Goal: Task Accomplishment & Management: Complete application form

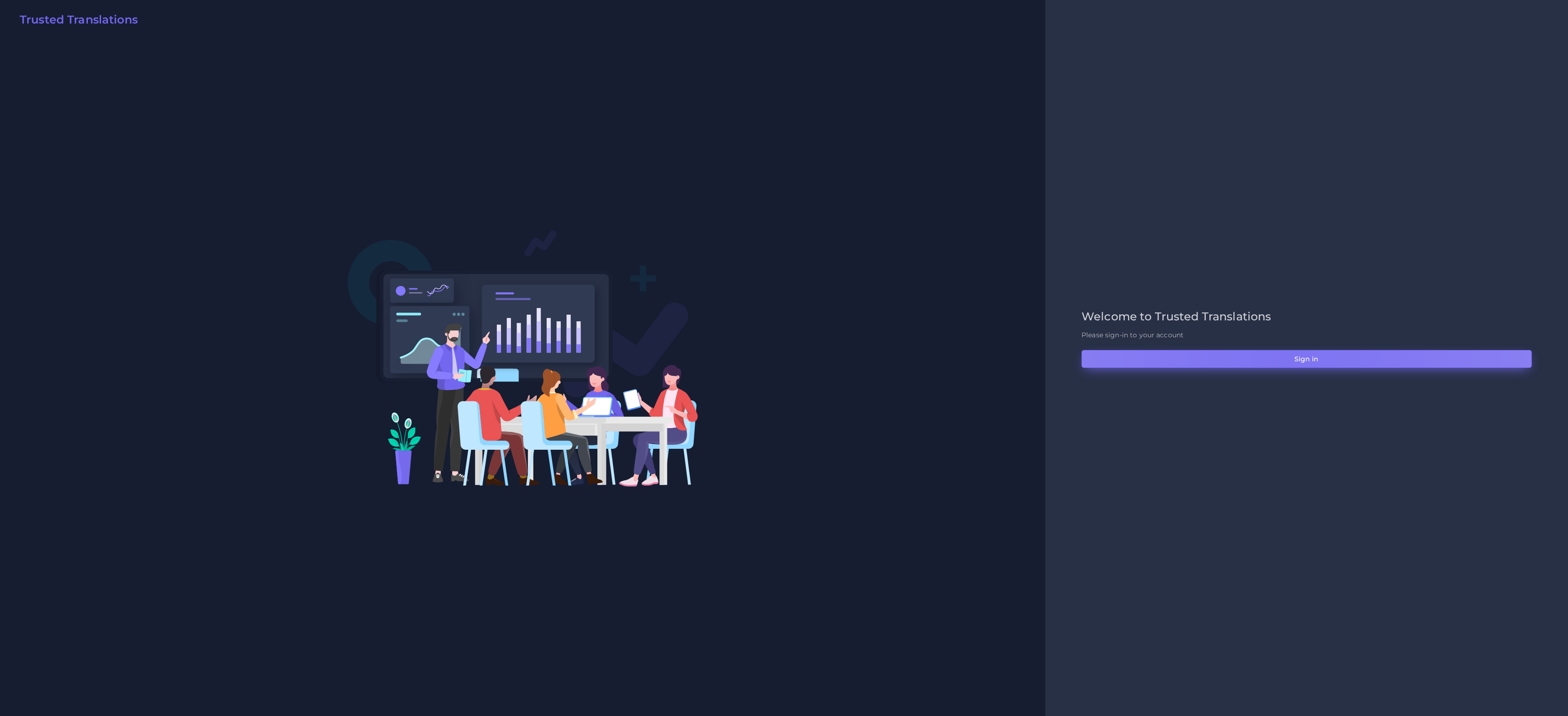
click at [1045, 364] on button "Sign in" at bounding box center [1307, 359] width 451 height 18
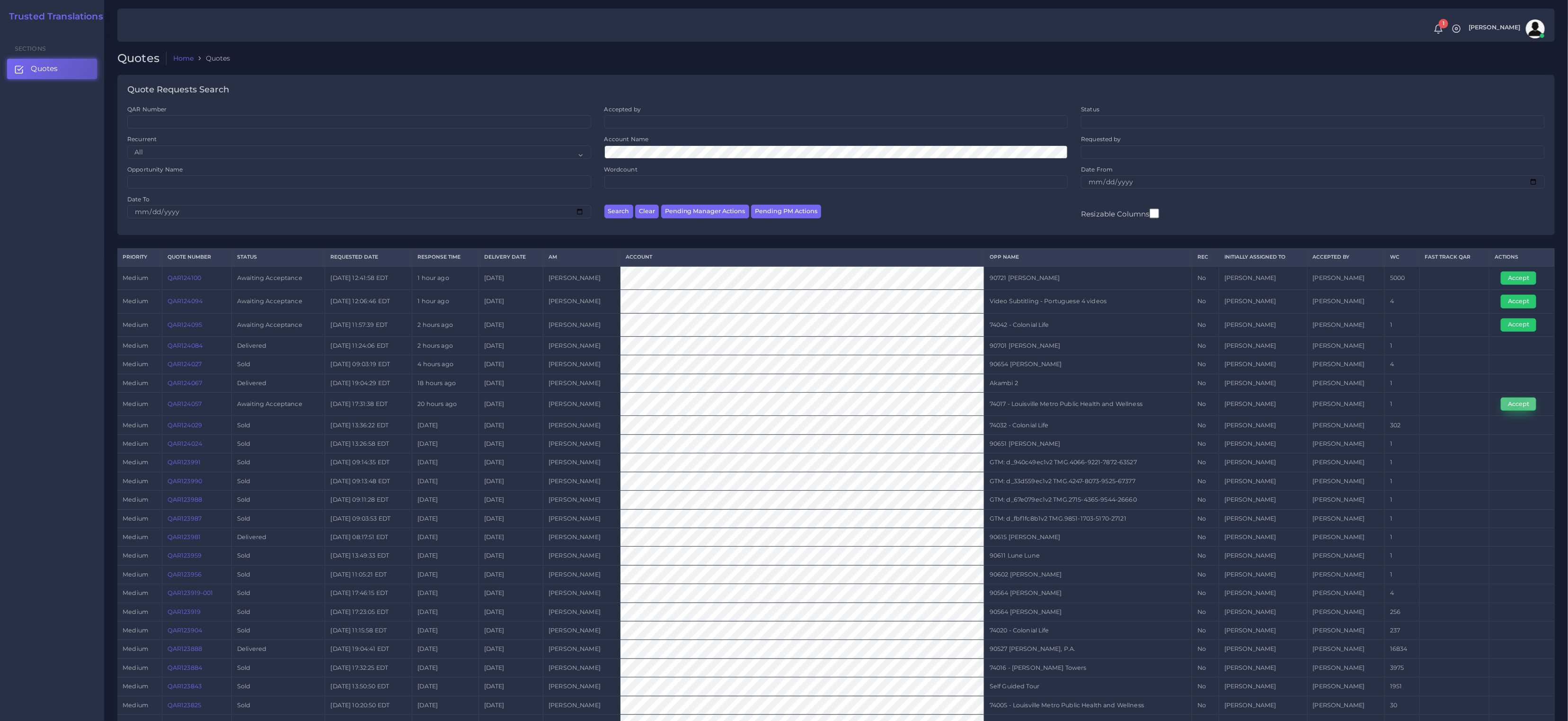
click at [1515, 405] on button "Accept" at bounding box center [1519, 403] width 36 height 13
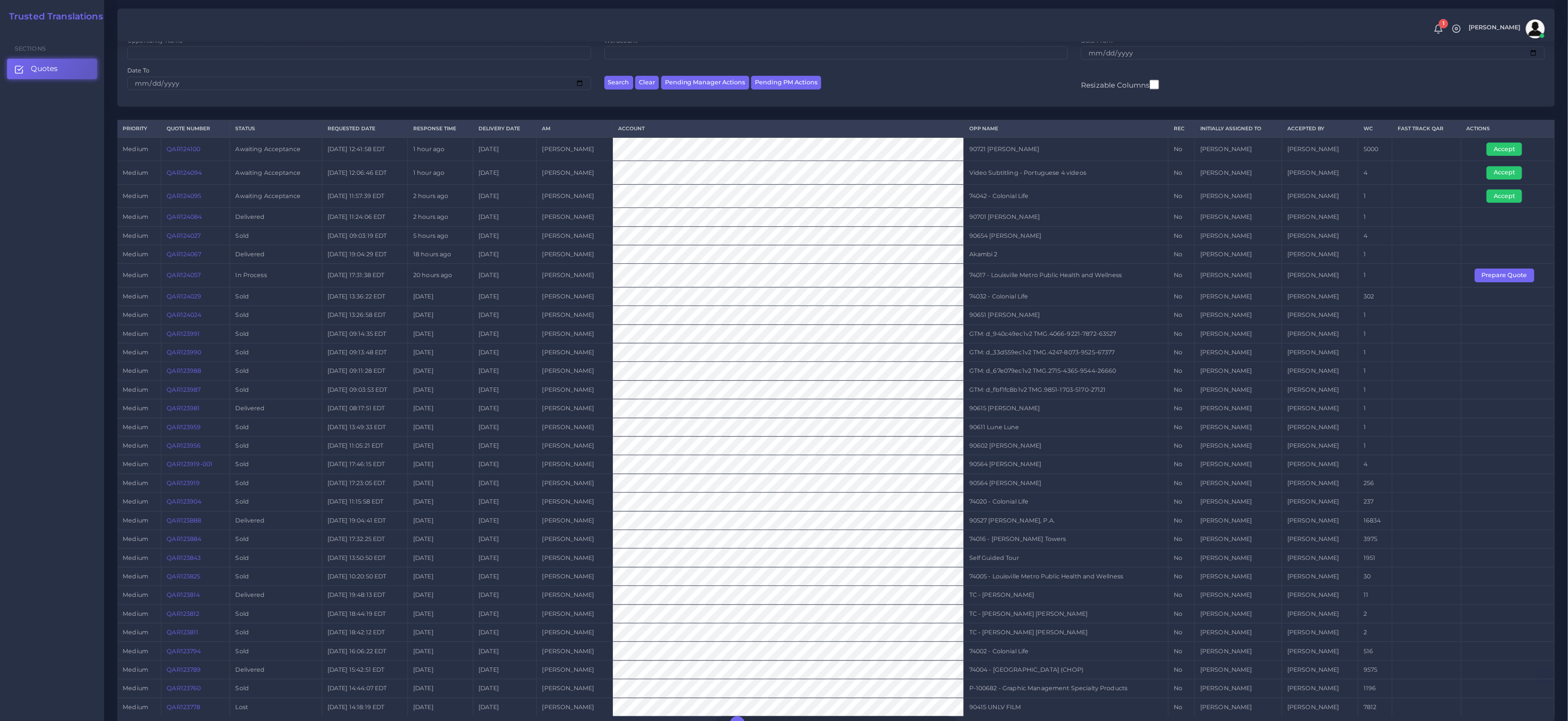
scroll to position [204, 0]
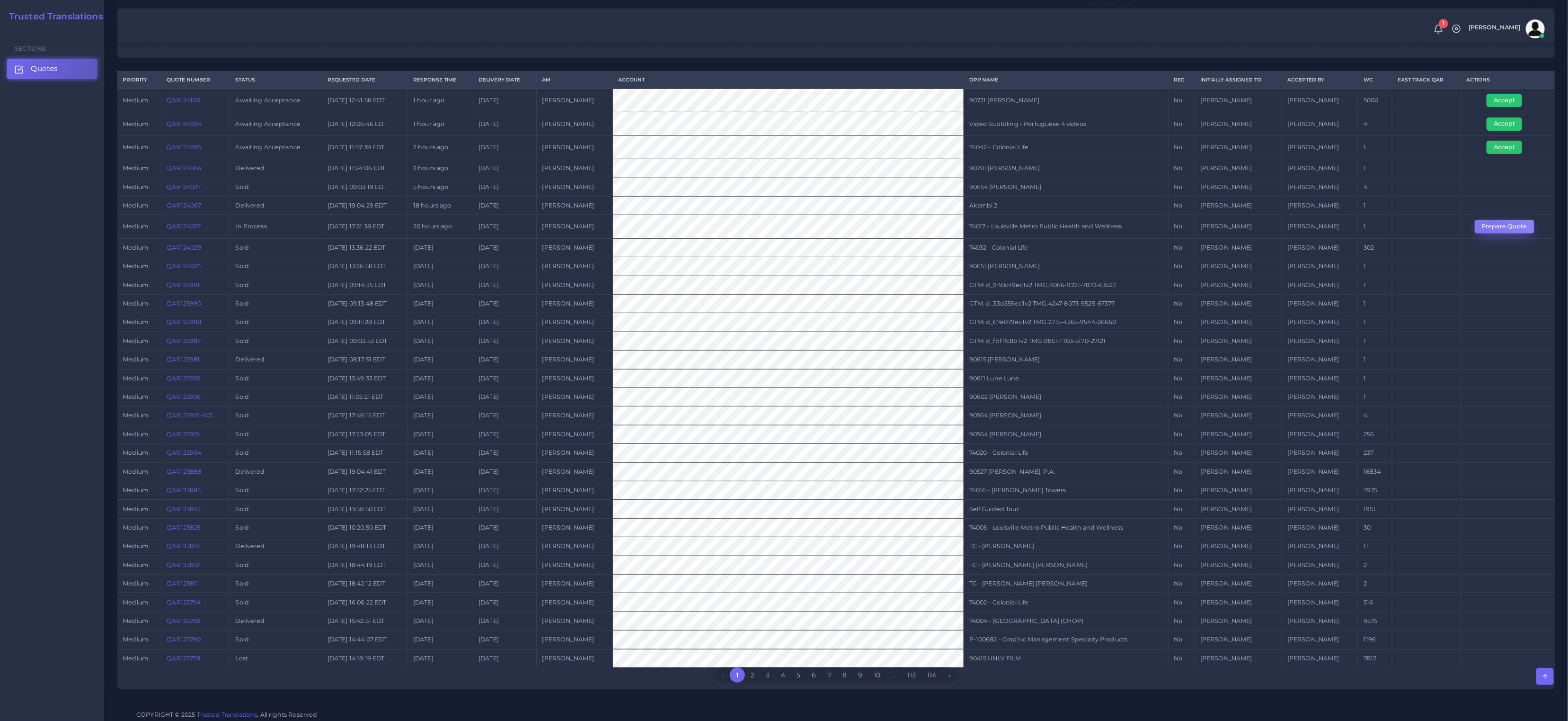
click at [1489, 224] on button "Prepare Quote" at bounding box center [1505, 226] width 60 height 13
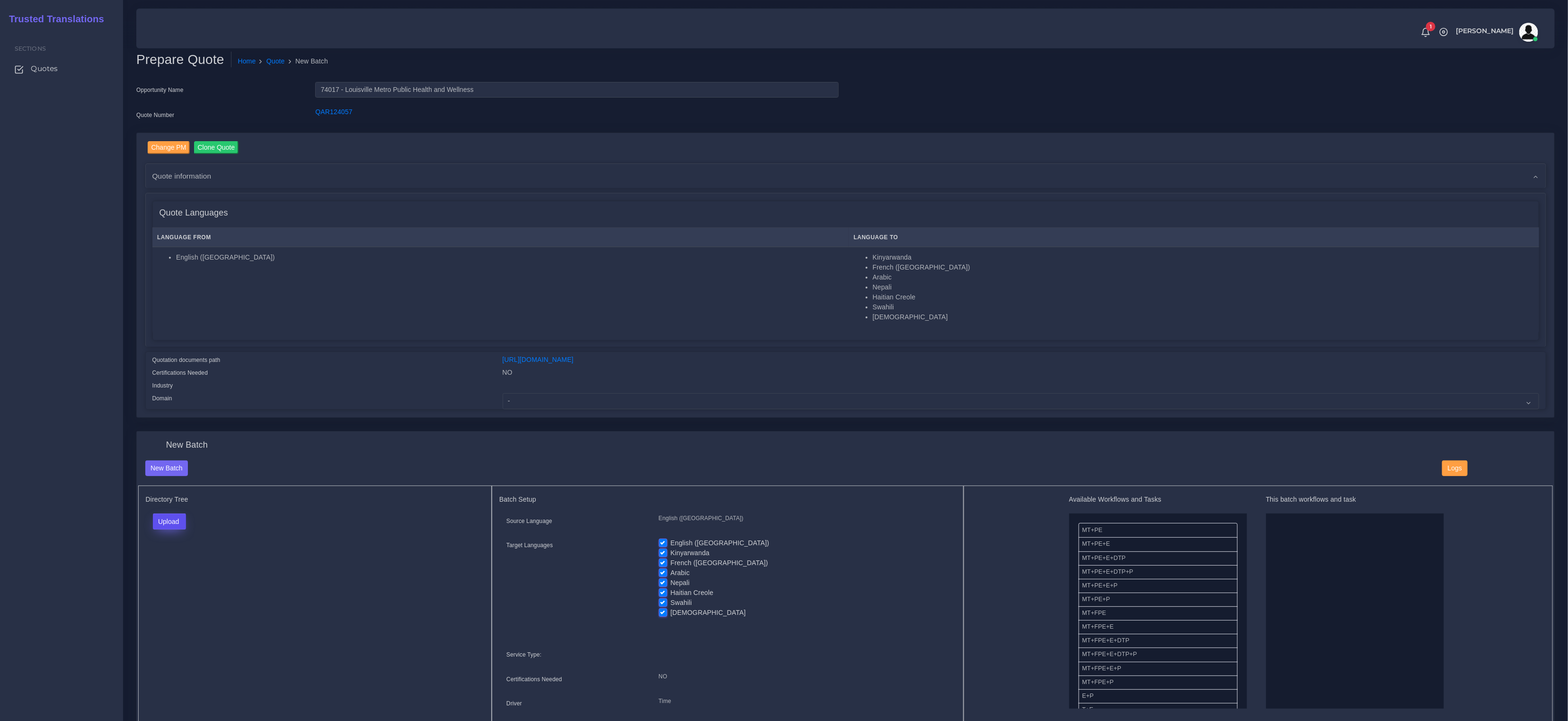
click at [165, 519] on button "Upload" at bounding box center [170, 521] width 34 height 16
click at [174, 553] on label "Files" at bounding box center [185, 557] width 65 height 12
click at [563, 403] on select "- Advertising and Media Agriculture, Forestry and Fishing Architecture, Buildin…" at bounding box center [1021, 401] width 1037 height 16
select select "Healthcare and Health Sciences"
click at [503, 393] on select "- Advertising and Media Agriculture, Forestry and Fishing Architecture, Buildin…" at bounding box center [1021, 401] width 1037 height 16
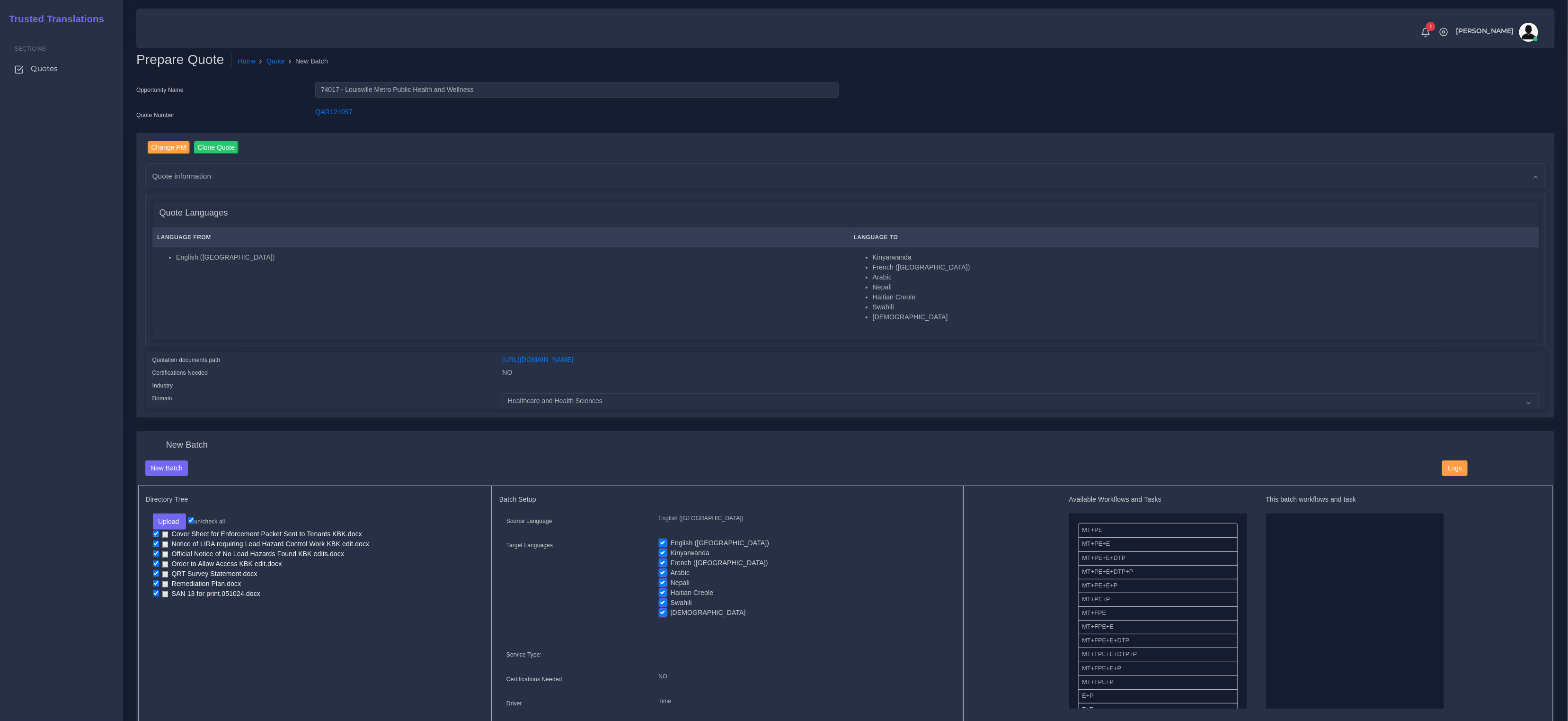
click at [606, 313] on td "English ([GEOGRAPHIC_DATA])" at bounding box center [501, 290] width 697 height 86
click at [671, 540] on label "English ([GEOGRAPHIC_DATA])" at bounding box center [720, 543] width 99 height 10
click at [667, 540] on input "English ([GEOGRAPHIC_DATA])" at bounding box center [663, 542] width 8 height 8
checkbox input "false"
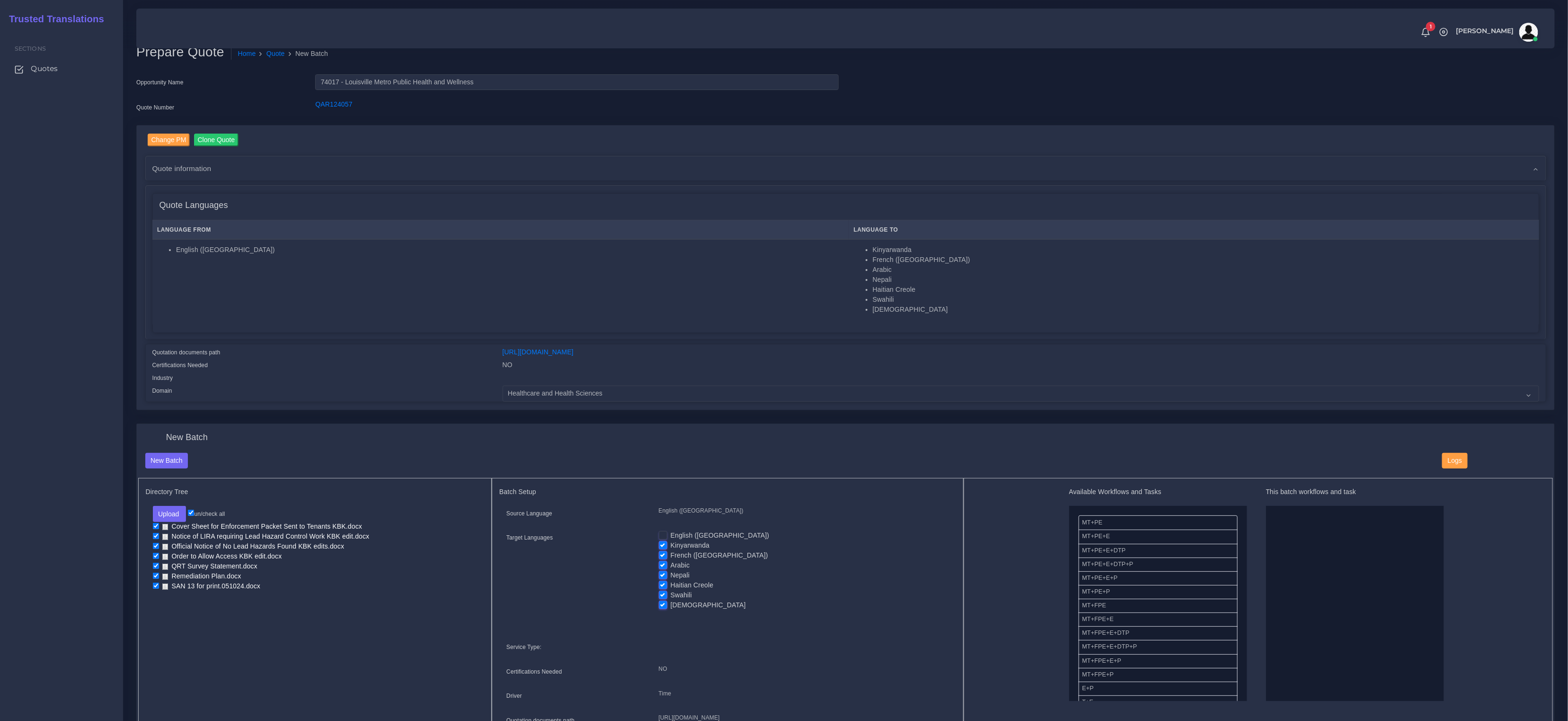
scroll to position [22, 0]
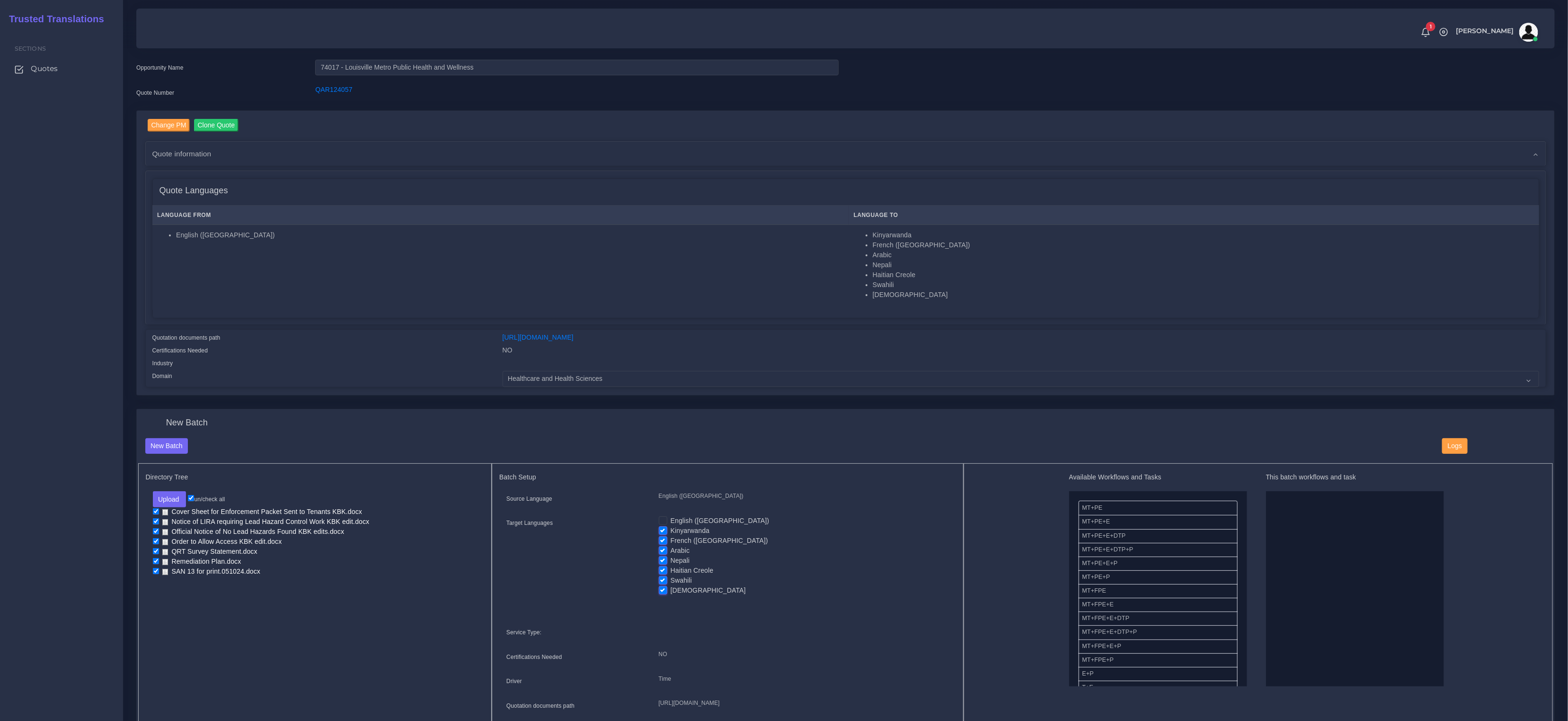
click at [154, 521] on input "checkbox" at bounding box center [156, 521] width 6 height 6
checkbox input "false"
click at [156, 532] on input "checkbox" at bounding box center [156, 531] width 6 height 6
checkbox input "false"
click at [155, 540] on input "checkbox" at bounding box center [156, 540] width 6 height 6
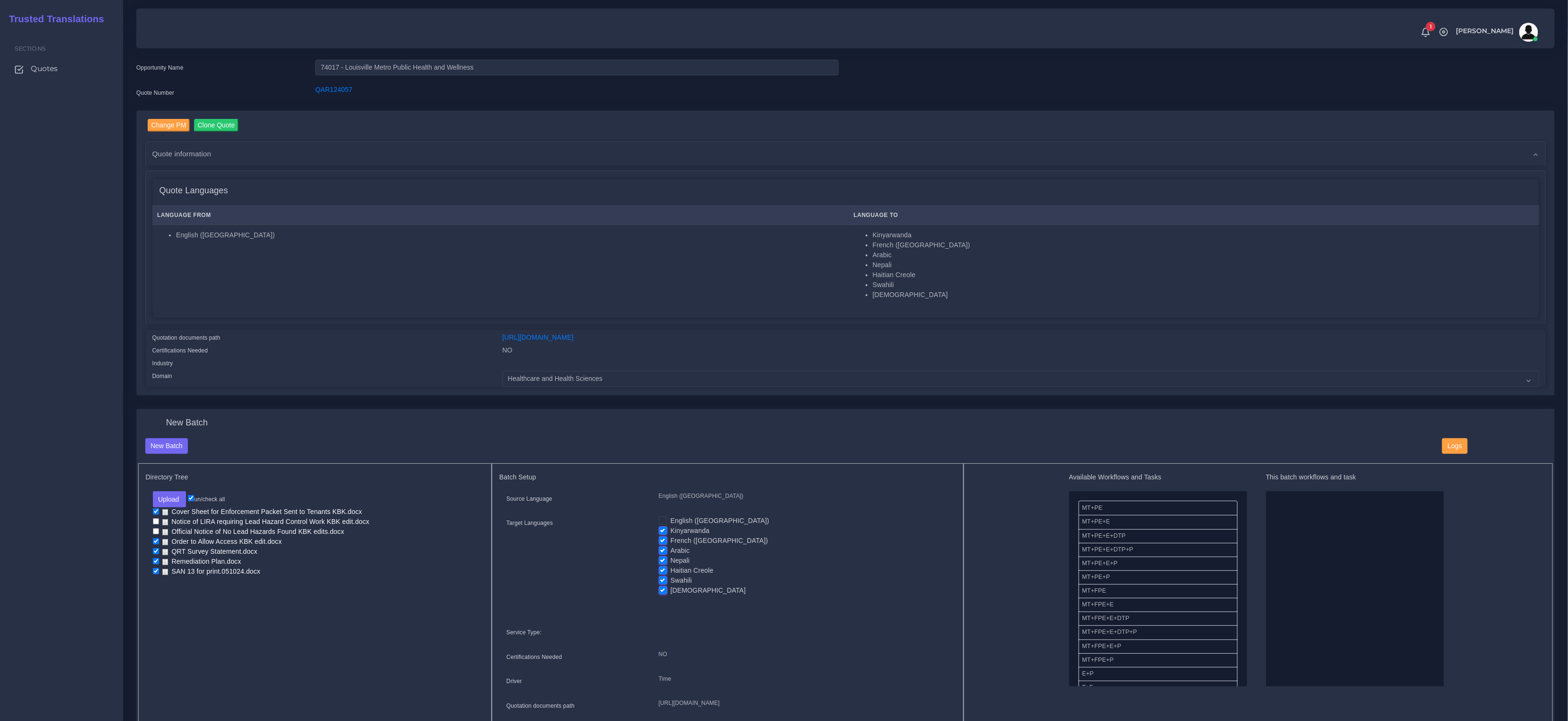
checkbox input "false"
click at [155, 550] on input "checkbox" at bounding box center [156, 551] width 6 height 6
checkbox input "false"
click at [154, 559] on input "checkbox" at bounding box center [156, 561] width 6 height 6
checkbox input "false"
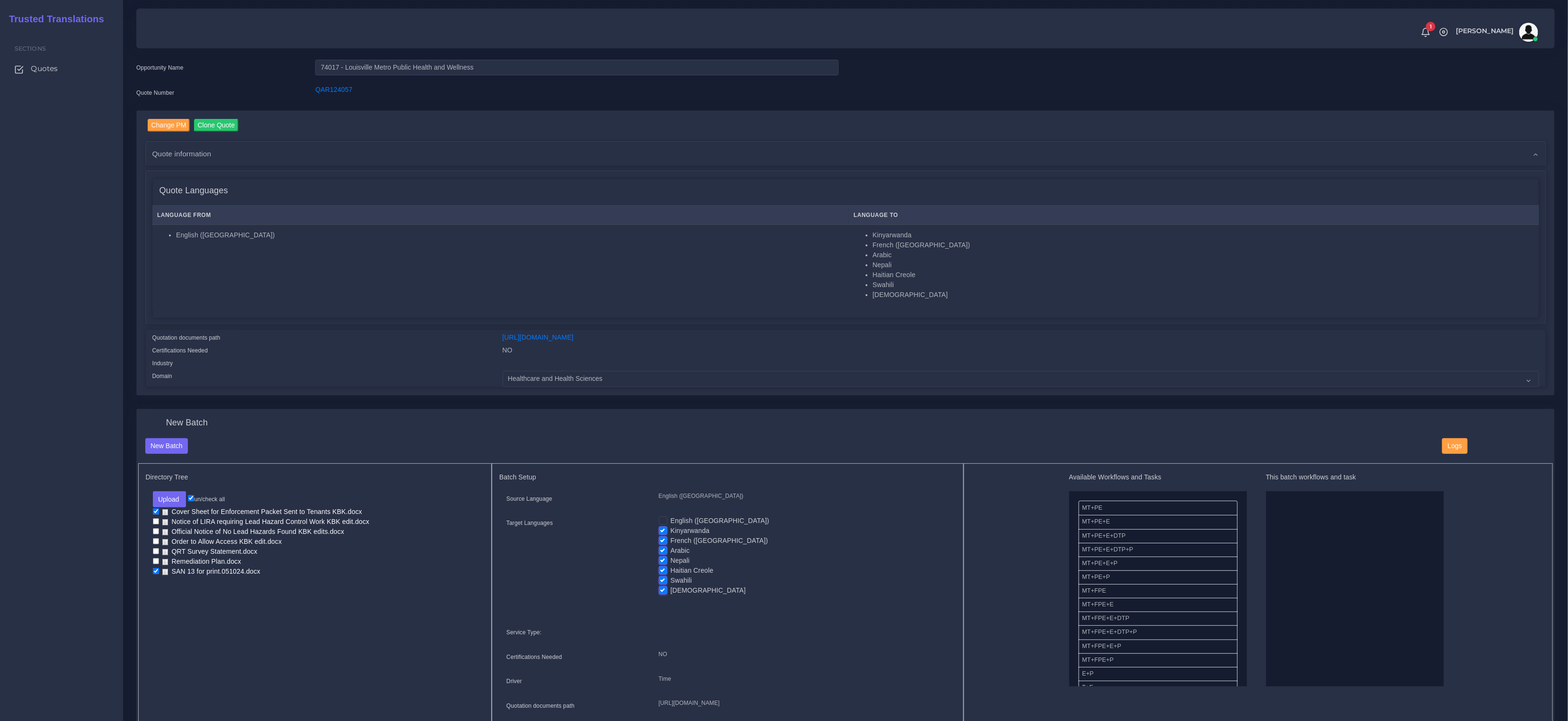
click at [155, 569] on input "checkbox" at bounding box center [156, 571] width 6 height 6
checkbox input "false"
click at [671, 570] on label "Haitian Creole" at bounding box center [692, 571] width 43 height 10
click at [662, 570] on input "Haitian Creole" at bounding box center [663, 570] width 8 height 8
click at [671, 566] on label "Haitian Creole" at bounding box center [692, 571] width 43 height 10
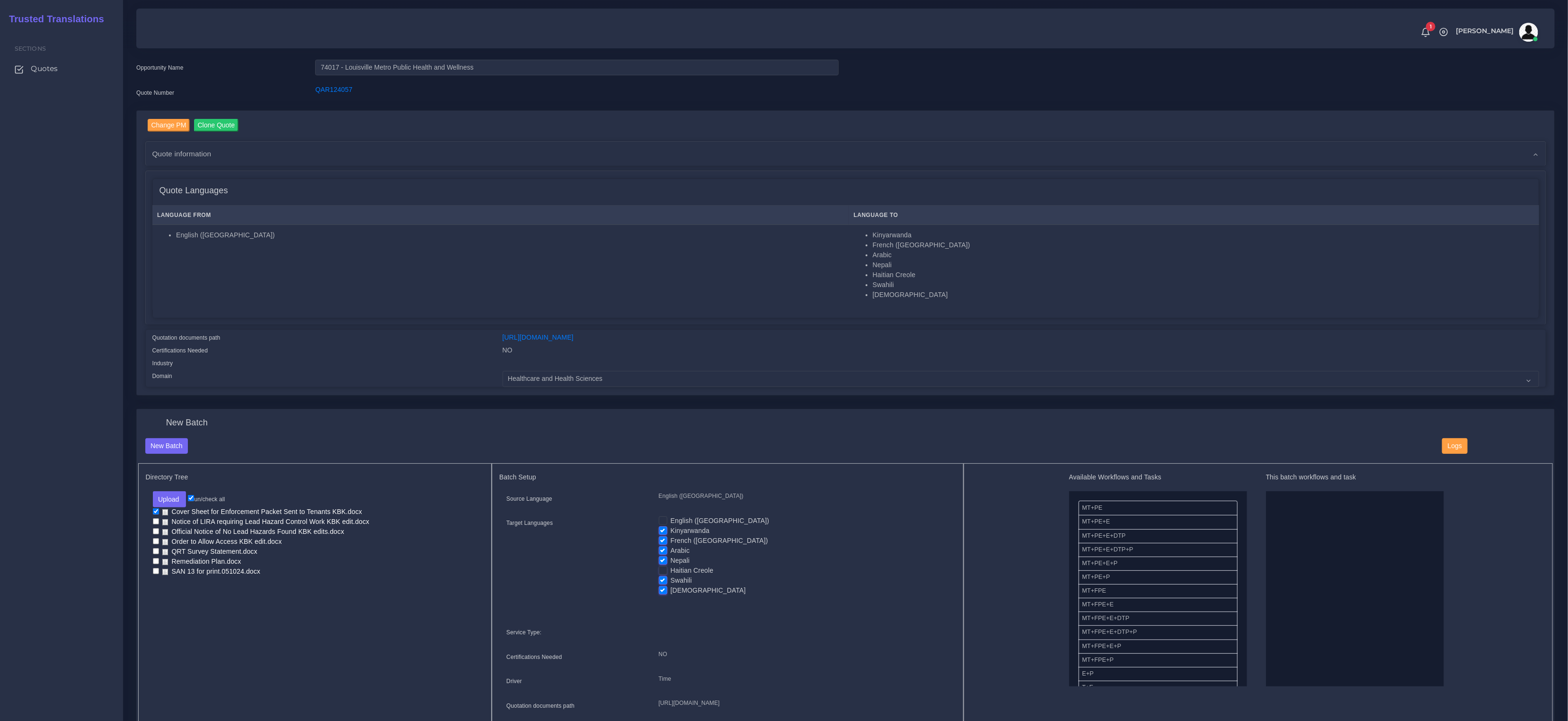
click at [663, 566] on input "Haitian Creole" at bounding box center [663, 570] width 8 height 8
checkbox input "true"
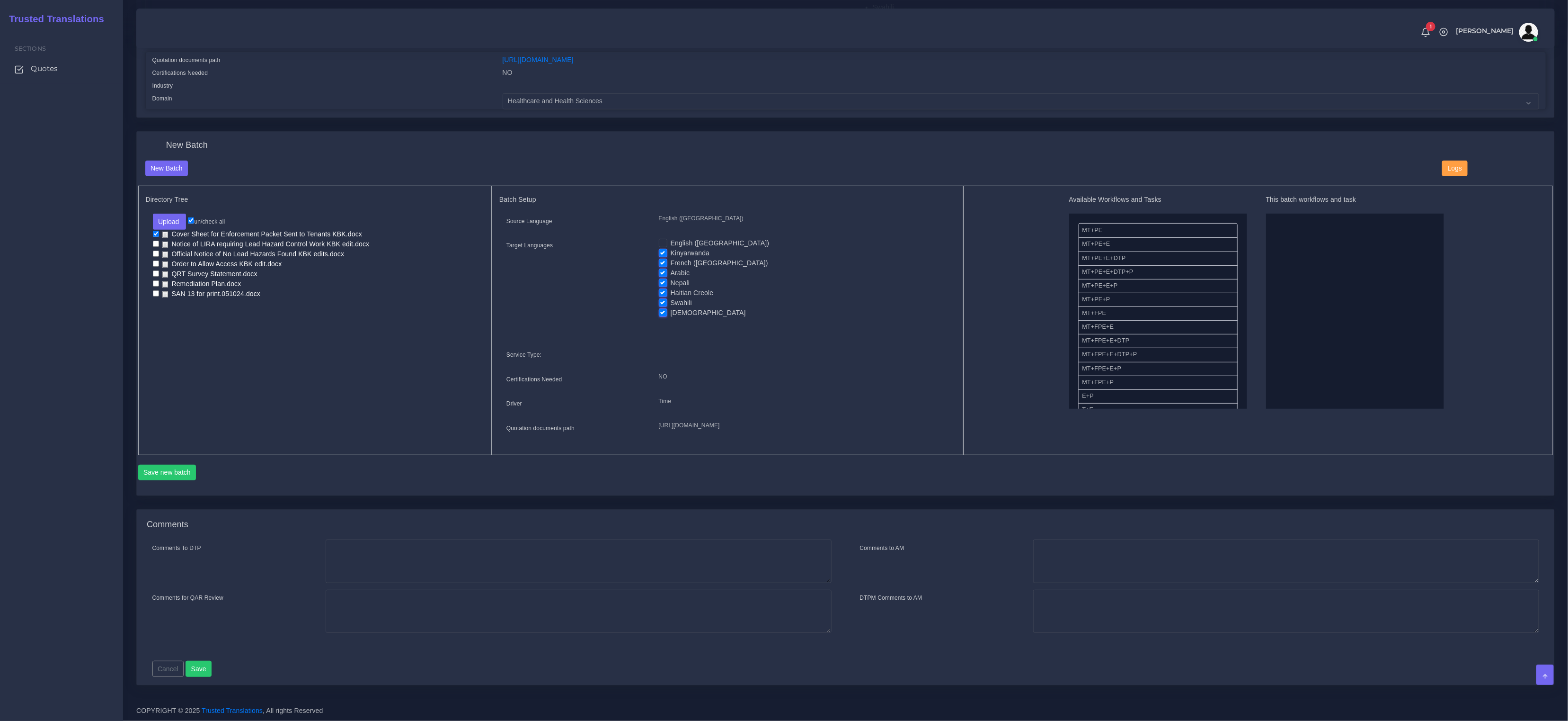
click at [671, 278] on label "Nepali" at bounding box center [681, 283] width 20 height 10
click at [667, 278] on input "Nepali" at bounding box center [663, 282] width 8 height 8
checkbox input "false"
click at [671, 288] on label "Haitian Creole" at bounding box center [692, 293] width 43 height 10
click at [664, 288] on input "Haitian Creole" at bounding box center [663, 292] width 8 height 8
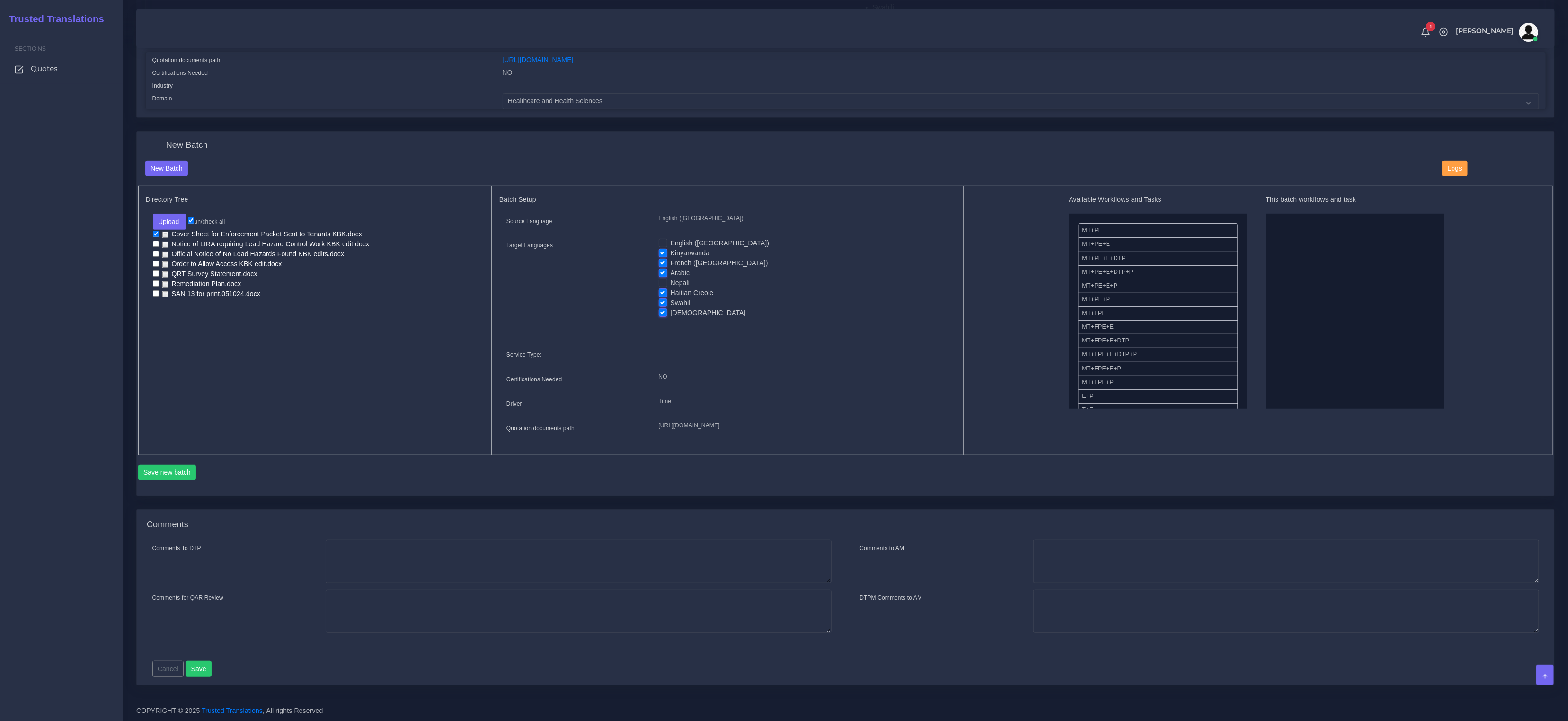
checkbox input "false"
drag, startPoint x: 1125, startPoint y: 368, endPoint x: 1246, endPoint y: 352, distance: 122.1
drag, startPoint x: 1095, startPoint y: 373, endPoint x: 1395, endPoint y: 320, distance: 304.6
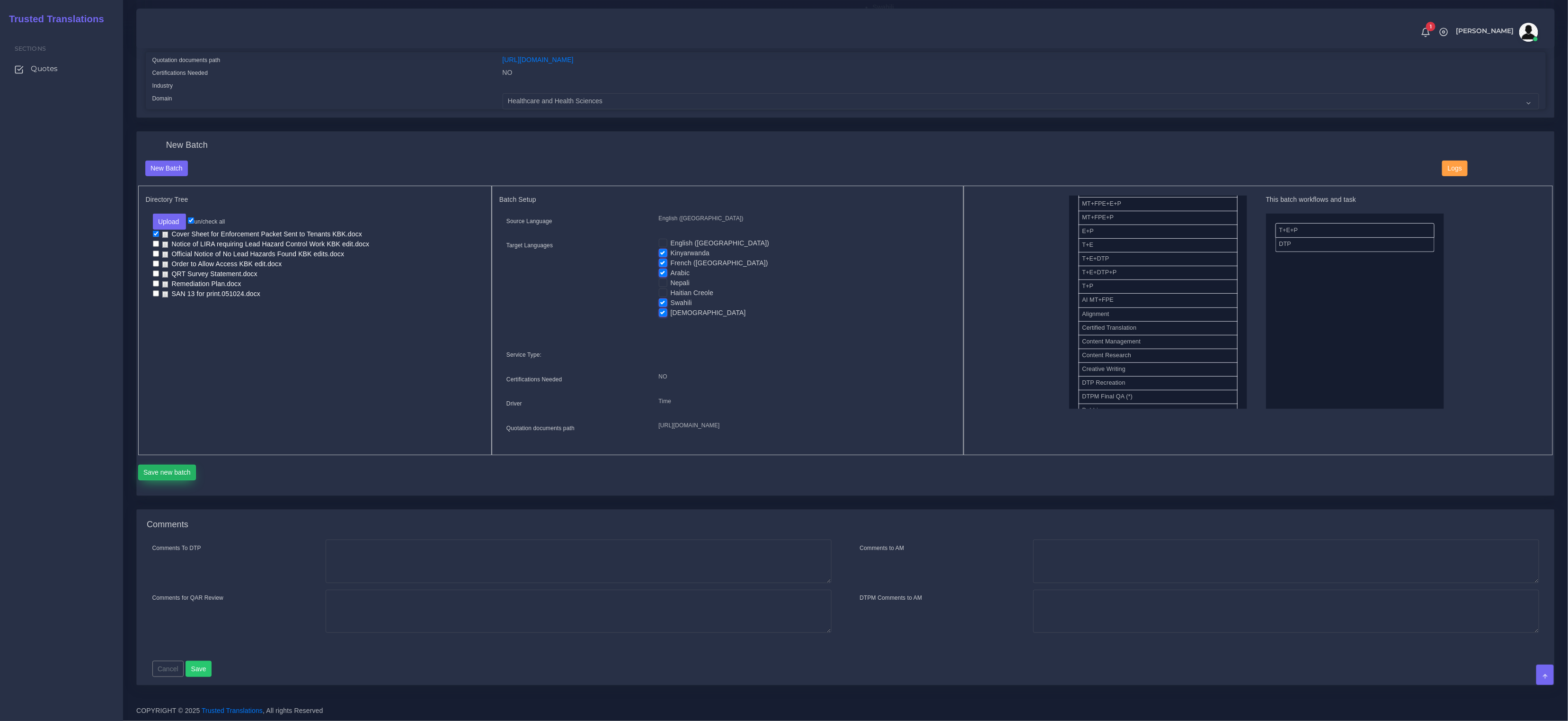
click at [167, 481] on button "Save new batch" at bounding box center [167, 472] width 58 height 16
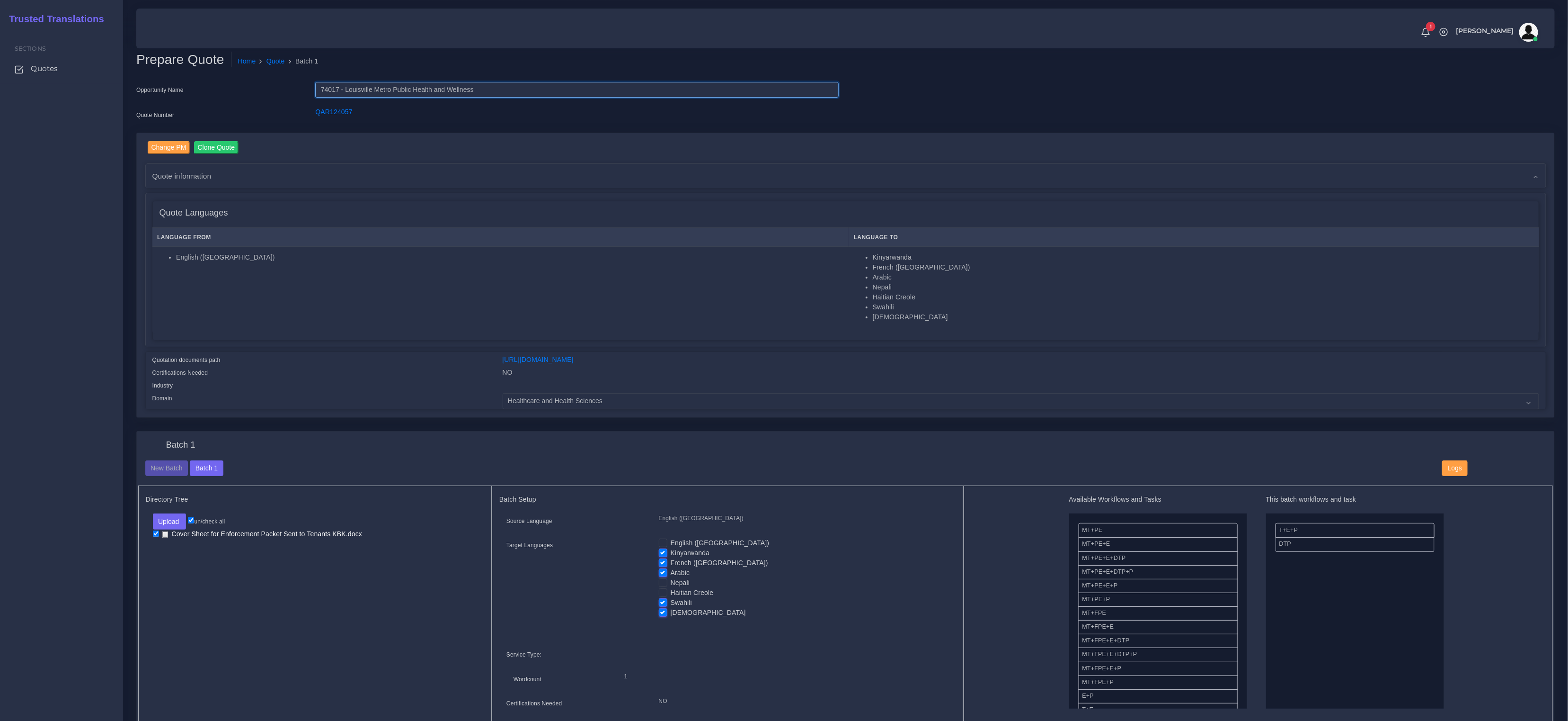
click at [334, 88] on input "74017 - Louisville Metro Public Health and Wellness" at bounding box center [577, 90] width 523 height 16
click at [334, 88] on input "74017 - Louisville Metro Public Health and Wellness" at bounding box center [577, 90] width 523 height 16
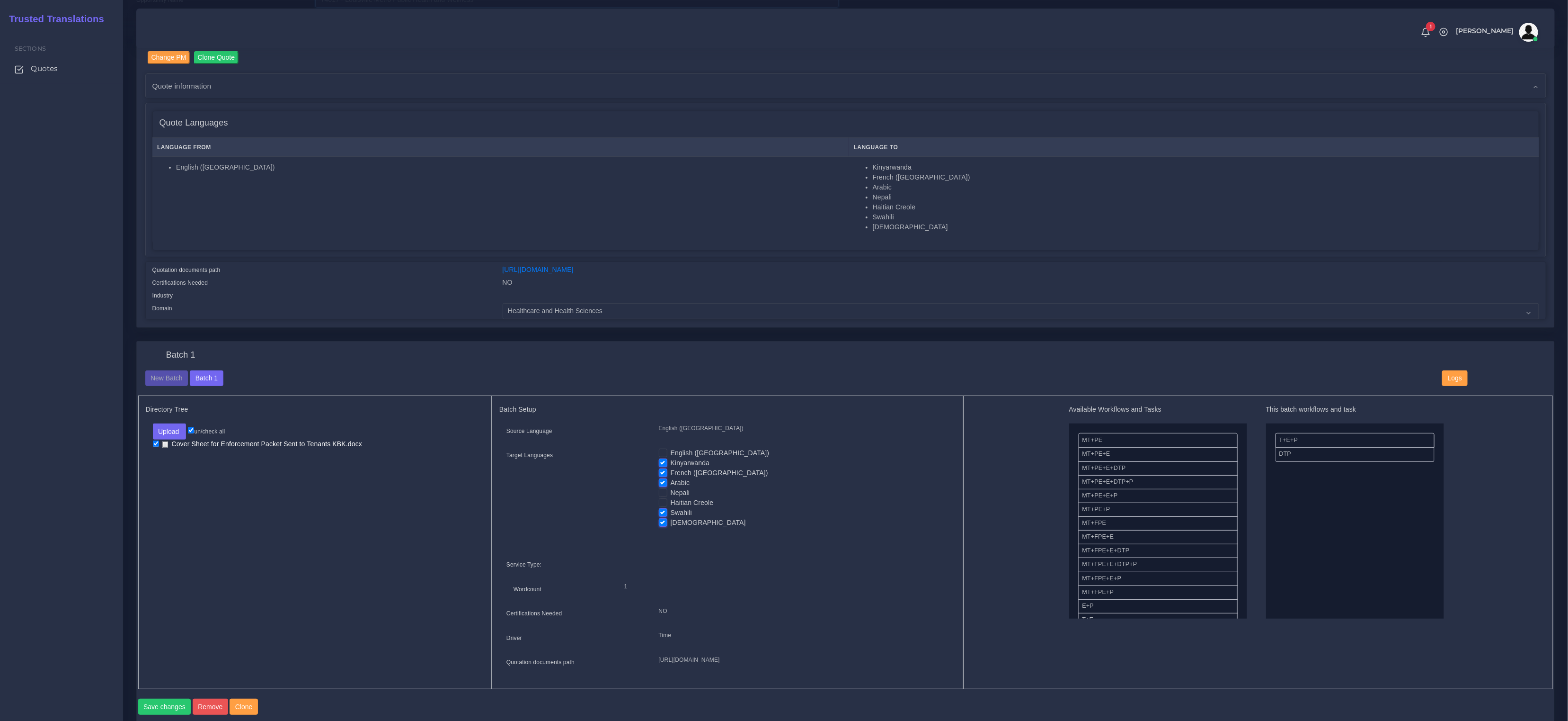
scroll to position [107, 0]
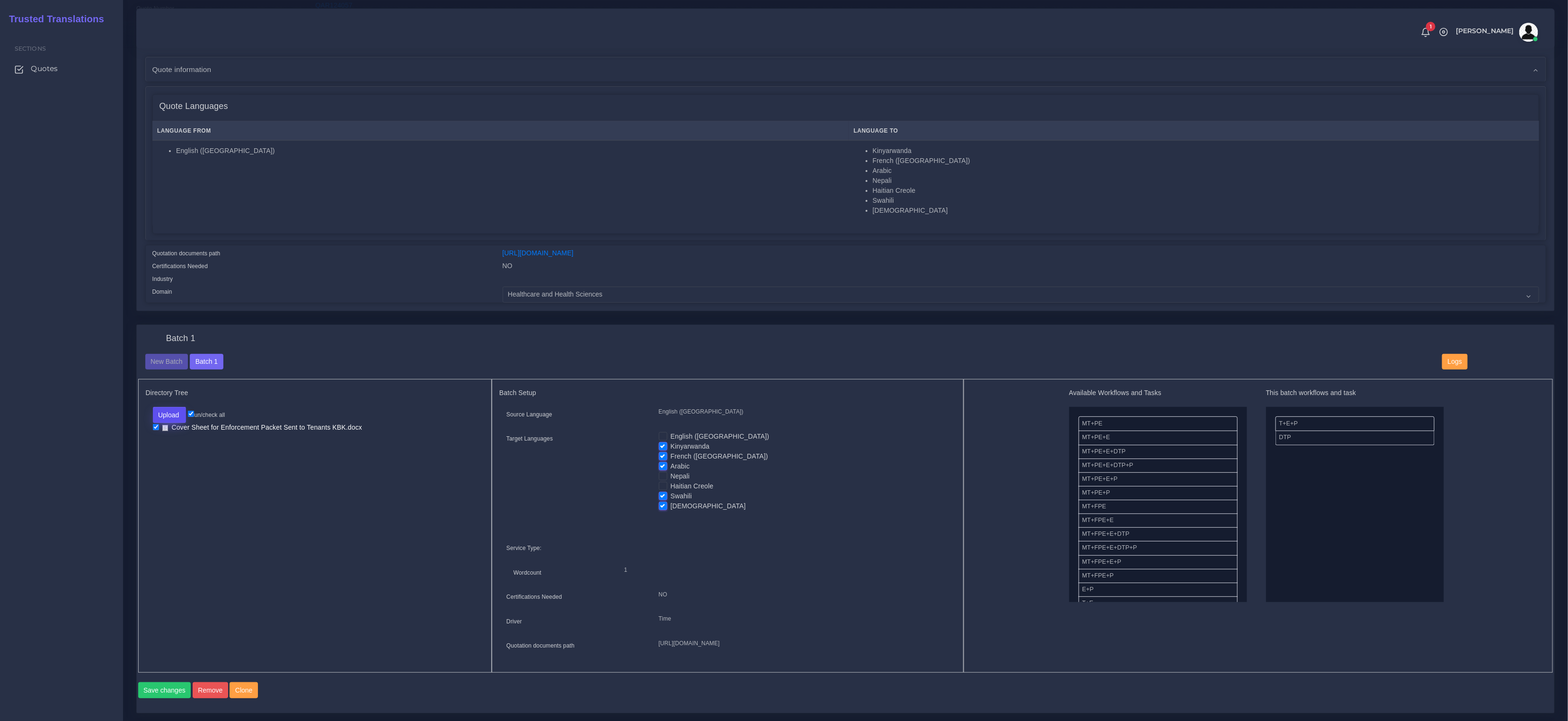
click at [171, 411] on button "Upload" at bounding box center [170, 415] width 34 height 16
click at [164, 453] on label "Files" at bounding box center [185, 450] width 65 height 12
click at [170, 417] on button "Upload" at bounding box center [170, 415] width 34 height 16
click at [164, 426] on link "Cover Sheet for Enforcement Packet Sent to Tenants KBK.docx" at bounding box center [263, 427] width 208 height 10
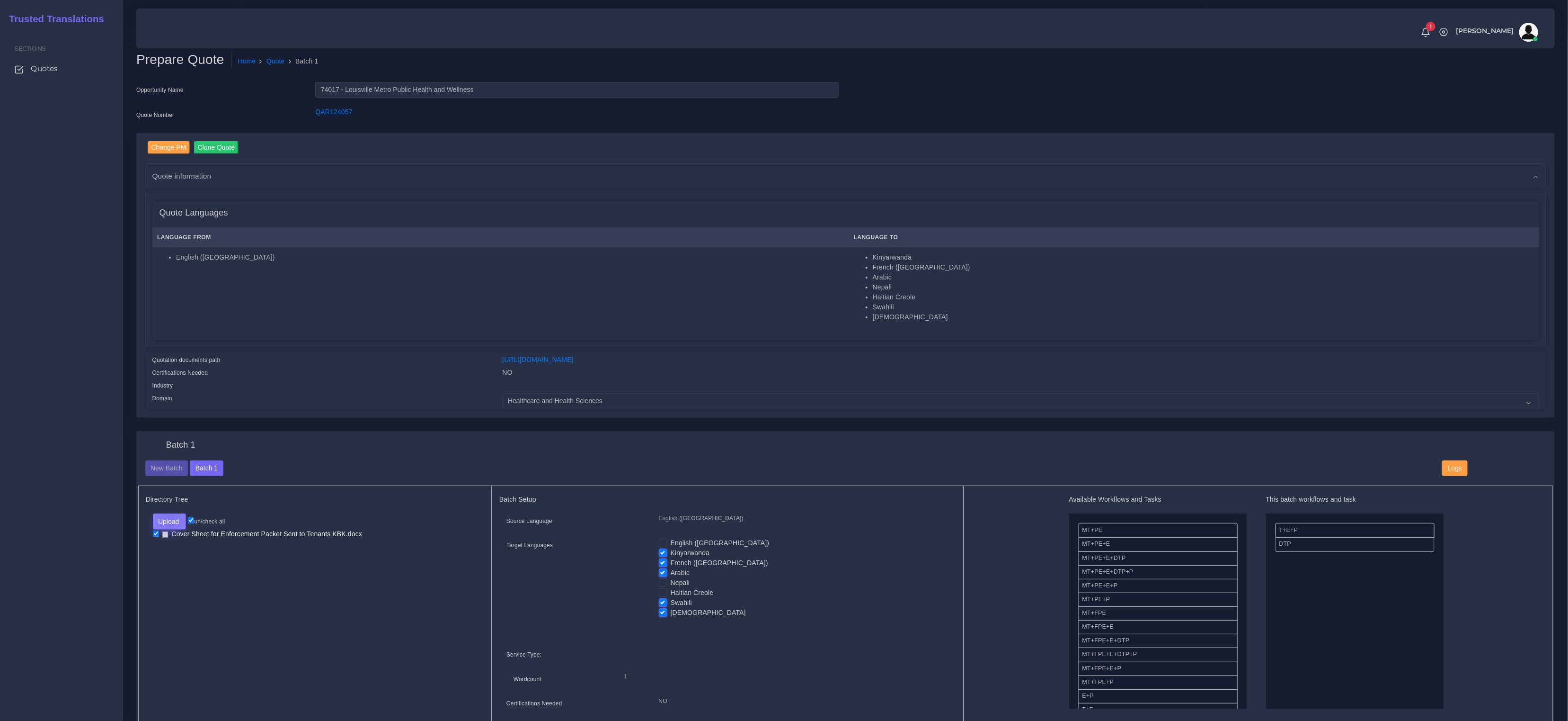
click at [169, 521] on button "Upload" at bounding box center [170, 521] width 34 height 16
click at [169, 522] on button "Upload" at bounding box center [170, 521] width 34 height 16
click at [172, 514] on button "Upload" at bounding box center [170, 521] width 34 height 16
click at [175, 558] on label "Files" at bounding box center [185, 557] width 65 height 12
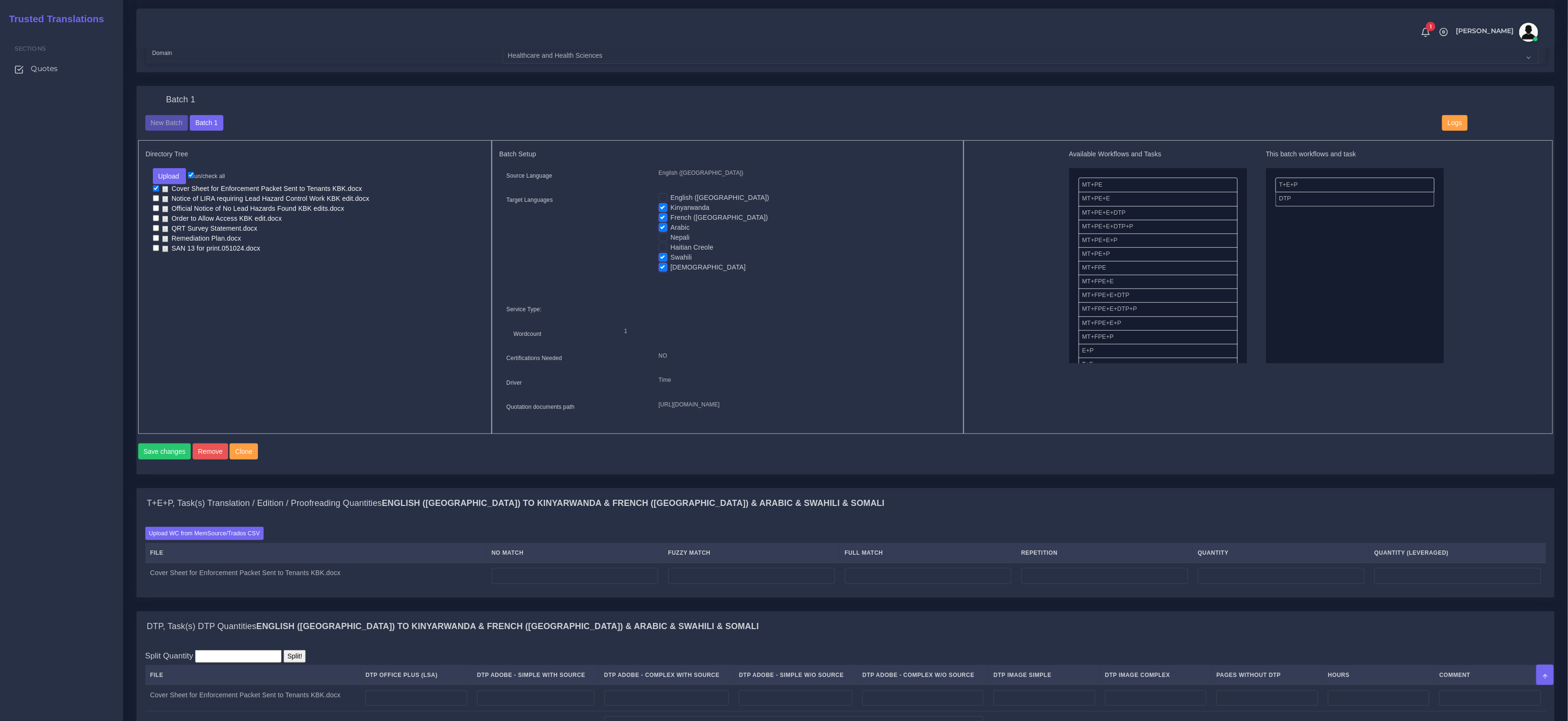
scroll to position [389, 0]
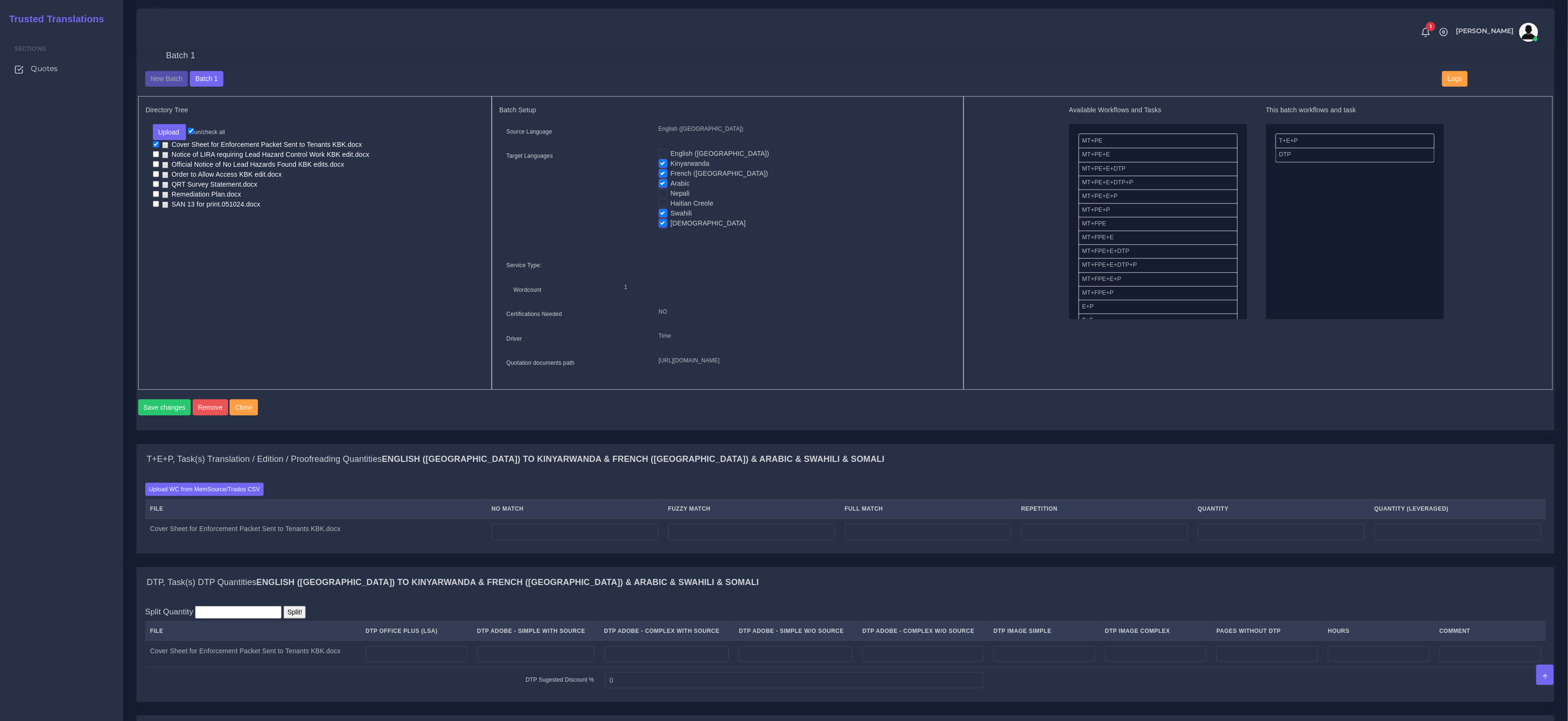
click at [155, 152] on input "checkbox" at bounding box center [156, 154] width 6 height 6
checkbox input "true"
click at [157, 162] on input "checkbox" at bounding box center [156, 164] width 6 height 6
checkbox input "true"
click at [155, 177] on li "Order to Allow Access KBK edit.docx" at bounding box center [315, 175] width 325 height 10
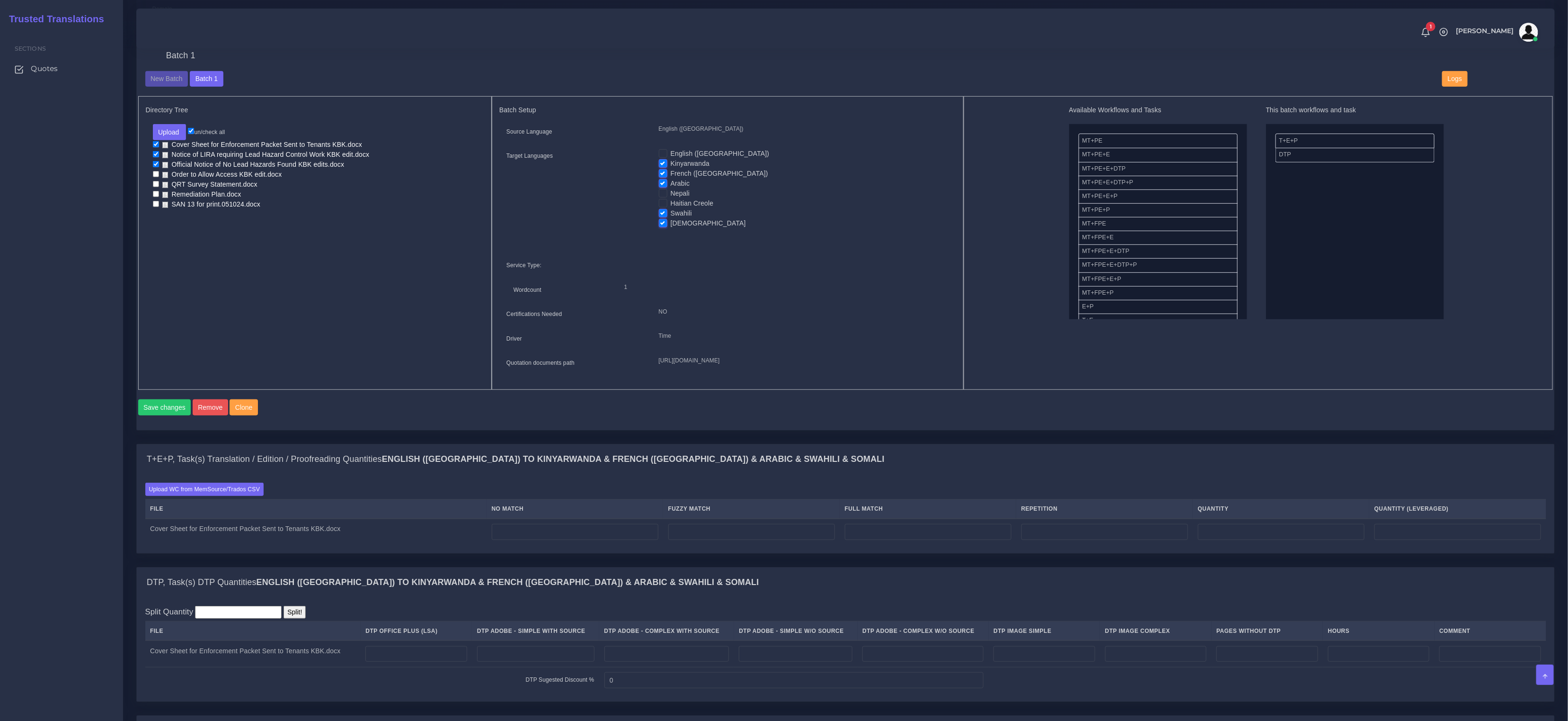
click at [155, 176] on li "Order to Allow Access KBK edit.docx" at bounding box center [315, 175] width 325 height 10
click at [155, 182] on input "checkbox" at bounding box center [156, 183] width 6 height 6
checkbox input "true"
click at [155, 174] on input "checkbox" at bounding box center [156, 174] width 6 height 6
checkbox input "true"
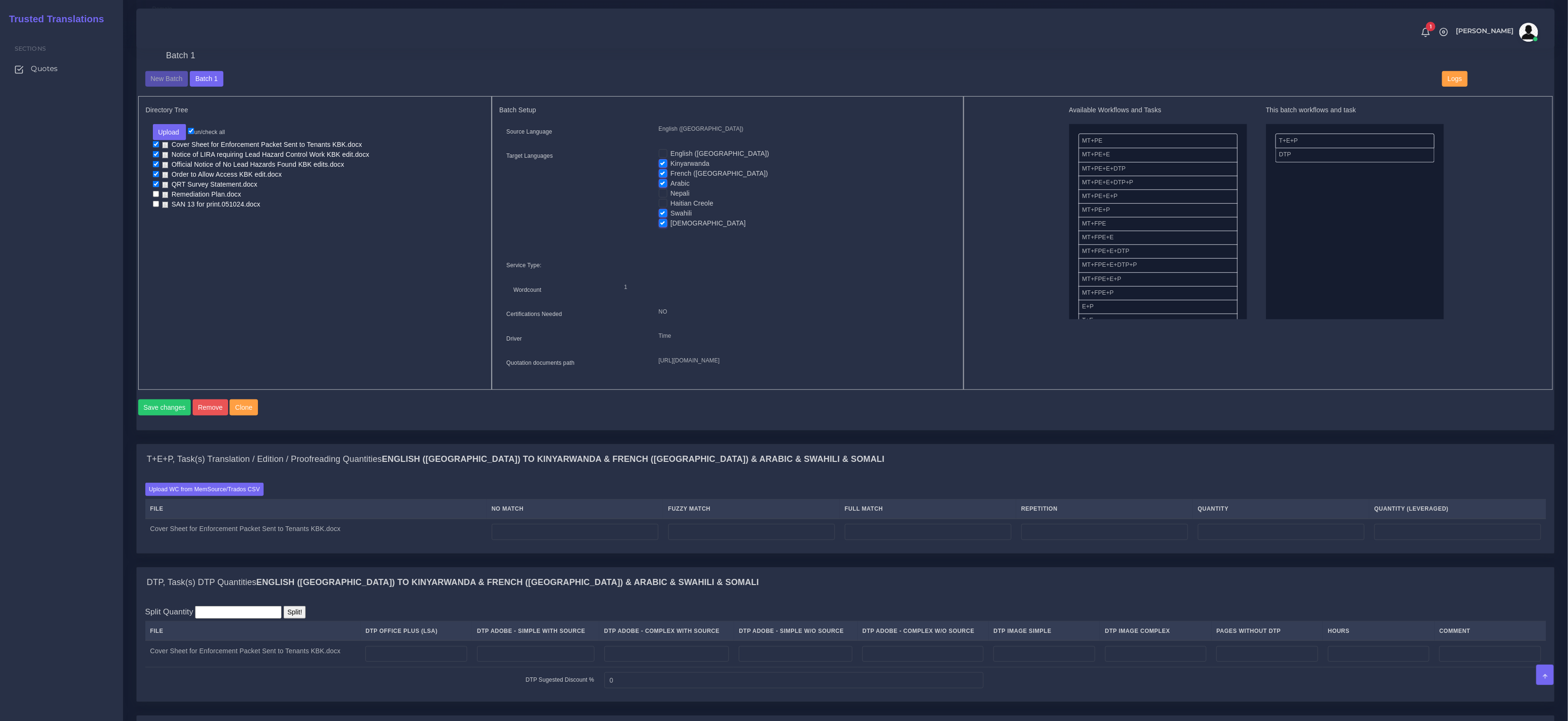
click at [155, 195] on input "checkbox" at bounding box center [156, 194] width 6 height 6
checkbox input "true"
click at [154, 201] on input "checkbox" at bounding box center [156, 204] width 6 height 6
checkbox input "true"
click at [671, 171] on label "French ([GEOGRAPHIC_DATA])" at bounding box center [719, 174] width 98 height 10
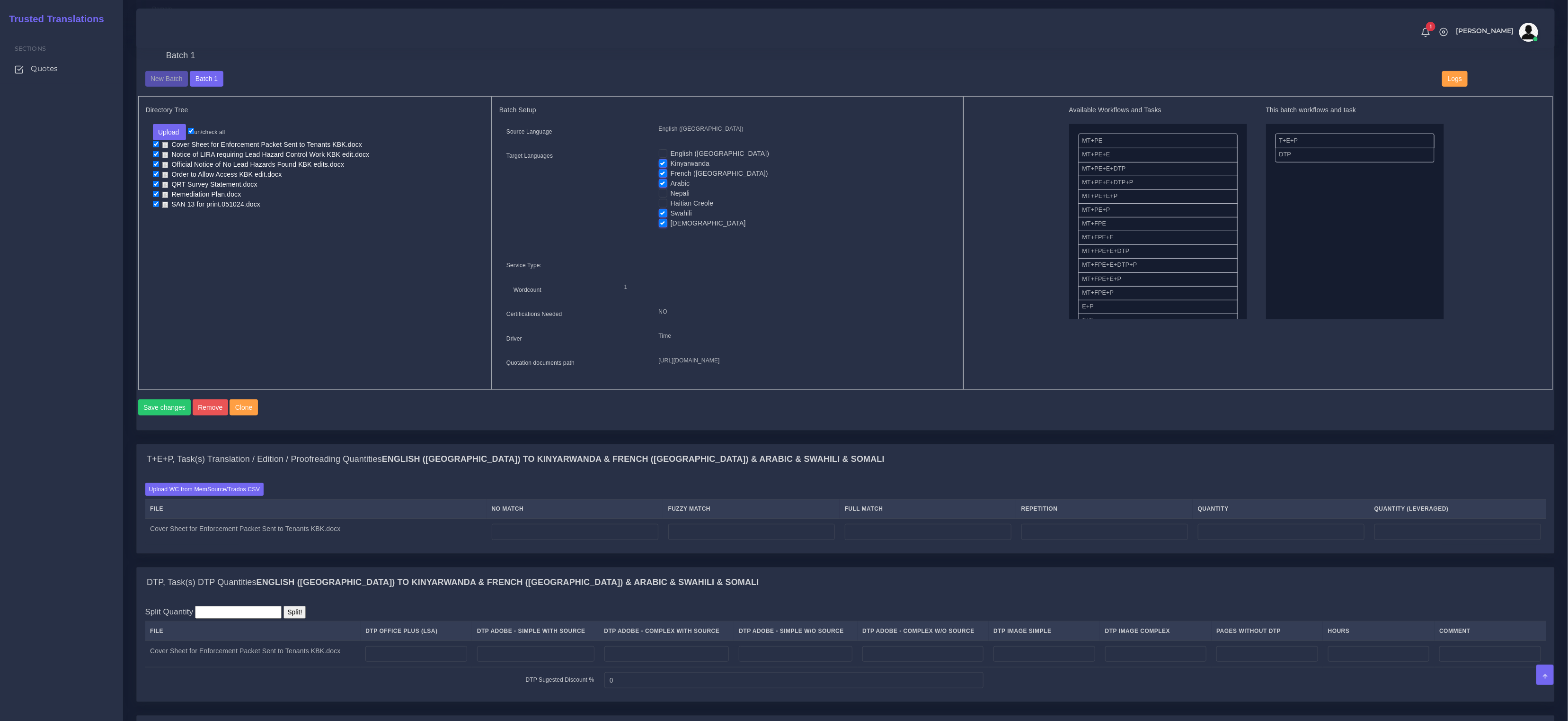
click at [662, 171] on input "French ([GEOGRAPHIC_DATA])" at bounding box center [663, 173] width 8 height 8
checkbox input "false"
click at [671, 183] on label "Arabic" at bounding box center [681, 183] width 20 height 10
click at [662, 183] on input "Arabic" at bounding box center [663, 183] width 8 height 8
checkbox input "false"
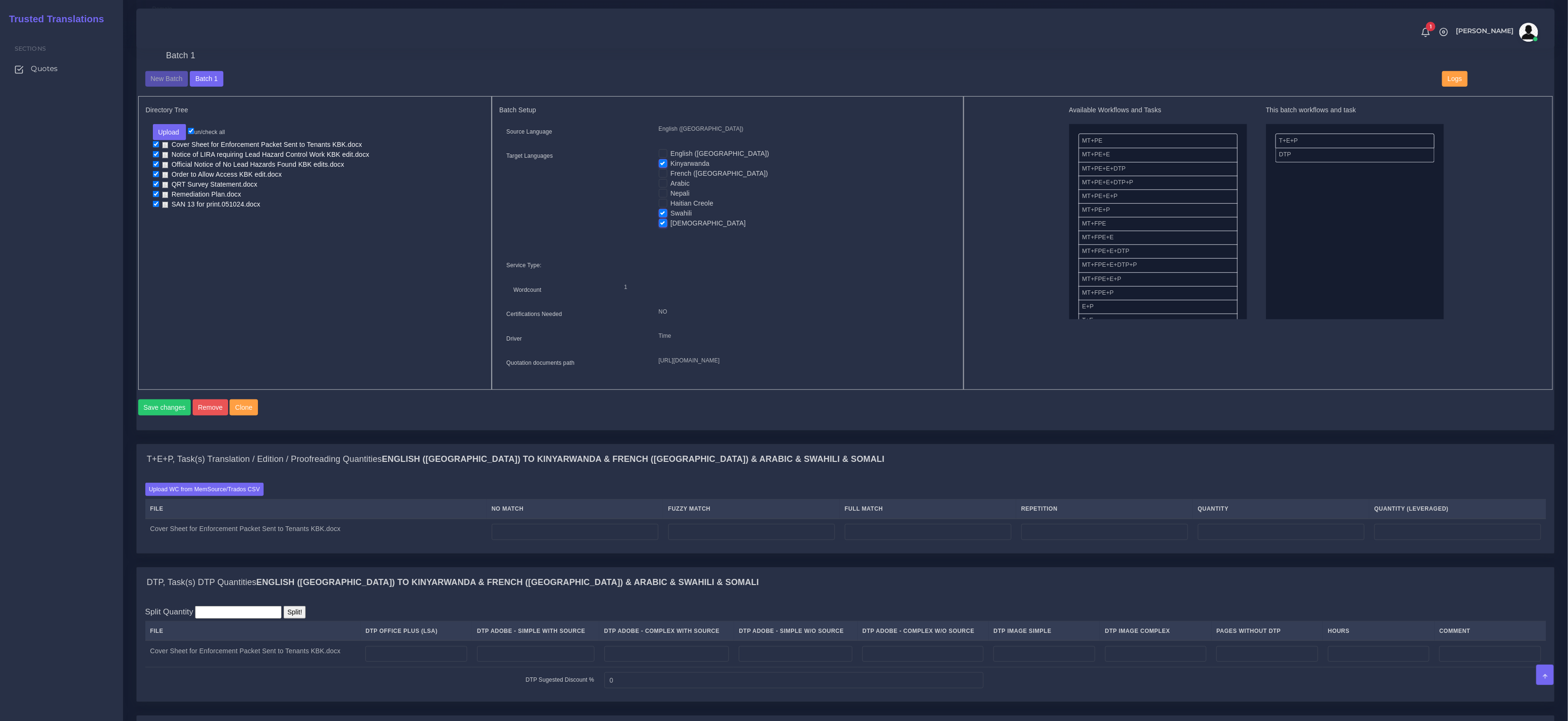
click at [671, 209] on label "Swahili" at bounding box center [681, 213] width 21 height 10
click at [661, 209] on input "Swahili" at bounding box center [663, 212] width 8 height 8
checkbox input "false"
click at [671, 219] on label "[DEMOGRAPHIC_DATA]" at bounding box center [708, 223] width 75 height 10
click at [662, 219] on input "[DEMOGRAPHIC_DATA]" at bounding box center [663, 223] width 8 height 8
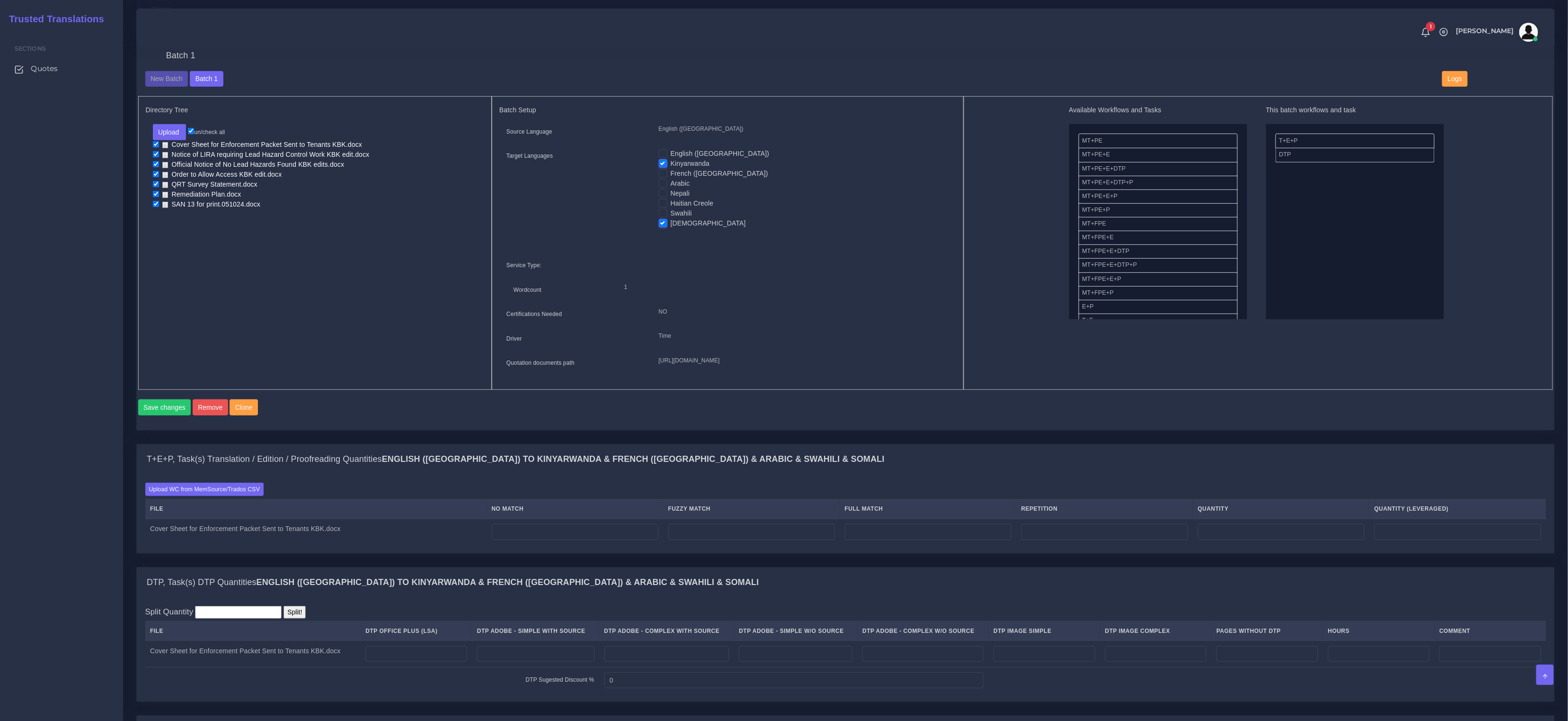
checkbox input "false"
click at [168, 415] on button "Save changes" at bounding box center [164, 407] width 53 height 16
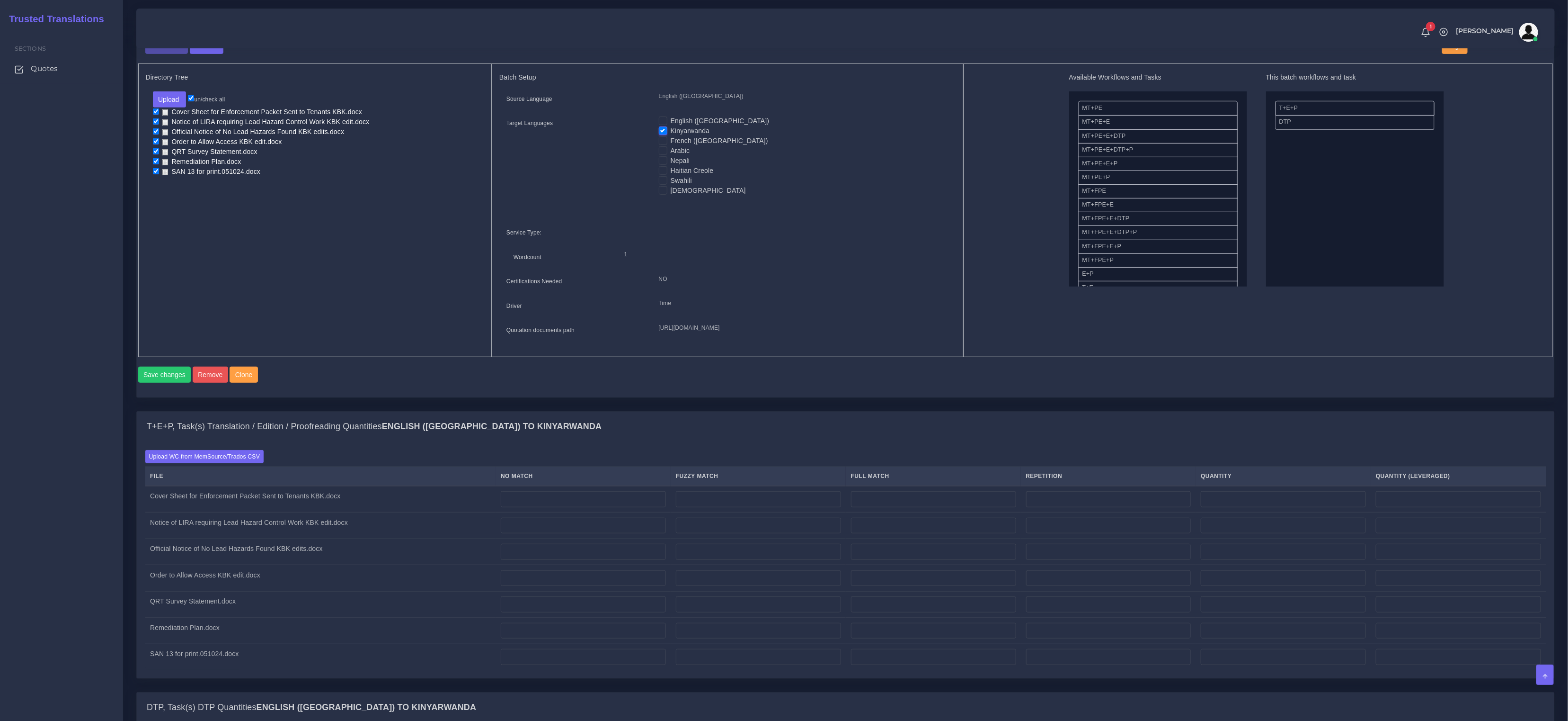
scroll to position [740, 0]
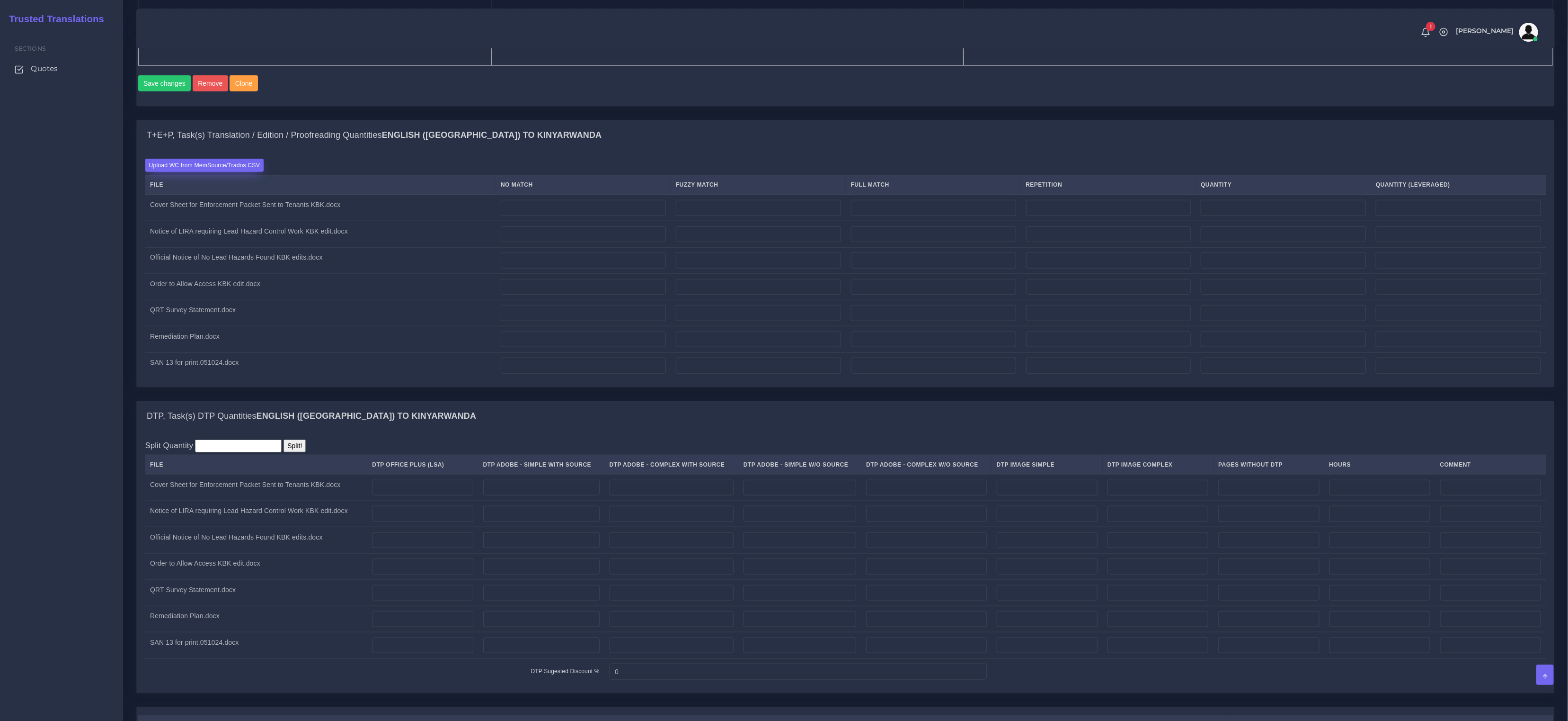
click at [219, 187] on div "Upload WC from MemSource/Trados CSV File No Match Fuzzy Match Full Match Repeti…" at bounding box center [846, 268] width 1402 height 220
click at [221, 171] on label "Upload WC from MemSource/Trados CSV" at bounding box center [204, 165] width 119 height 13
click at [0, 0] on input "Upload WC from MemSource/Trados CSV" at bounding box center [0, 0] width 0 height 0
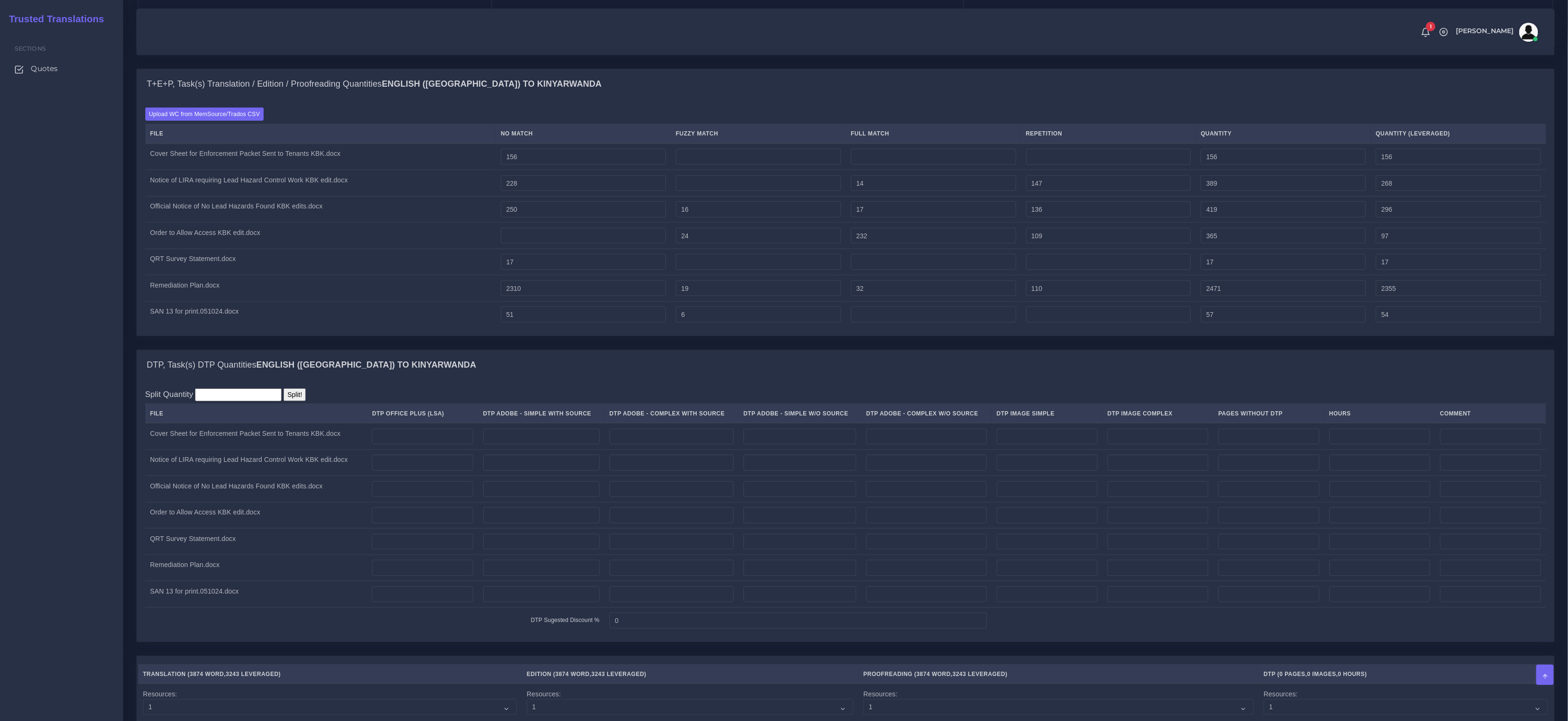
scroll to position [791, 0]
click at [418, 576] on input "number" at bounding box center [423, 567] width 101 height 16
type input "7"
click at [421, 445] on input "number" at bounding box center [423, 436] width 101 height 16
type input "1"
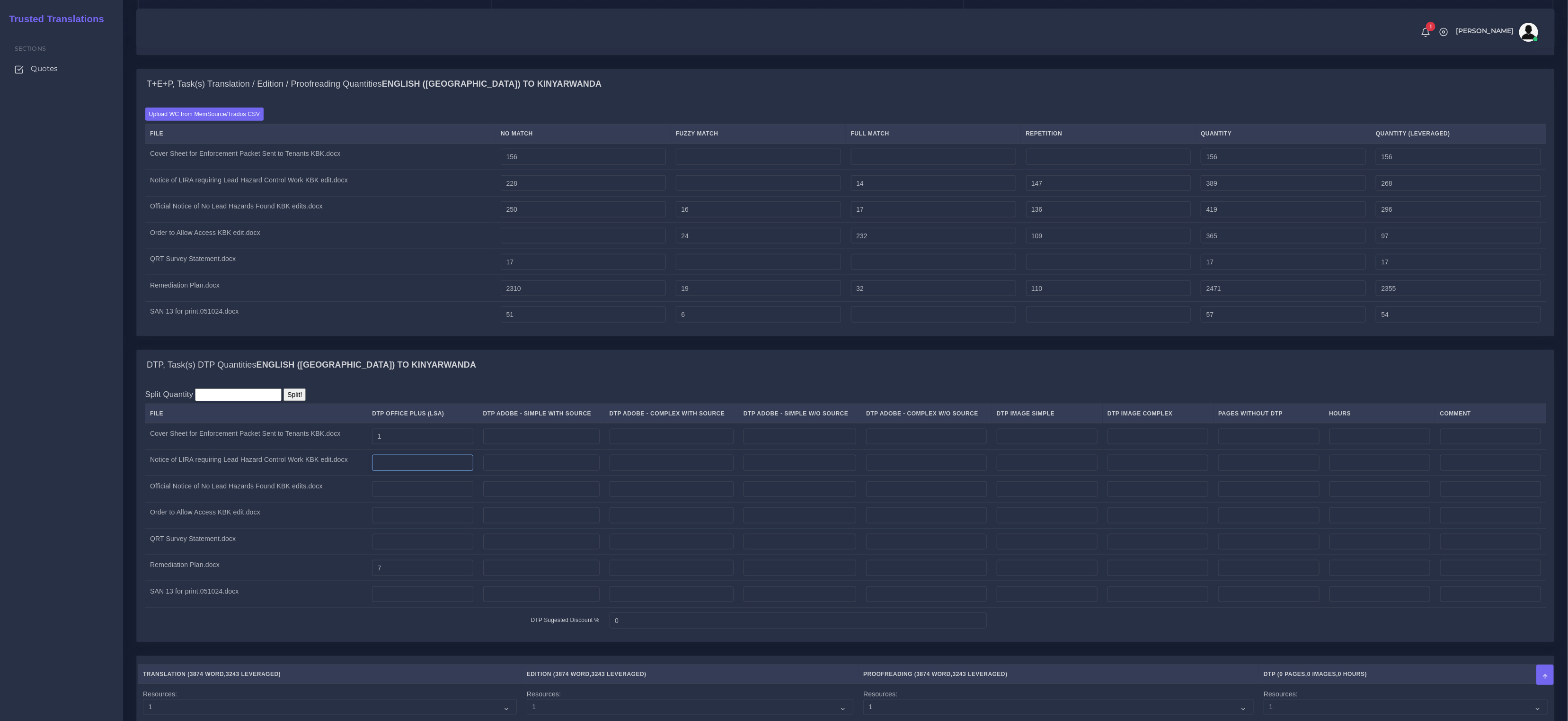
click at [405, 471] on input "number" at bounding box center [423, 462] width 101 height 16
type input "1"
click at [407, 498] on input "number" at bounding box center [423, 489] width 101 height 16
type input "1"
drag, startPoint x: 404, startPoint y: 525, endPoint x: 403, endPoint y: 535, distance: 10.0
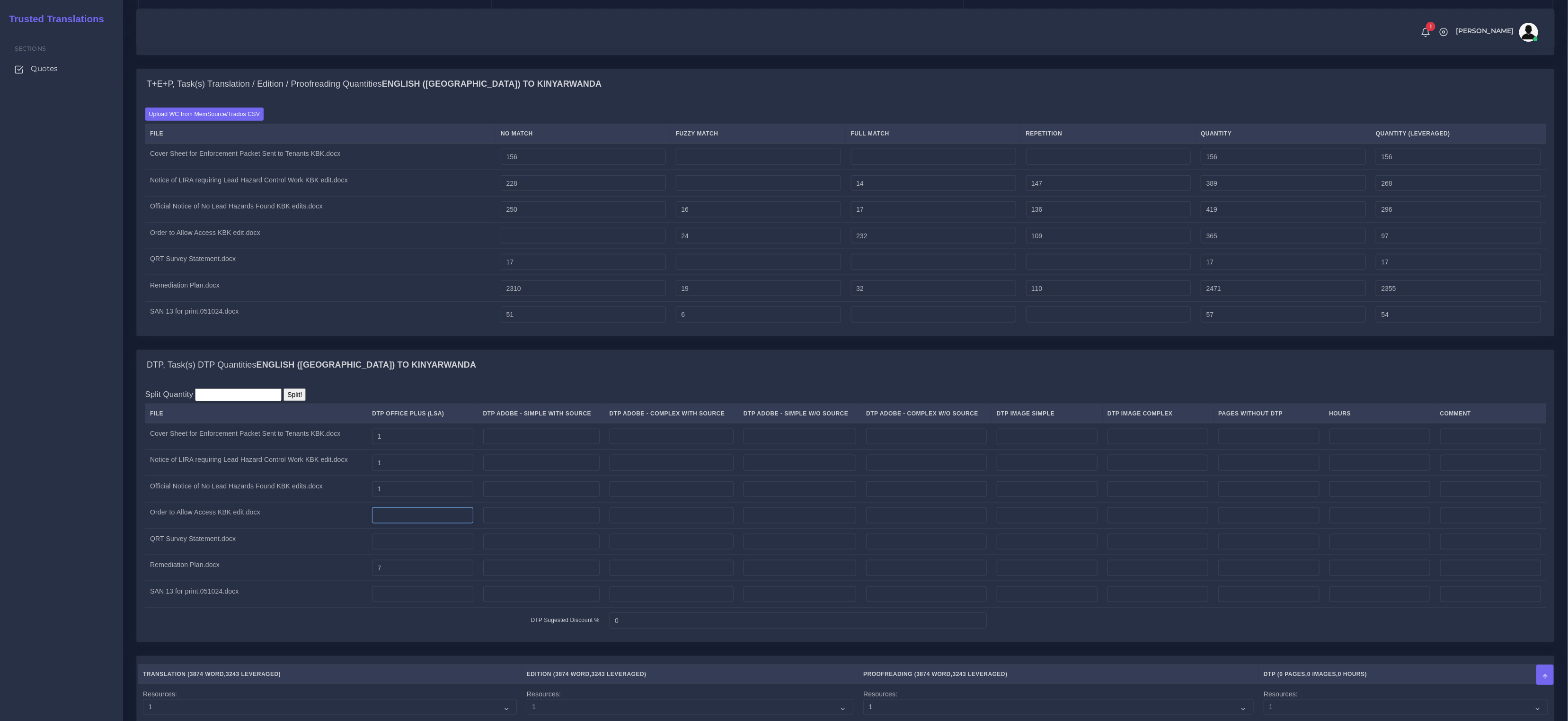
click at [404, 524] on input "number" at bounding box center [423, 515] width 101 height 16
type input "1"
drag, startPoint x: 405, startPoint y: 550, endPoint x: 405, endPoint y: 557, distance: 7.0
click at [405, 550] on input "number" at bounding box center [423, 541] width 101 height 16
type input "1"
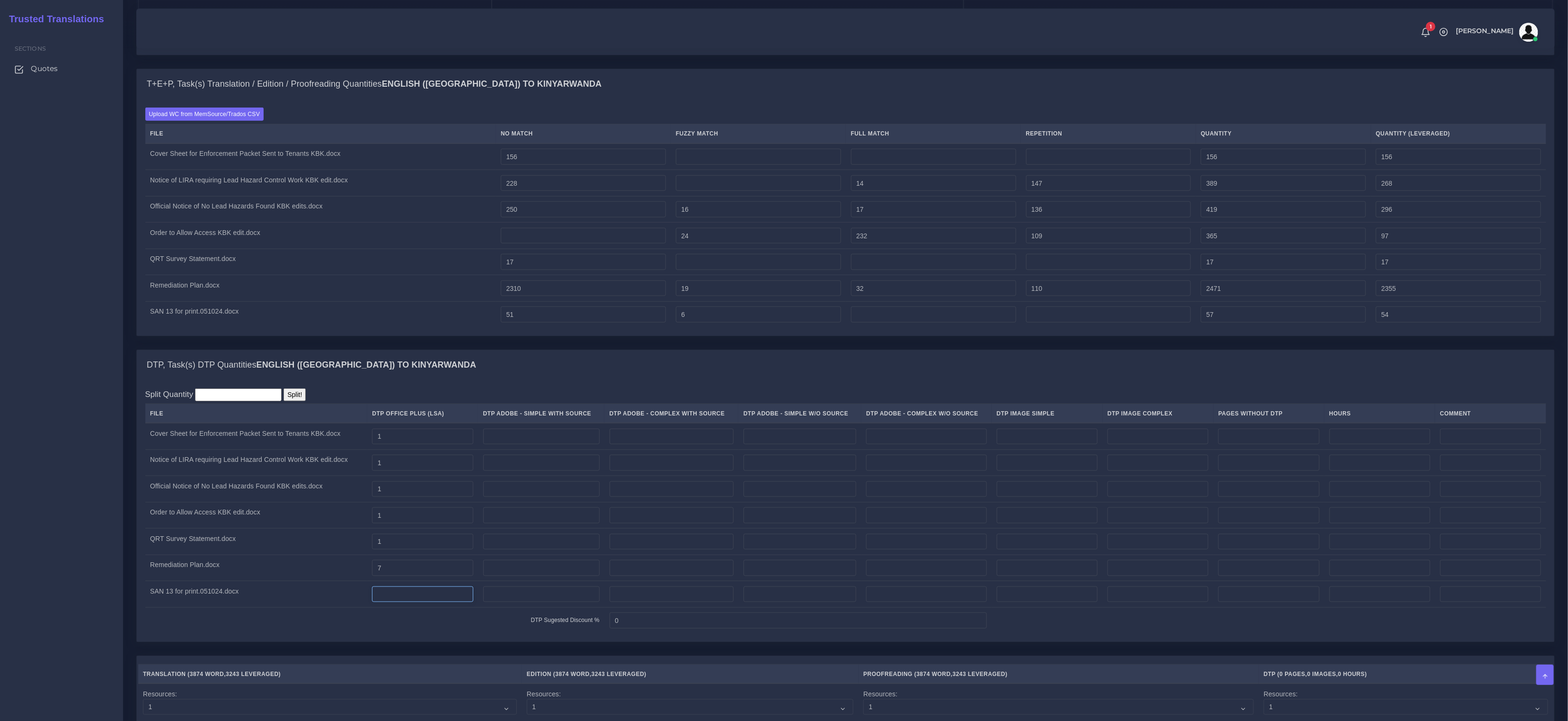
click at [416, 602] on input "number" at bounding box center [423, 594] width 101 height 16
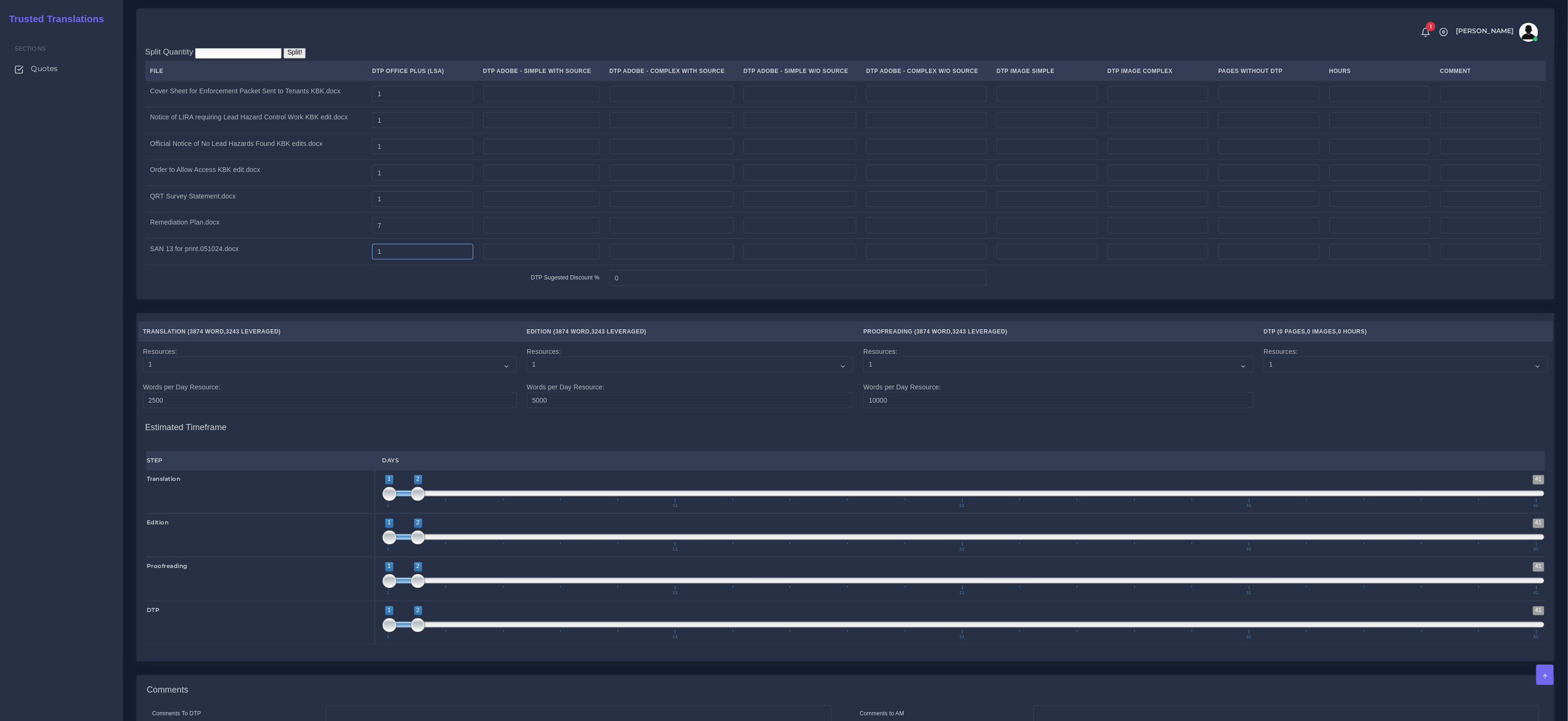
scroll to position [1308, 0]
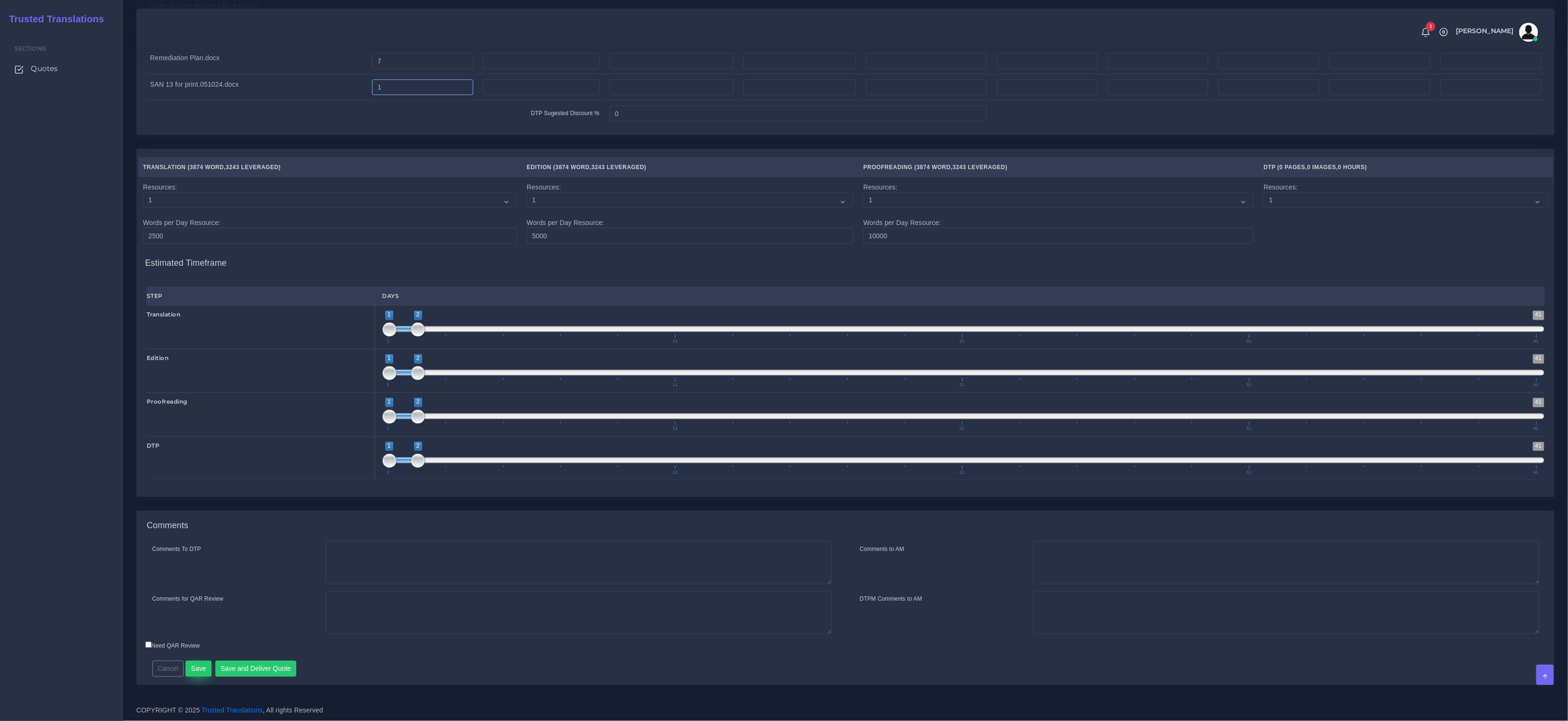
type input "1"
click at [201, 672] on button "Save" at bounding box center [198, 668] width 26 height 16
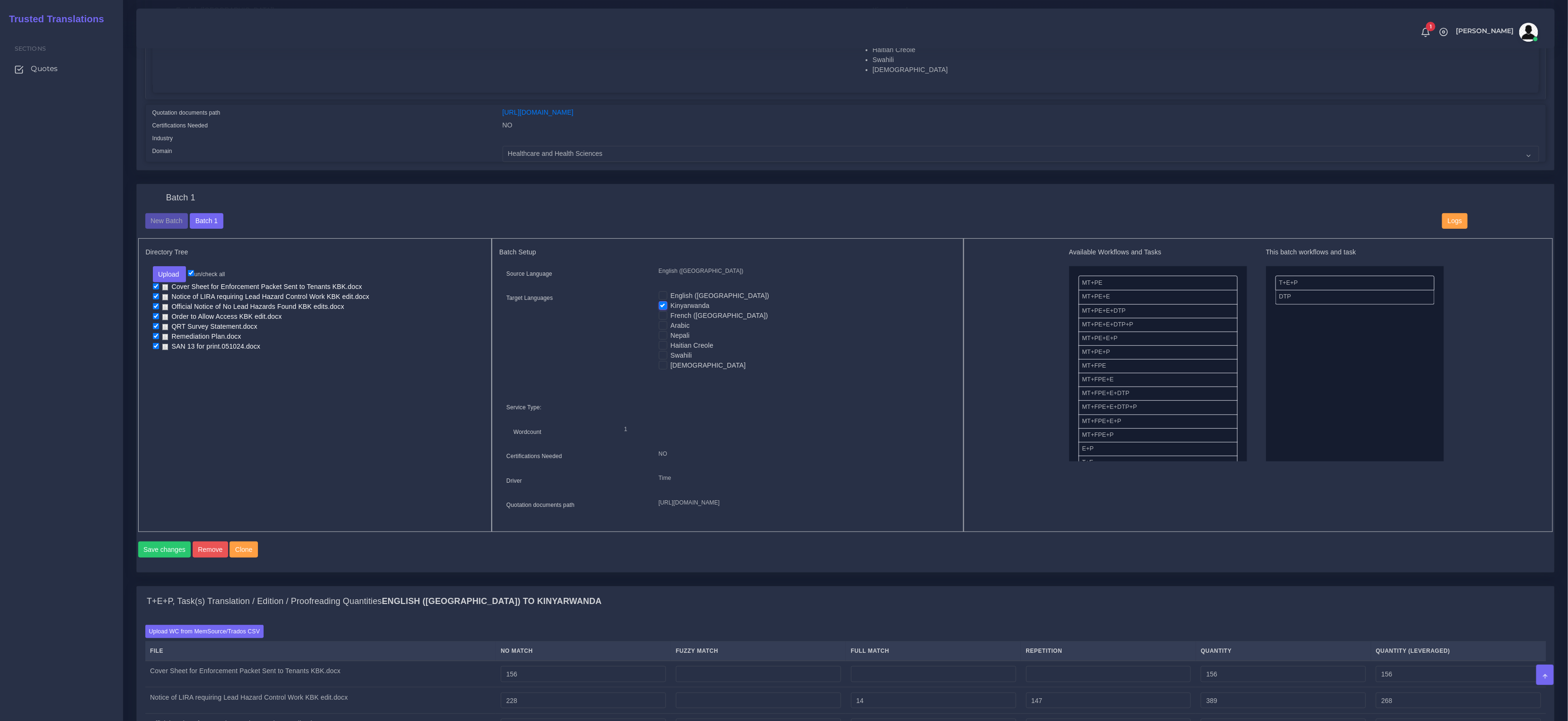
scroll to position [300, 0]
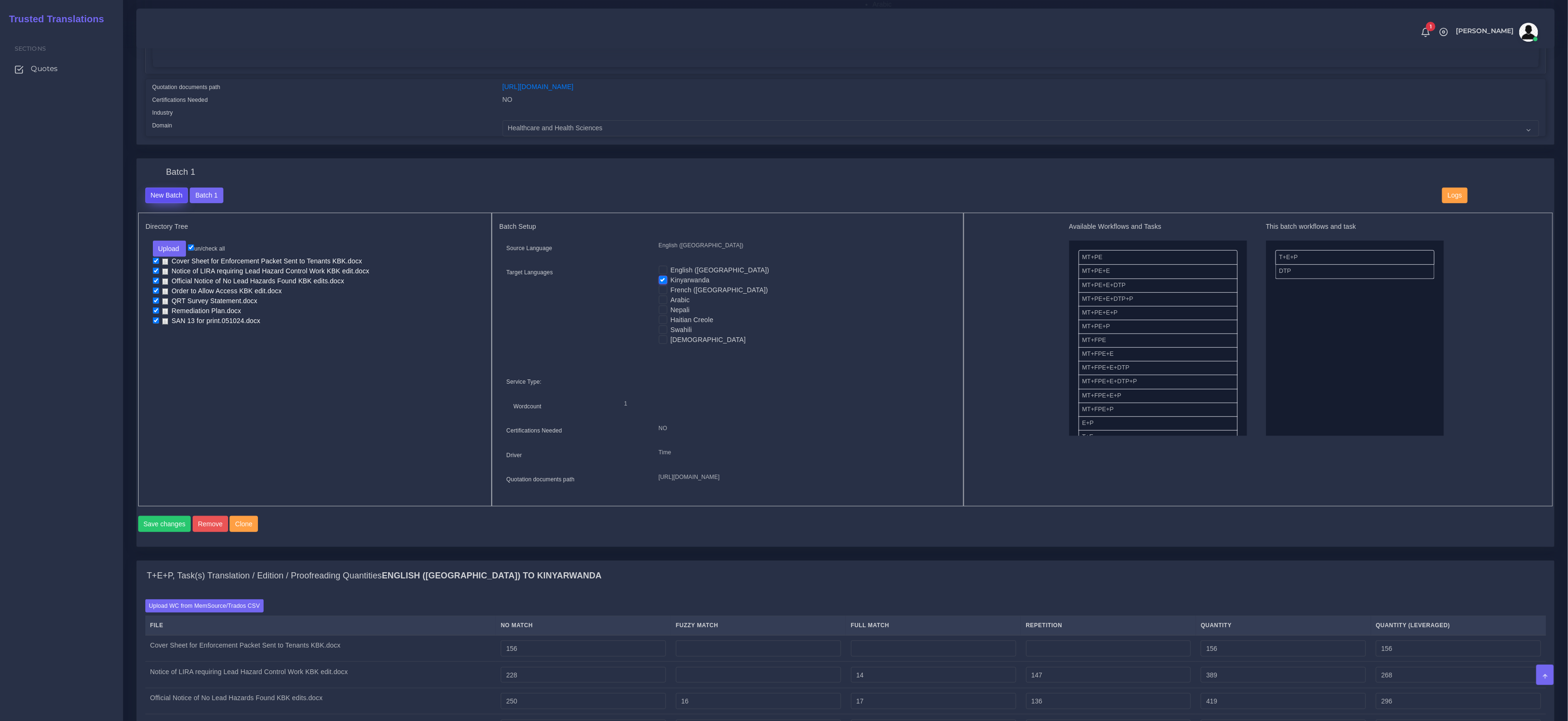
click at [157, 188] on button "New Batch" at bounding box center [166, 195] width 43 height 16
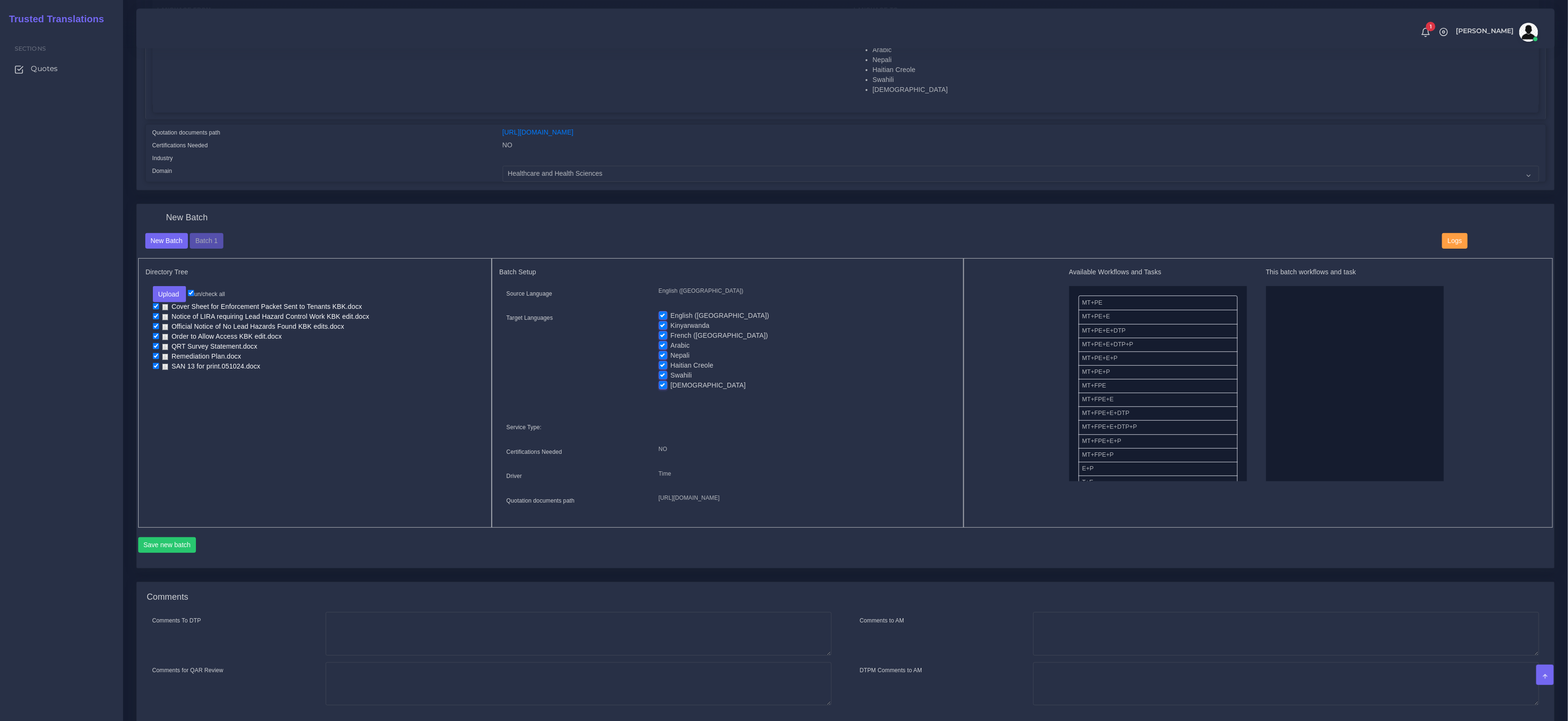
scroll to position [316, 0]
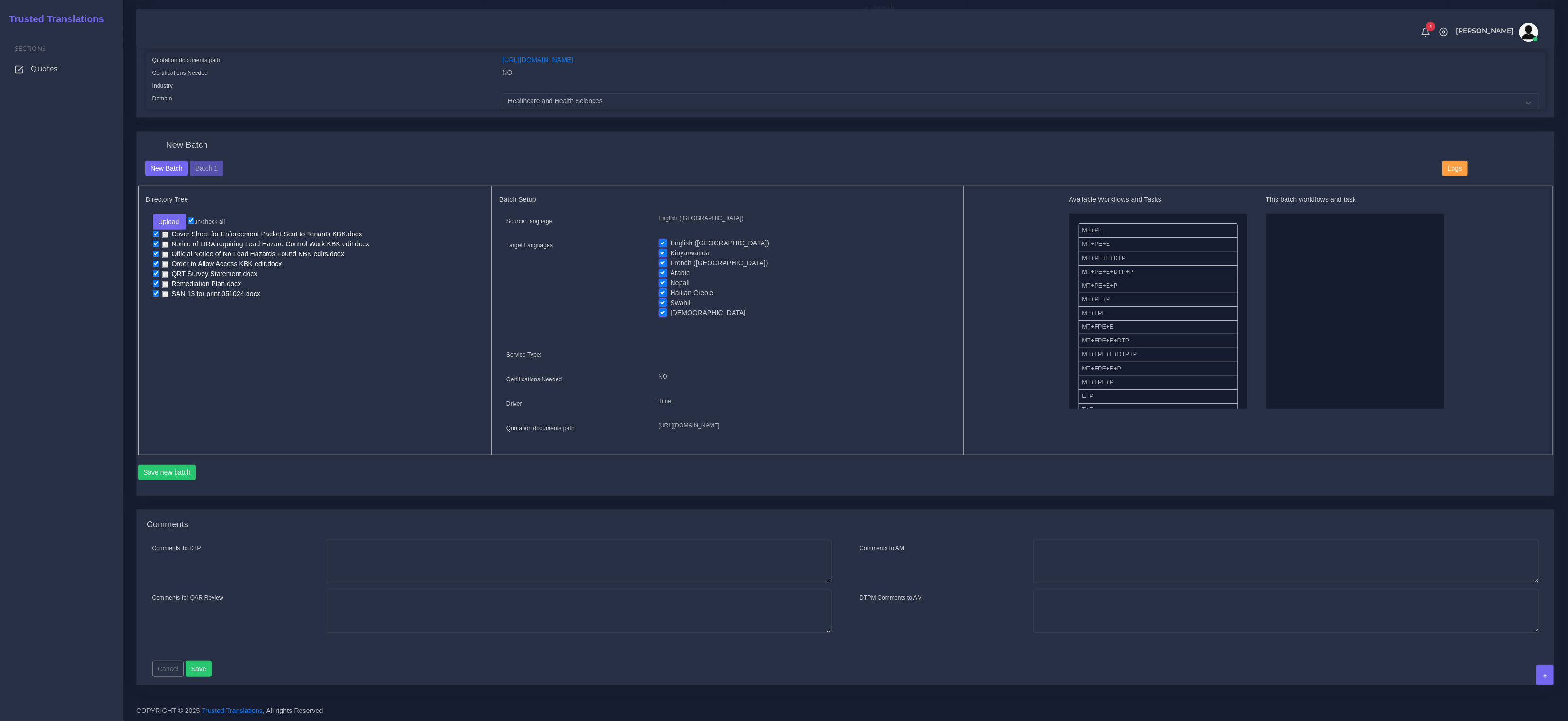
click at [671, 238] on label "English ([GEOGRAPHIC_DATA])" at bounding box center [720, 243] width 99 height 10
click at [666, 238] on input "English ([GEOGRAPHIC_DATA])" at bounding box center [663, 242] width 8 height 8
checkbox input "false"
click at [671, 248] on label "Kinyarwanda" at bounding box center [690, 253] width 39 height 10
click at [666, 248] on input "Kinyarwanda" at bounding box center [663, 252] width 8 height 8
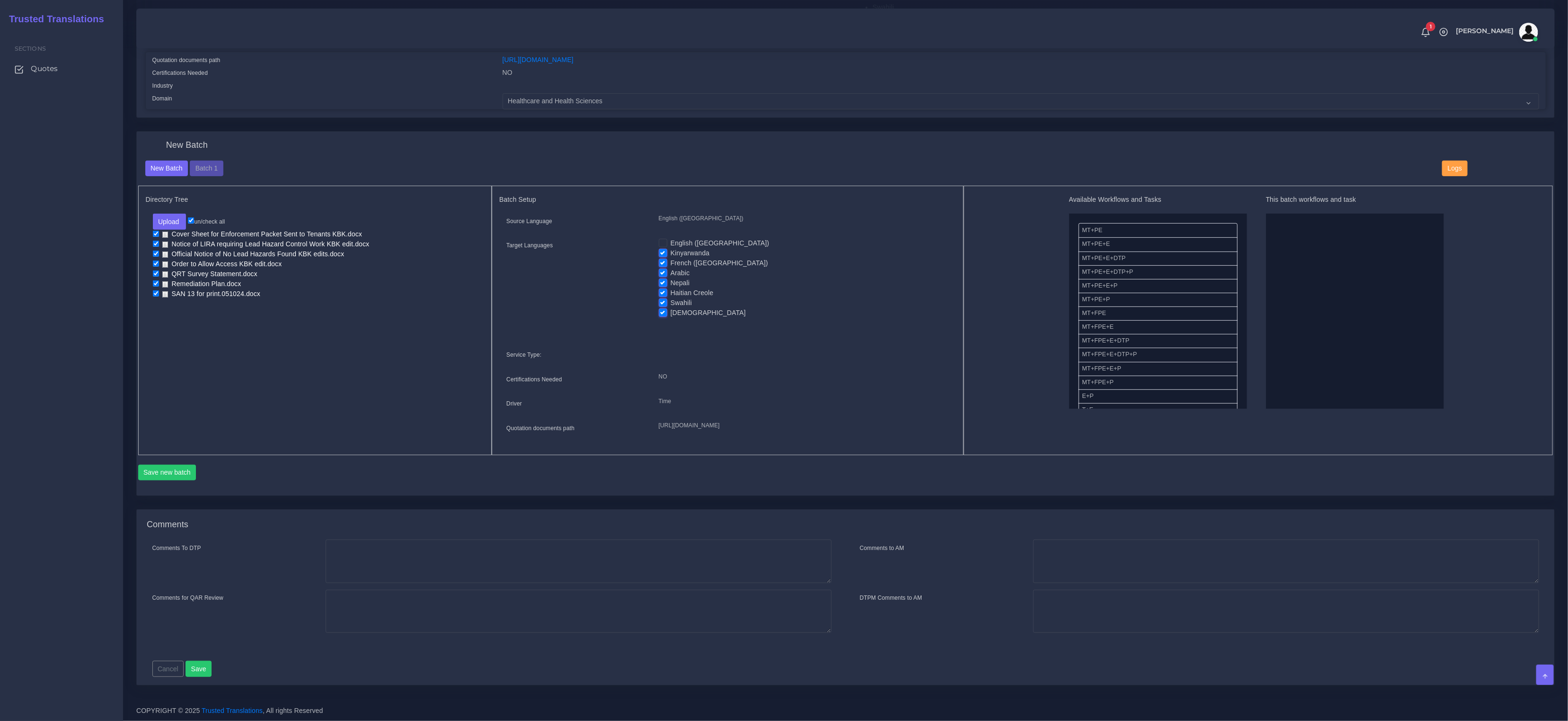
checkbox input "false"
click at [671, 268] on label "Arabic" at bounding box center [681, 273] width 20 height 10
click at [661, 268] on input "Arabic" at bounding box center [663, 272] width 8 height 8
checkbox input "false"
click at [671, 278] on label "Nepali" at bounding box center [681, 283] width 20 height 10
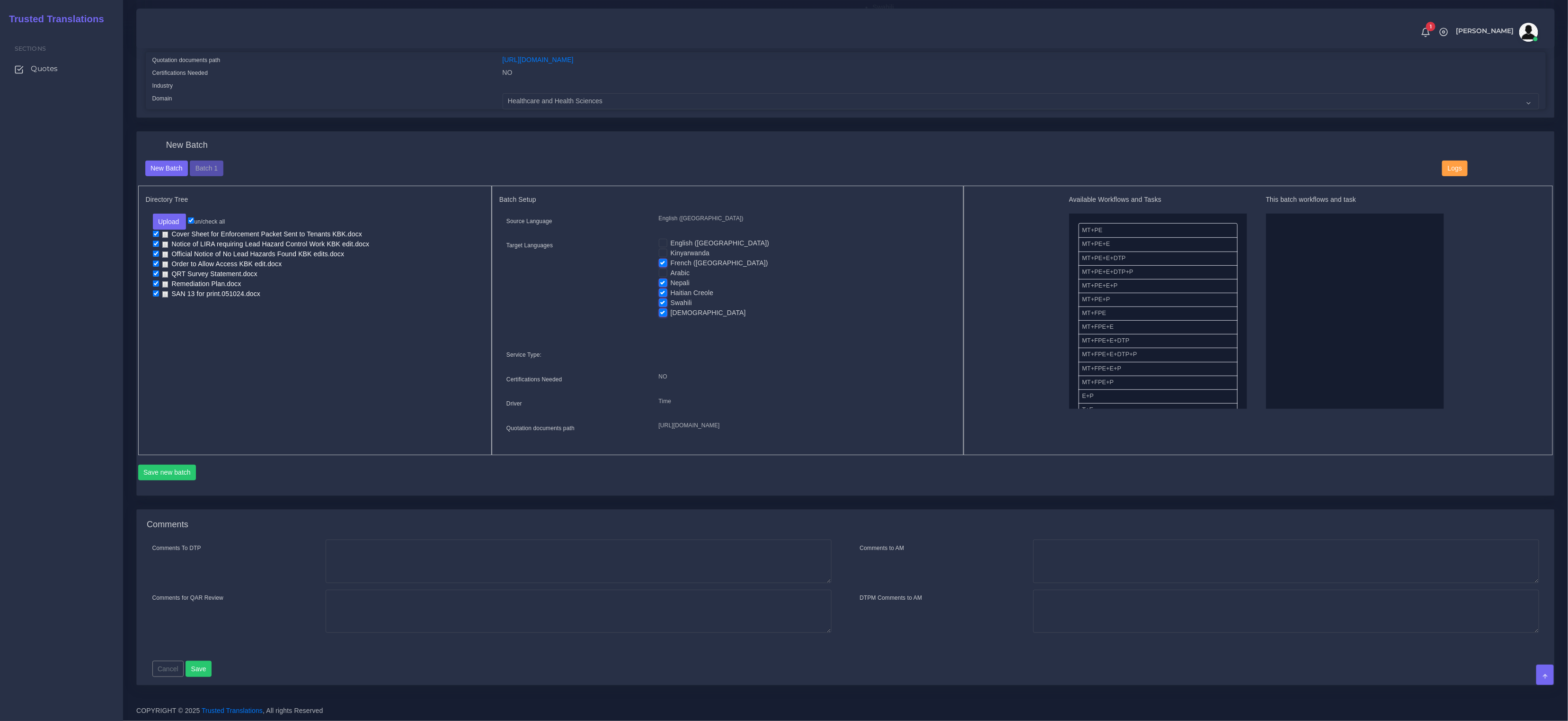
click at [661, 278] on input "Nepali" at bounding box center [663, 282] width 8 height 8
checkbox input "false"
click at [671, 288] on label "Haitian Creole" at bounding box center [692, 293] width 43 height 10
click at [661, 288] on input "Haitian Creole" at bounding box center [663, 292] width 8 height 8
checkbox input "false"
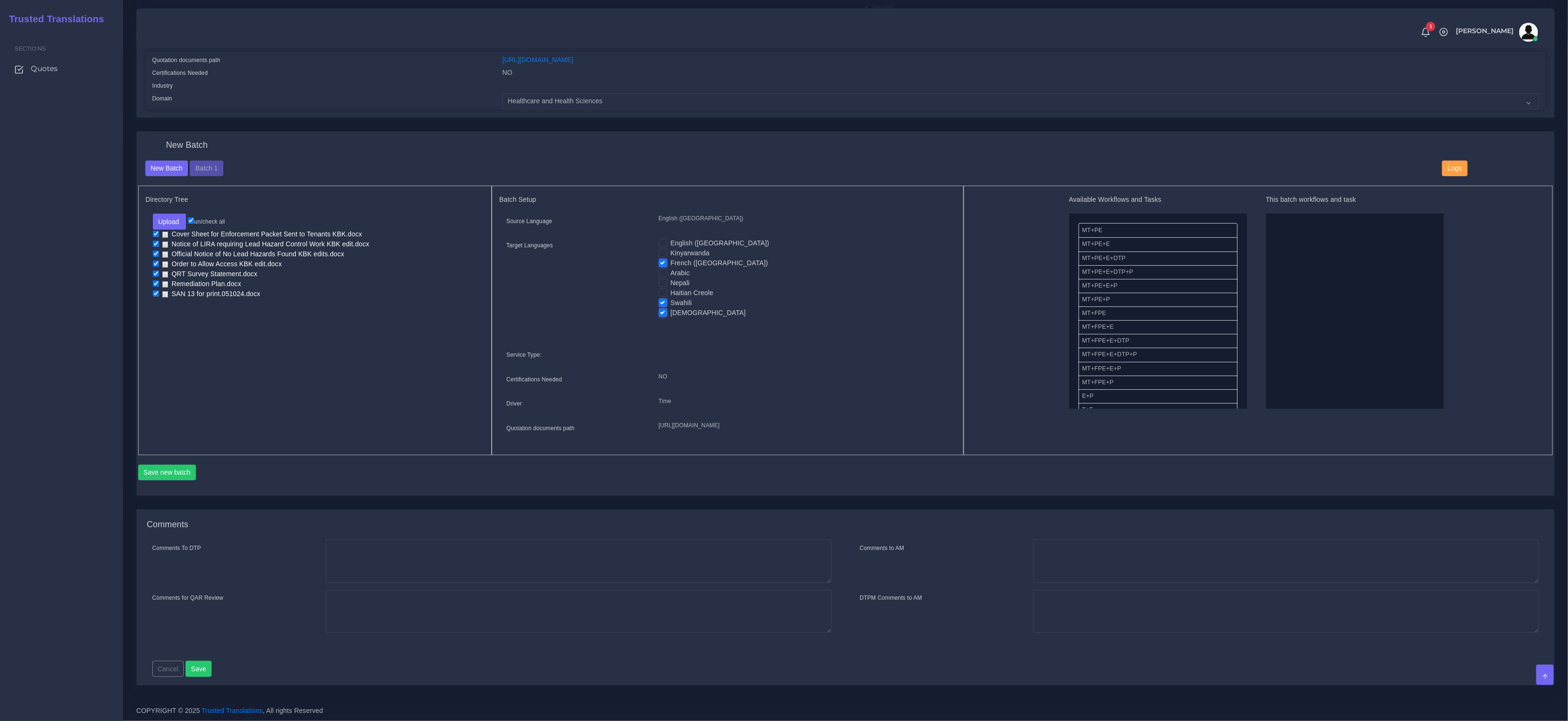
click at [671, 298] on label "Swahili" at bounding box center [681, 303] width 21 height 10
click at [661, 298] on input "Swahili" at bounding box center [663, 302] width 8 height 8
checkbox input "false"
click at [671, 308] on label "[DEMOGRAPHIC_DATA]" at bounding box center [708, 313] width 75 height 10
click at [662, 308] on input "[DEMOGRAPHIC_DATA]" at bounding box center [663, 312] width 8 height 8
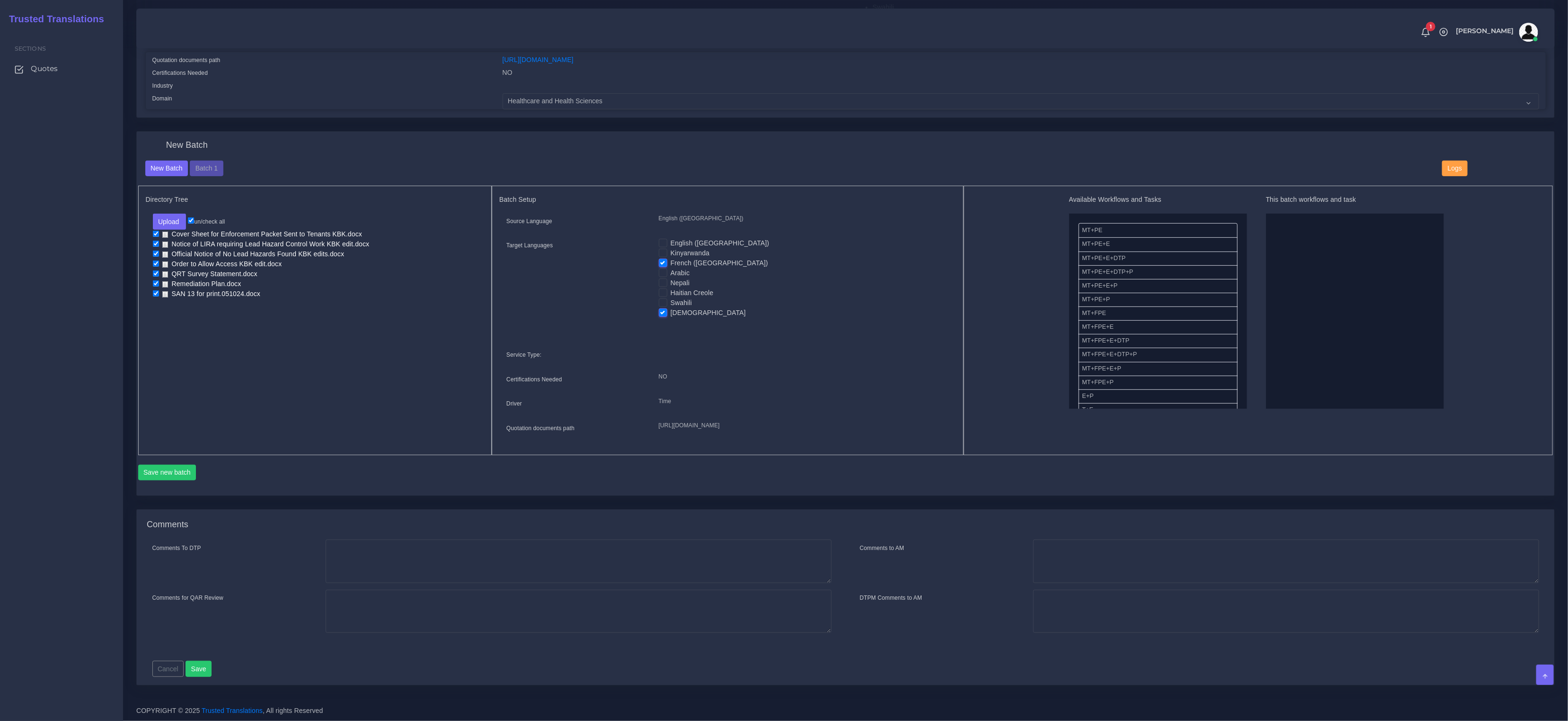
checkbox input "false"
drag, startPoint x: 1108, startPoint y: 228, endPoint x: 1253, endPoint y: 235, distance: 145.2
drag, startPoint x: 1097, startPoint y: 358, endPoint x: 1409, endPoint y: 359, distance: 312.0
click at [166, 472] on button "Save new batch" at bounding box center [167, 472] width 58 height 16
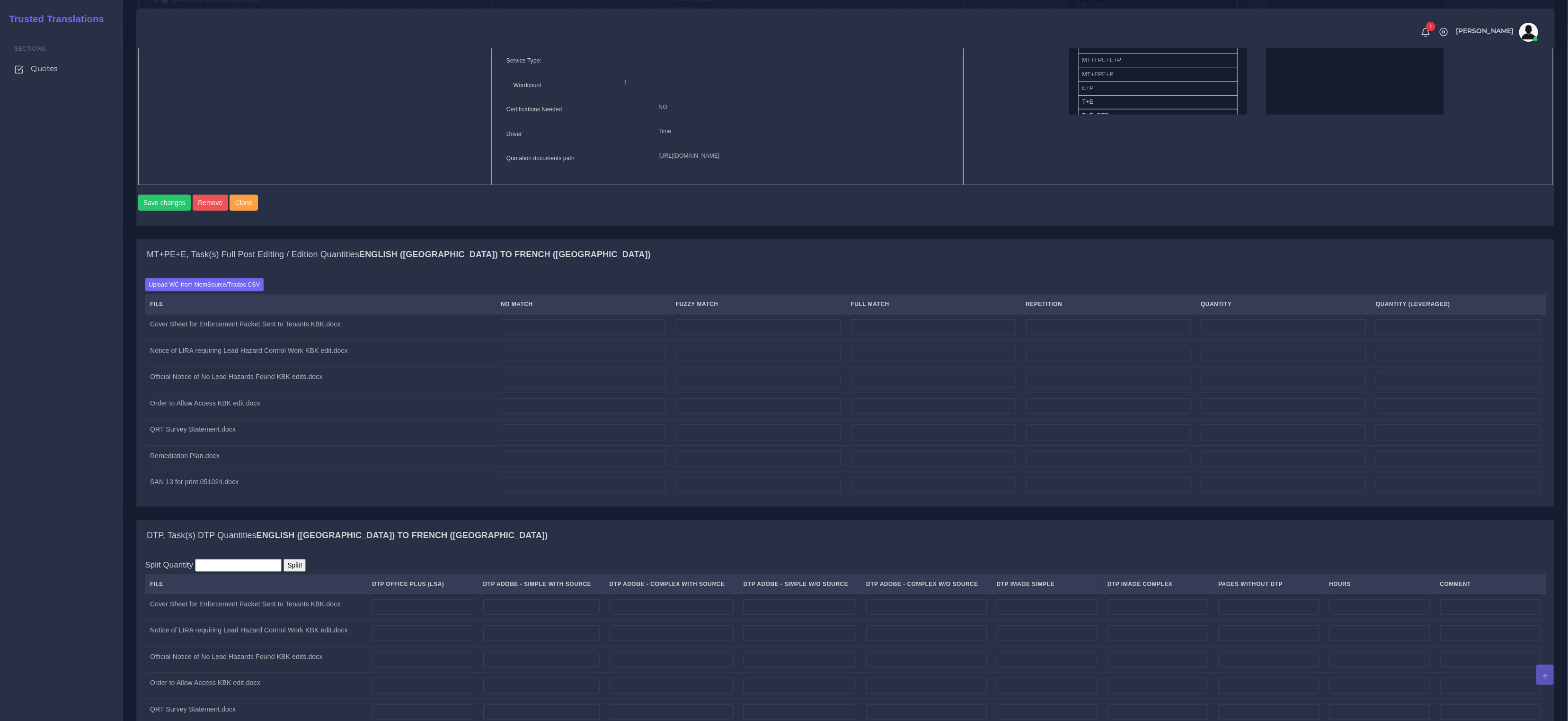
scroll to position [794, 0]
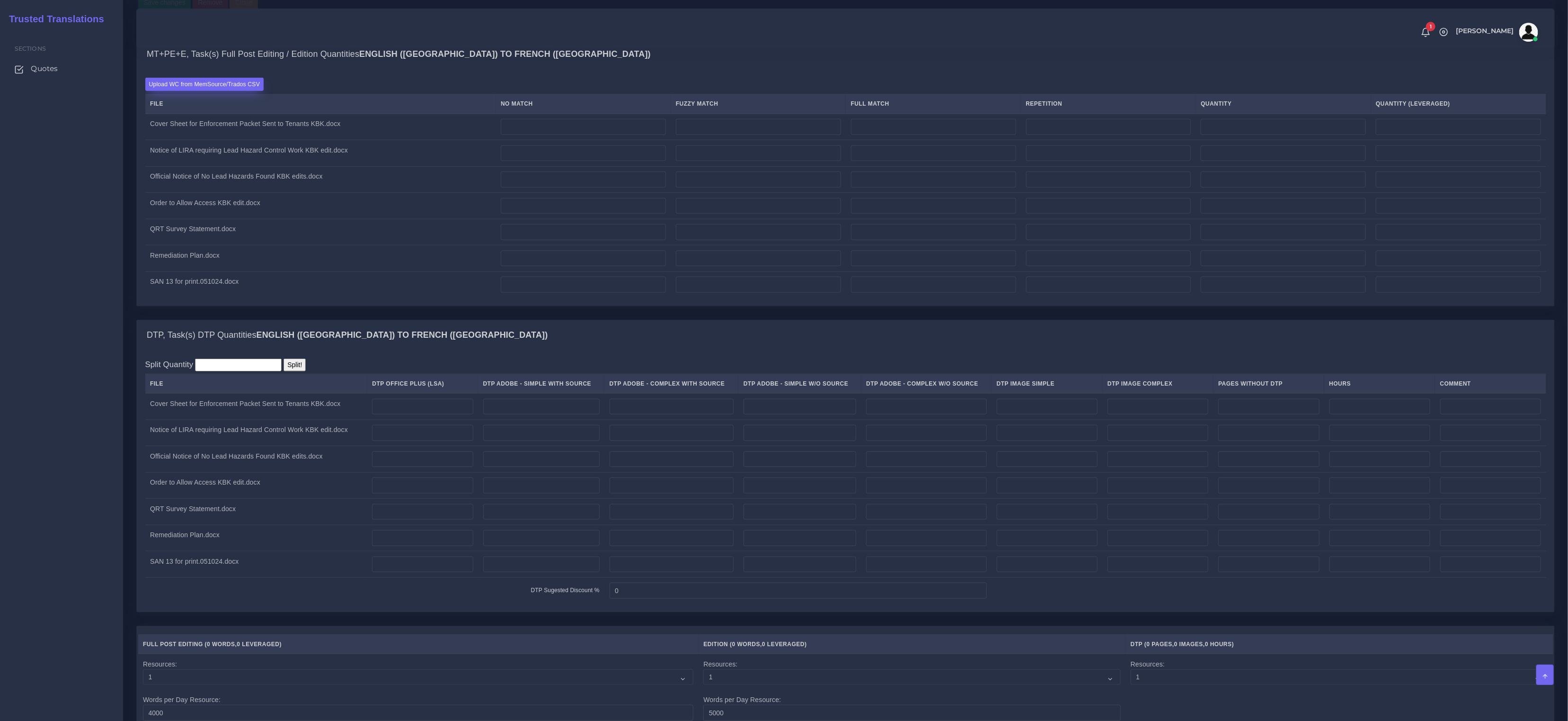
click at [228, 91] on label "Upload WC from MemSource/Trados CSV" at bounding box center [204, 84] width 119 height 13
click at [0, 0] on input "Upload WC from MemSource/Trados CSV" at bounding box center [0, 0] width 0 height 0
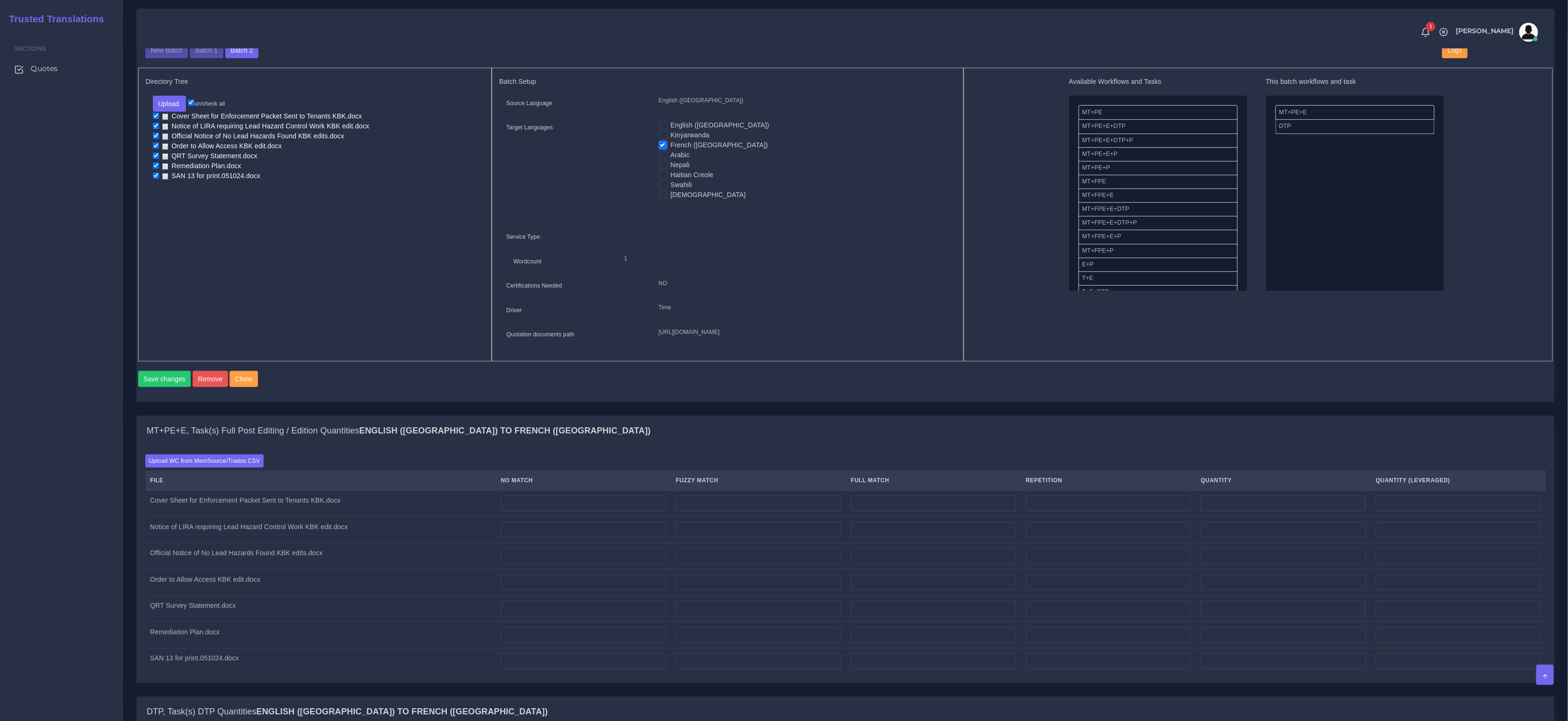
scroll to position [351, 0]
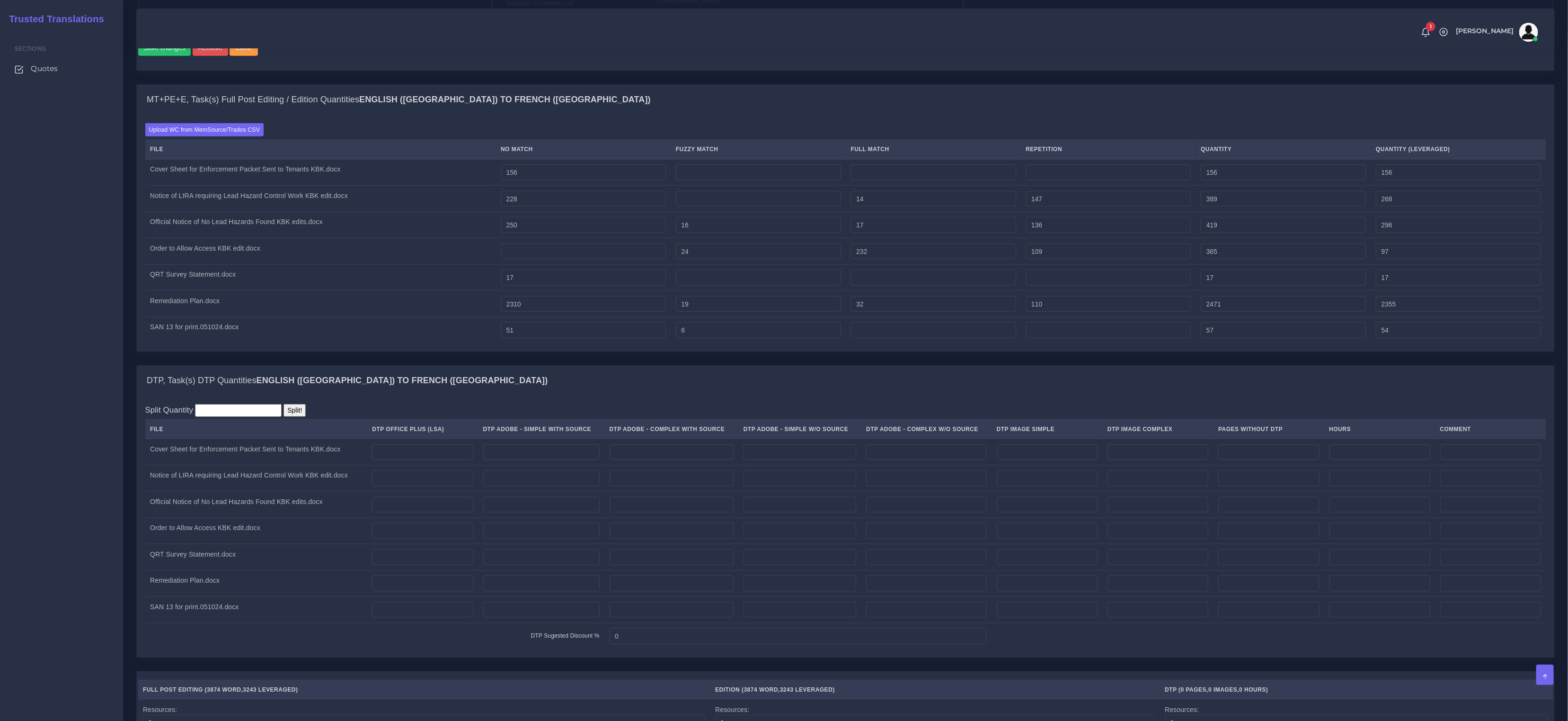
scroll to position [885, 0]
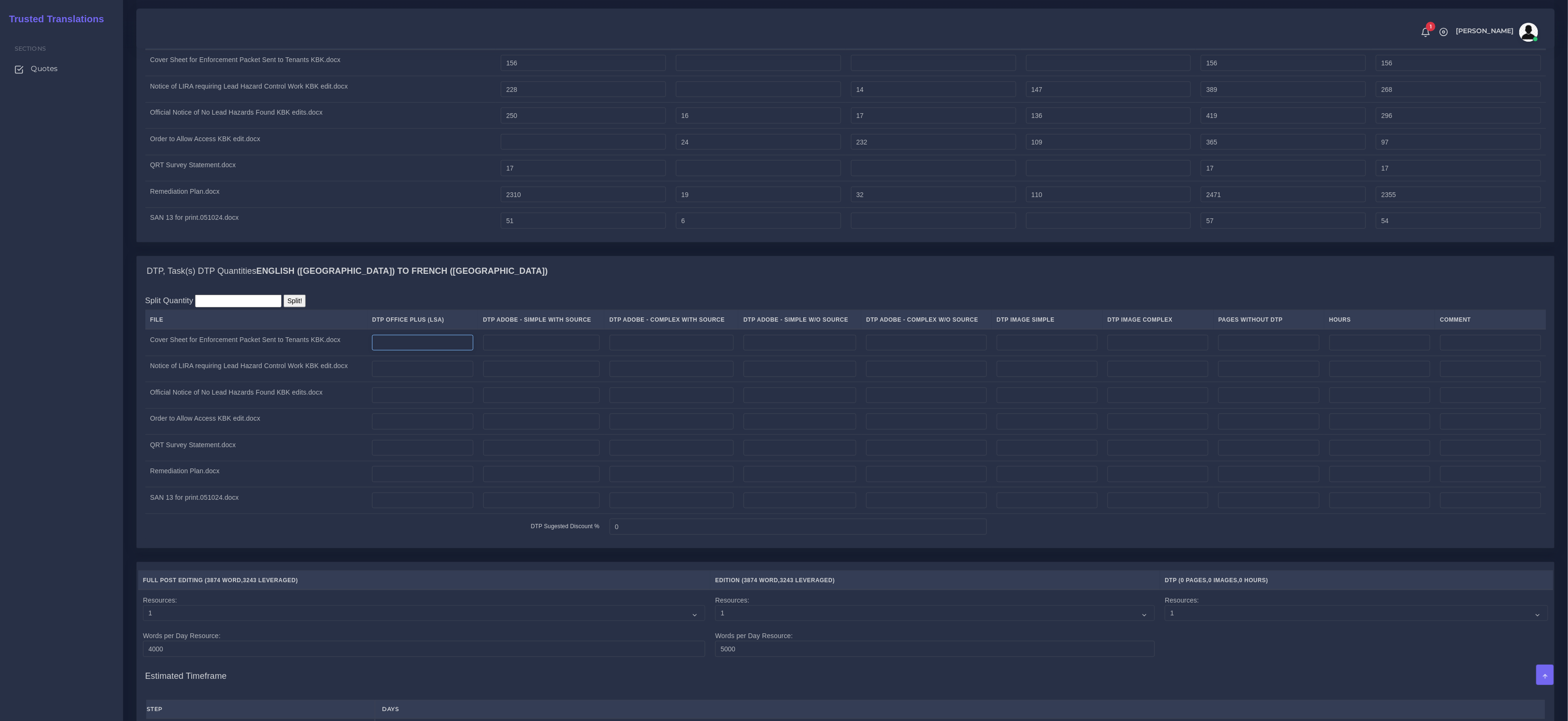
click at [413, 351] on input "number" at bounding box center [423, 342] width 101 height 16
type input "1"
drag, startPoint x: 427, startPoint y: 382, endPoint x: 416, endPoint y: 417, distance: 36.7
click at [426, 377] on input "number" at bounding box center [423, 368] width 101 height 16
type input "1"
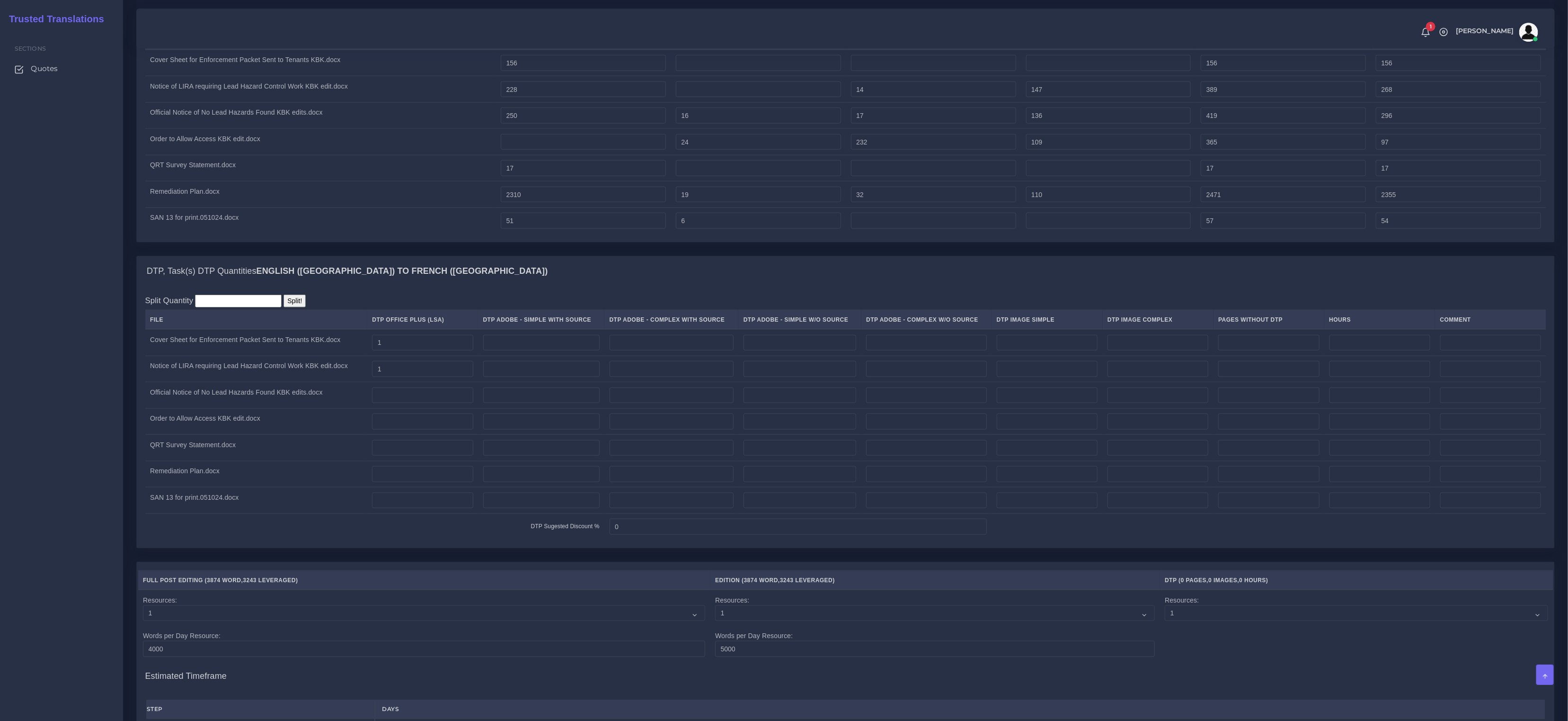
click at [416, 409] on td at bounding box center [423, 396] width 111 height 27
click at [420, 403] on input "number" at bounding box center [423, 395] width 101 height 16
type input "1"
click at [407, 429] on input "number" at bounding box center [423, 421] width 101 height 16
type input "1"
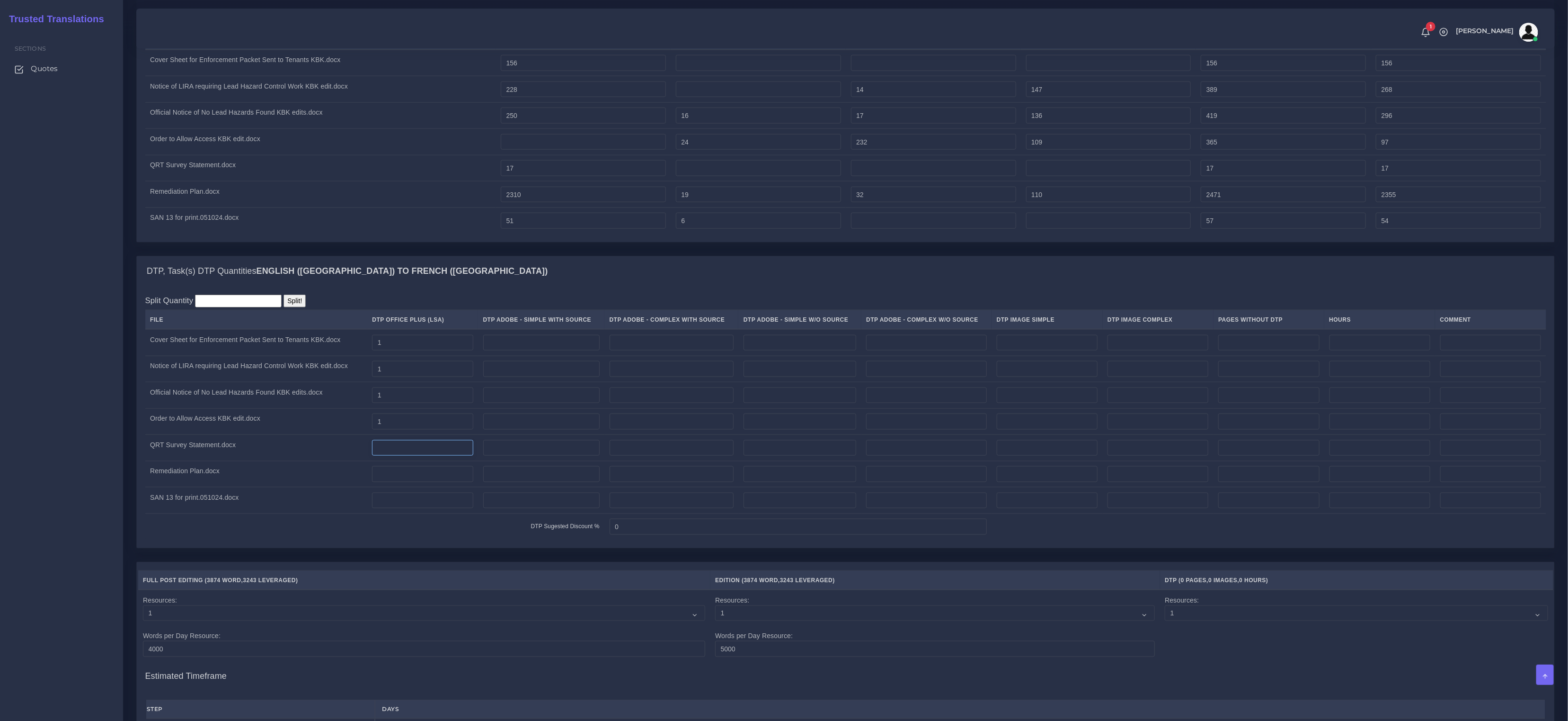
click at [404, 456] on input "number" at bounding box center [423, 448] width 101 height 16
type input "1"
click at [414, 482] on input "number" at bounding box center [423, 474] width 101 height 16
type input "7"
click at [405, 509] on input "number" at bounding box center [423, 500] width 101 height 16
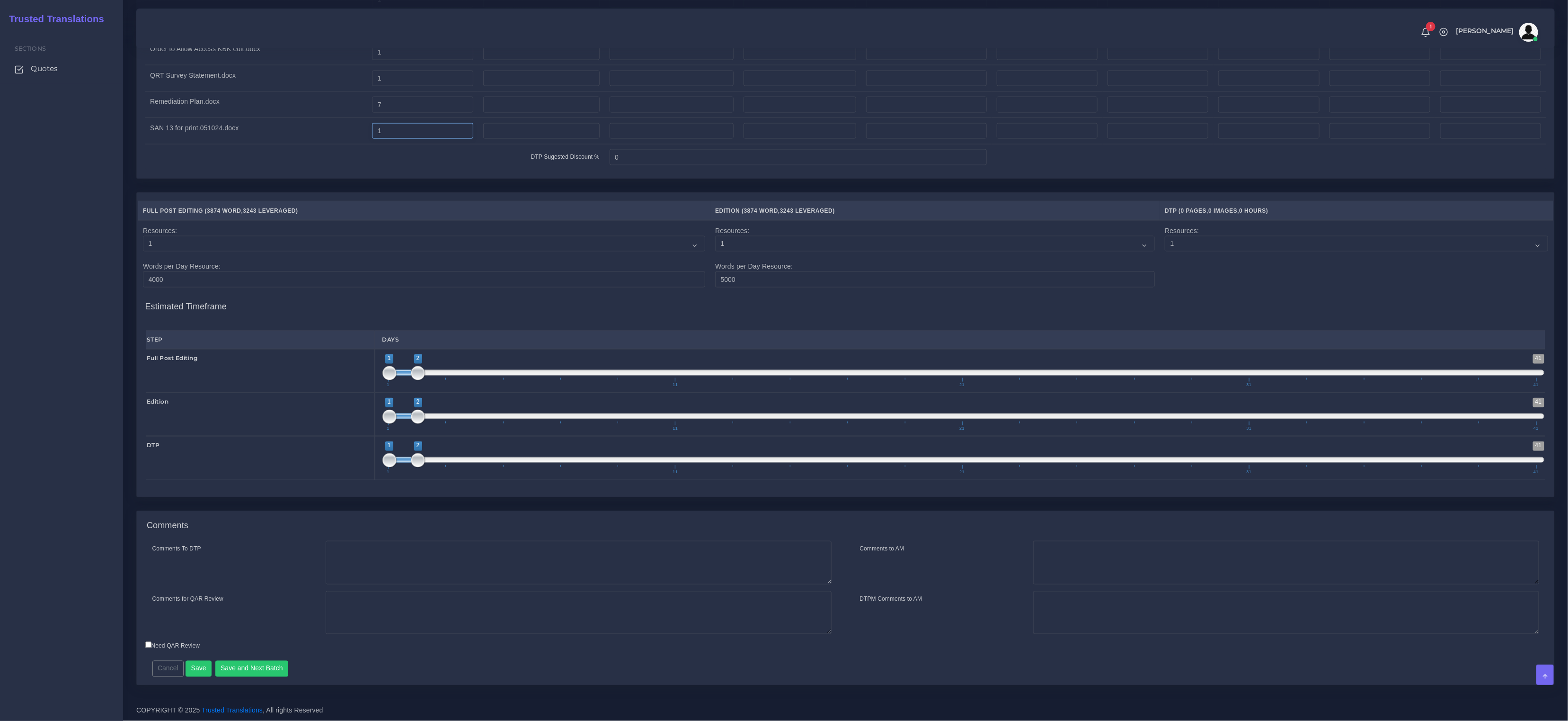
scroll to position [1265, 0]
type input "1"
click at [195, 666] on button "Save" at bounding box center [198, 668] width 26 height 16
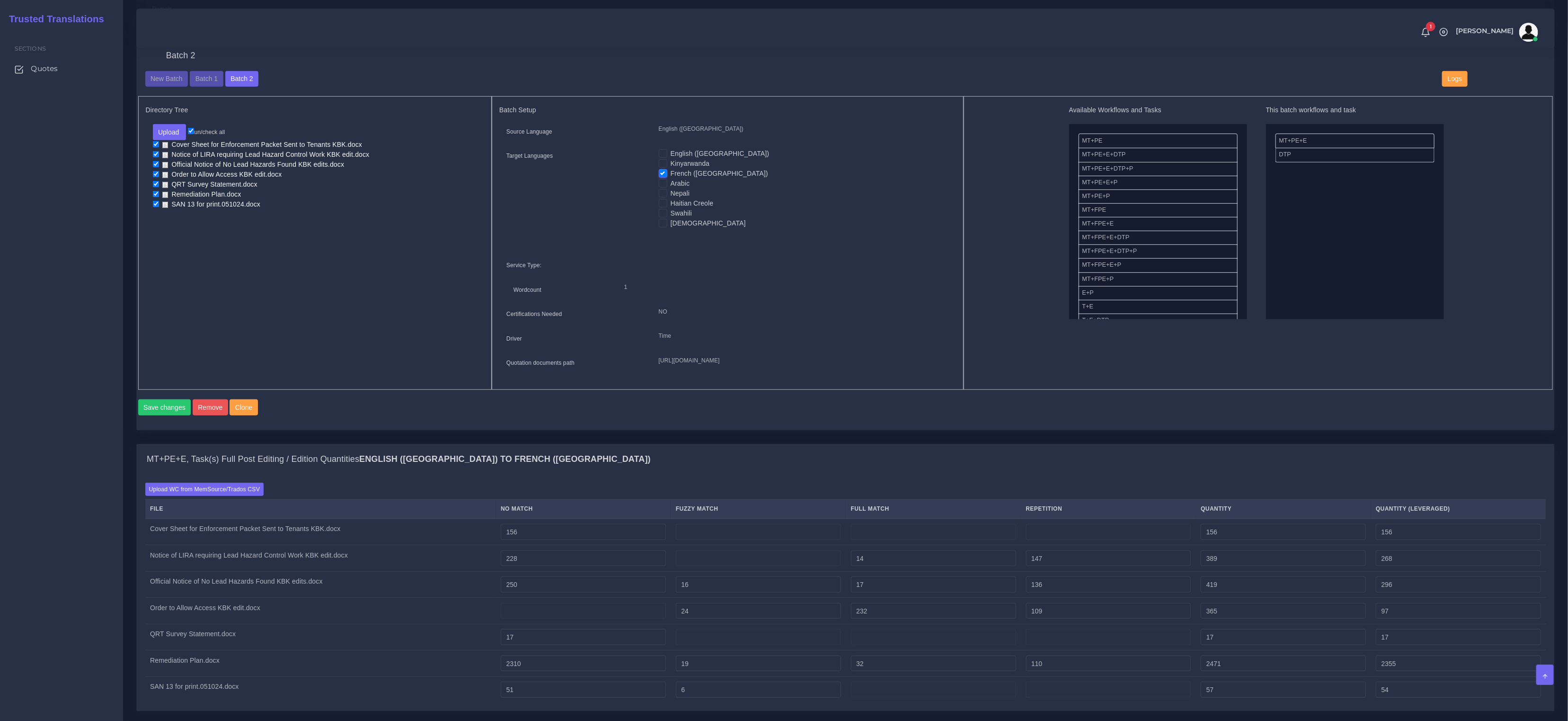
scroll to position [348, 0]
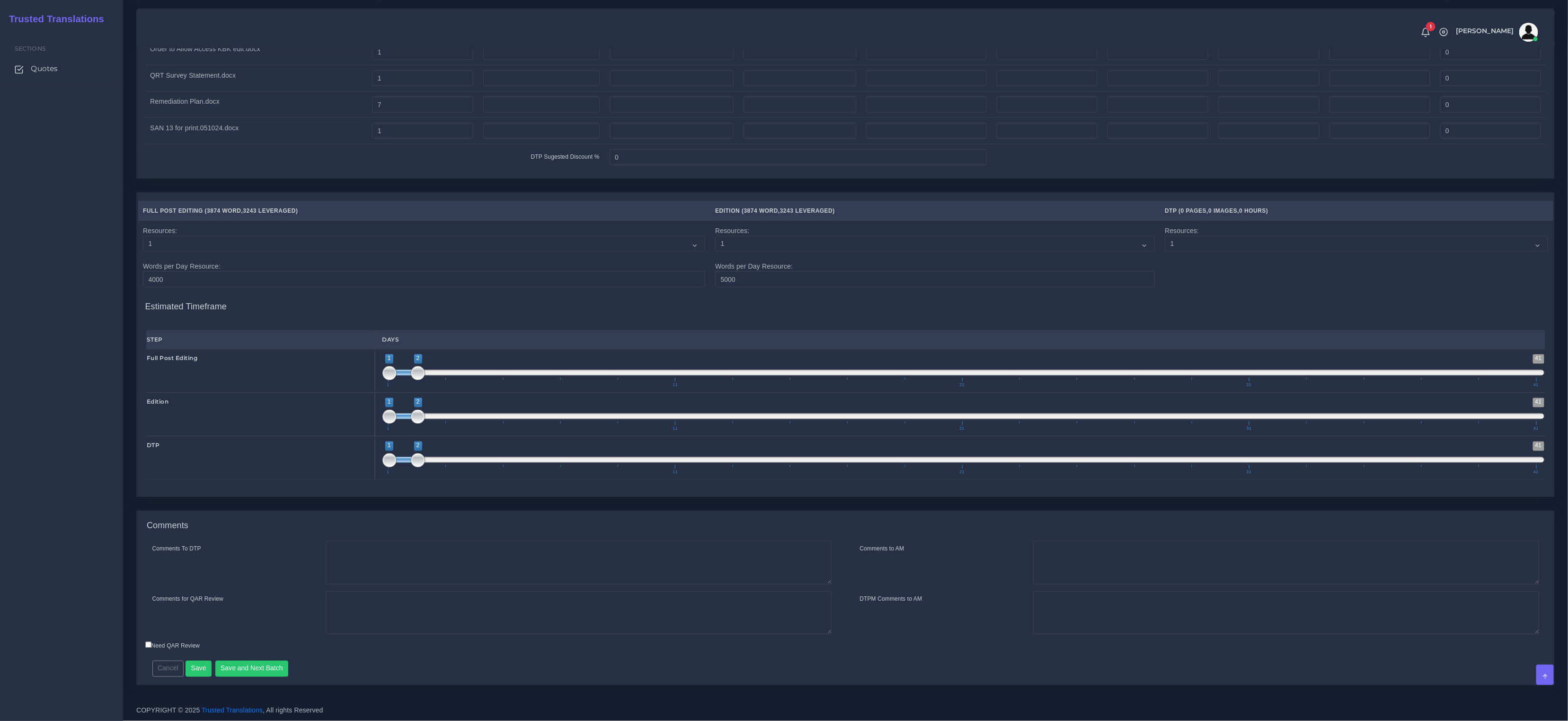
scroll to position [1265, 0]
click at [190, 670] on button "Save" at bounding box center [198, 668] width 26 height 16
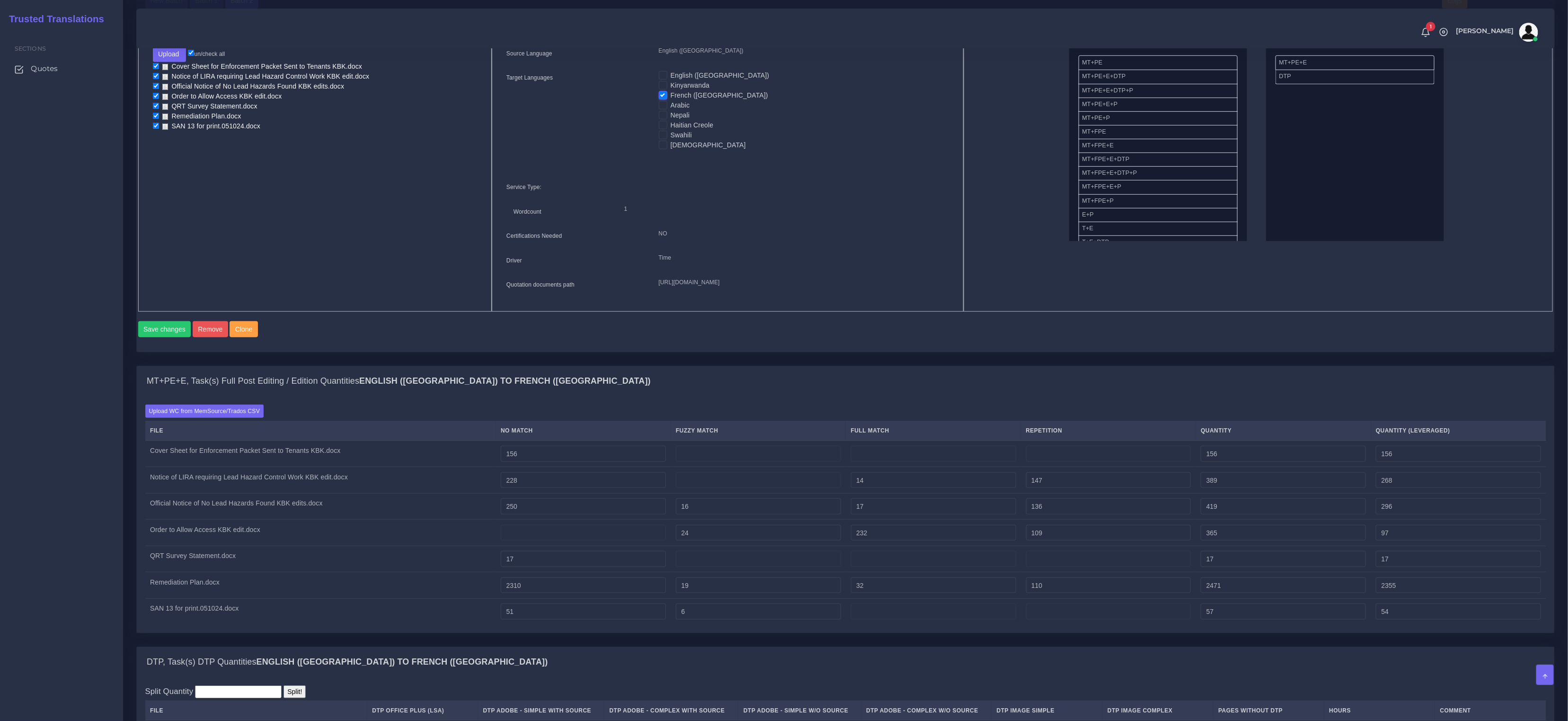
scroll to position [448, 0]
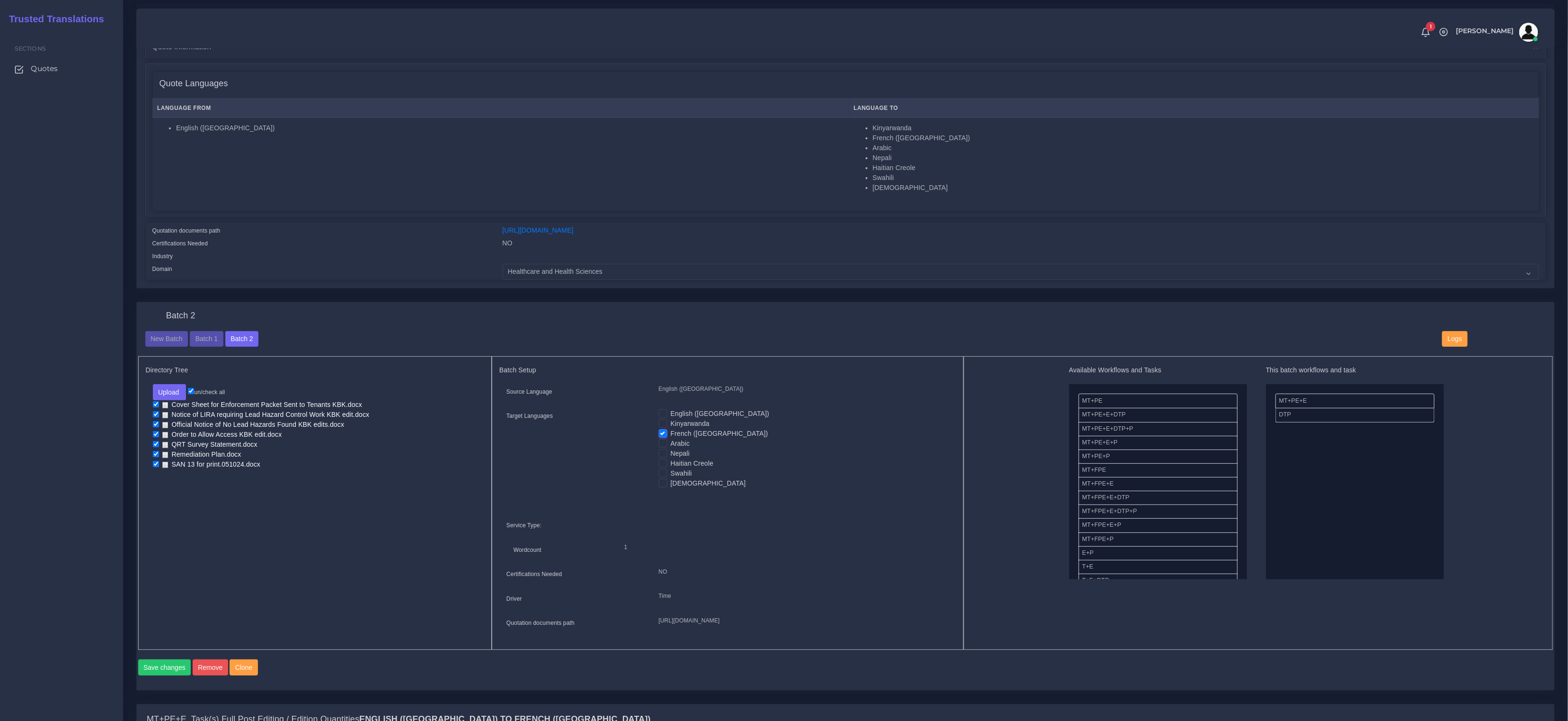
scroll to position [173, 0]
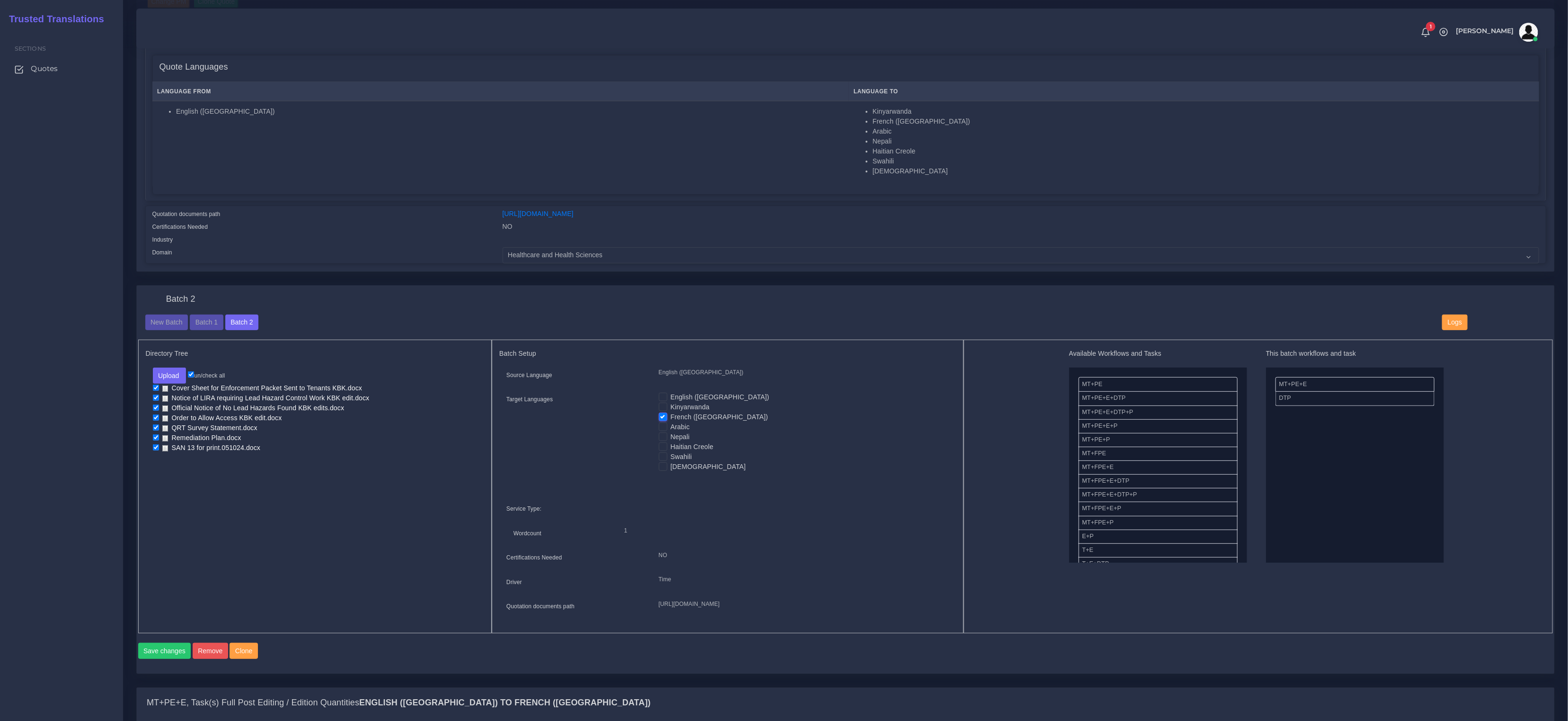
click at [161, 329] on div "New Batch Batch 1 Batch 2 Logs" at bounding box center [846, 327] width 1416 height 25
click at [163, 327] on button "New Batch" at bounding box center [166, 322] width 43 height 16
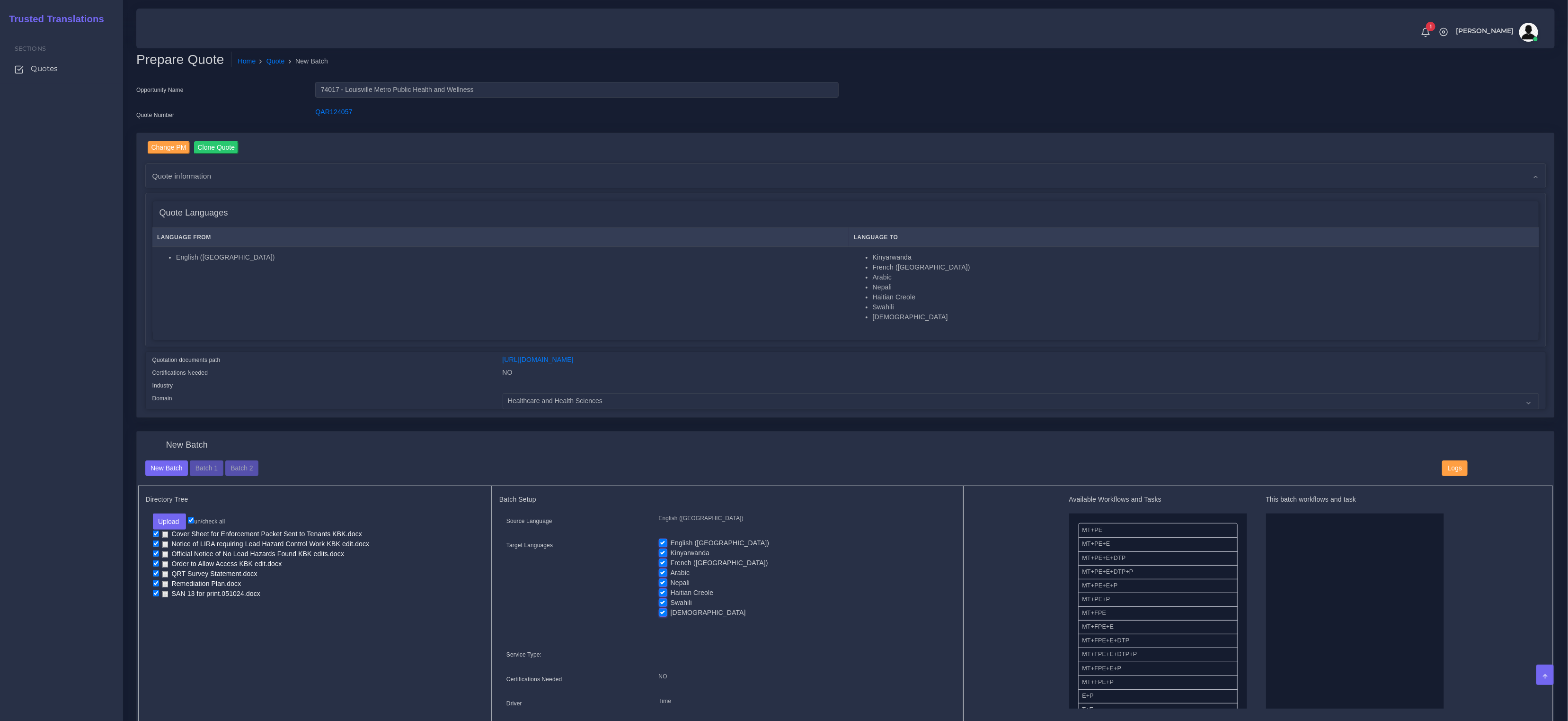
click at [671, 563] on label "French ([GEOGRAPHIC_DATA])" at bounding box center [719, 563] width 98 height 10
click at [665, 563] on input "French ([GEOGRAPHIC_DATA])" at bounding box center [663, 562] width 8 height 8
checkbox input "false"
click at [671, 551] on label "Kinyarwanda" at bounding box center [690, 553] width 39 height 10
click at [665, 551] on input "Kinyarwanda" at bounding box center [663, 552] width 8 height 8
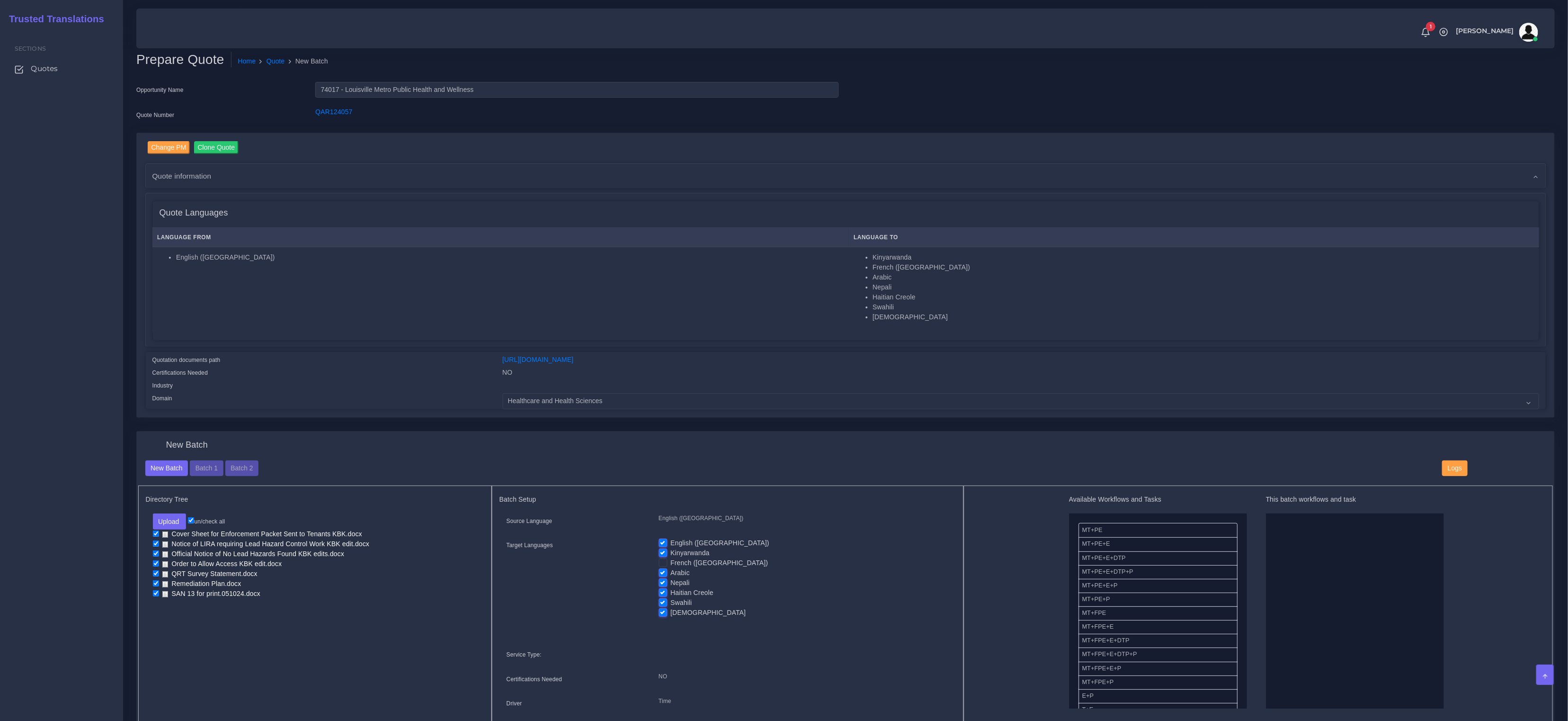
checkbox input "false"
click at [671, 542] on label "English ([GEOGRAPHIC_DATA])" at bounding box center [720, 543] width 99 height 10
click at [665, 542] on input "English ([GEOGRAPHIC_DATA])" at bounding box center [663, 542] width 8 height 8
checkbox input "false"
click at [671, 581] on label "Nepali" at bounding box center [681, 583] width 20 height 10
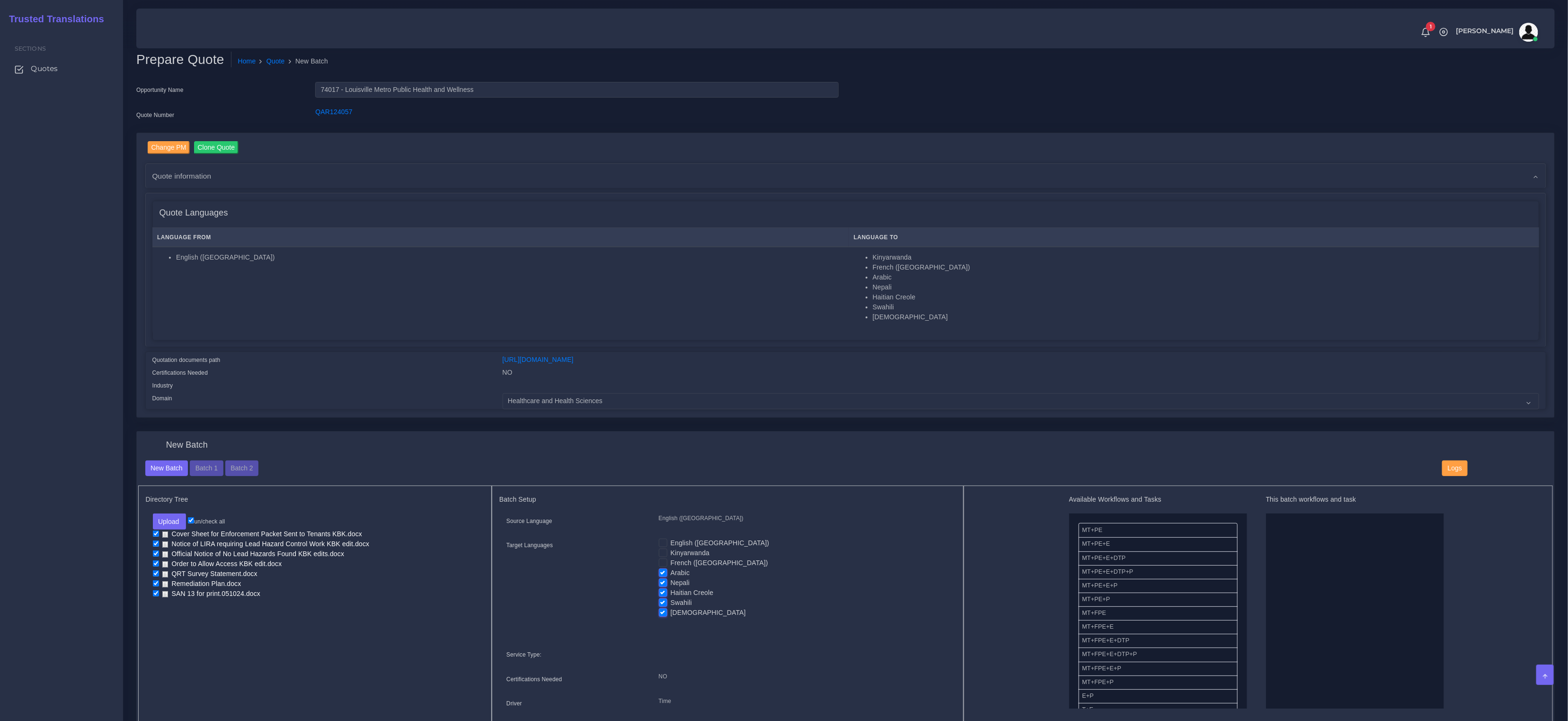
click at [664, 581] on input "Nepali" at bounding box center [663, 582] width 8 height 8
checkbox input "false"
click at [671, 591] on label "Haitian Creole" at bounding box center [692, 592] width 43 height 10
click at [662, 591] on input "Haitian Creole" at bounding box center [663, 592] width 8 height 8
checkbox input "false"
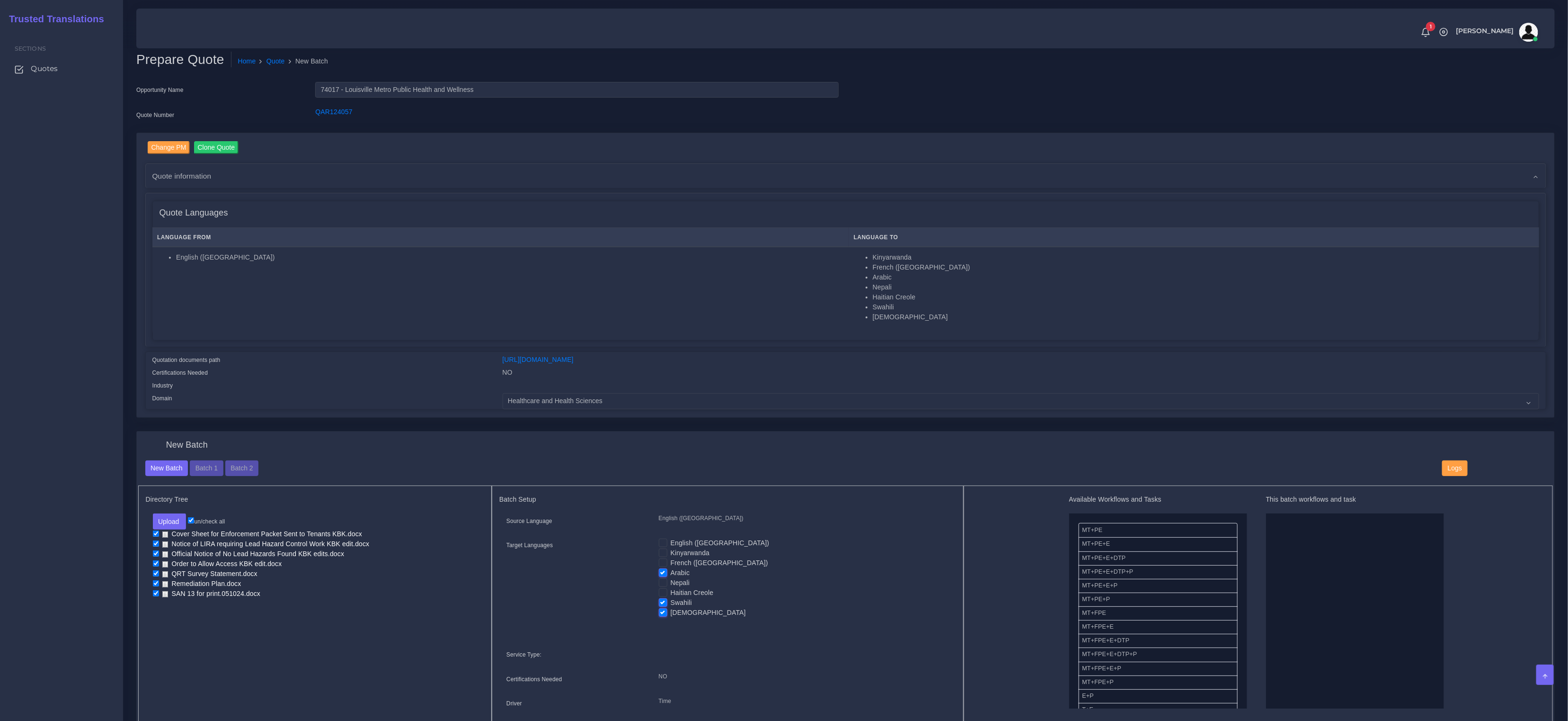
drag, startPoint x: 663, startPoint y: 597, endPoint x: 662, endPoint y: 608, distance: 11.0
click at [671, 599] on label "Swahili" at bounding box center [681, 602] width 21 height 10
click at [663, 599] on input "Swahili" at bounding box center [663, 602] width 8 height 8
checkbox input "false"
click at [671, 608] on label "[DEMOGRAPHIC_DATA]" at bounding box center [708, 613] width 75 height 10
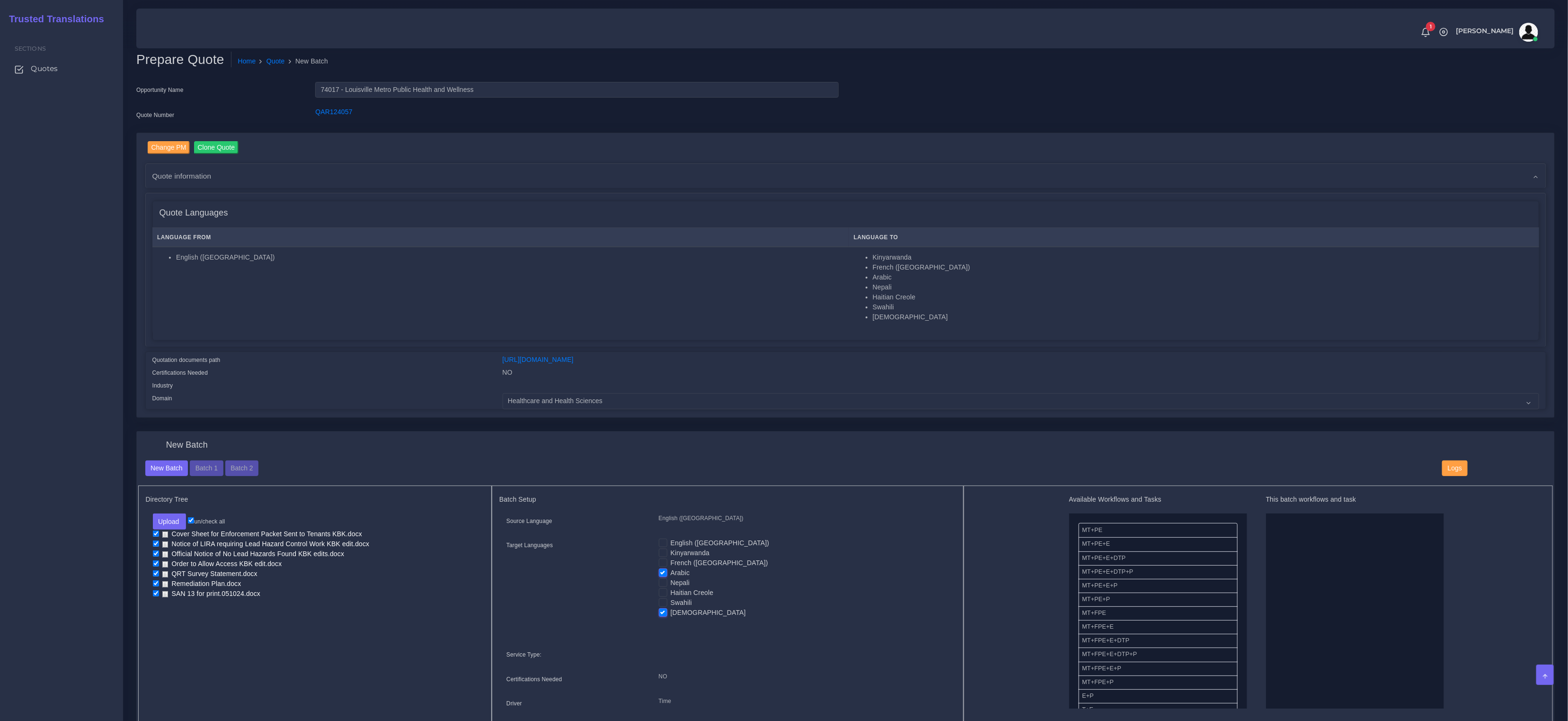
click at [663, 608] on input "[DEMOGRAPHIC_DATA]" at bounding box center [663, 612] width 8 height 8
checkbox input "false"
click at [246, 469] on button "Batch 2" at bounding box center [242, 468] width 33 height 16
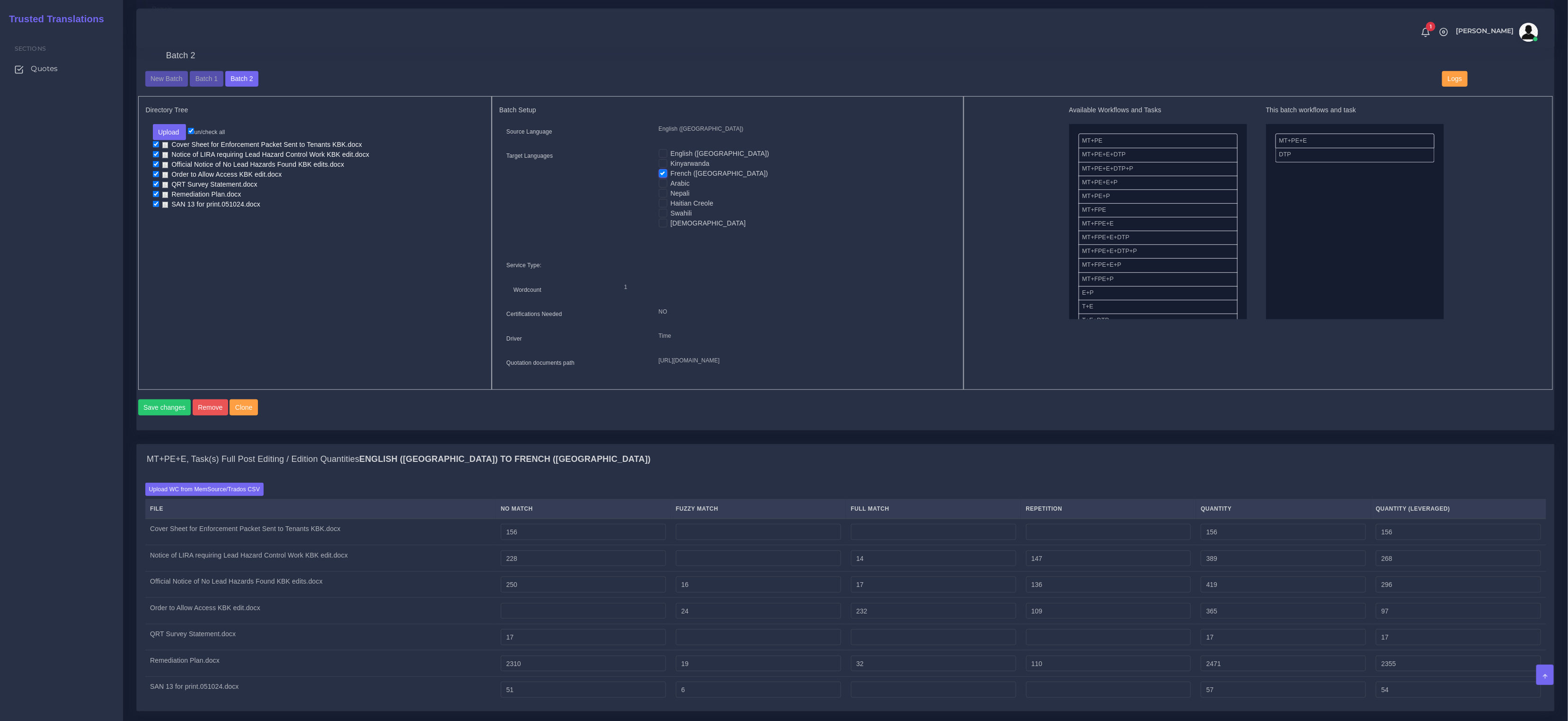
scroll to position [119, 0]
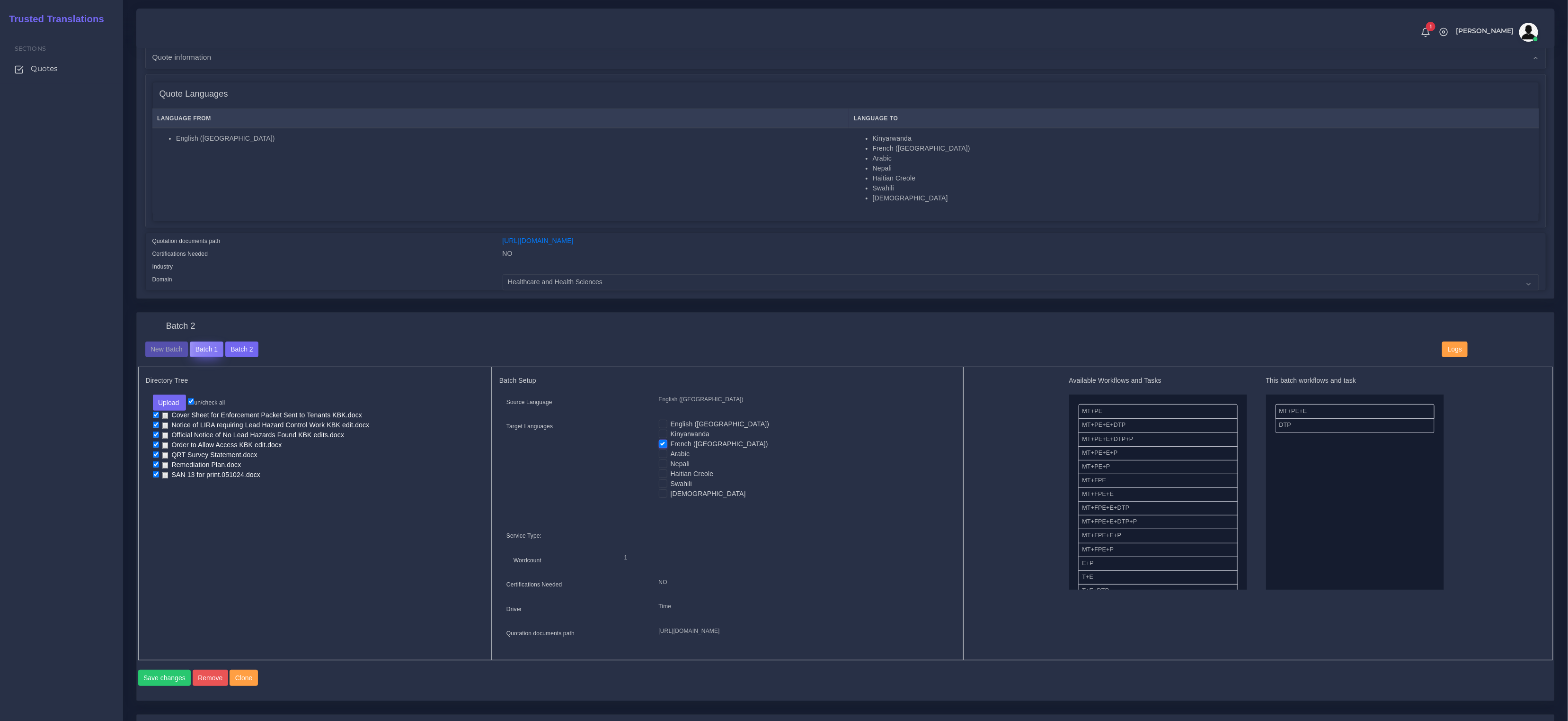
click at [222, 350] on button "Batch 1" at bounding box center [206, 349] width 33 height 16
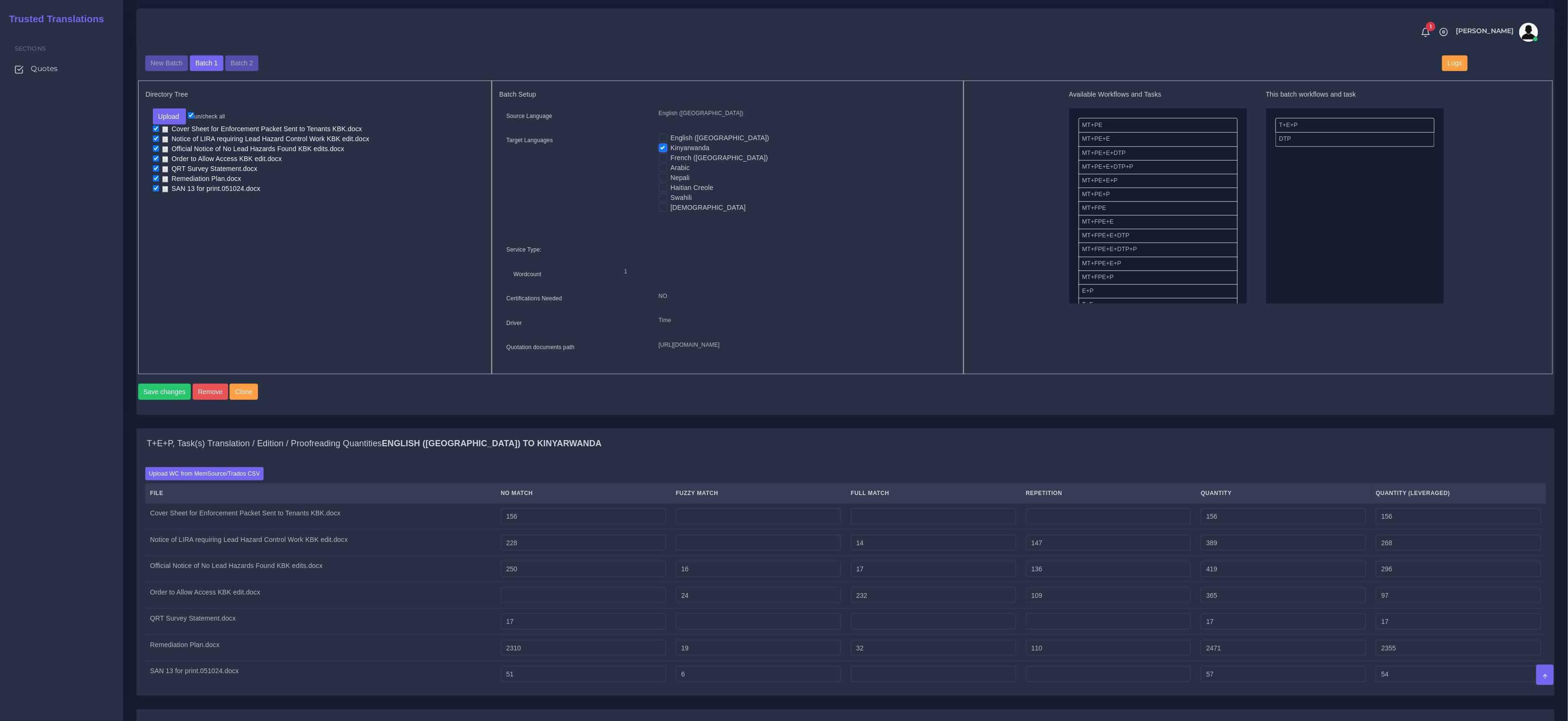
scroll to position [365, 0]
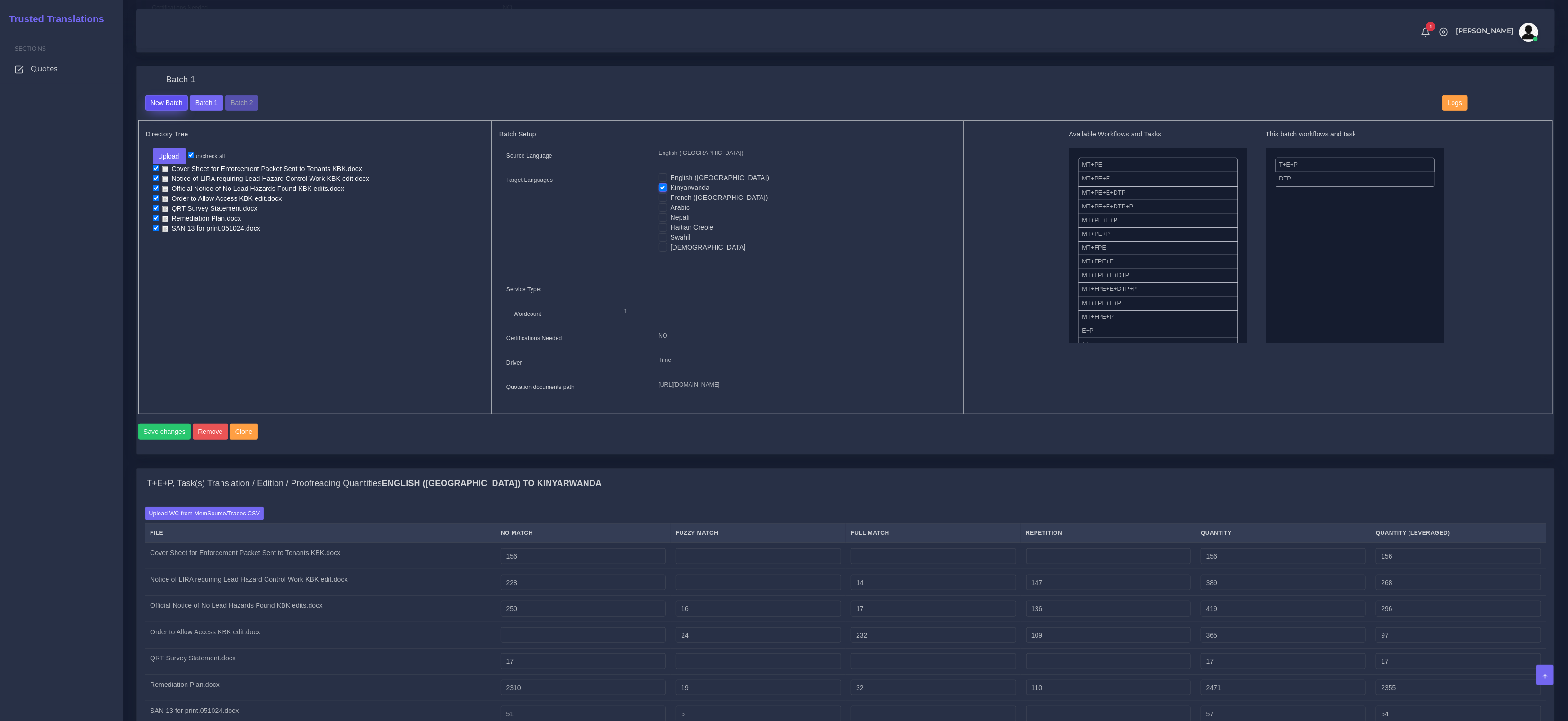
click at [168, 105] on button "New Batch" at bounding box center [166, 103] width 43 height 16
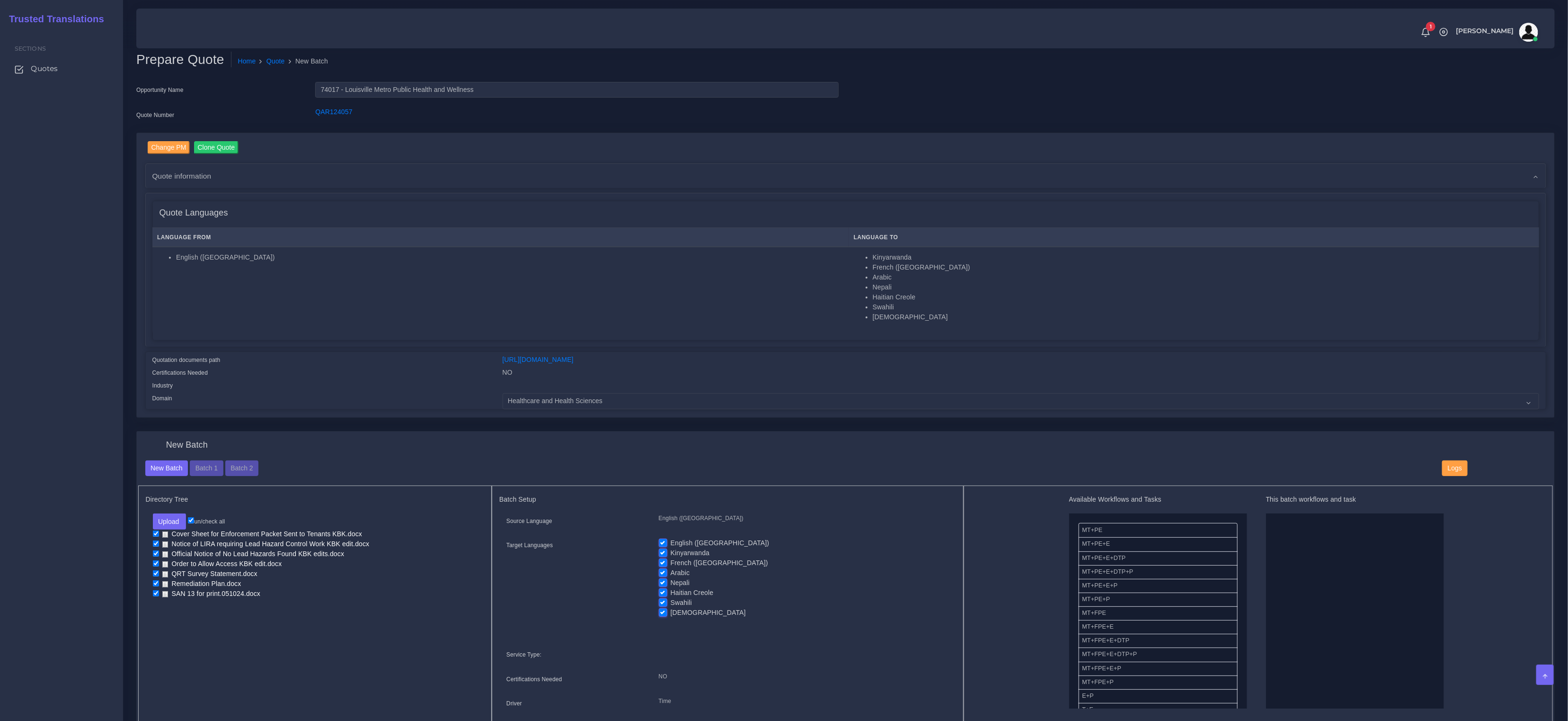
click at [671, 563] on label "French ([GEOGRAPHIC_DATA])" at bounding box center [719, 563] width 98 height 10
click at [665, 563] on input "French ([GEOGRAPHIC_DATA])" at bounding box center [663, 562] width 8 height 8
checkbox input "false"
drag, startPoint x: 663, startPoint y: 551, endPoint x: 665, endPoint y: 542, distance: 9.2
click at [671, 550] on label "Kinyarwanda" at bounding box center [690, 553] width 39 height 10
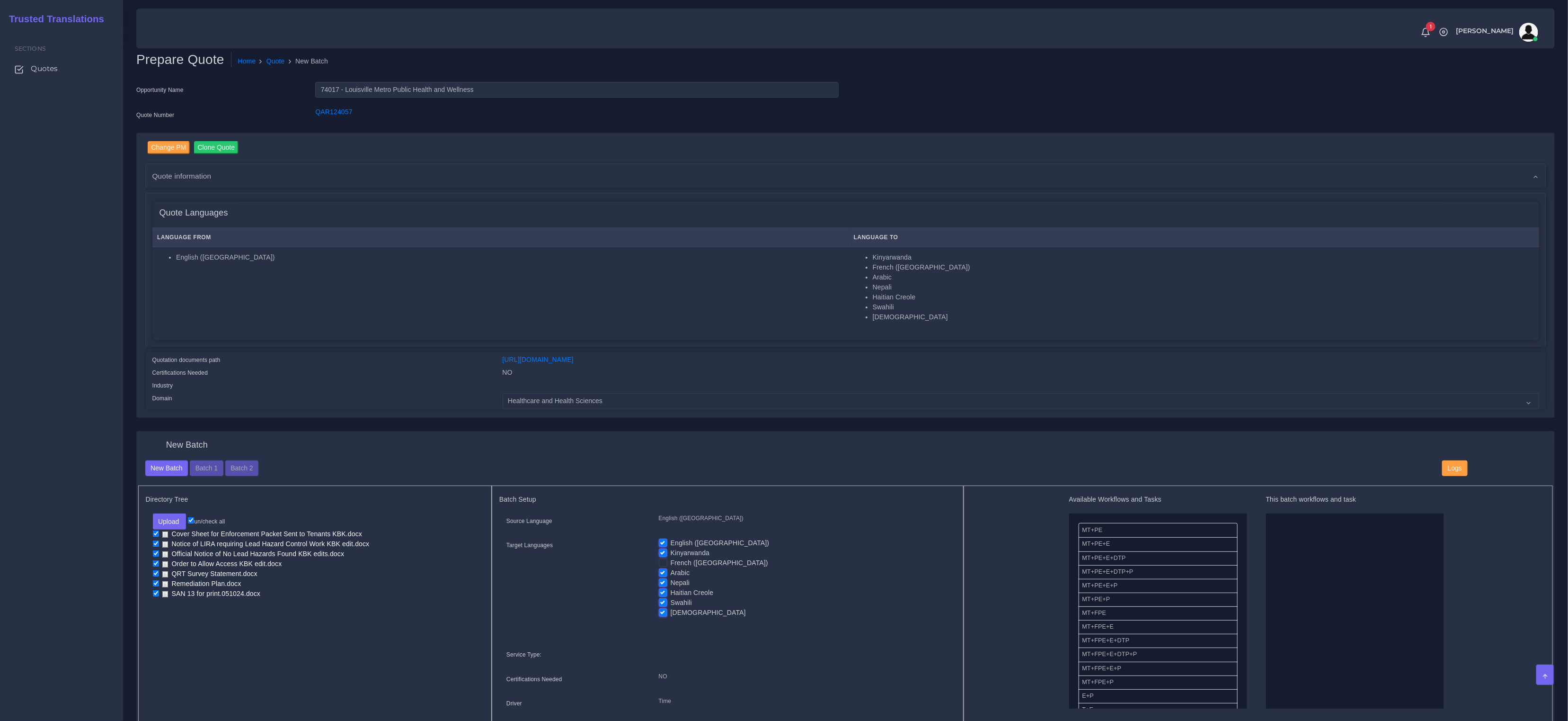
click at [664, 550] on input "Kinyarwanda" at bounding box center [663, 552] width 8 height 8
checkbox input "false"
click at [671, 539] on label "English ([GEOGRAPHIC_DATA])" at bounding box center [720, 543] width 99 height 10
click at [665, 539] on input "English ([GEOGRAPHIC_DATA])" at bounding box center [663, 542] width 8 height 8
checkbox input "false"
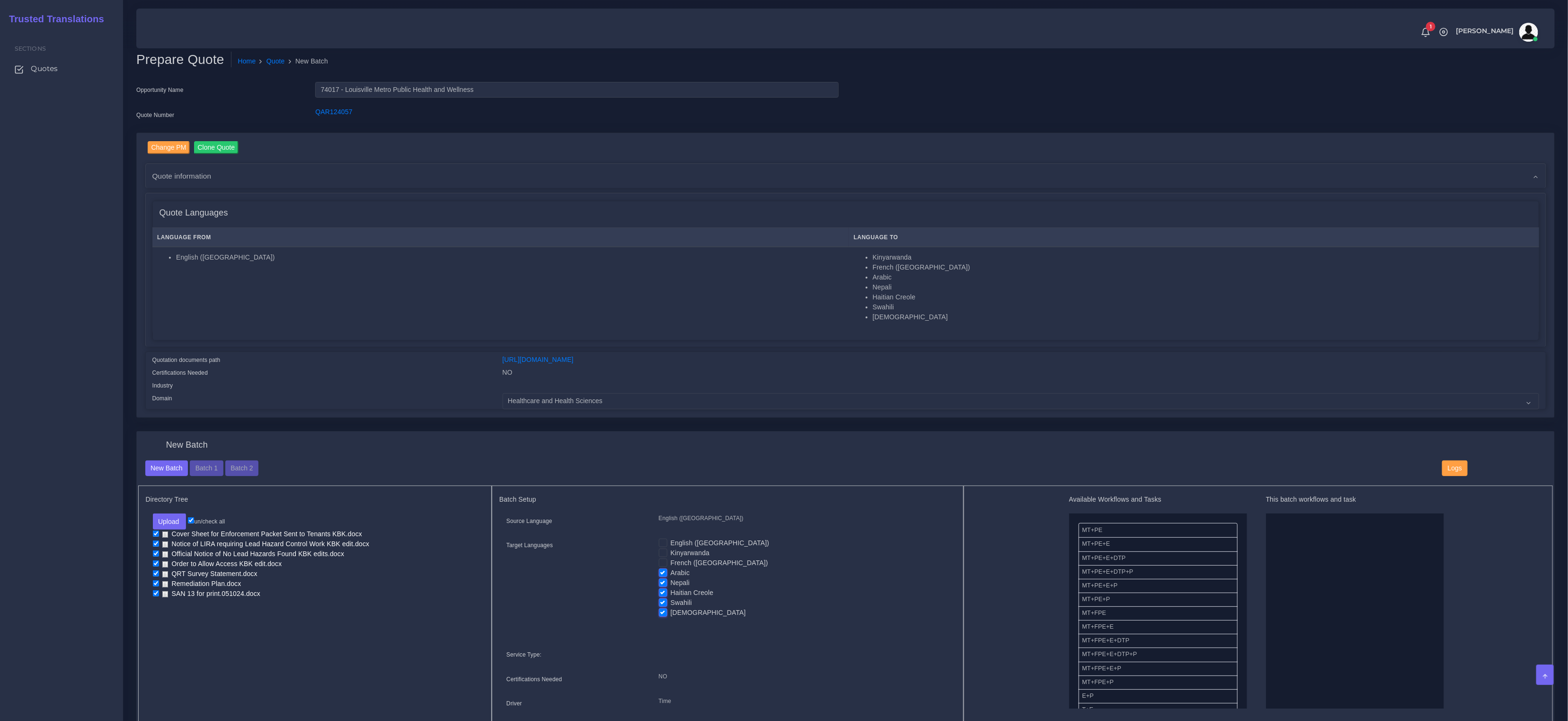
click at [671, 578] on label "Nepali" at bounding box center [681, 583] width 20 height 10
click at [665, 578] on input "Nepali" at bounding box center [663, 582] width 8 height 8
checkbox input "false"
click at [671, 589] on label "Haitian Creole" at bounding box center [692, 592] width 43 height 10
click at [665, 589] on input "Haitian Creole" at bounding box center [663, 592] width 8 height 8
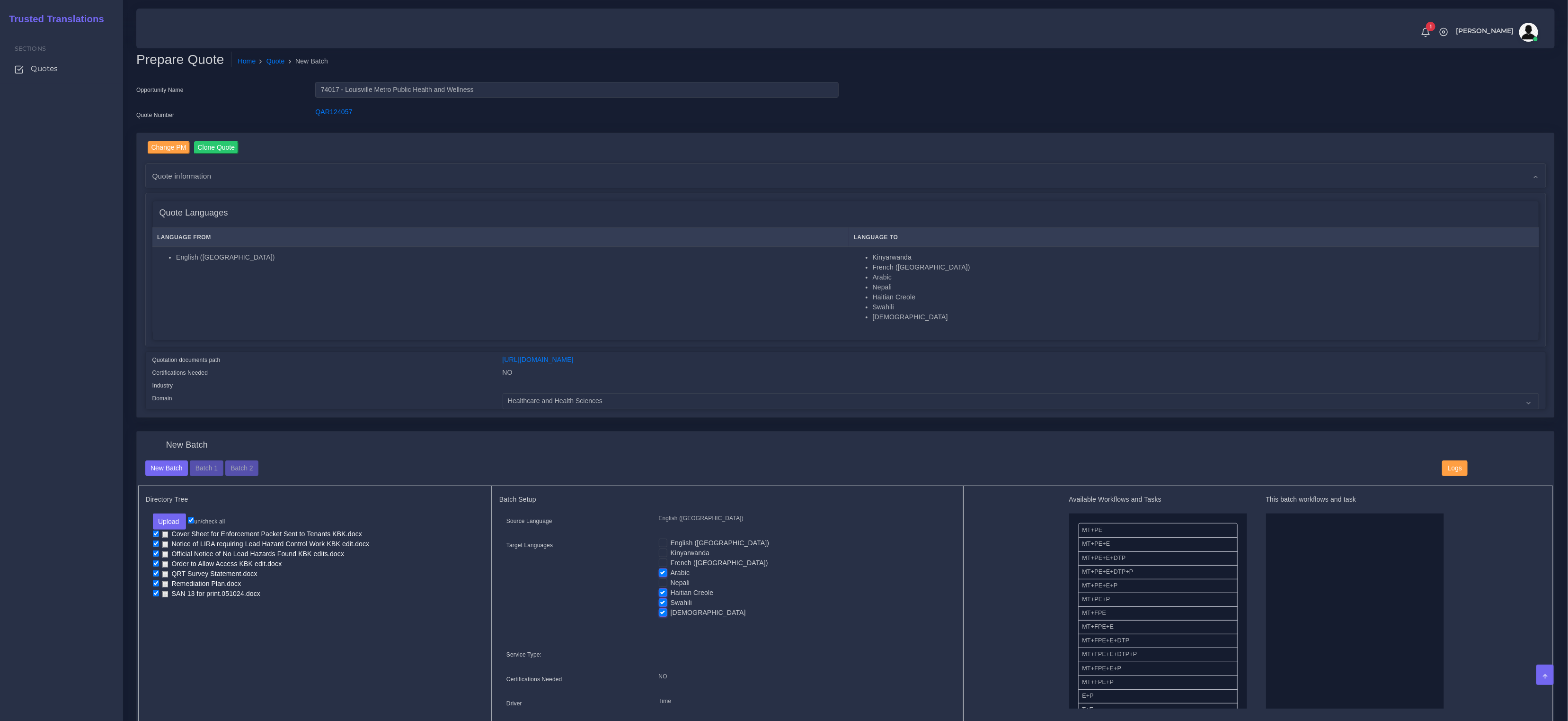
checkbox input "false"
click at [671, 599] on label "Swahili" at bounding box center [681, 602] width 21 height 10
click at [662, 599] on input "Swahili" at bounding box center [663, 602] width 8 height 8
checkbox input "false"
click at [671, 609] on label "[DEMOGRAPHIC_DATA]" at bounding box center [708, 613] width 75 height 10
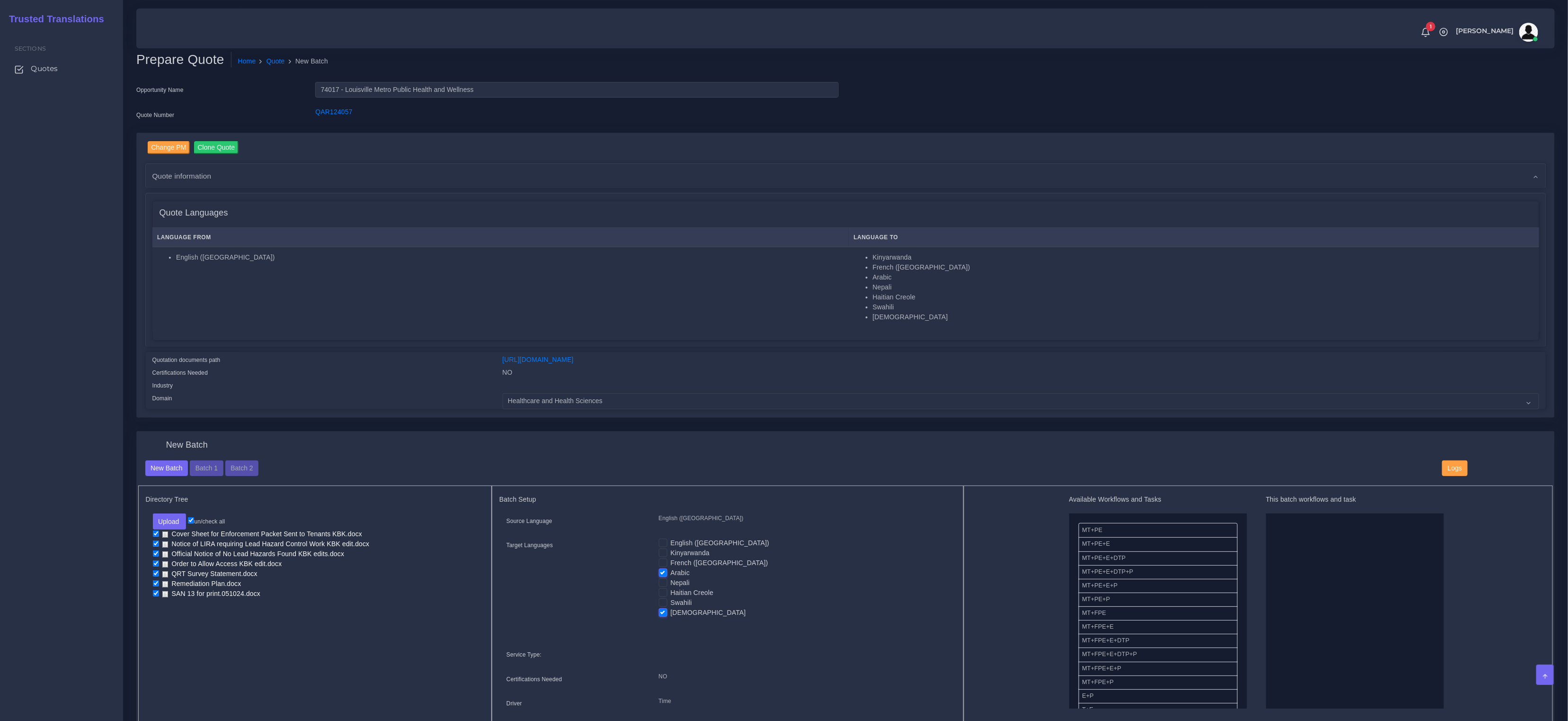
click at [664, 609] on input "[DEMOGRAPHIC_DATA]" at bounding box center [663, 612] width 8 height 8
checkbox input "false"
drag, startPoint x: 1194, startPoint y: 557, endPoint x: 1312, endPoint y: 595, distance: 124.0
drag, startPoint x: 1243, startPoint y: 537, endPoint x: 1143, endPoint y: 554, distance: 101.4
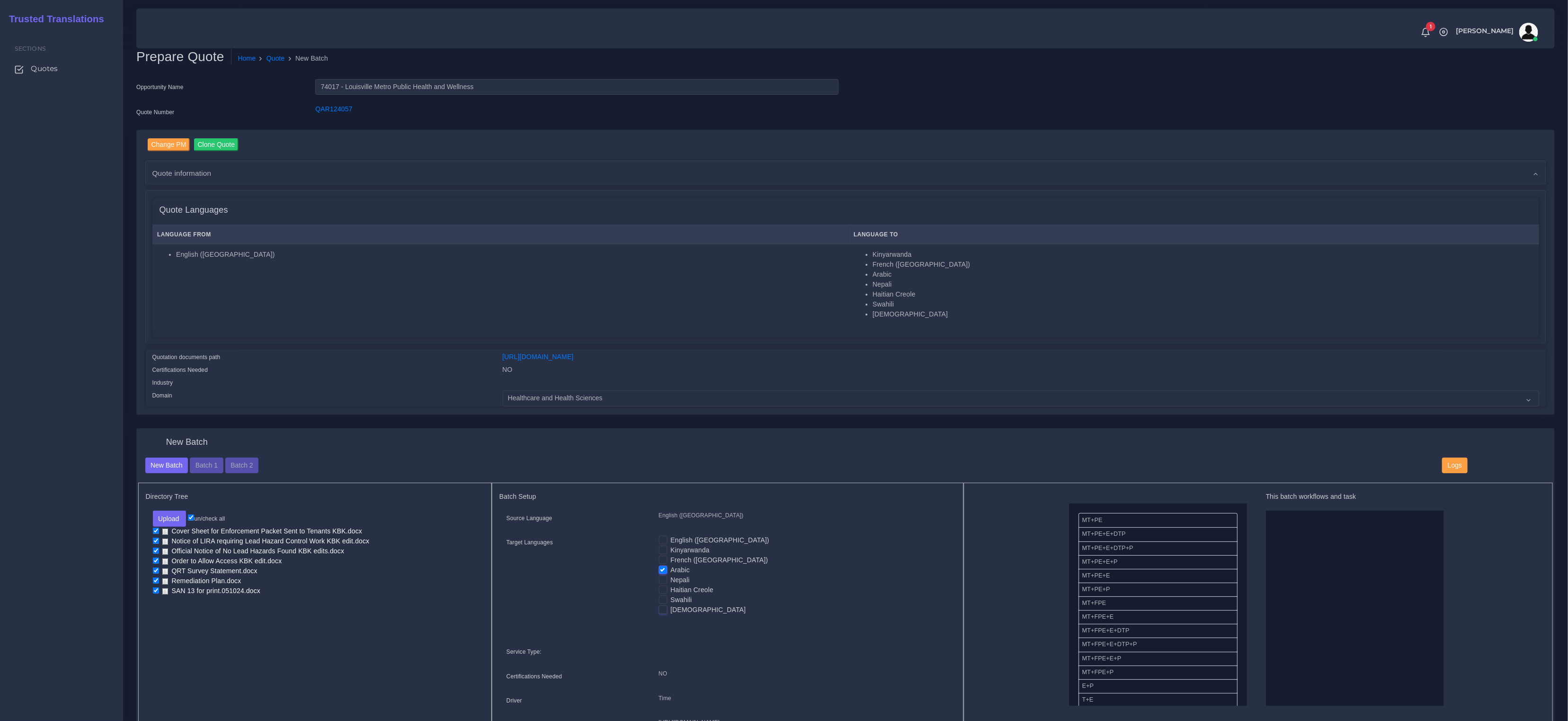
scroll to position [0, 0]
drag, startPoint x: 1099, startPoint y: 567, endPoint x: 1263, endPoint y: 567, distance: 164.0
drag, startPoint x: 1103, startPoint y: 665, endPoint x: 1187, endPoint y: 642, distance: 87.1
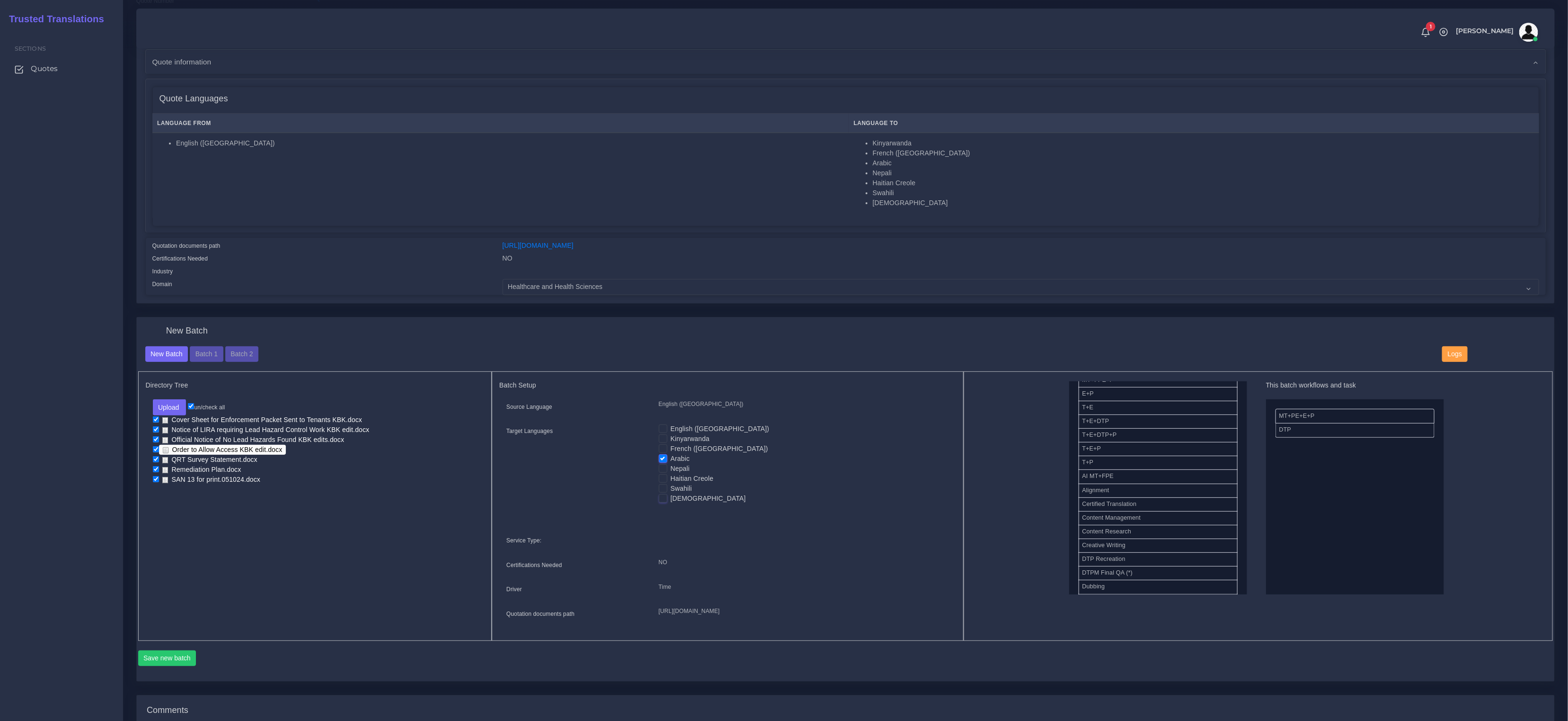
scroll to position [117, 0]
click at [169, 664] on button "Save new batch" at bounding box center [167, 656] width 58 height 16
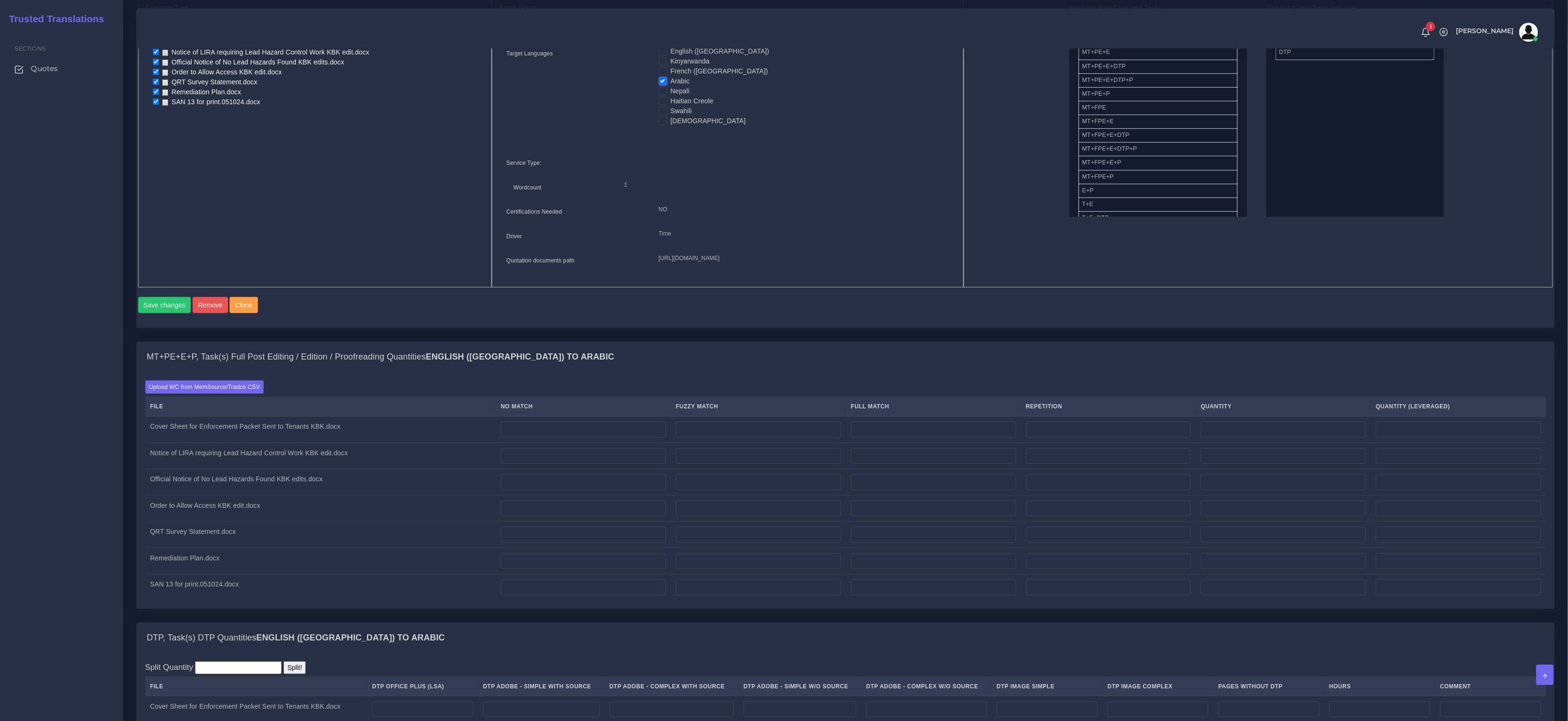
scroll to position [599, 0]
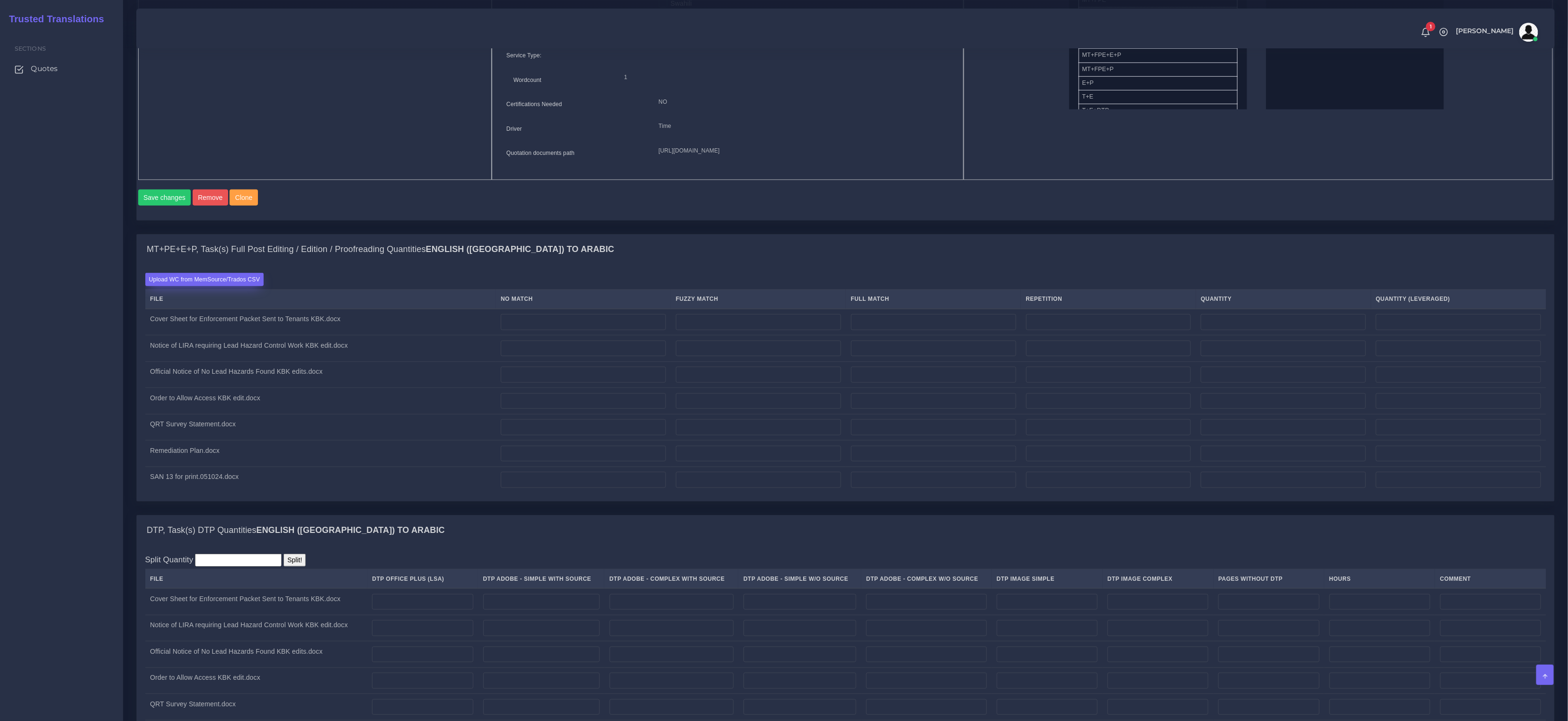
click at [243, 285] on label "Upload WC from MemSource/Trados CSV" at bounding box center [204, 279] width 119 height 13
click at [0, 0] on input "Upload WC from MemSource/Trados CSV" at bounding box center [0, 0] width 0 height 0
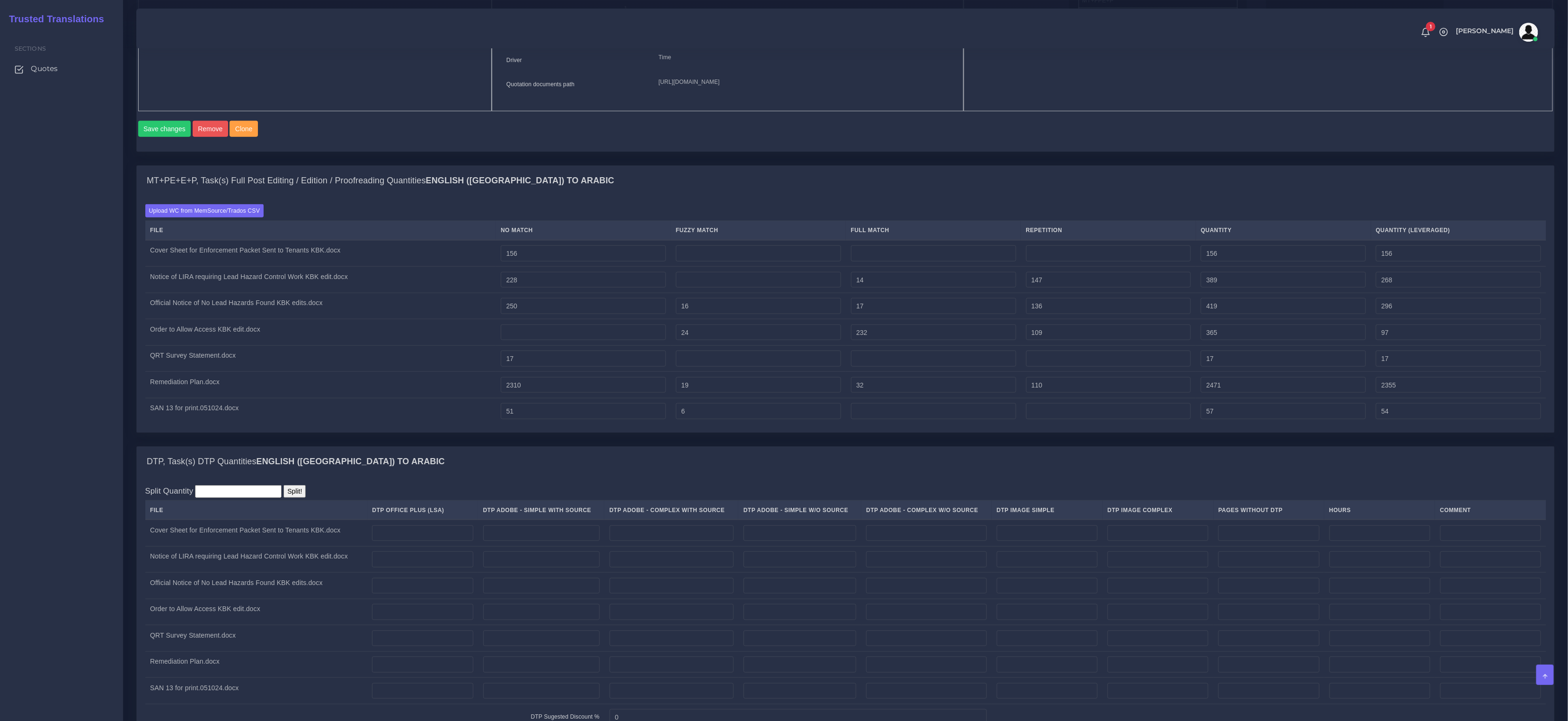
scroll to position [991, 0]
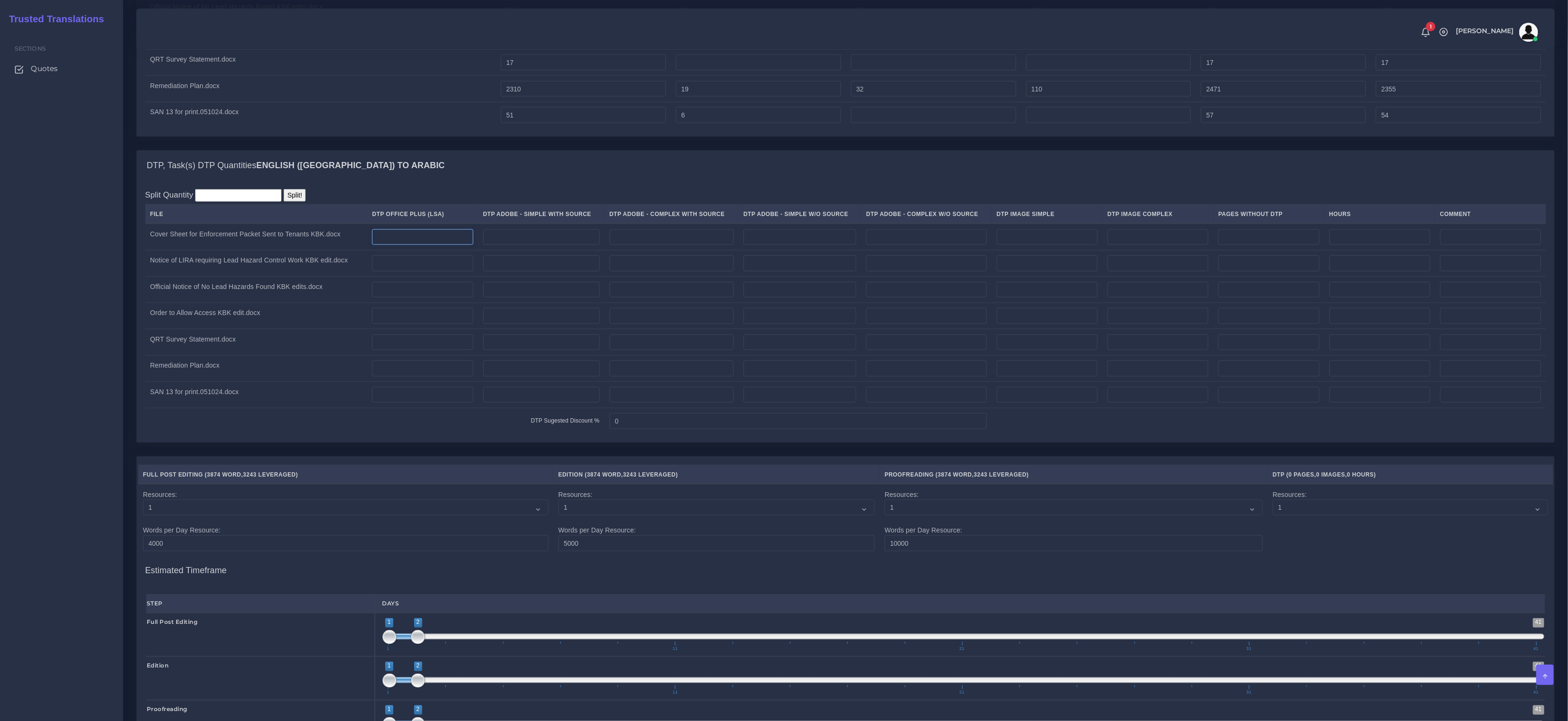
click at [442, 245] on input "number" at bounding box center [423, 237] width 101 height 16
type input "1"
click at [408, 271] on input "number" at bounding box center [423, 263] width 101 height 16
type input "1"
drag, startPoint x: 405, startPoint y: 304, endPoint x: 408, endPoint y: 332, distance: 28.2
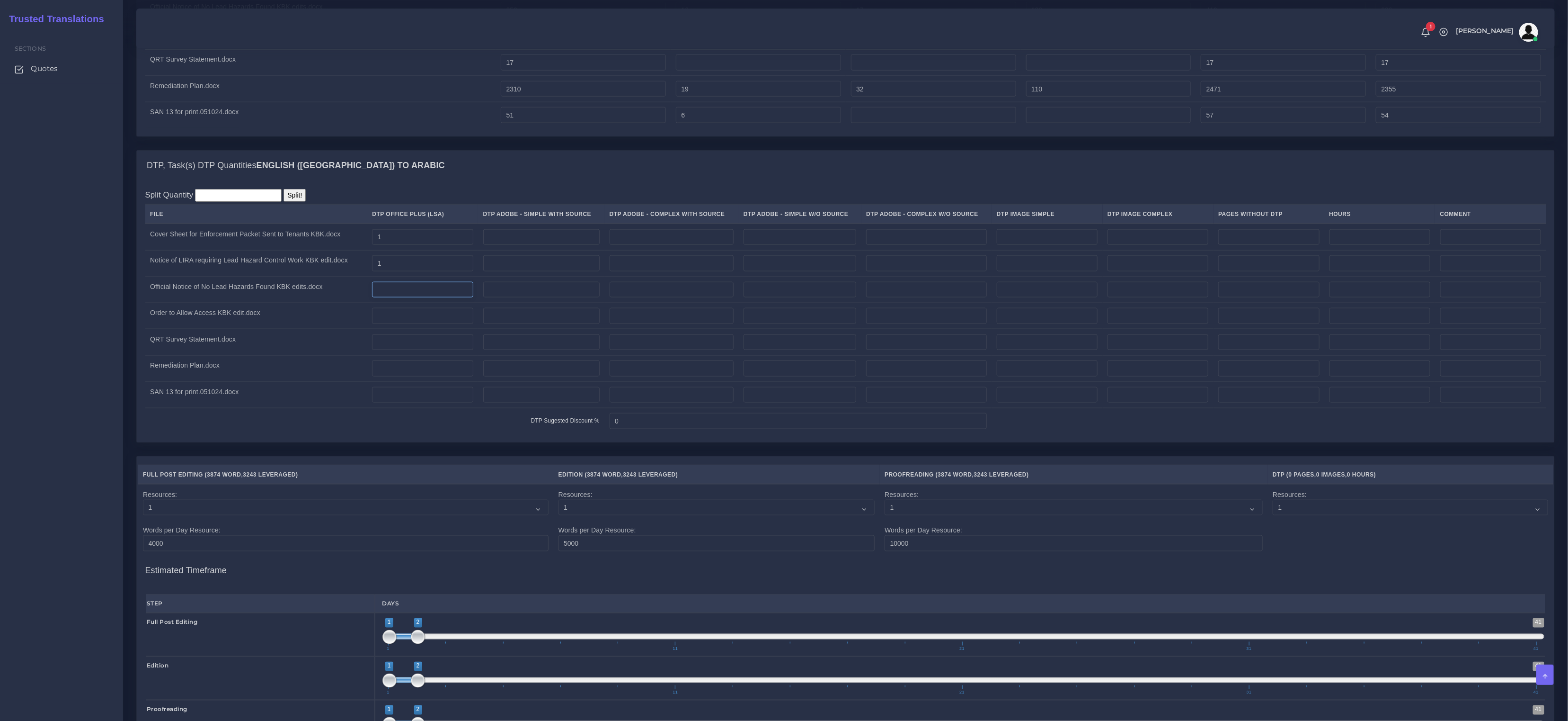
click at [405, 298] on input "number" at bounding box center [423, 290] width 101 height 16
type input "1"
click at [410, 324] on input "number" at bounding box center [423, 316] width 101 height 16
type input "1"
click at [406, 351] on input "number" at bounding box center [423, 342] width 101 height 16
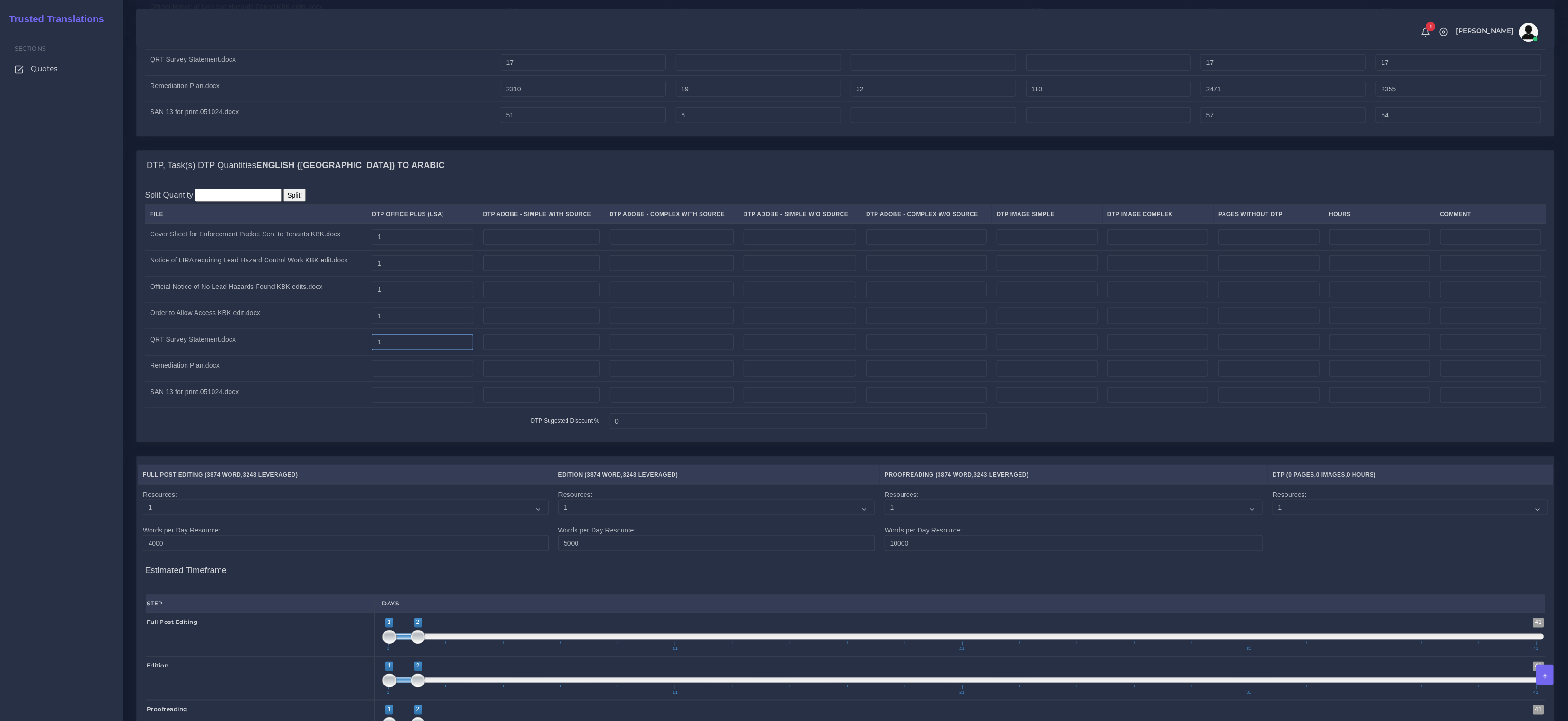
type input "1"
click at [417, 403] on input "number" at bounding box center [423, 395] width 101 height 16
click at [419, 377] on input "number" at bounding box center [423, 368] width 101 height 16
type input "7"
click at [414, 403] on input "number" at bounding box center [423, 395] width 101 height 16
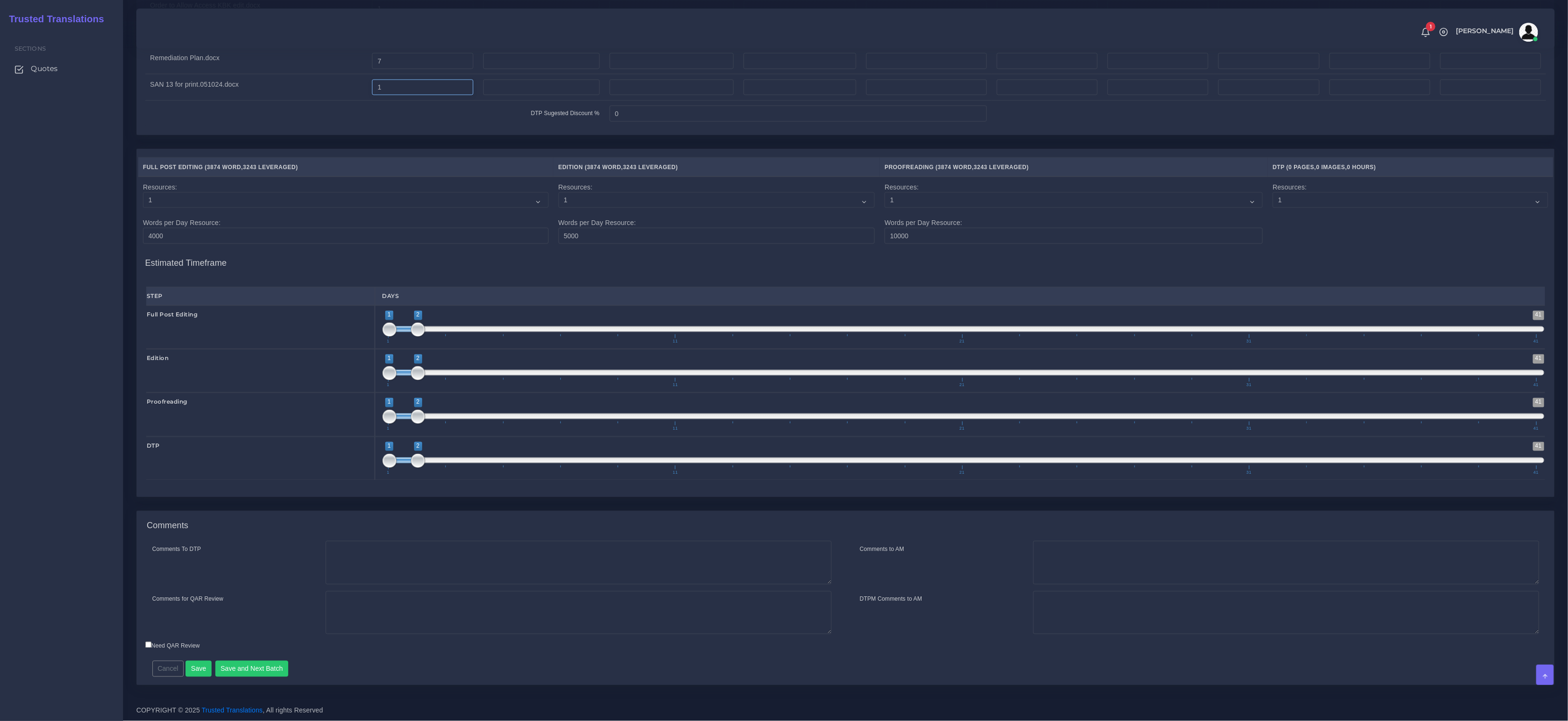
scroll to position [1308, 0]
type input "1"
click at [197, 668] on button "Save" at bounding box center [198, 668] width 26 height 16
click at [198, 665] on button "Save" at bounding box center [198, 668] width 26 height 16
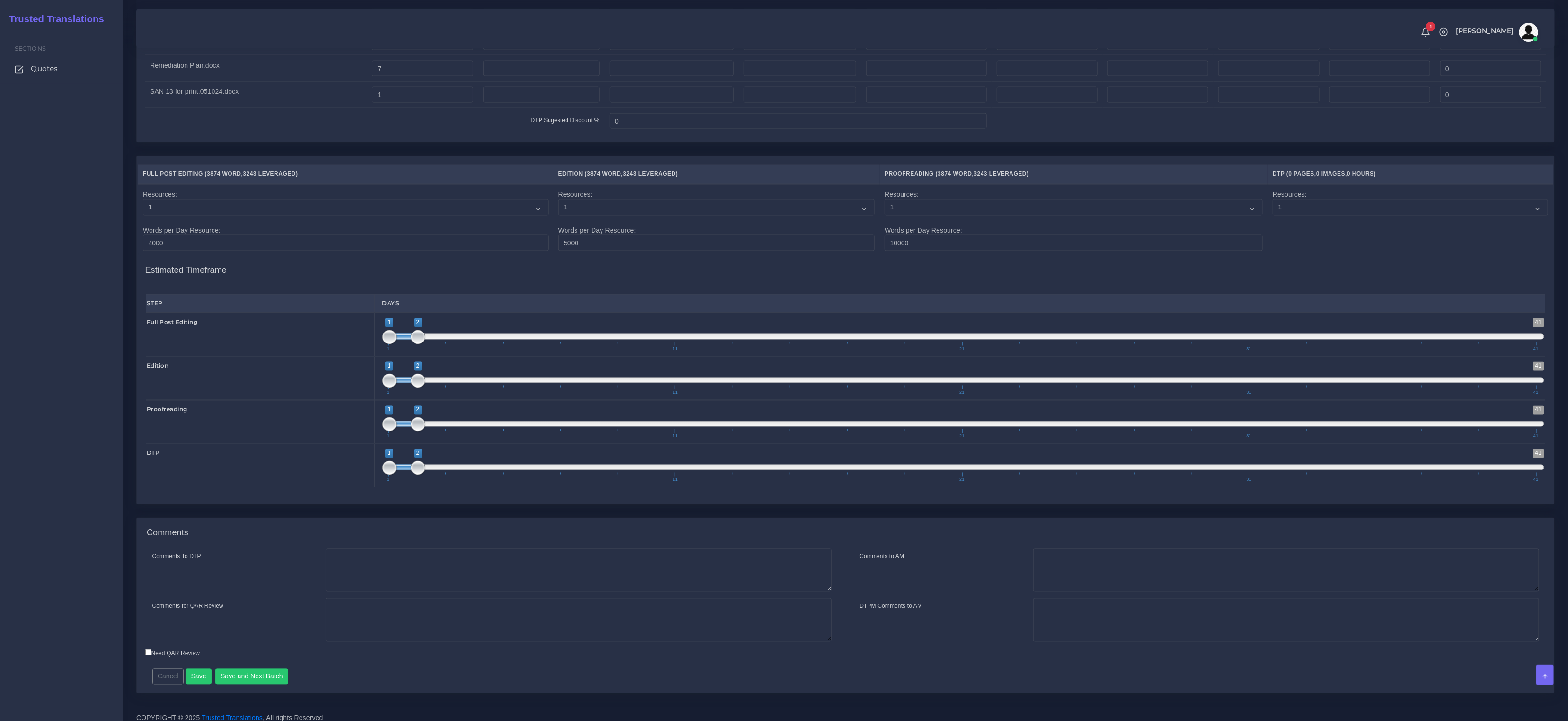
scroll to position [1308, 0]
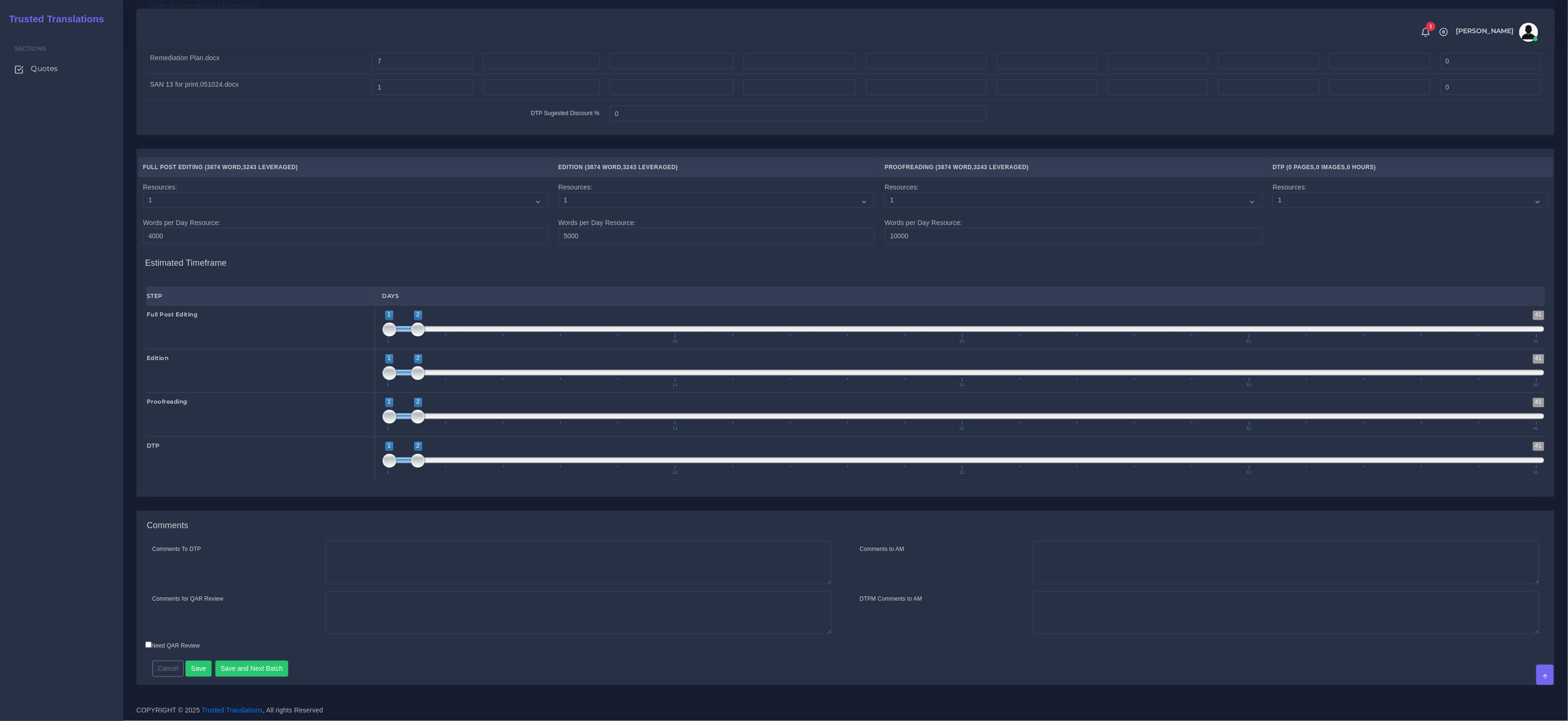
click at [198, 659] on div "Cancel Save Save and Next Batch Remember to fill in the estimated time for each…" at bounding box center [671, 665] width 1051 height 23
click at [198, 672] on button "Save" at bounding box center [198, 668] width 26 height 16
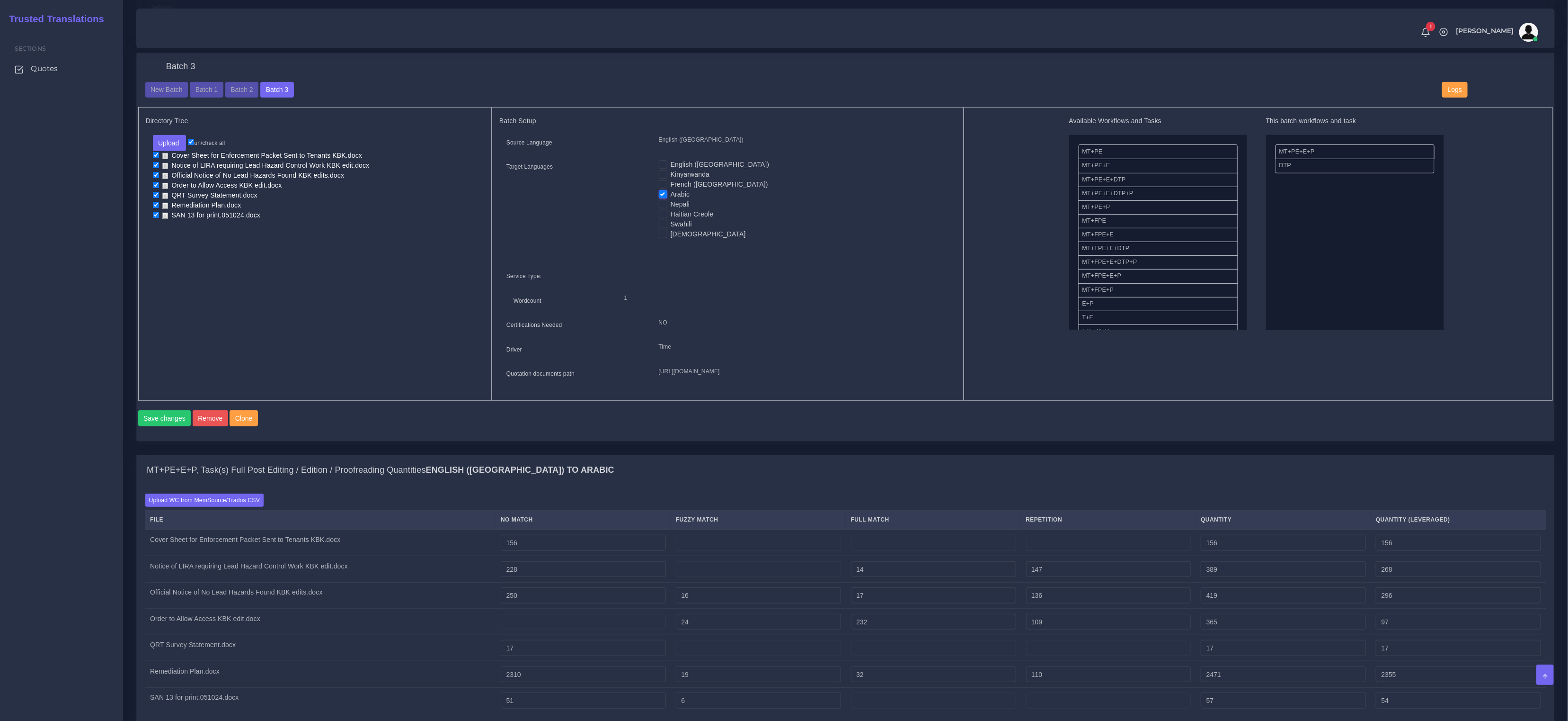
scroll to position [323, 0]
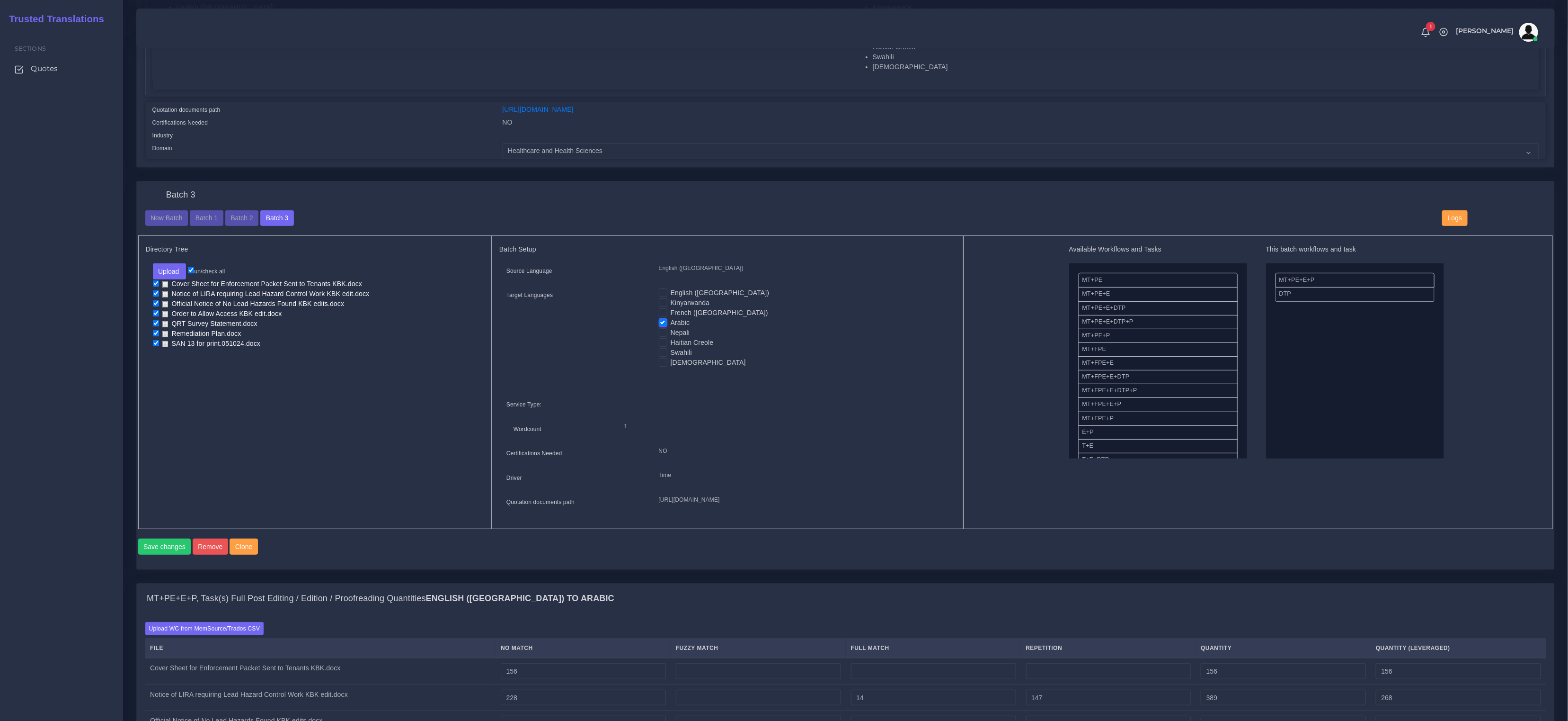
scroll to position [420, 0]
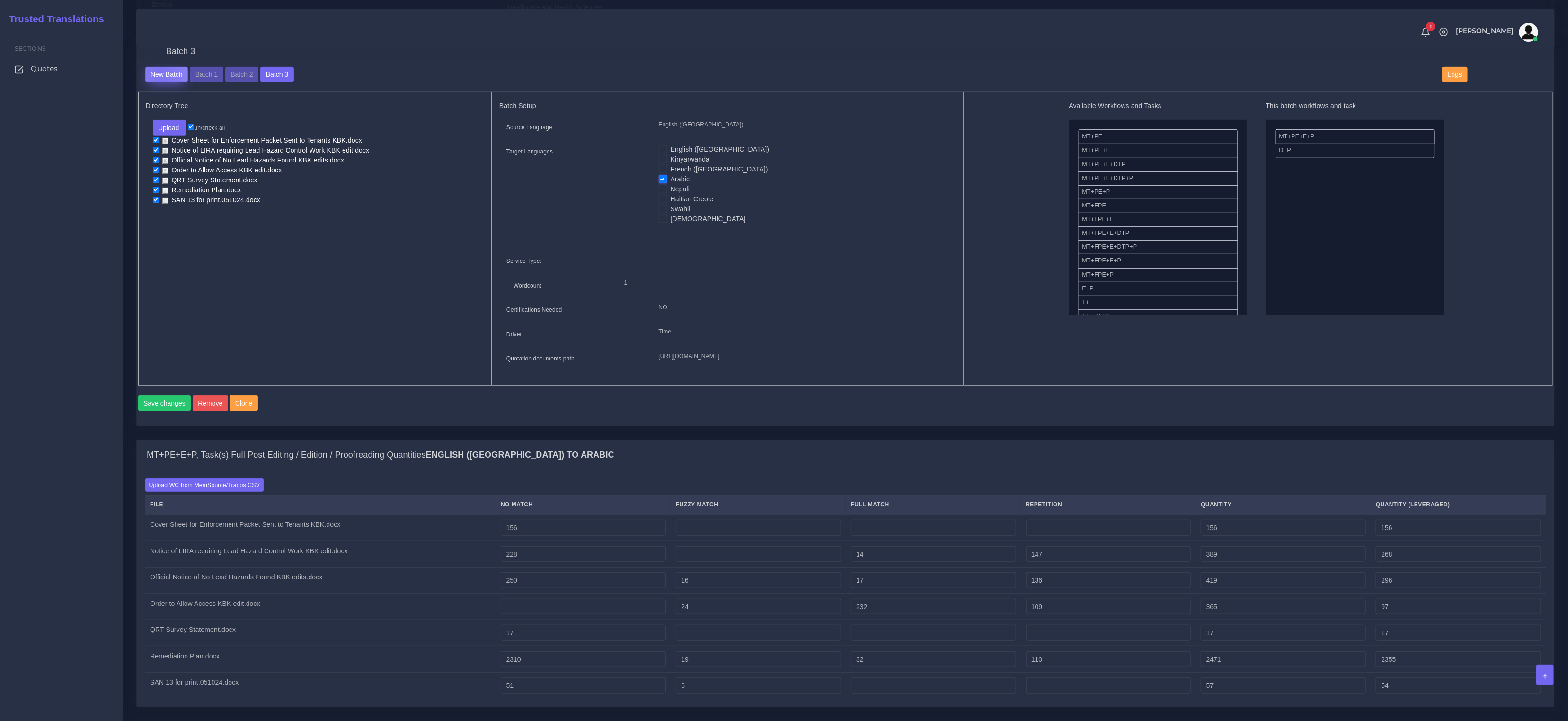
click at [160, 70] on button "New Batch" at bounding box center [166, 74] width 43 height 16
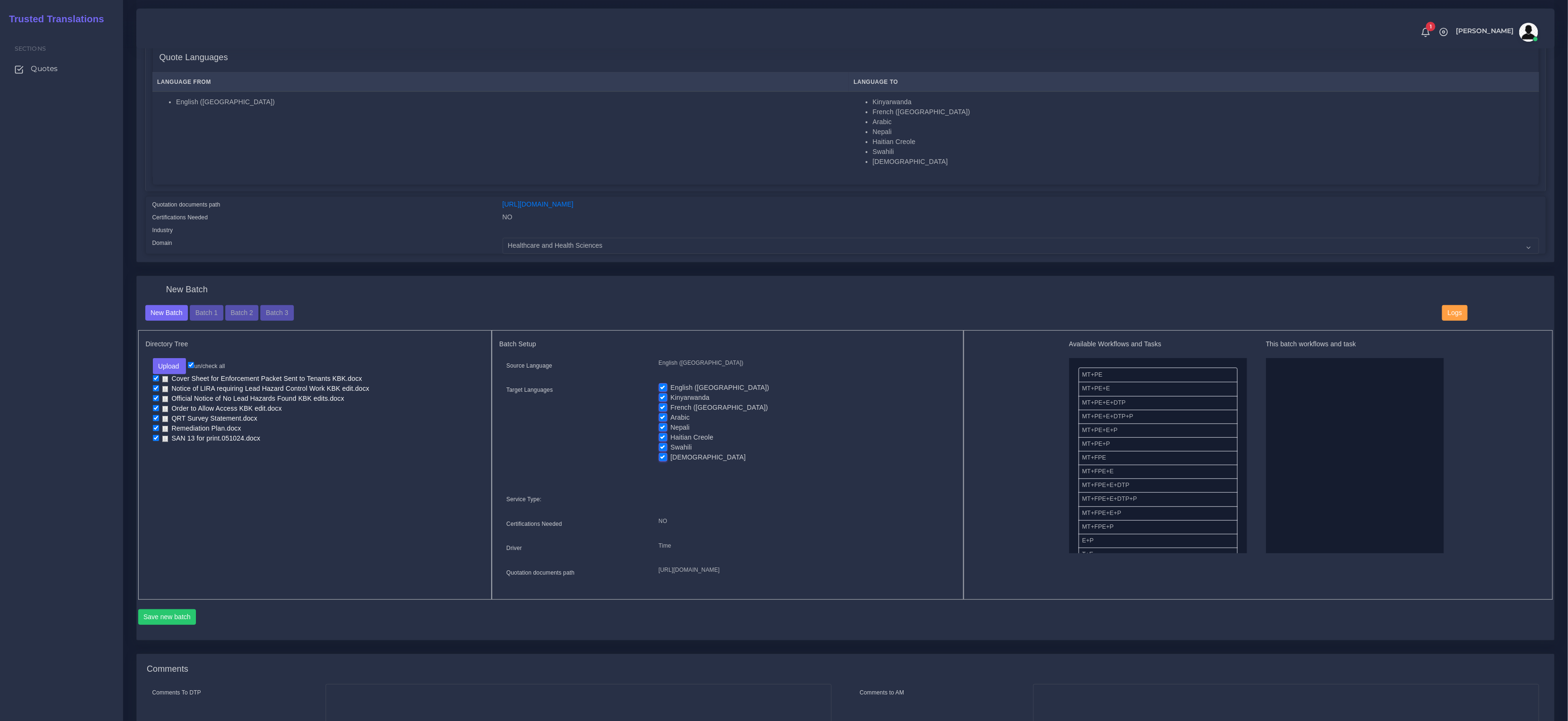
scroll to position [278, 0]
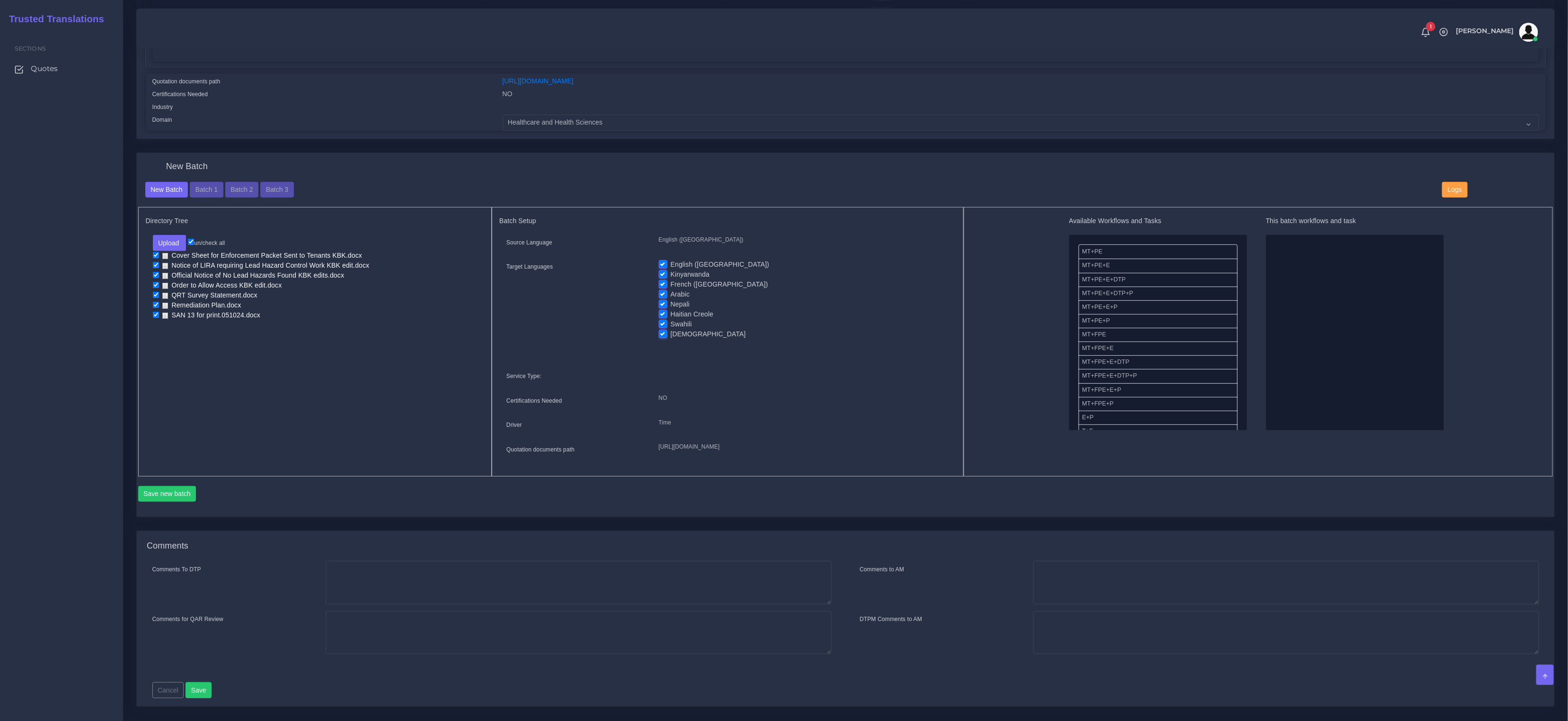
click at [671, 262] on label "English ([GEOGRAPHIC_DATA])" at bounding box center [720, 264] width 99 height 10
click at [664, 262] on input "English ([GEOGRAPHIC_DATA])" at bounding box center [663, 264] width 8 height 8
checkbox input "false"
drag, startPoint x: 664, startPoint y: 272, endPoint x: 663, endPoint y: 279, distance: 7.1
click at [671, 272] on label "Kinyarwanda" at bounding box center [690, 274] width 39 height 10
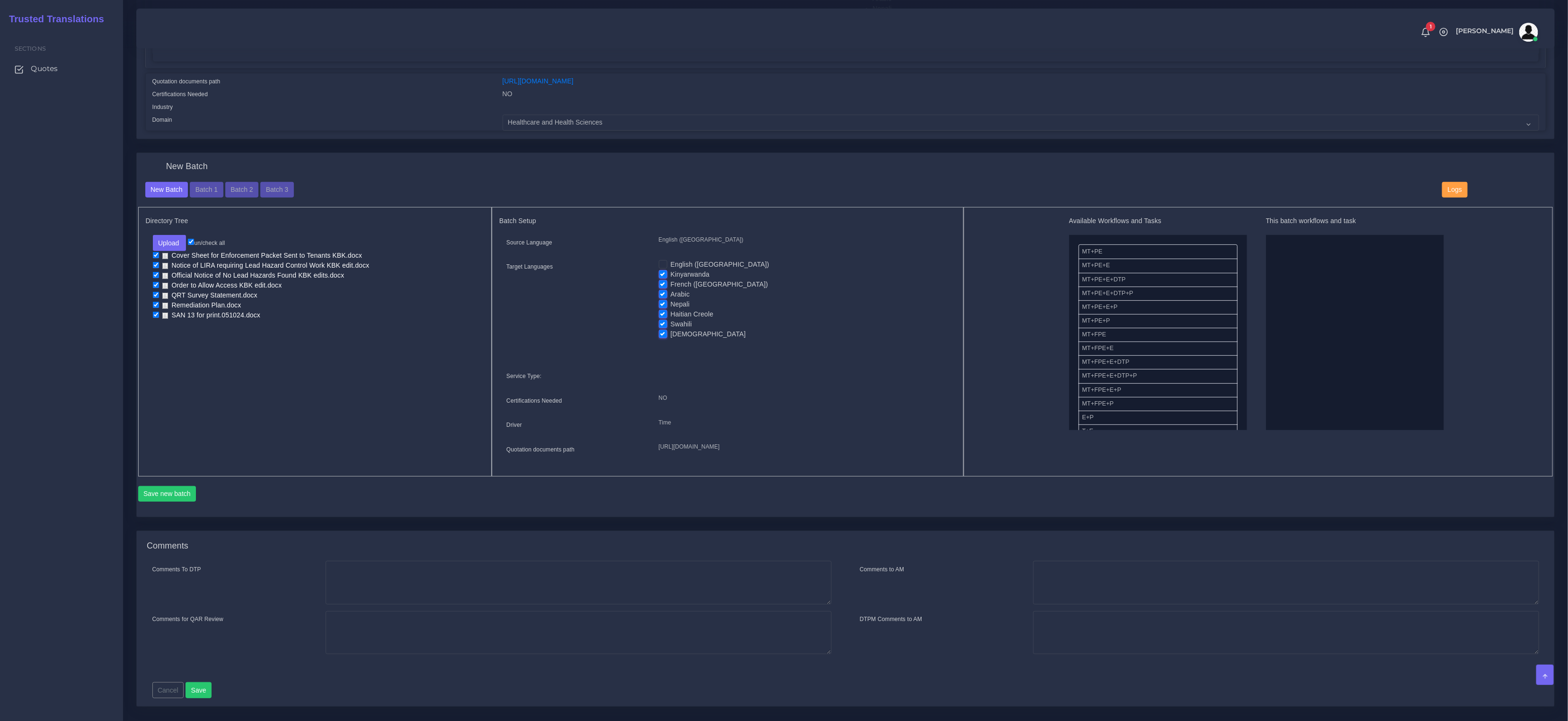
click at [664, 272] on input "Kinyarwanda" at bounding box center [663, 273] width 8 height 8
checkbox input "false"
click at [671, 282] on label "French ([GEOGRAPHIC_DATA])" at bounding box center [719, 285] width 98 height 10
click at [663, 282] on input "French ([GEOGRAPHIC_DATA])" at bounding box center [663, 284] width 8 height 8
checkbox input "false"
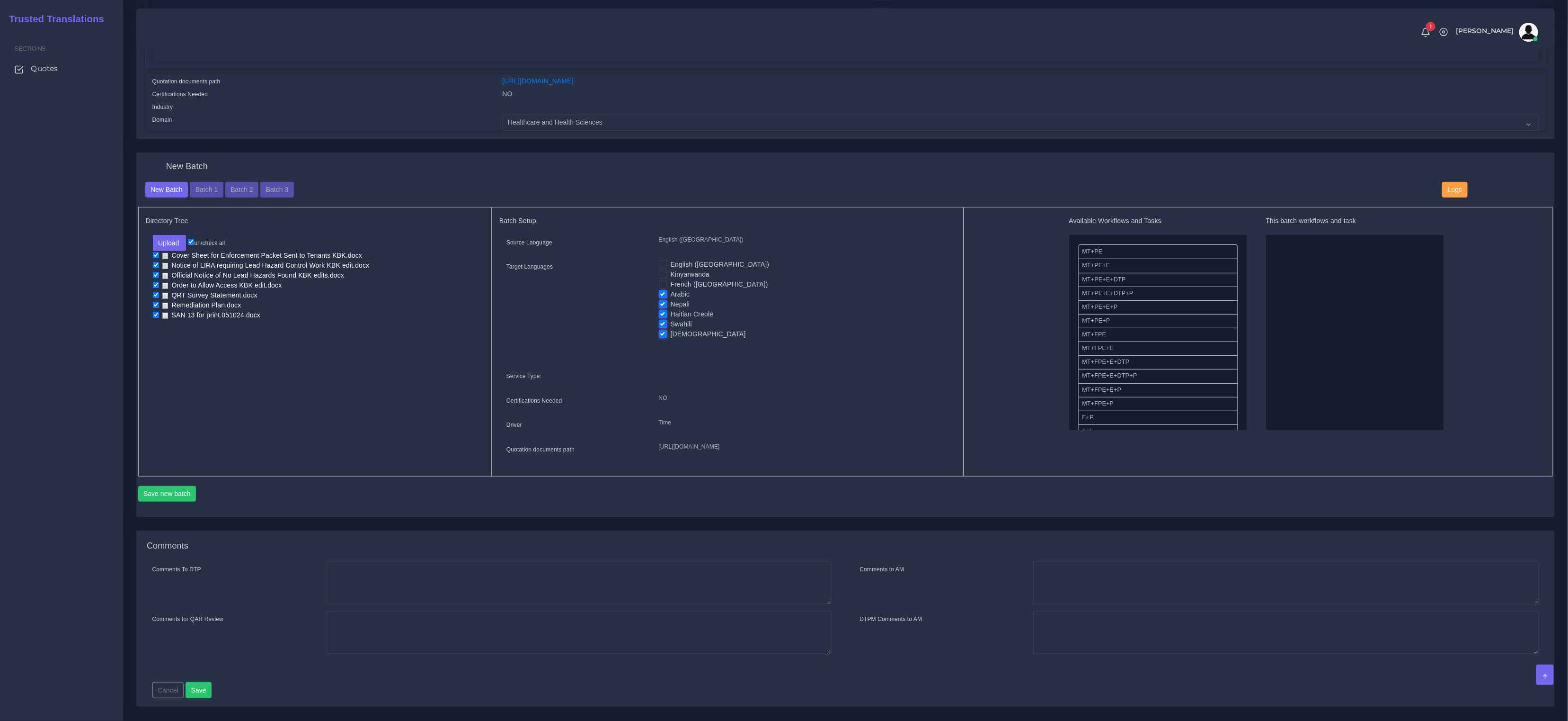
click at [671, 290] on label "Arabic" at bounding box center [681, 294] width 20 height 10
click at [661, 290] on input "Arabic" at bounding box center [663, 294] width 8 height 8
checkbox input "false"
click at [671, 310] on label "Haitian Creole" at bounding box center [692, 314] width 43 height 10
click at [661, 310] on input "Haitian Creole" at bounding box center [663, 313] width 8 height 8
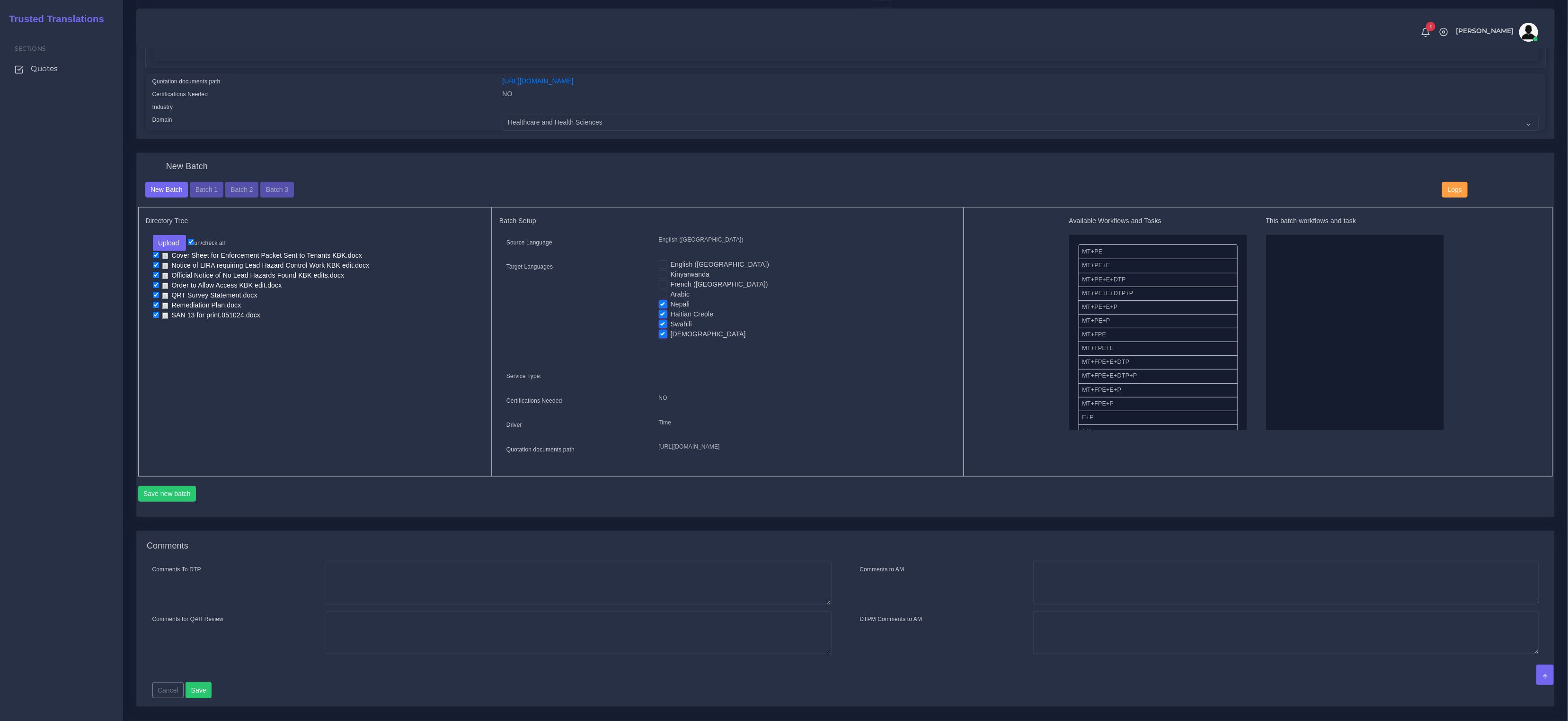
checkbox input "false"
click at [671, 321] on label "Swahili" at bounding box center [681, 324] width 21 height 10
click at [662, 321] on input "Swahili" at bounding box center [663, 323] width 8 height 8
checkbox input "false"
click at [671, 331] on label "[DEMOGRAPHIC_DATA]" at bounding box center [708, 334] width 75 height 10
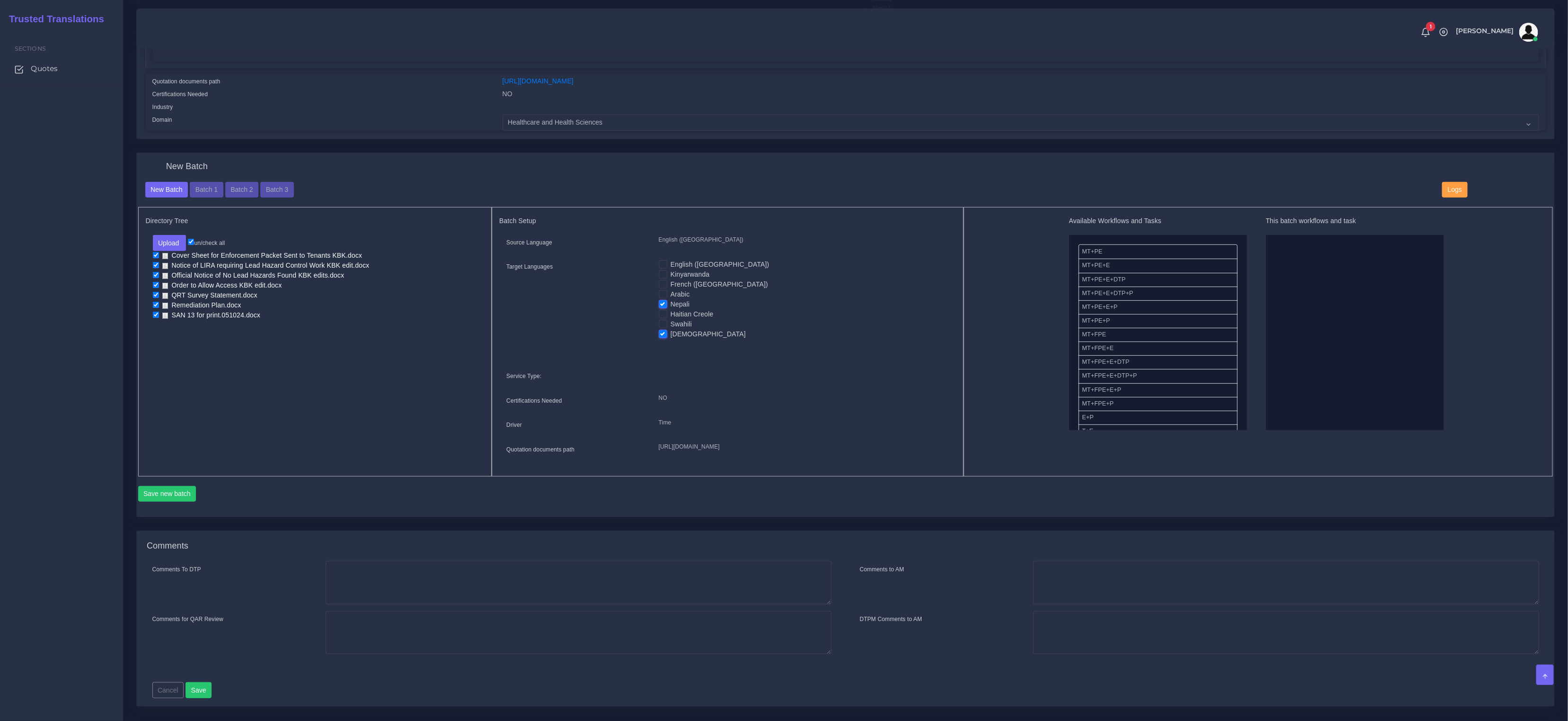
click at [662, 331] on input "[DEMOGRAPHIC_DATA]" at bounding box center [663, 333] width 8 height 8
checkbox input "false"
drag, startPoint x: 1114, startPoint y: 307, endPoint x: 1298, endPoint y: 304, distance: 184.0
drag, startPoint x: 1114, startPoint y: 408, endPoint x: 1321, endPoint y: 400, distance: 207.2
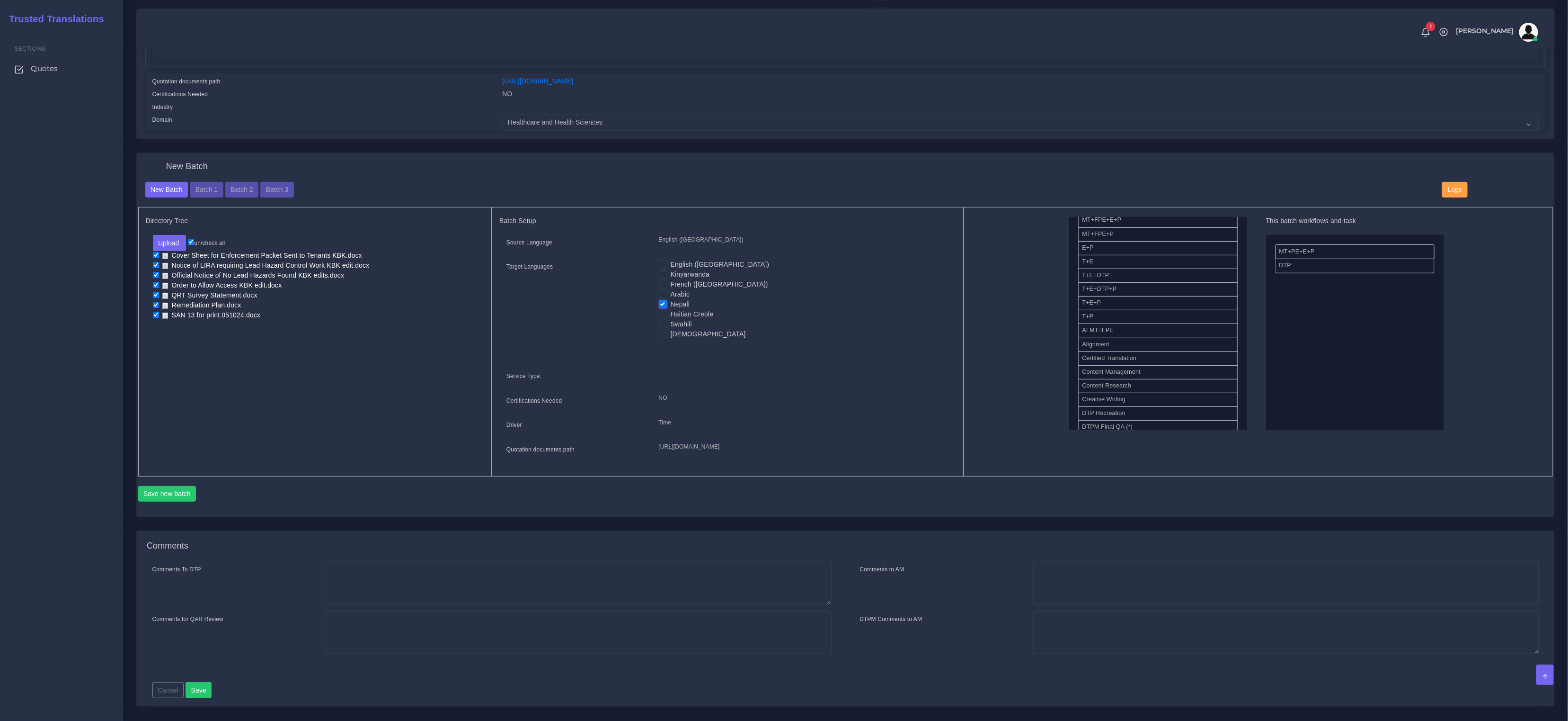
click at [153, 253] on input "checkbox" at bounding box center [156, 254] width 6 height 6
checkbox input "false"
drag, startPoint x: 153, startPoint y: 263, endPoint x: 155, endPoint y: 270, distance: 7.3
click at [153, 264] on input "checkbox" at bounding box center [156, 265] width 6 height 6
checkbox input "false"
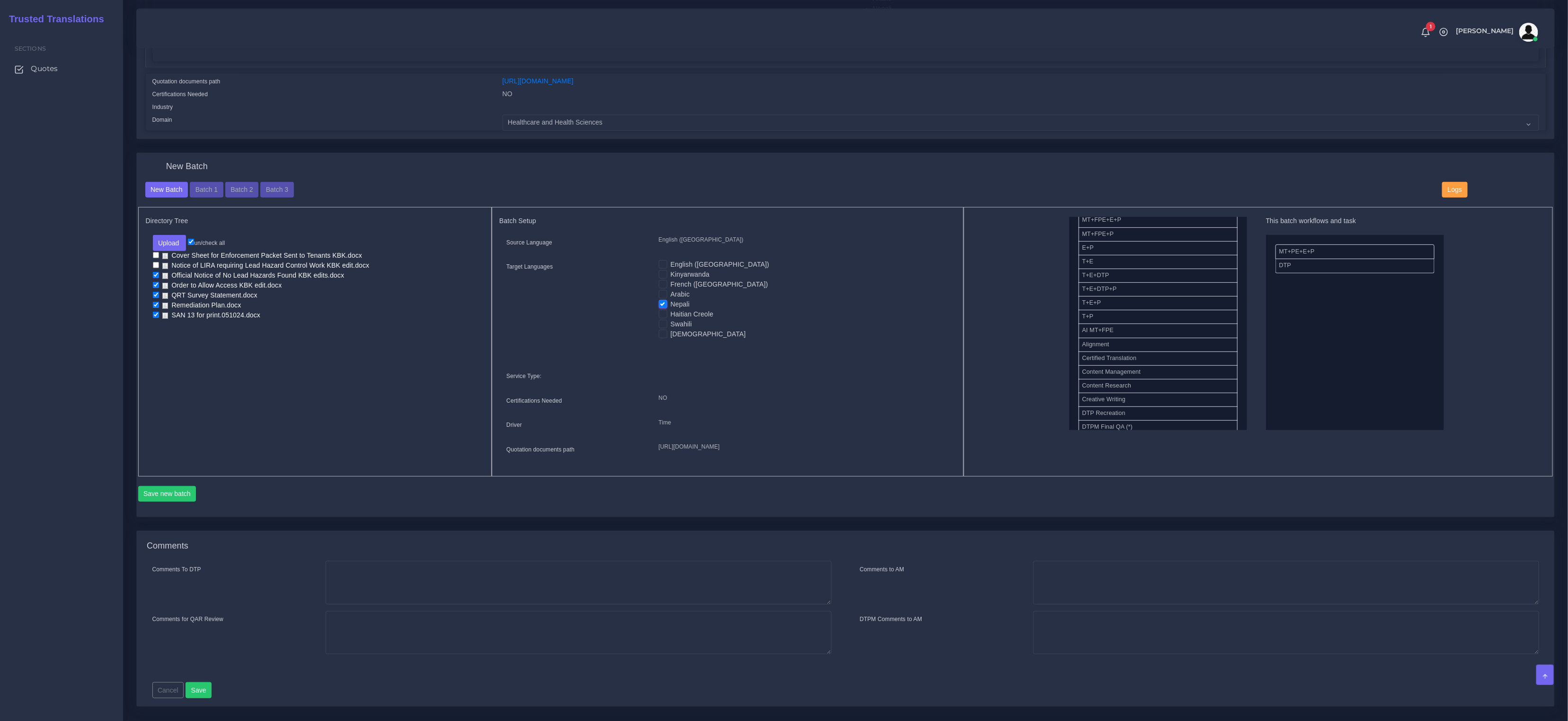
click at [156, 274] on input "checkbox" at bounding box center [156, 275] width 6 height 6
checkbox input "false"
click at [157, 284] on input "checkbox" at bounding box center [156, 285] width 6 height 6
checkbox input "false"
drag, startPoint x: 156, startPoint y: 303, endPoint x: 156, endPoint y: 310, distance: 7.0
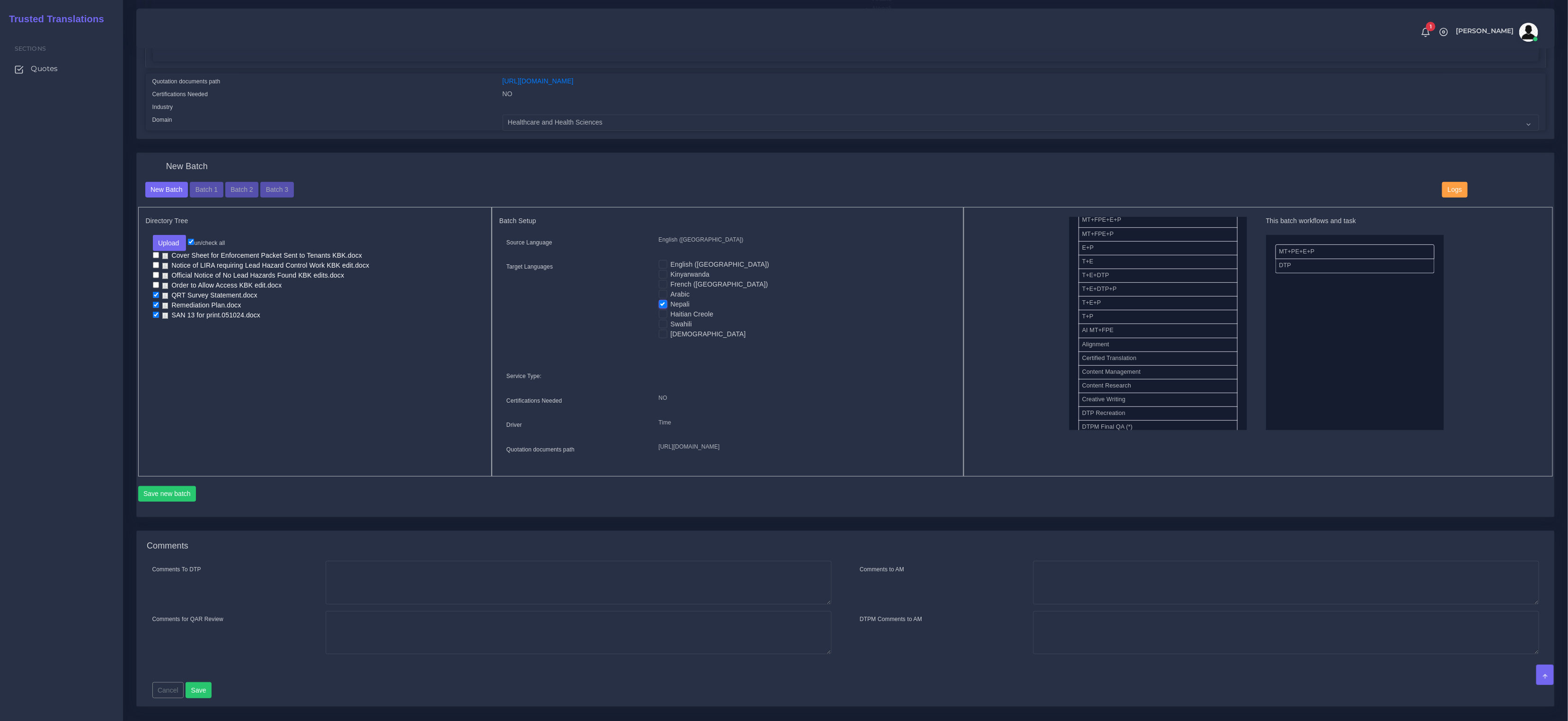
click at [156, 304] on input "checkbox" at bounding box center [156, 304] width 6 height 6
checkbox input "false"
click at [156, 313] on input "checkbox" at bounding box center [156, 314] width 6 height 6
checkbox input "false"
click at [178, 502] on button "Save new batch" at bounding box center [167, 493] width 58 height 16
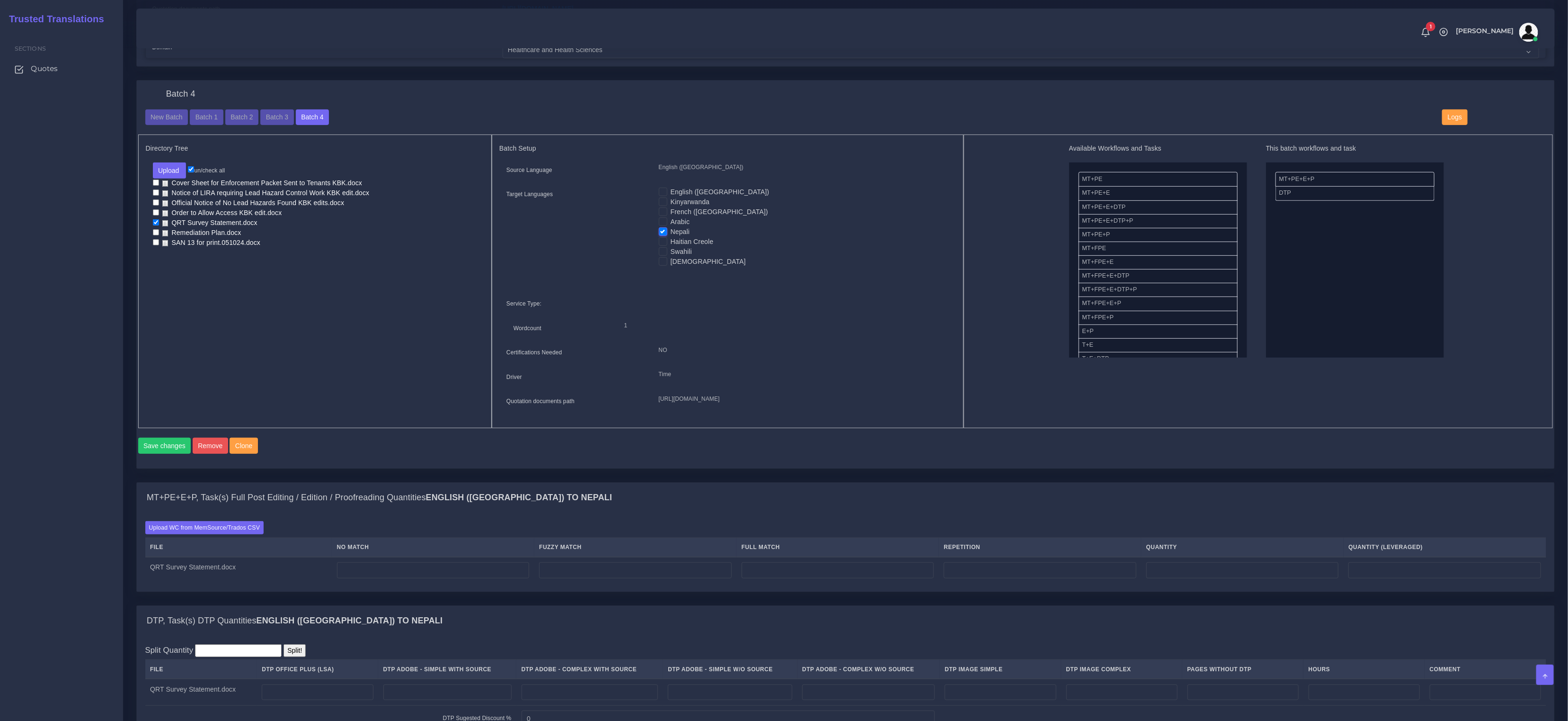
scroll to position [479, 0]
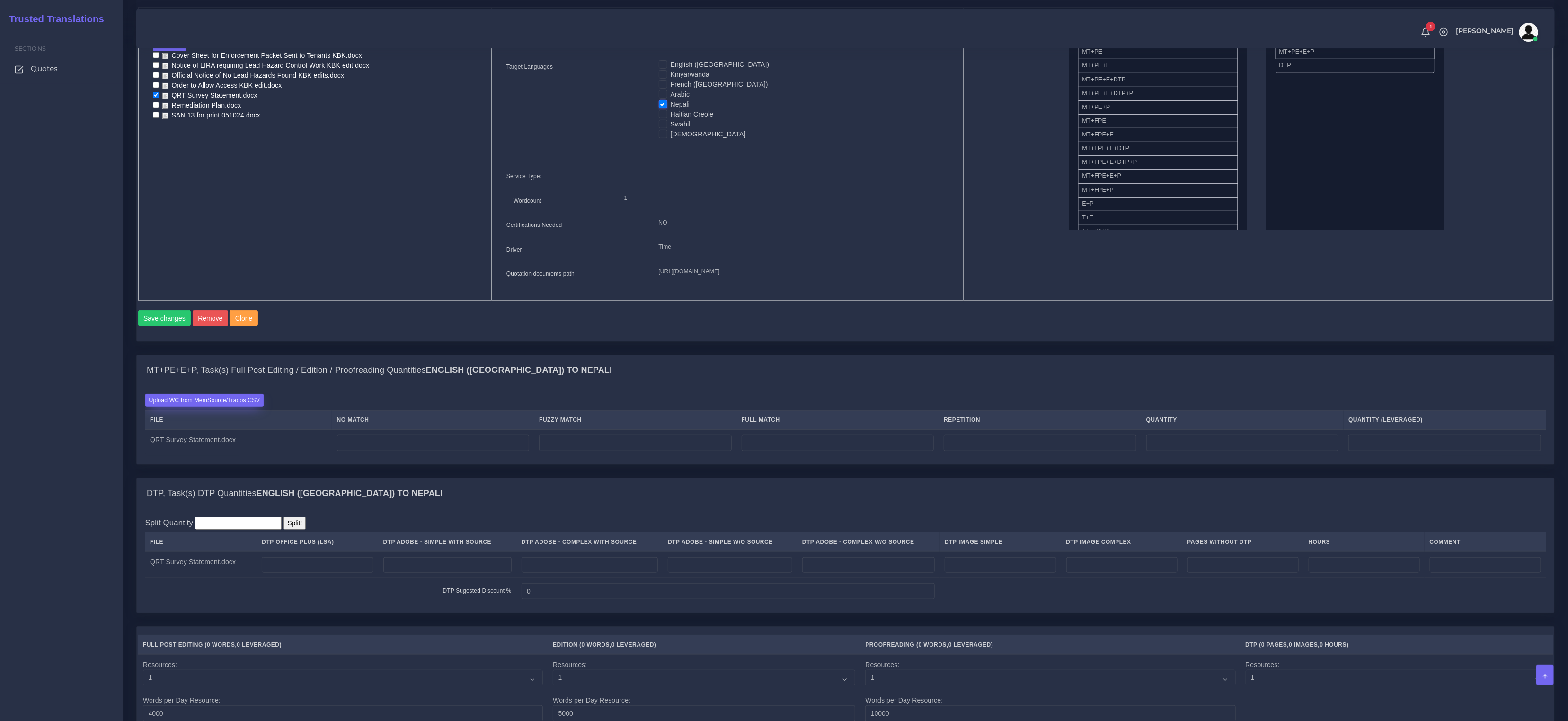
click at [204, 406] on label "Upload WC from MemSource/Trados CSV" at bounding box center [204, 400] width 119 height 13
click at [0, 0] on input "Upload WC from MemSource/Trados CSV" at bounding box center [0, 0] width 0 height 0
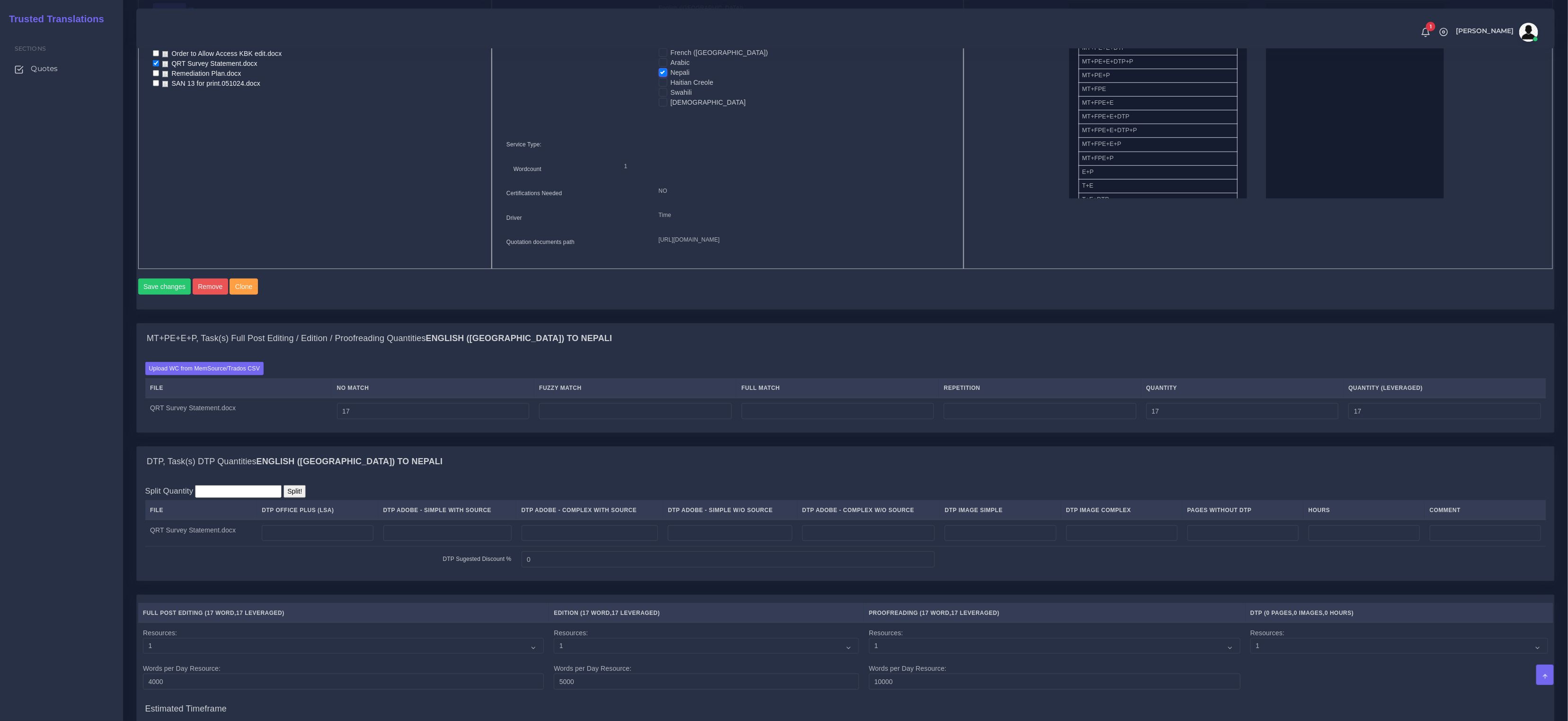
scroll to position [676, 0]
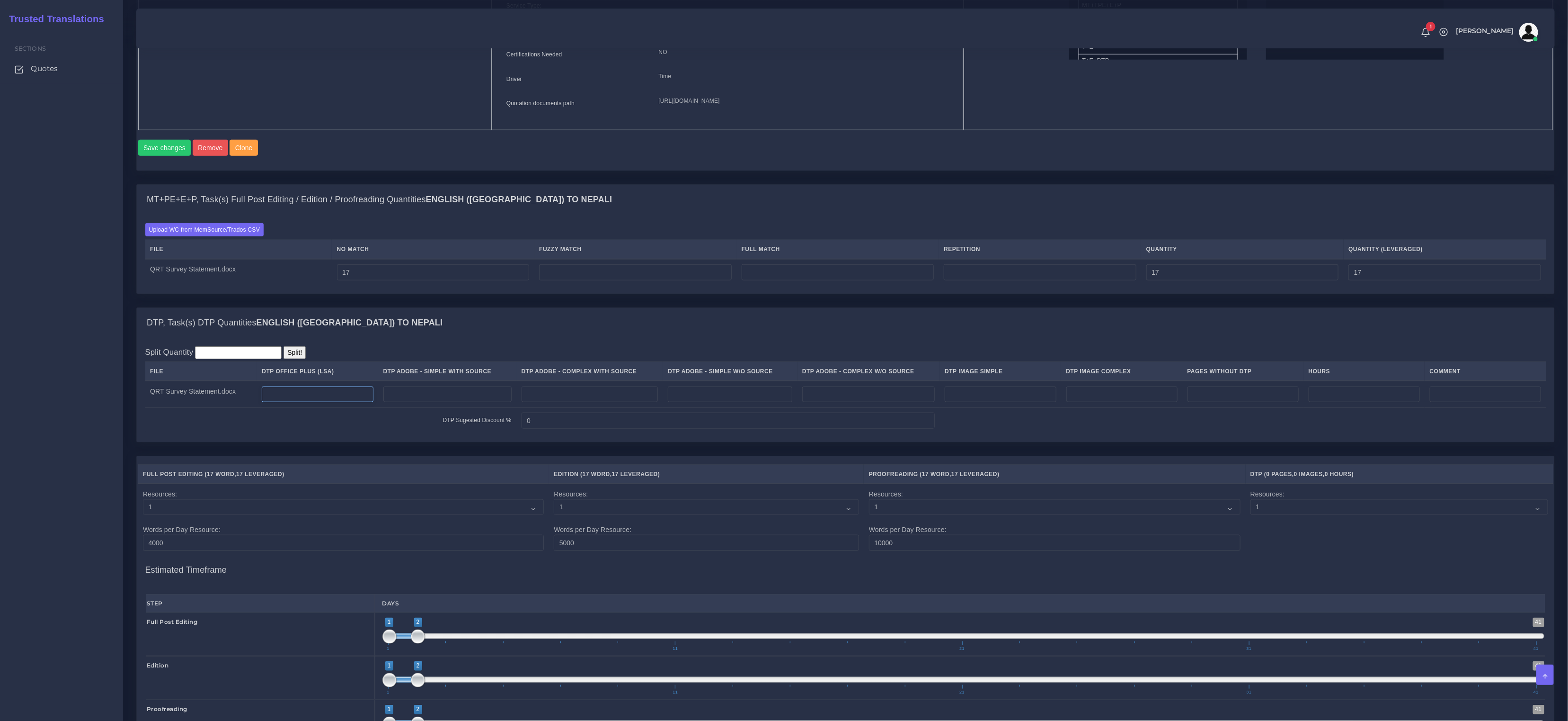
click at [311, 403] on input "number" at bounding box center [318, 394] width 111 height 16
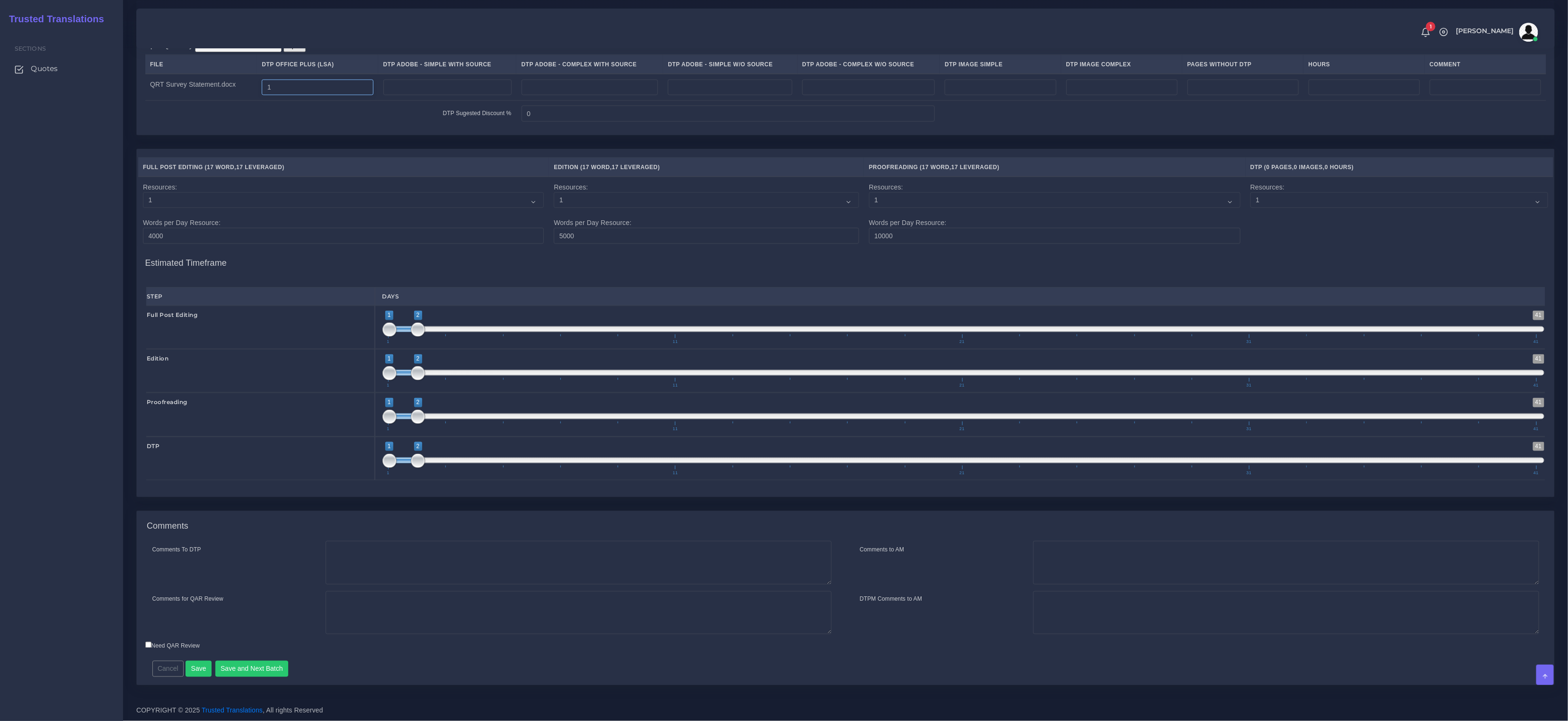
scroll to position [994, 0]
type input "1"
click at [192, 664] on button "Save" at bounding box center [198, 668] width 26 height 16
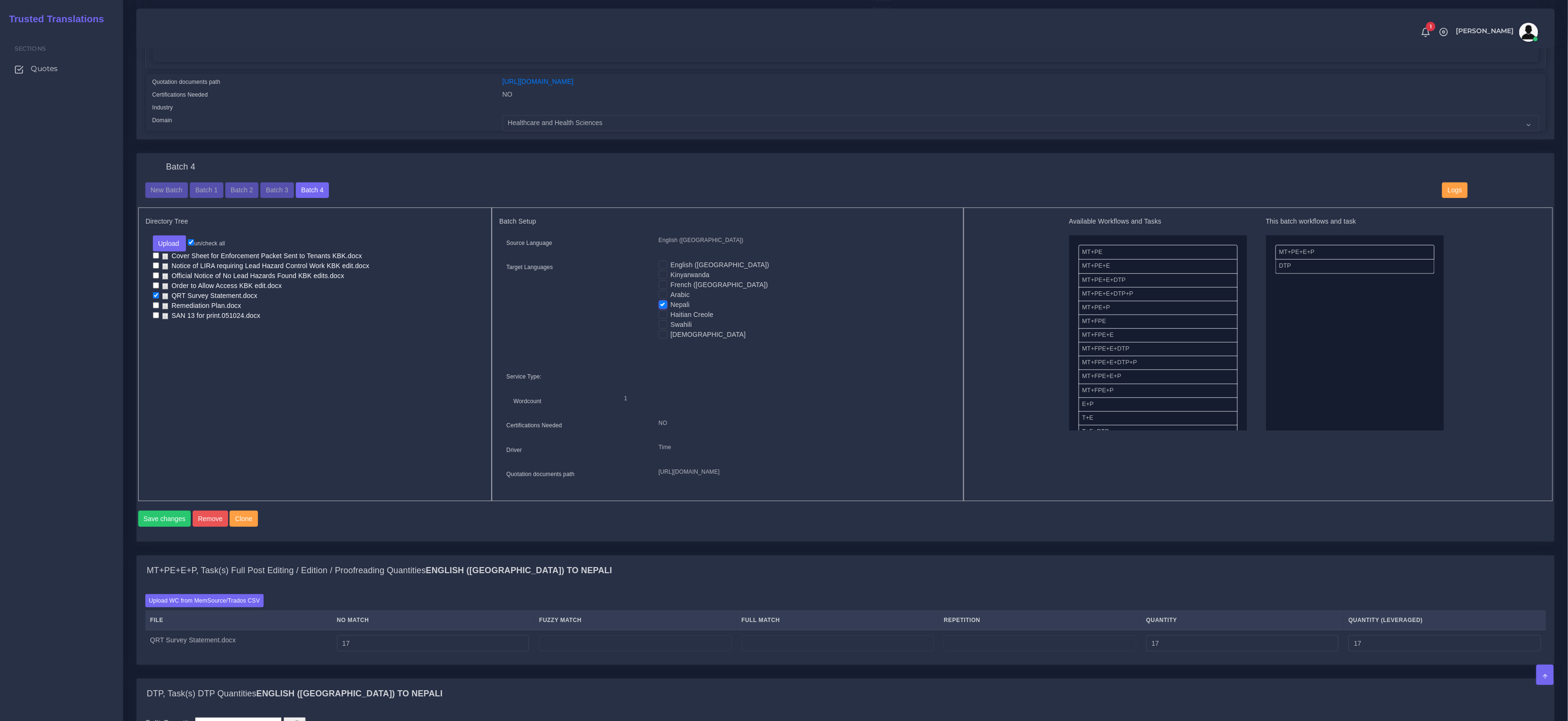
scroll to position [291, 0]
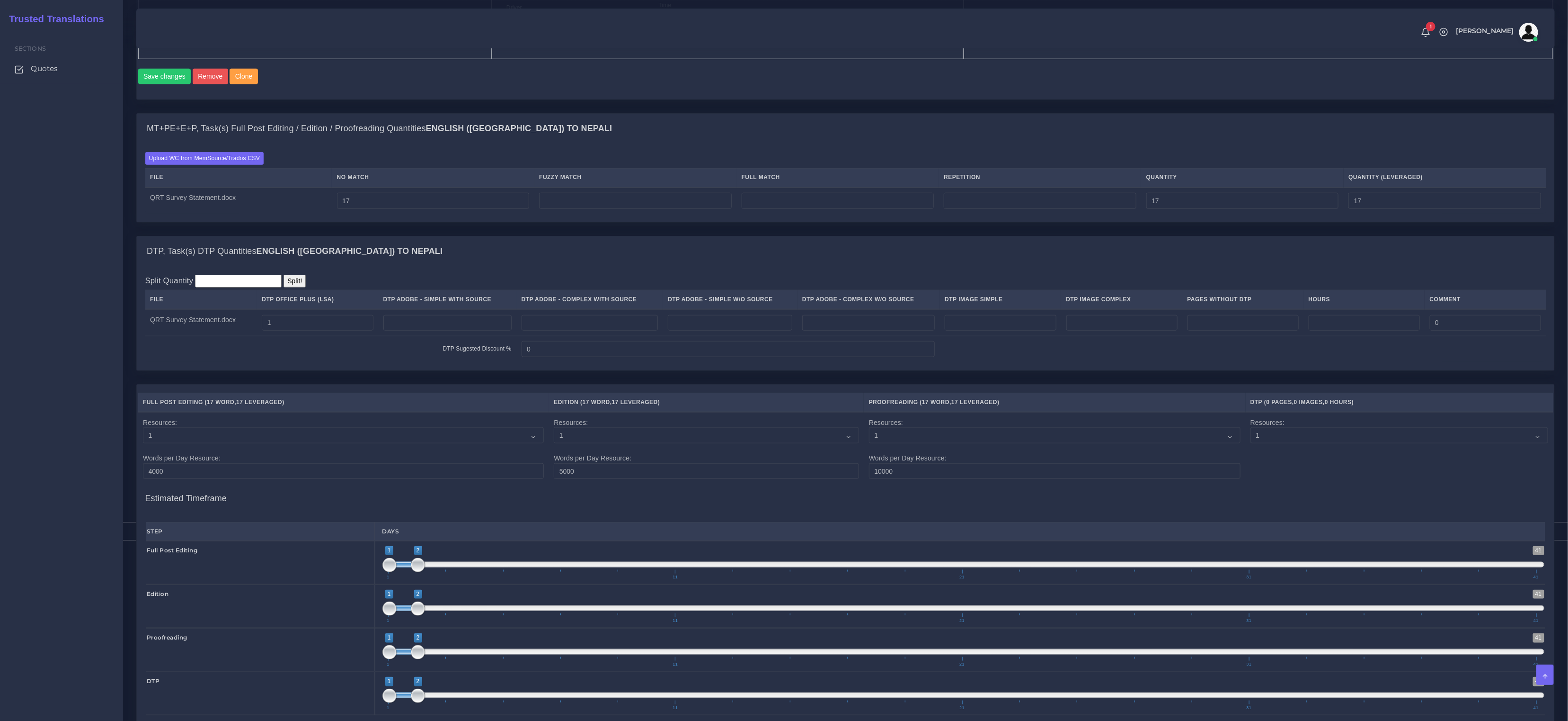
scroll to position [994, 0]
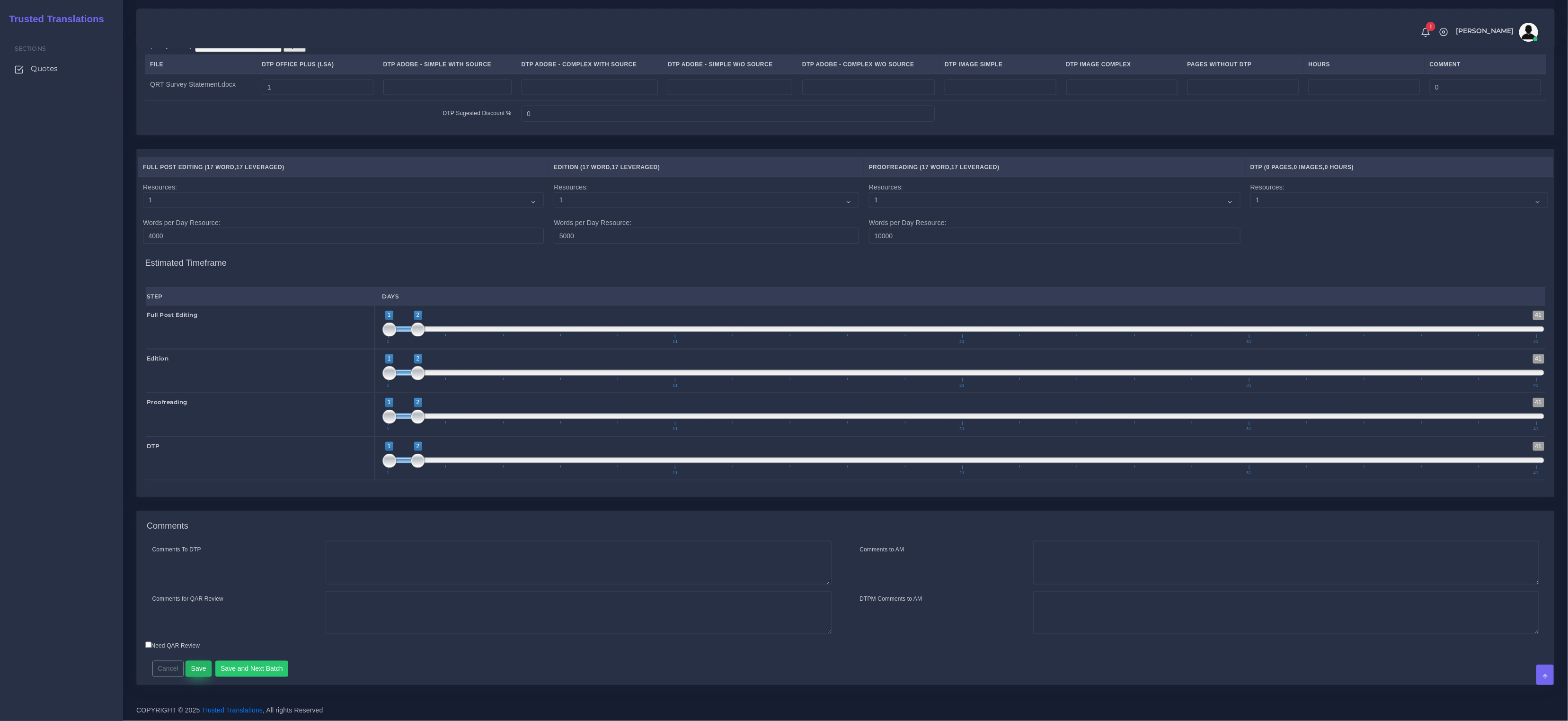
click at [198, 670] on button "Save" at bounding box center [198, 668] width 26 height 16
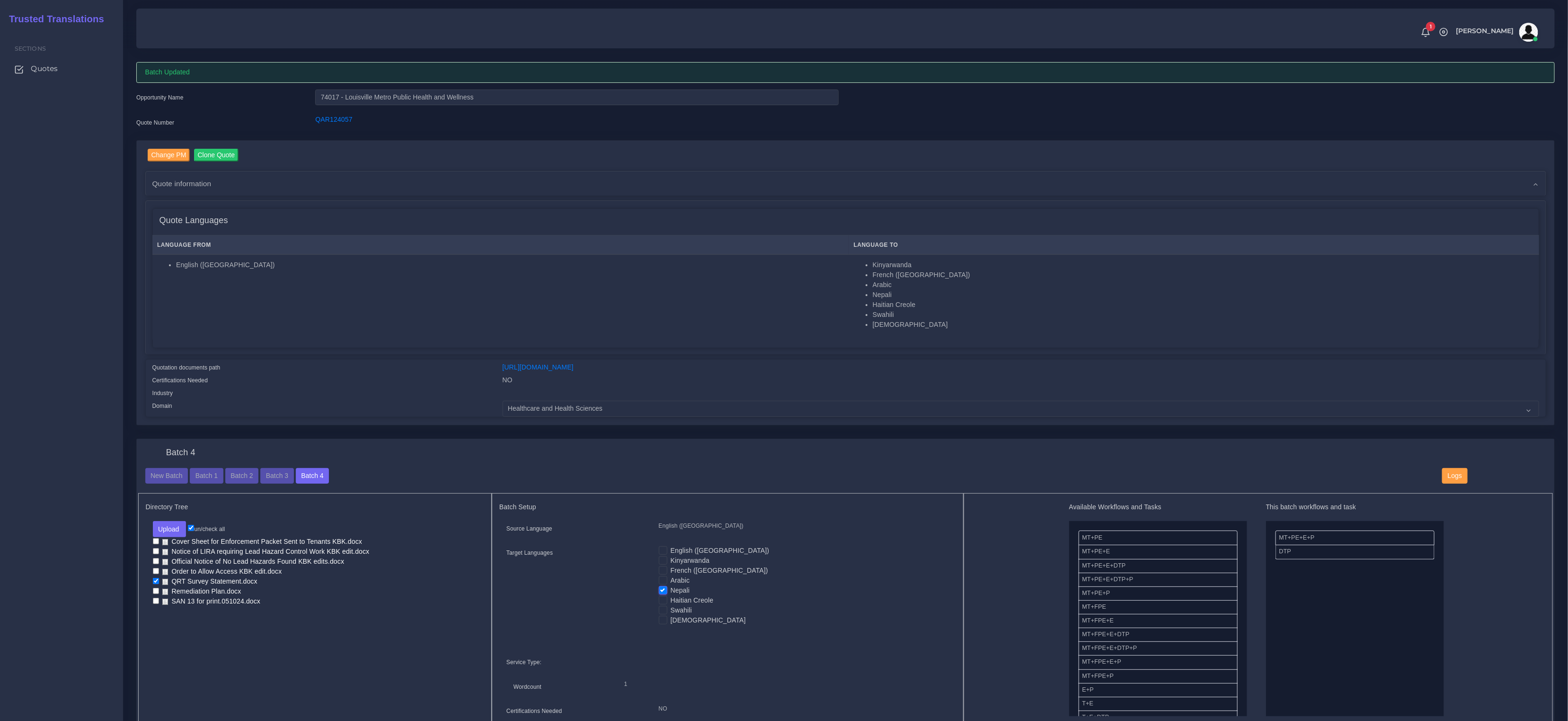
scroll to position [157, 0]
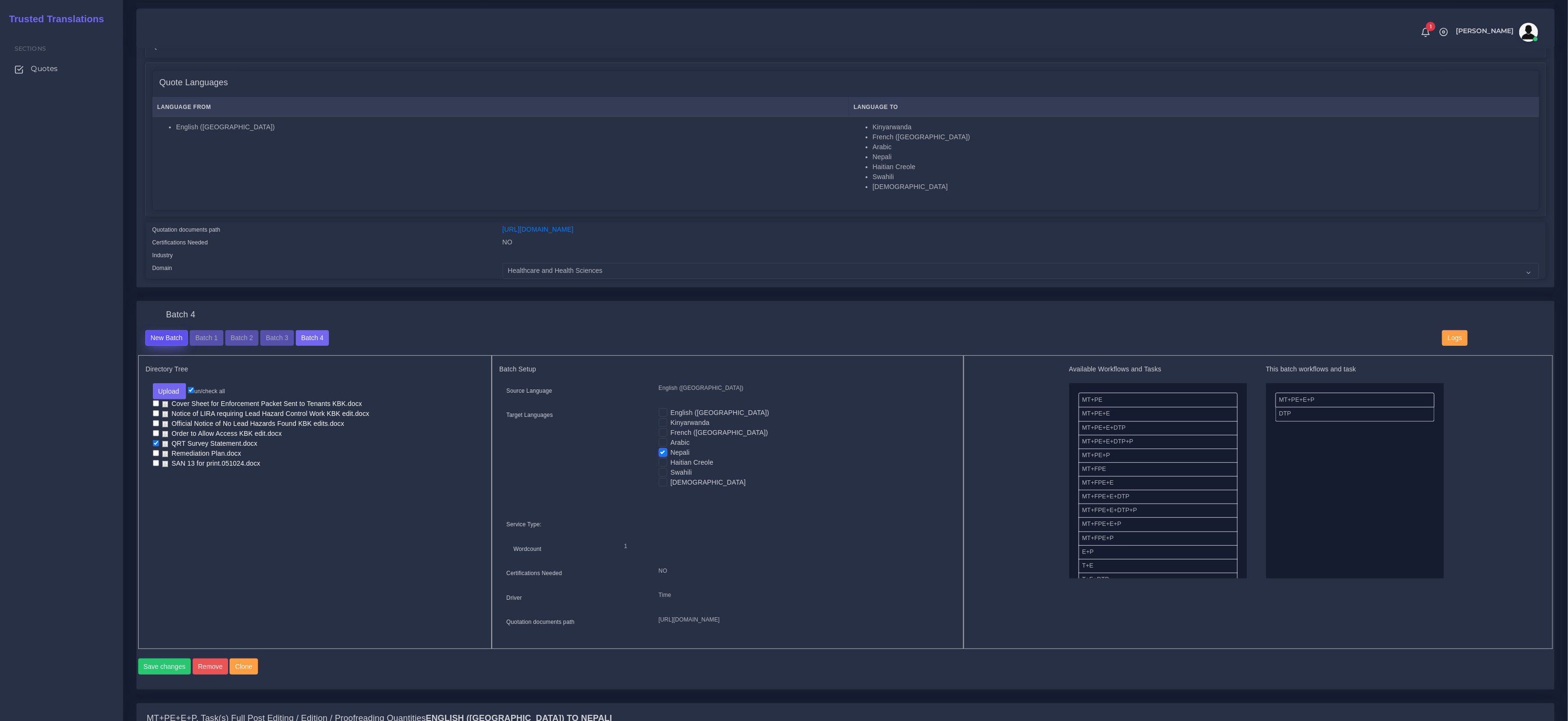
click at [173, 336] on button "New Batch" at bounding box center [166, 338] width 43 height 16
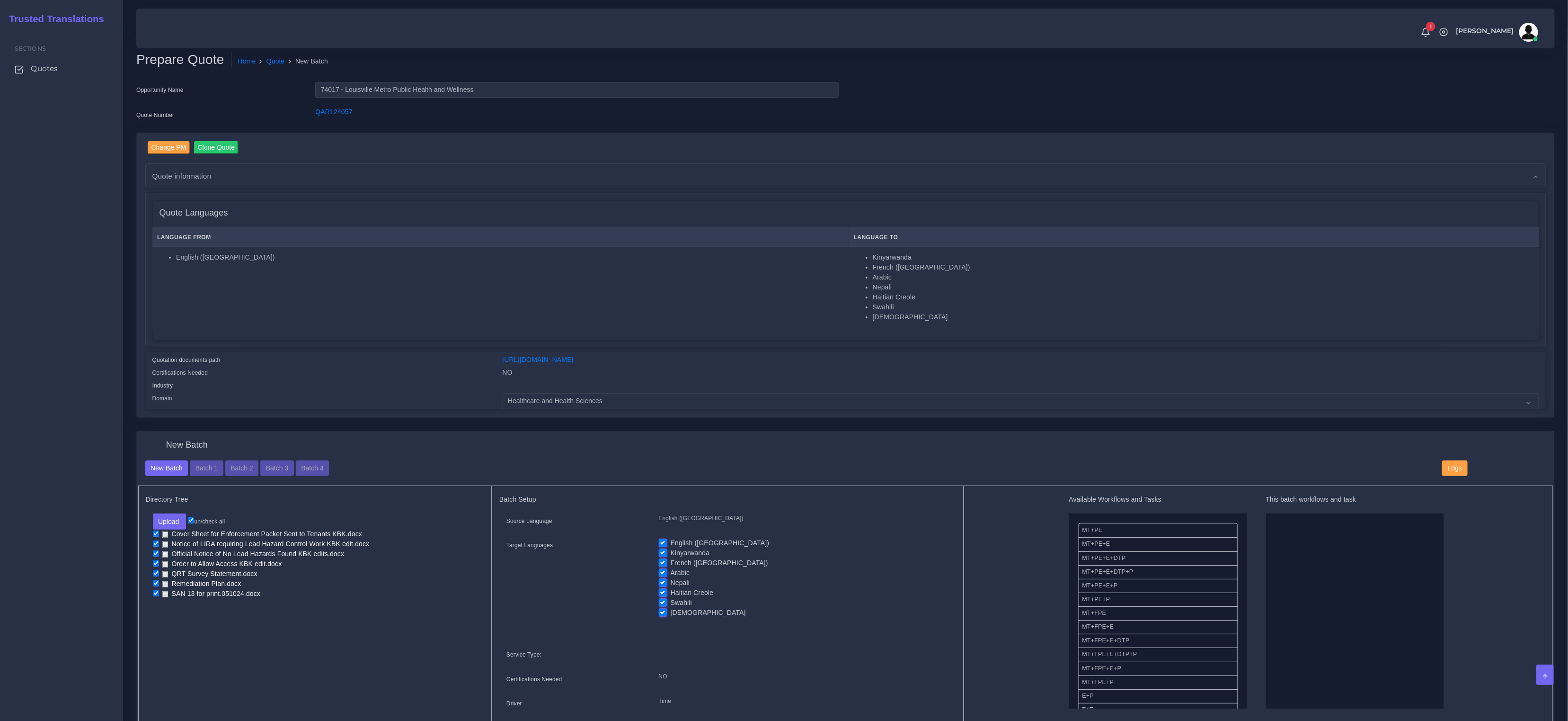
click at [671, 581] on label "Nepali" at bounding box center [681, 583] width 20 height 10
click at [664, 581] on input "Nepali" at bounding box center [663, 582] width 8 height 8
checkbox input "false"
click at [671, 571] on label "Arabic" at bounding box center [681, 573] width 20 height 10
click at [664, 571] on input "Arabic" at bounding box center [663, 572] width 8 height 8
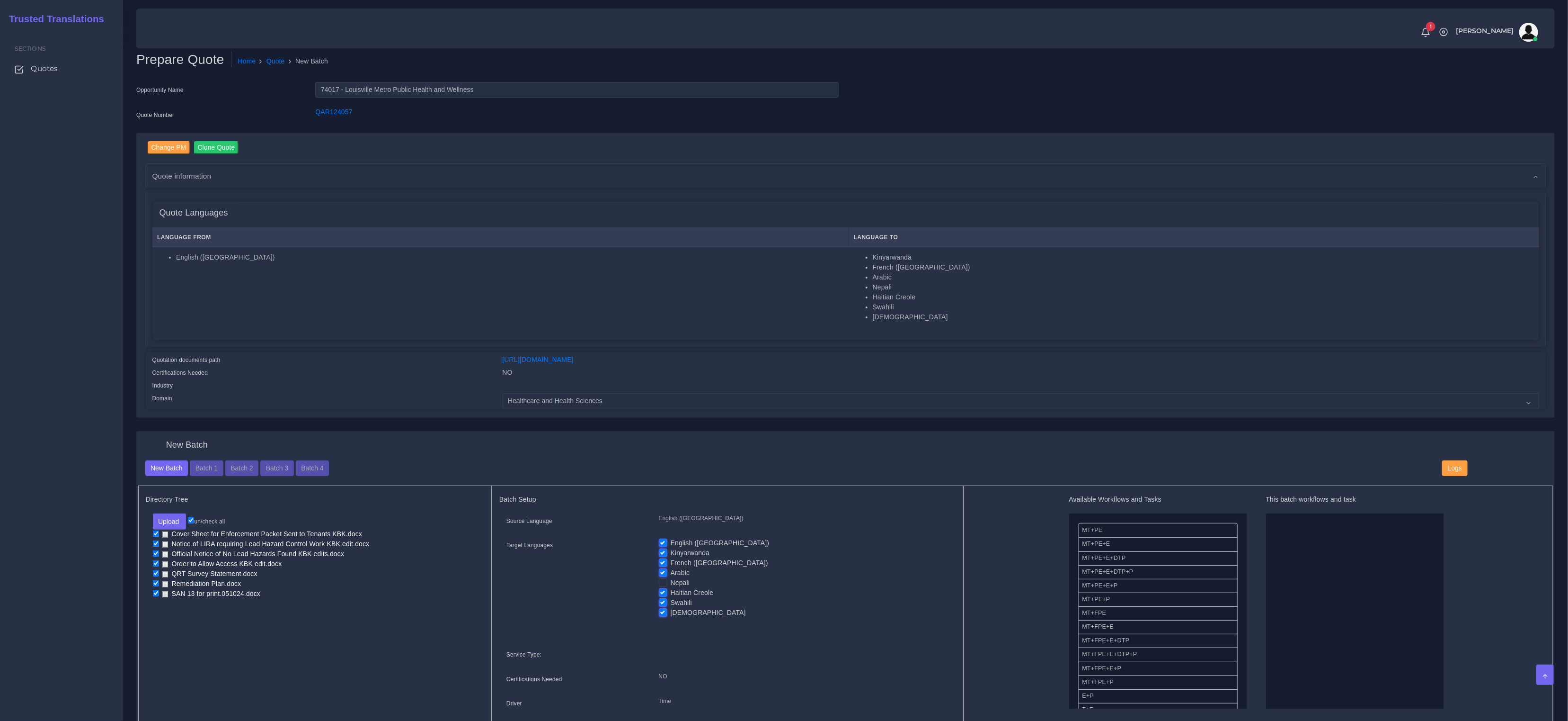
checkbox input "false"
click at [671, 561] on label "French ([GEOGRAPHIC_DATA])" at bounding box center [719, 563] width 98 height 10
click at [662, 561] on input "French ([GEOGRAPHIC_DATA])" at bounding box center [663, 562] width 8 height 8
checkbox input "false"
click at [671, 552] on label "Kinyarwanda" at bounding box center [690, 553] width 39 height 10
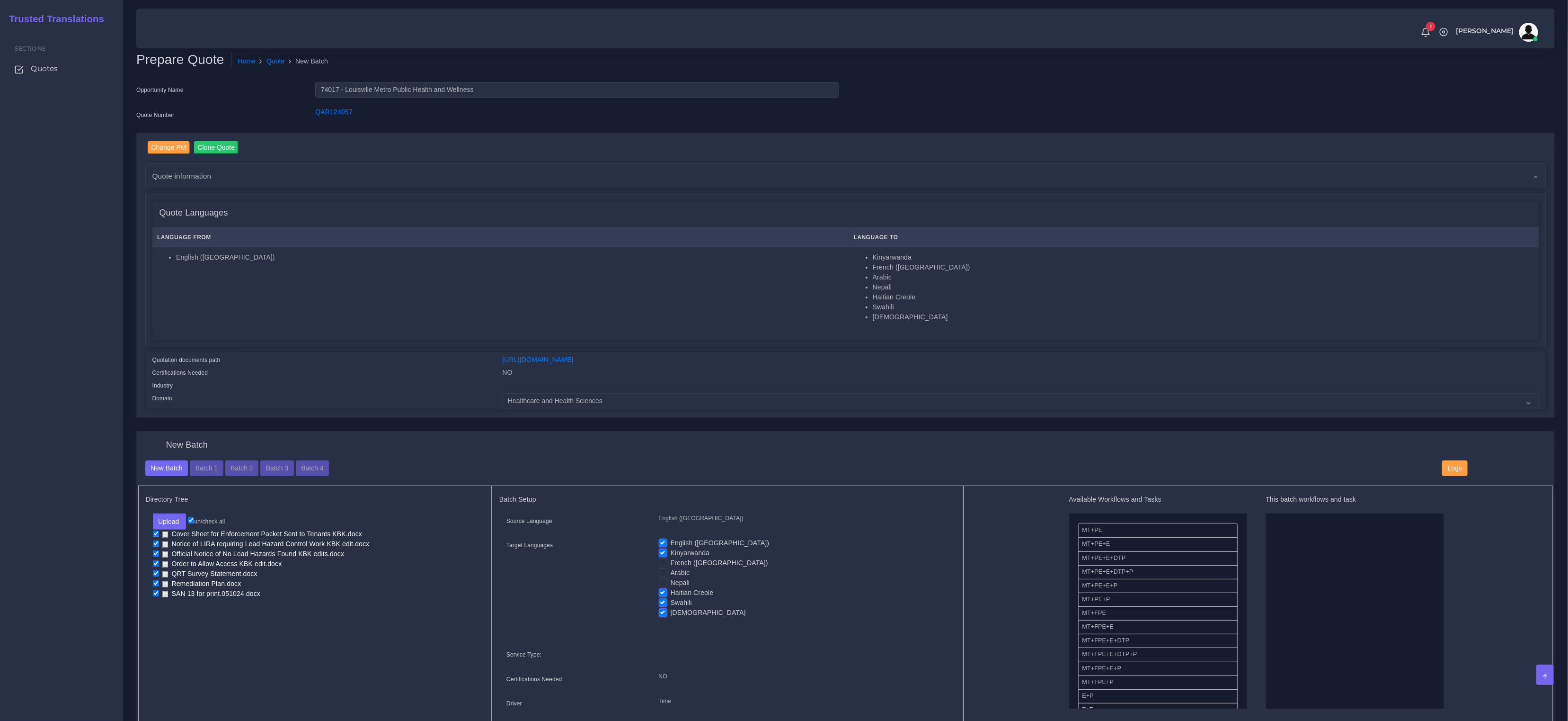
click at [663, 552] on input "Kinyarwanda" at bounding box center [663, 552] width 8 height 8
checkbox input "false"
click at [671, 540] on label "English ([GEOGRAPHIC_DATA])" at bounding box center [720, 543] width 99 height 10
click at [661, 540] on input "English ([GEOGRAPHIC_DATA])" at bounding box center [663, 542] width 8 height 8
checkbox input "false"
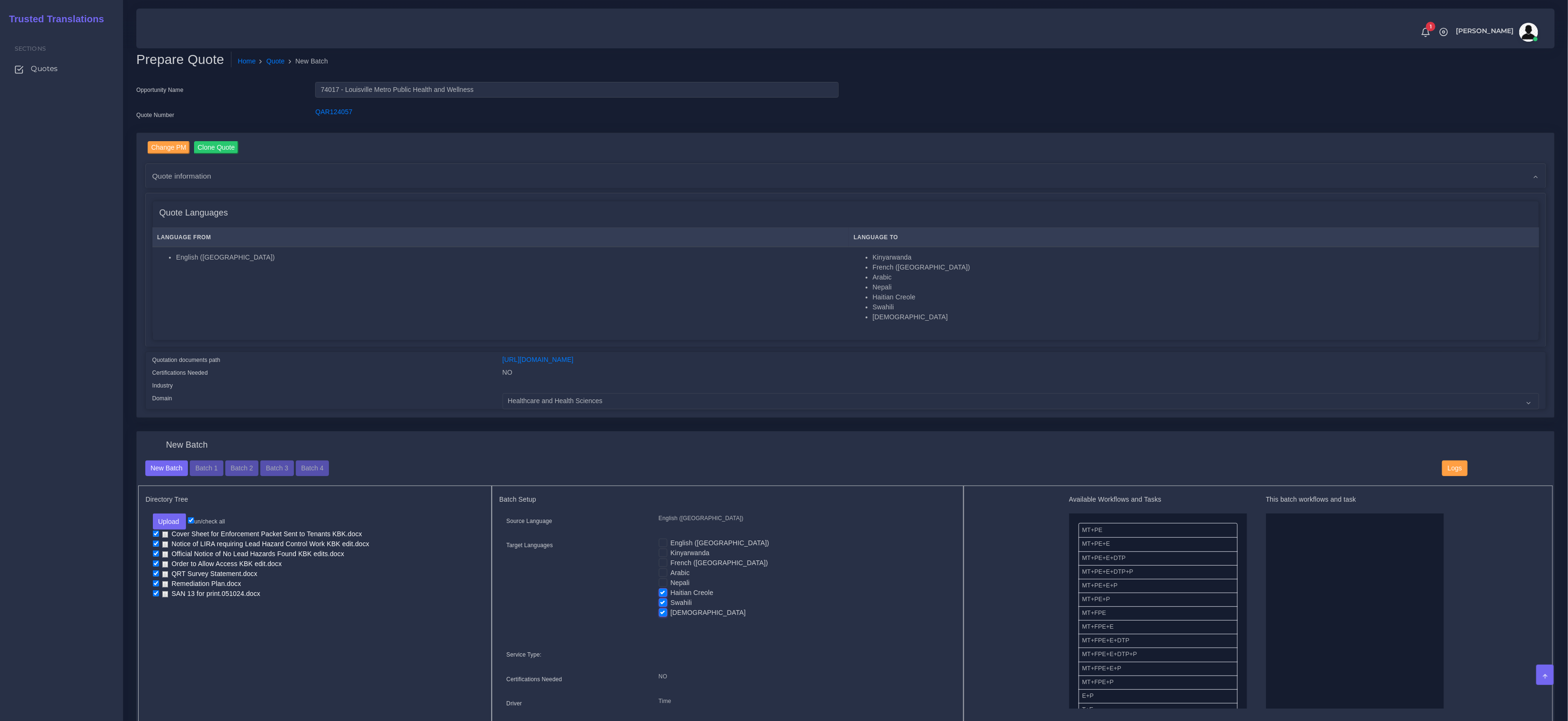
click at [671, 602] on label "Swahili" at bounding box center [681, 602] width 21 height 10
click at [662, 602] on input "Swahili" at bounding box center [663, 602] width 8 height 8
checkbox input "false"
click at [671, 611] on label "[DEMOGRAPHIC_DATA]" at bounding box center [708, 613] width 75 height 10
click at [663, 611] on input "[DEMOGRAPHIC_DATA]" at bounding box center [663, 612] width 8 height 8
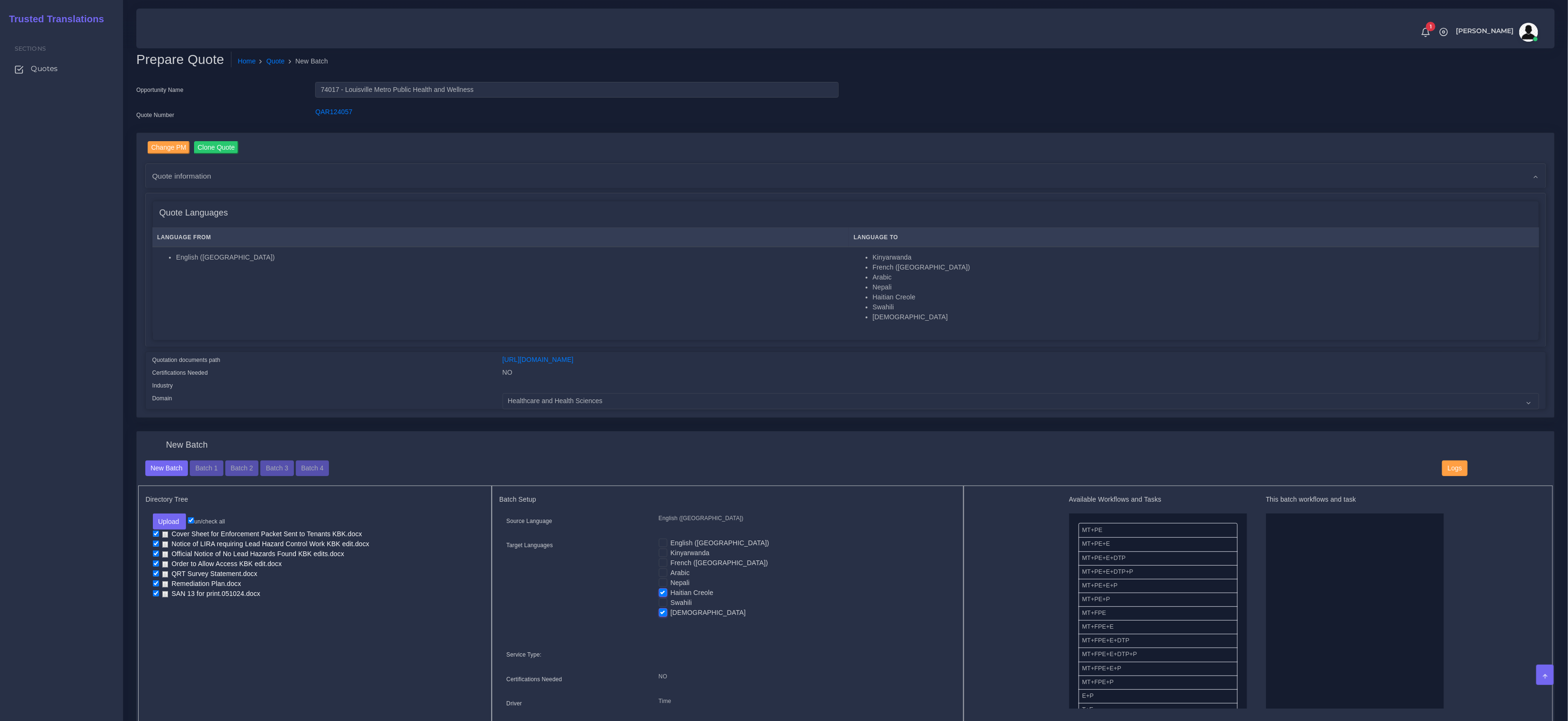
checkbox input "false"
drag, startPoint x: 1122, startPoint y: 581, endPoint x: 1234, endPoint y: 583, distance: 112.0
drag, startPoint x: 1099, startPoint y: 672, endPoint x: 1327, endPoint y: 649, distance: 229.2
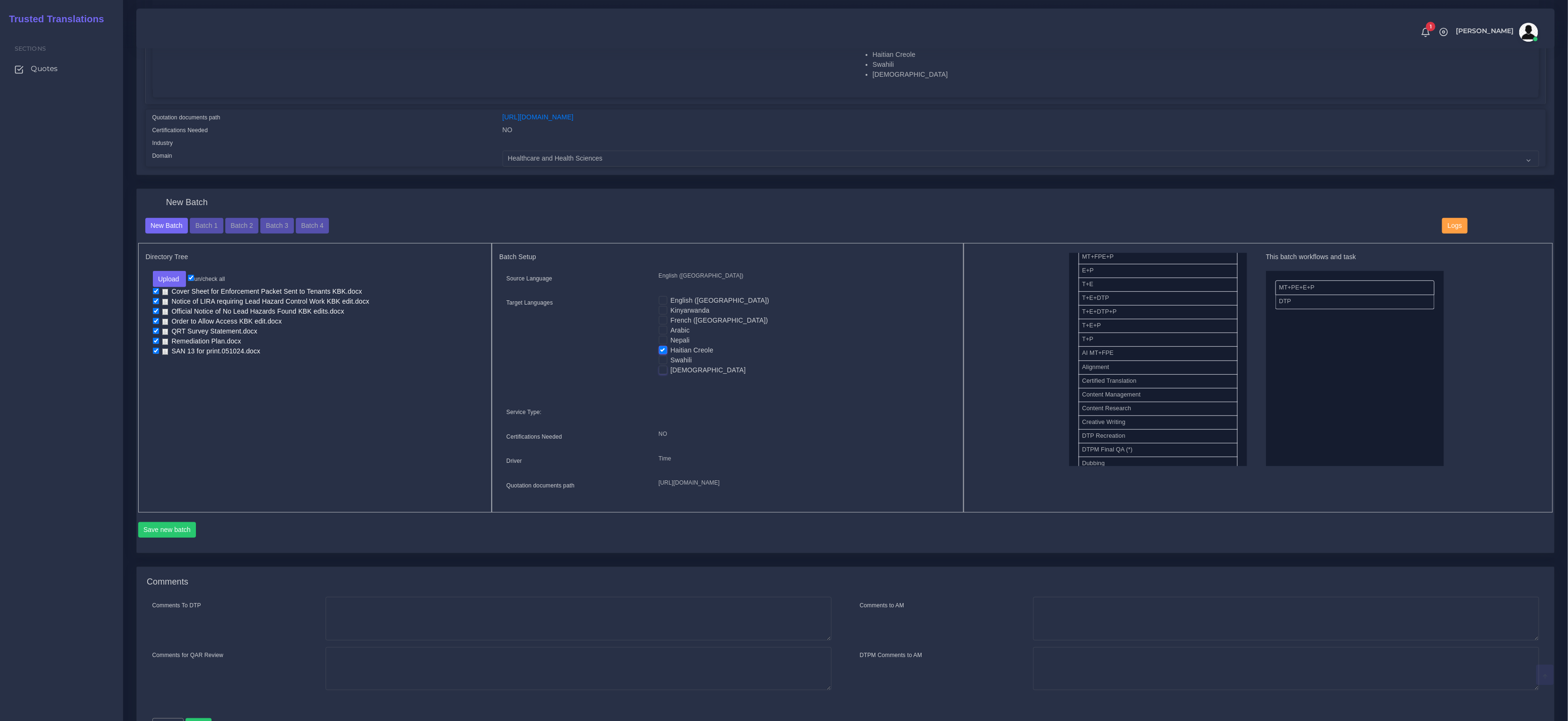
scroll to position [316, 0]
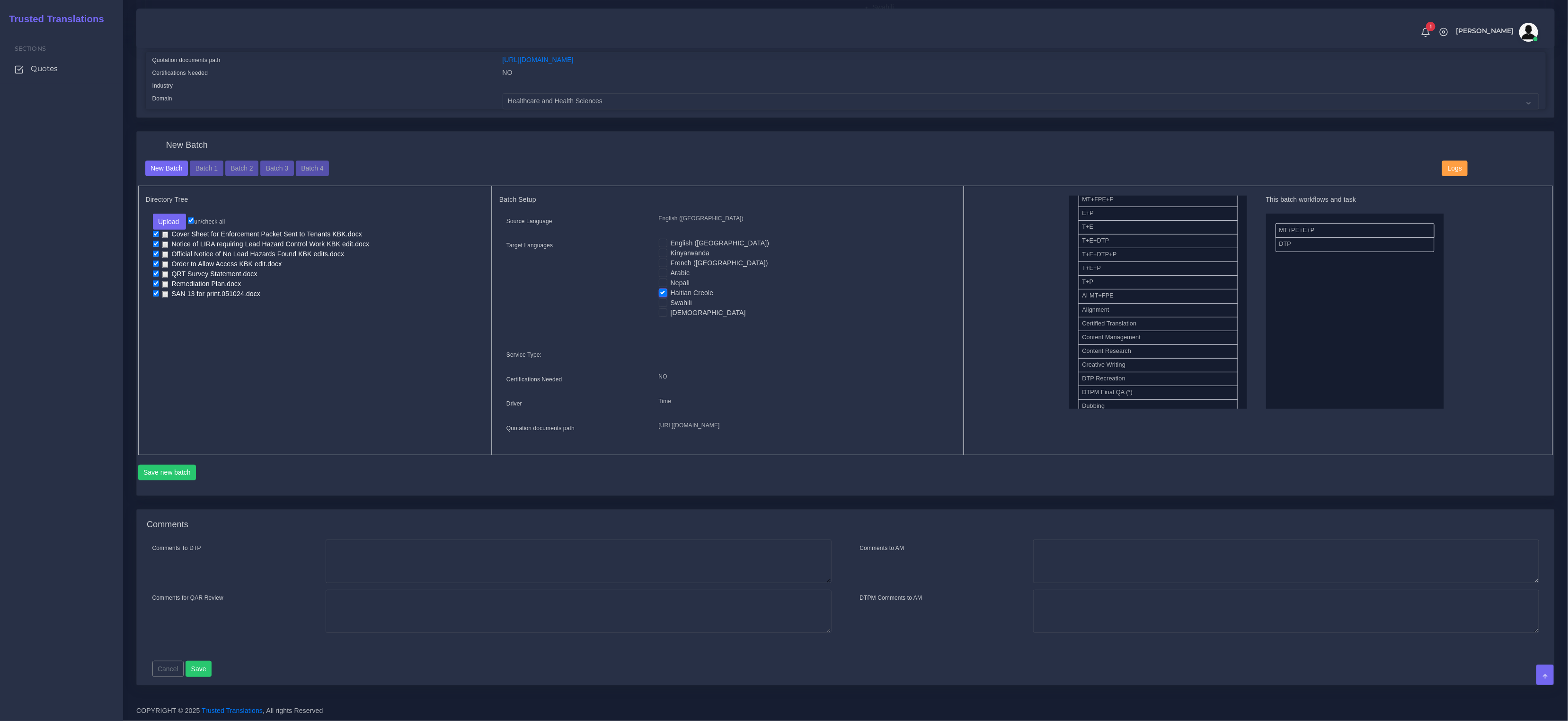
click at [154, 230] on li "Cover Sheet for Enforcement Packet Sent to Tenants KBK.docx" at bounding box center [315, 235] width 325 height 10
click at [157, 249] on li "Official Notice of No Lead Hazards Found KBK edits.docx" at bounding box center [315, 254] width 325 height 10
click at [156, 230] on input "checkbox" at bounding box center [156, 233] width 6 height 6
checkbox input "false"
click at [156, 240] on input "checkbox" at bounding box center [156, 243] width 6 height 6
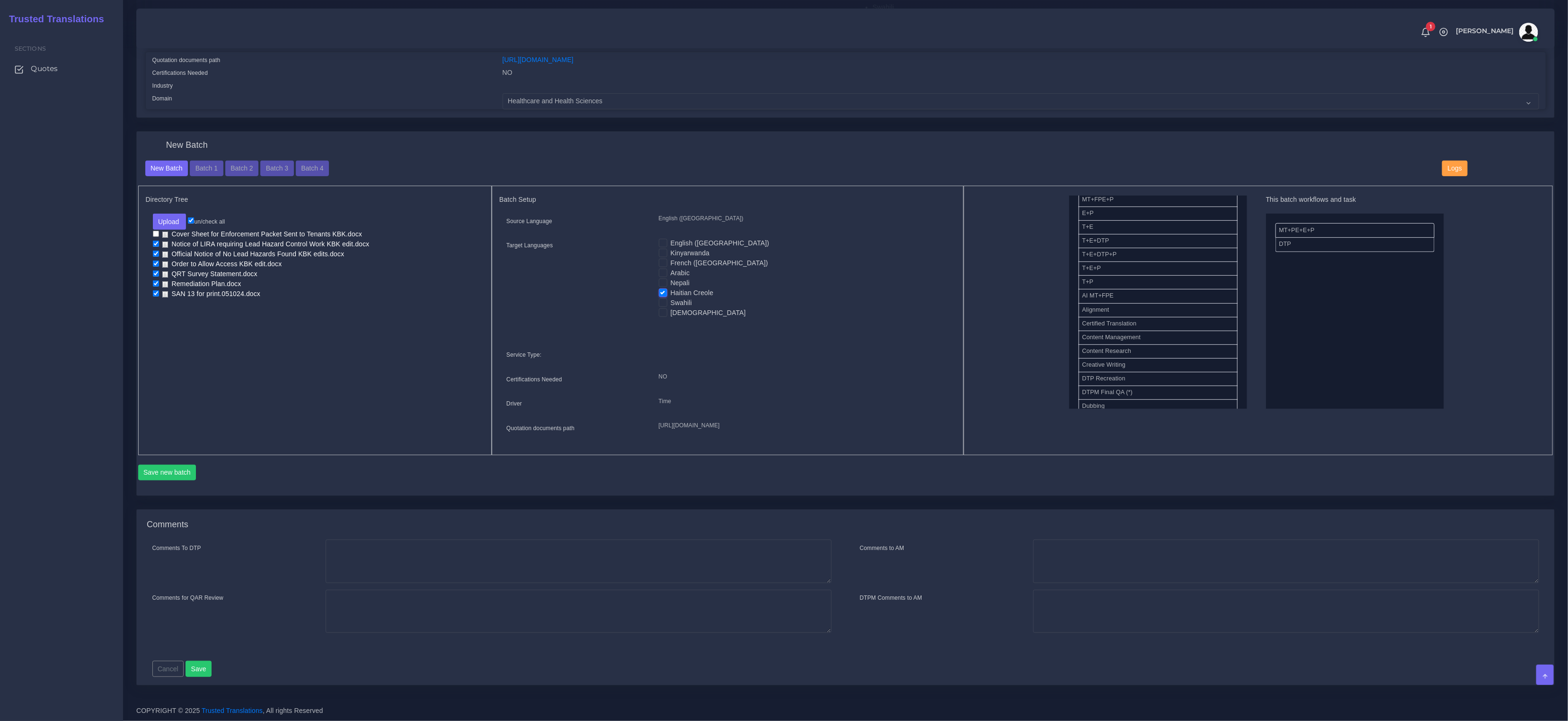
checkbox input "false"
click at [156, 250] on input "checkbox" at bounding box center [156, 253] width 6 height 6
checkbox input "false"
click at [156, 261] on input "checkbox" at bounding box center [156, 264] width 6 height 6
checkbox input "false"
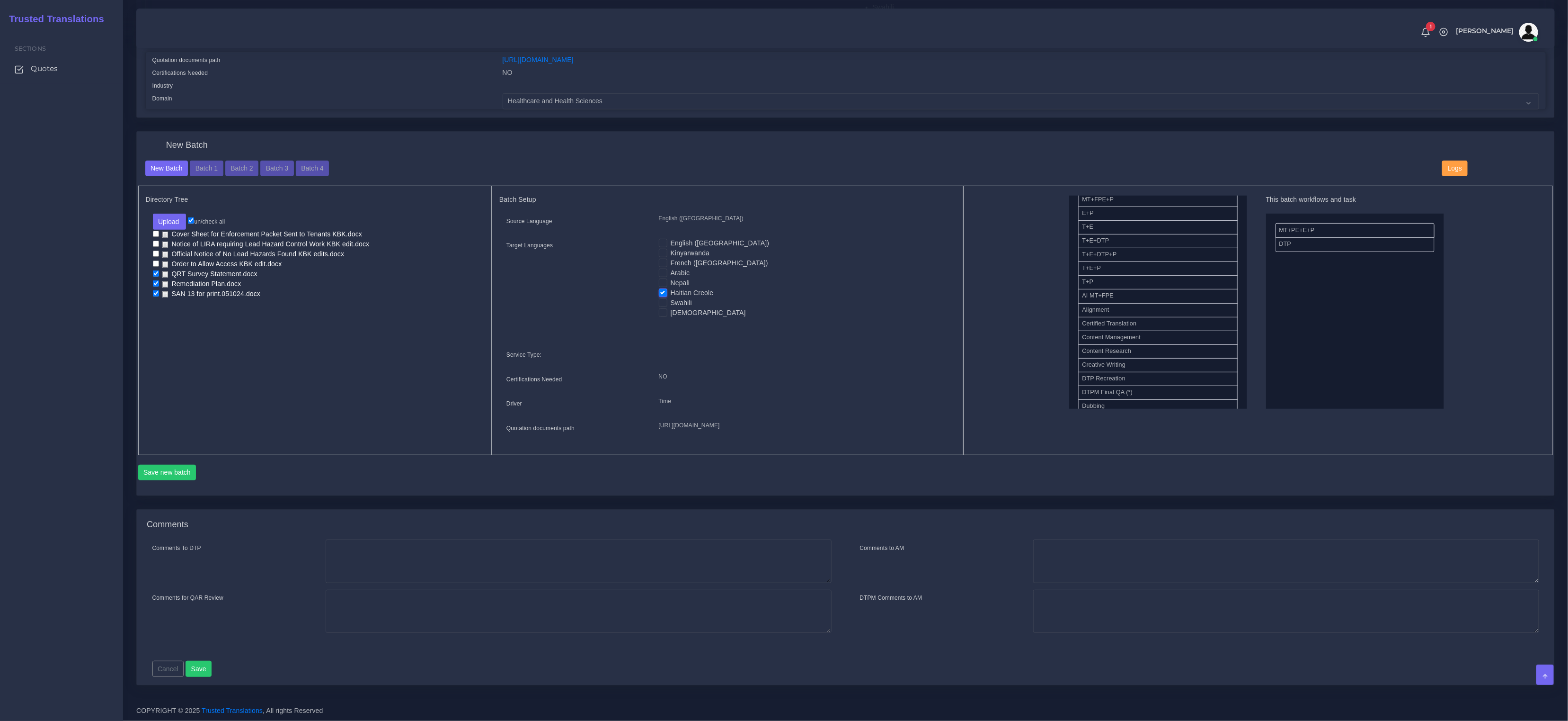
click at [155, 280] on input "checkbox" at bounding box center [156, 283] width 6 height 6
checkbox input "false"
click at [156, 290] on input "checkbox" at bounding box center [156, 293] width 6 height 6
checkbox input "false"
click at [171, 479] on button "Save new batch" at bounding box center [167, 472] width 58 height 16
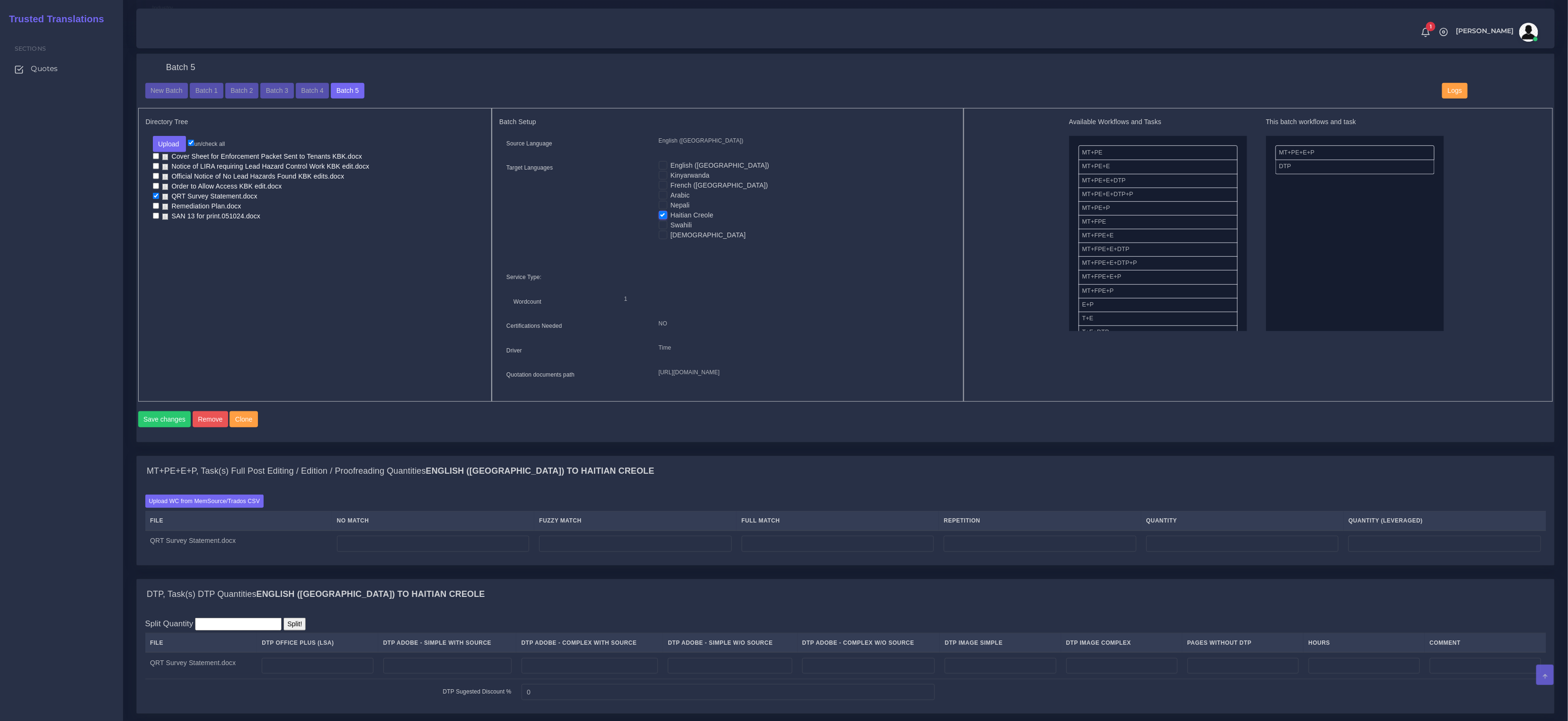
scroll to position [461, 0]
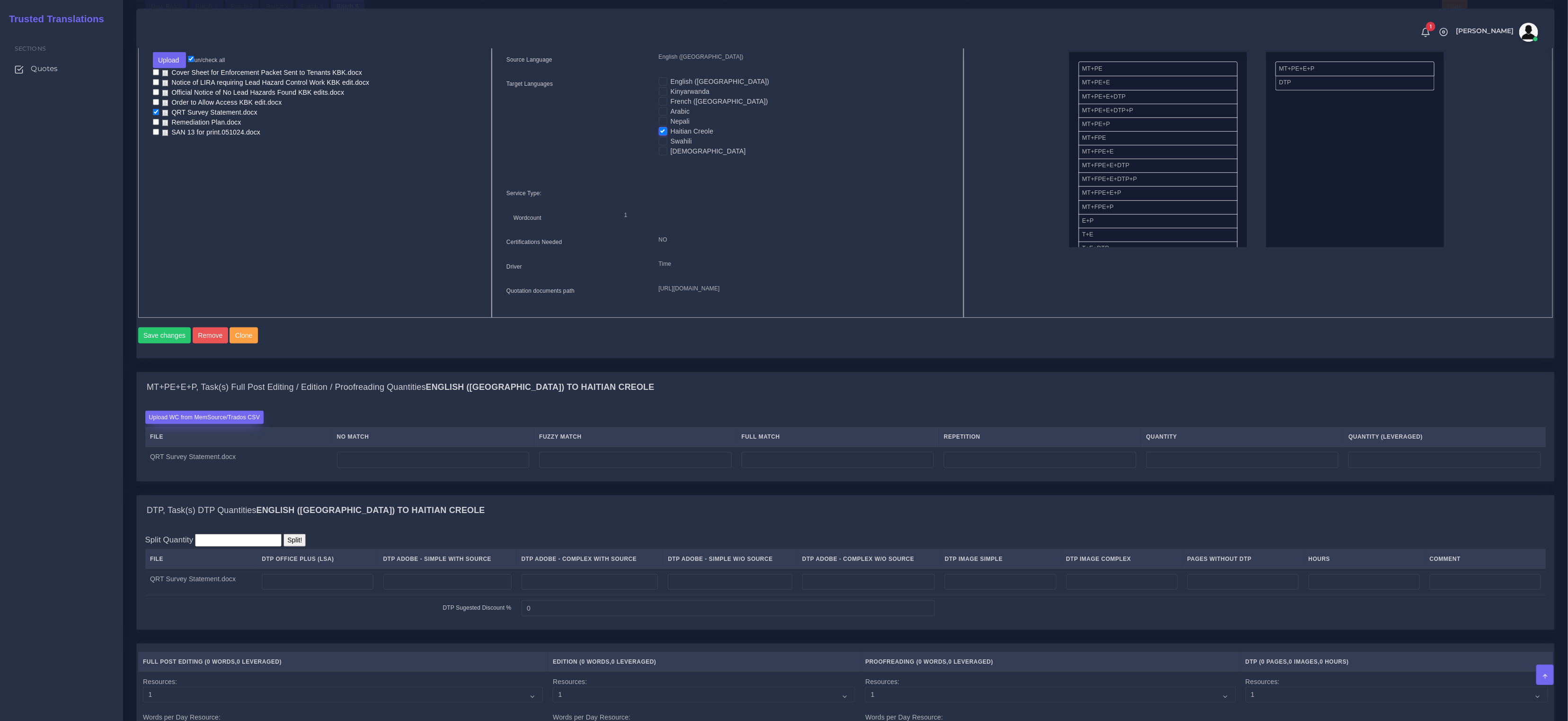
click at [200, 423] on label "Upload WC from MemSource/Trados CSV" at bounding box center [204, 417] width 119 height 13
click at [0, 0] on input "Upload WC from MemSource/Trados CSV" at bounding box center [0, 0] width 0 height 0
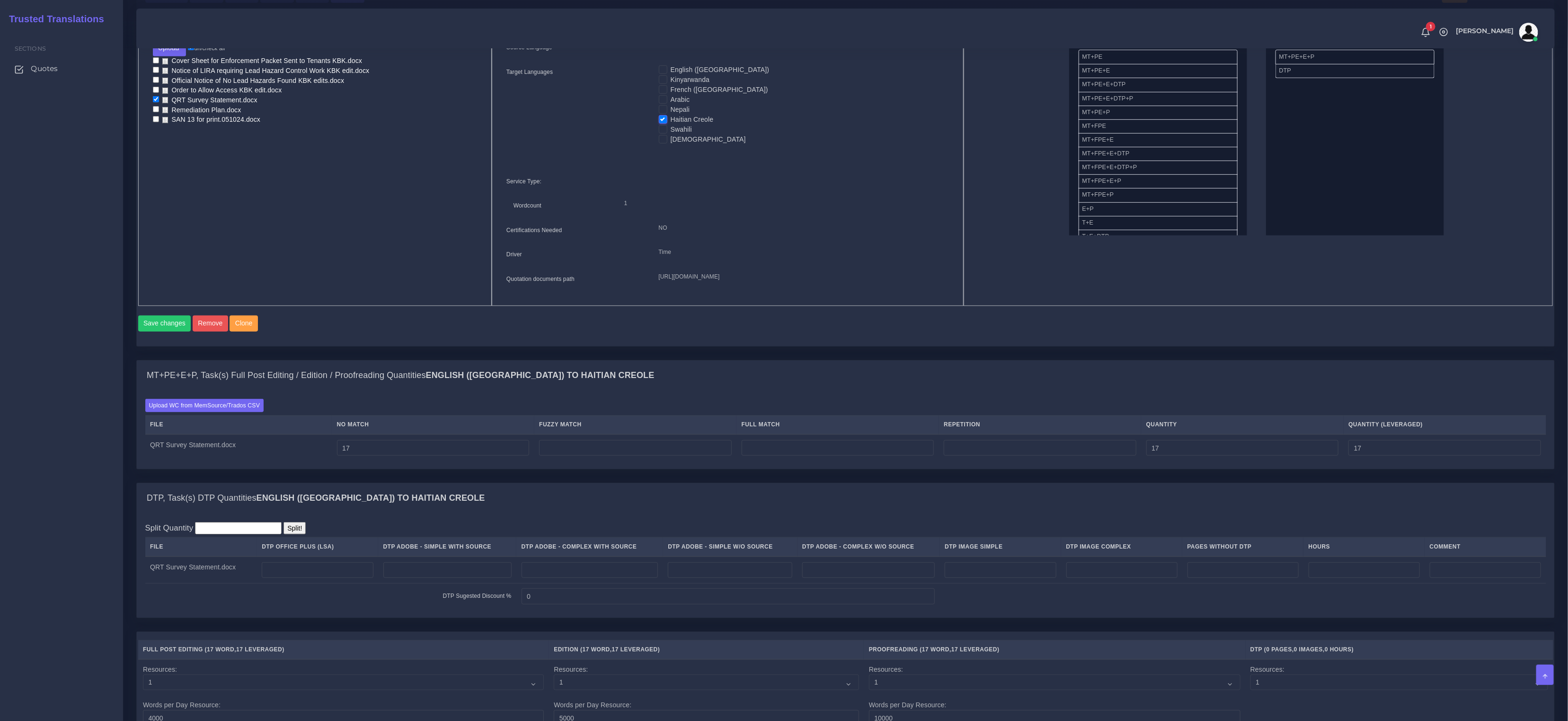
scroll to position [628, 0]
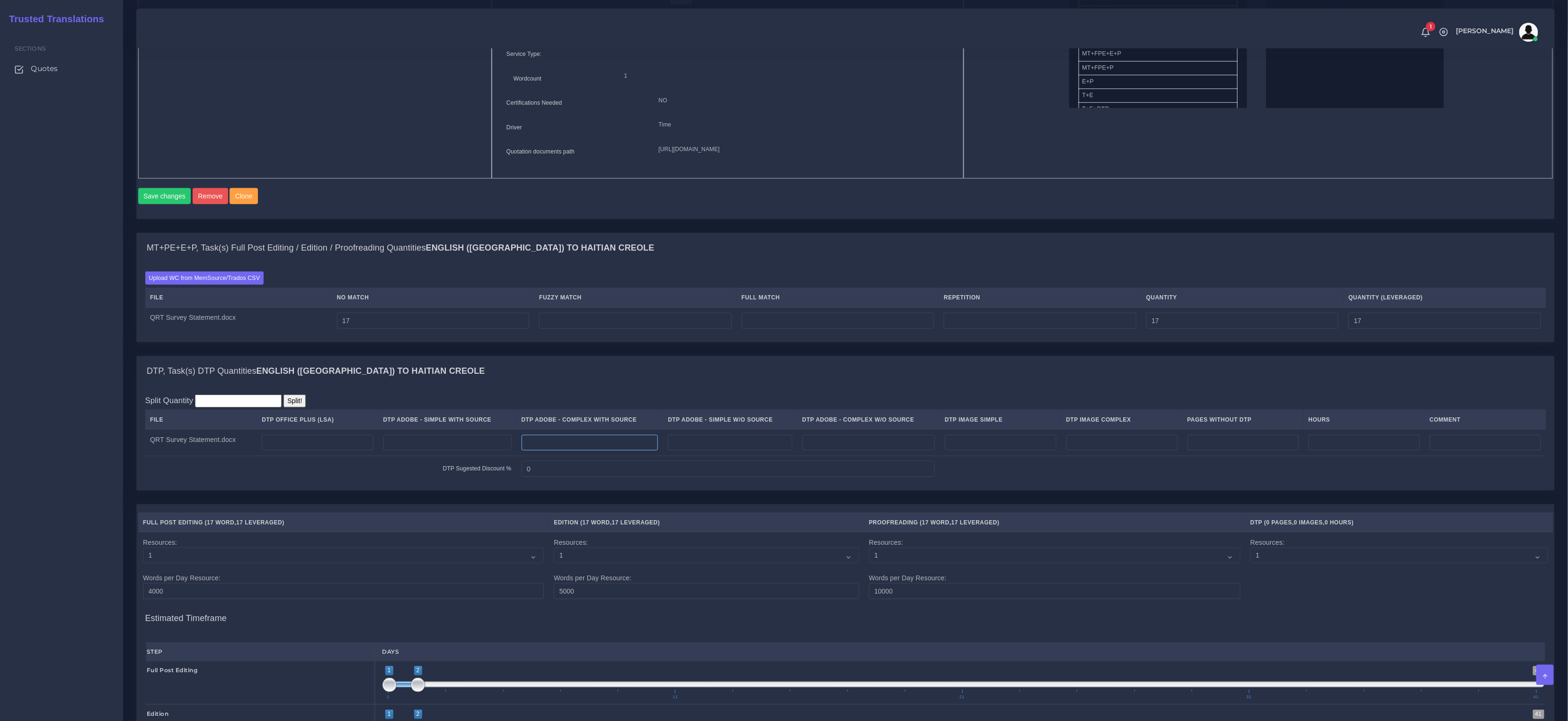
click at [613, 450] on input "number" at bounding box center [590, 443] width 137 height 16
type input "1"
drag, startPoint x: 555, startPoint y: 460, endPoint x: 396, endPoint y: 453, distance: 159.2
click at [409, 453] on tr "QRT Survey Statement.docx 1" at bounding box center [846, 443] width 1402 height 27
click at [342, 450] on input "number" at bounding box center [318, 443] width 111 height 16
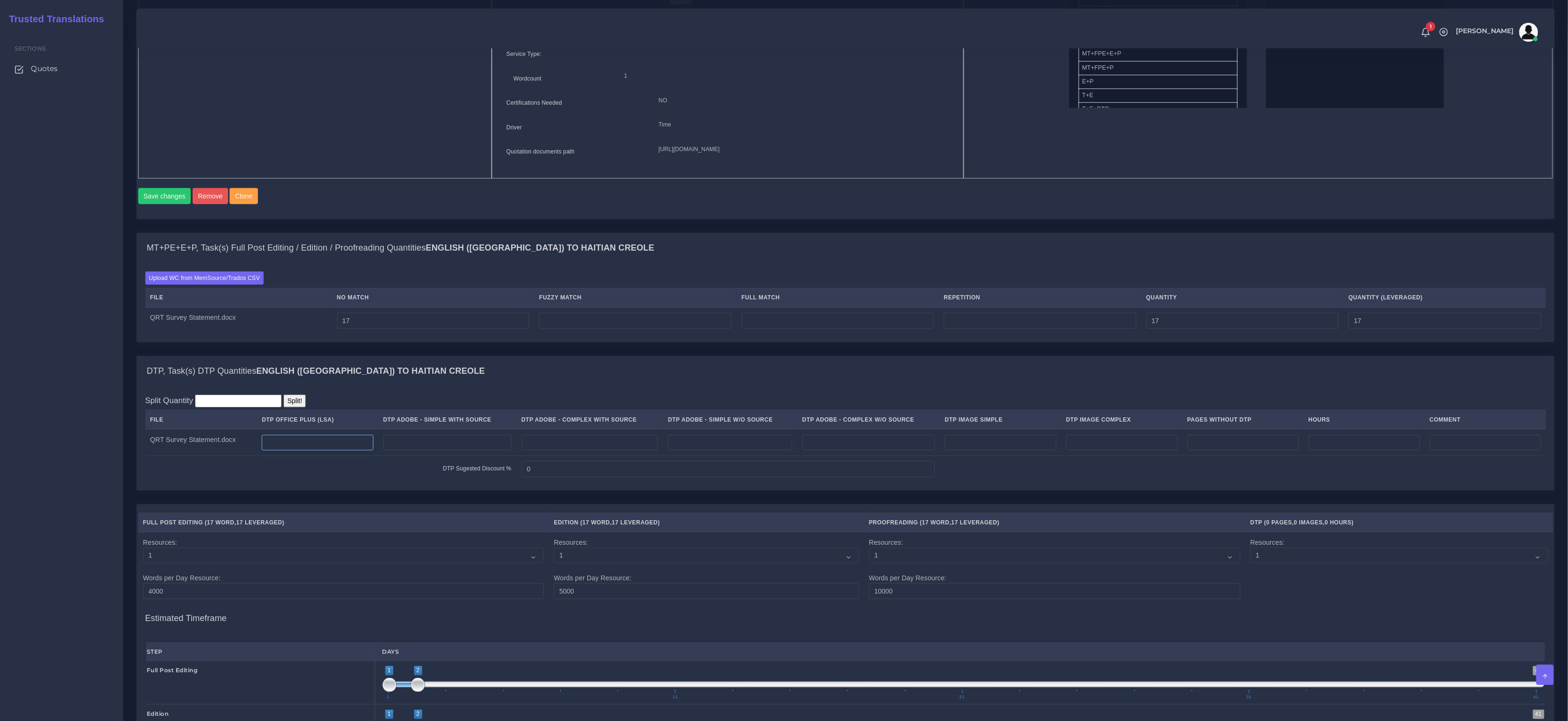
paste input "1"
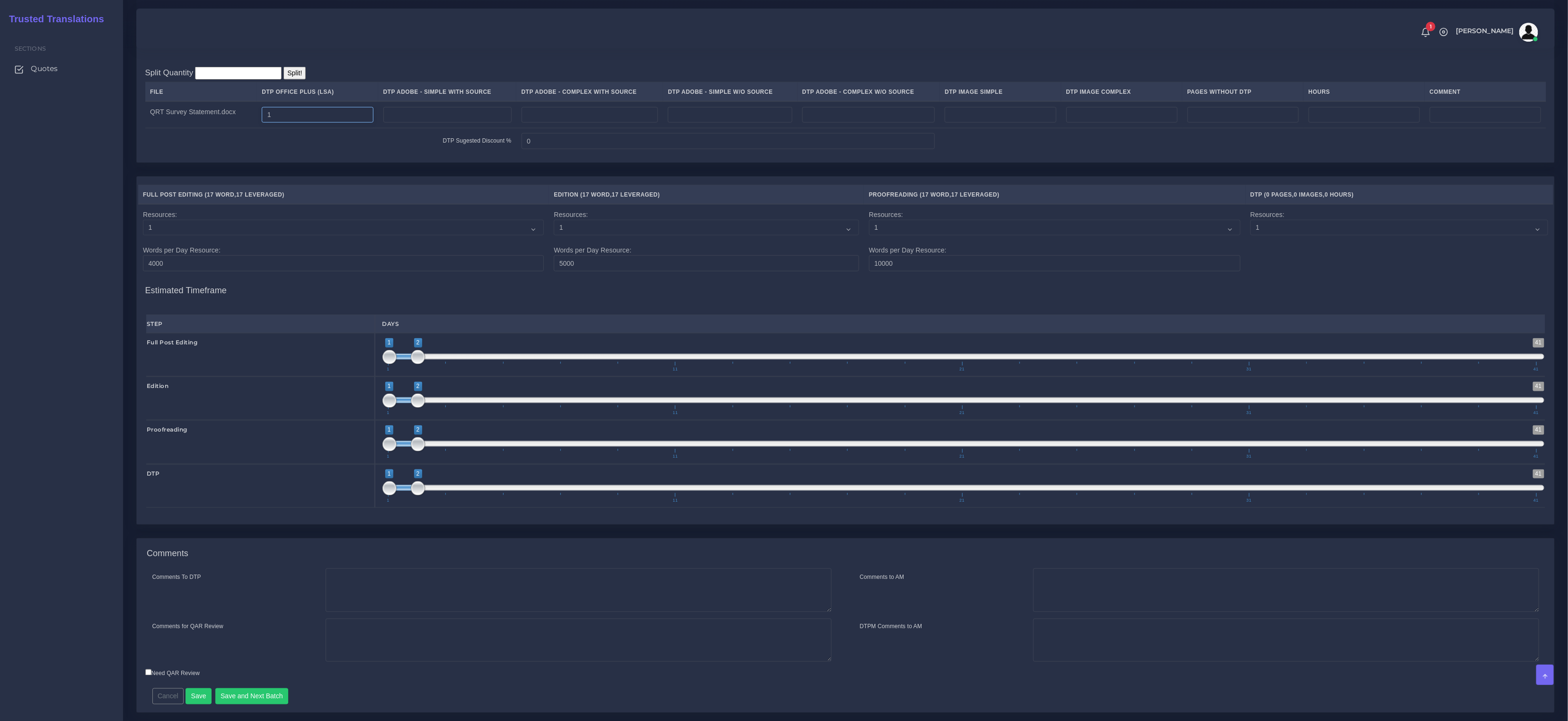
scroll to position [994, 0]
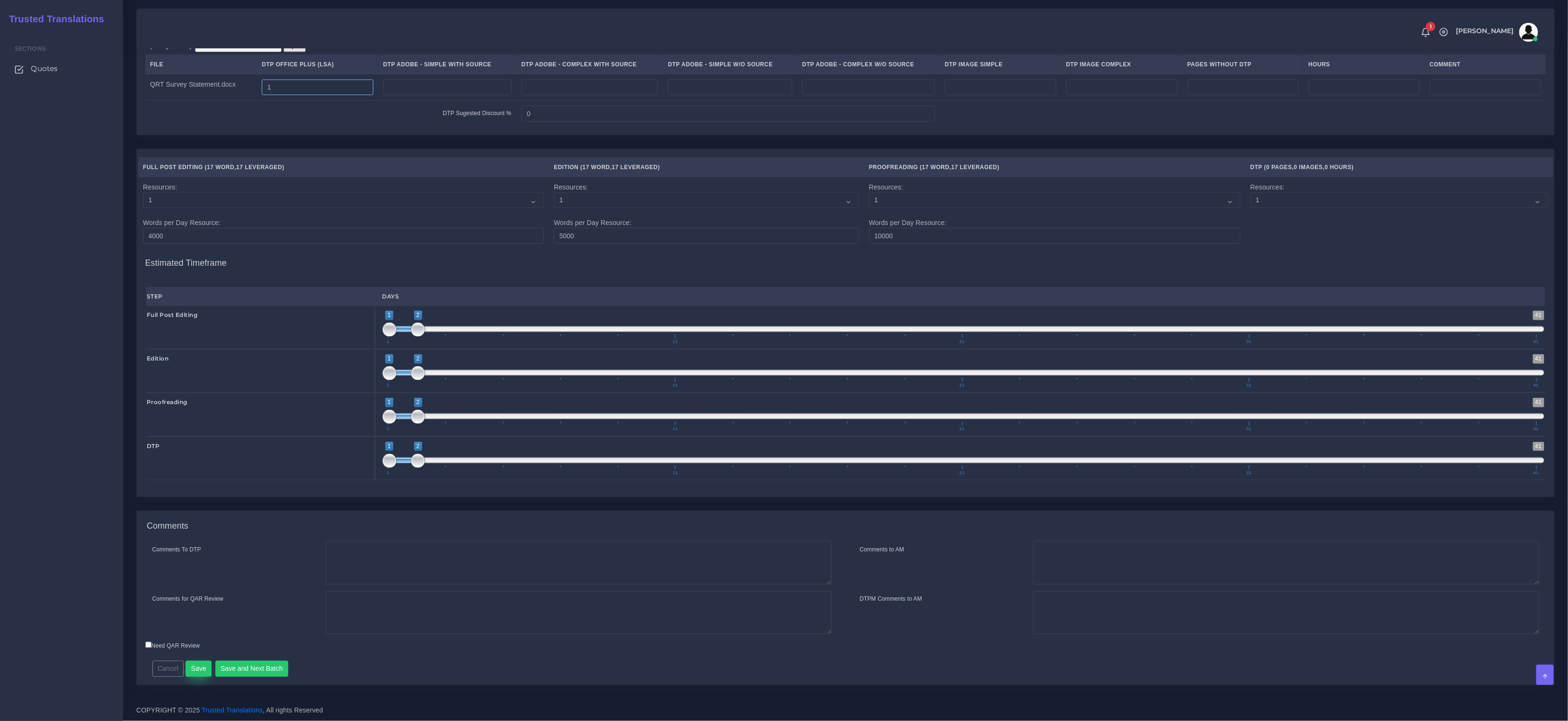
type input "1"
click at [200, 665] on button "Save" at bounding box center [198, 668] width 26 height 16
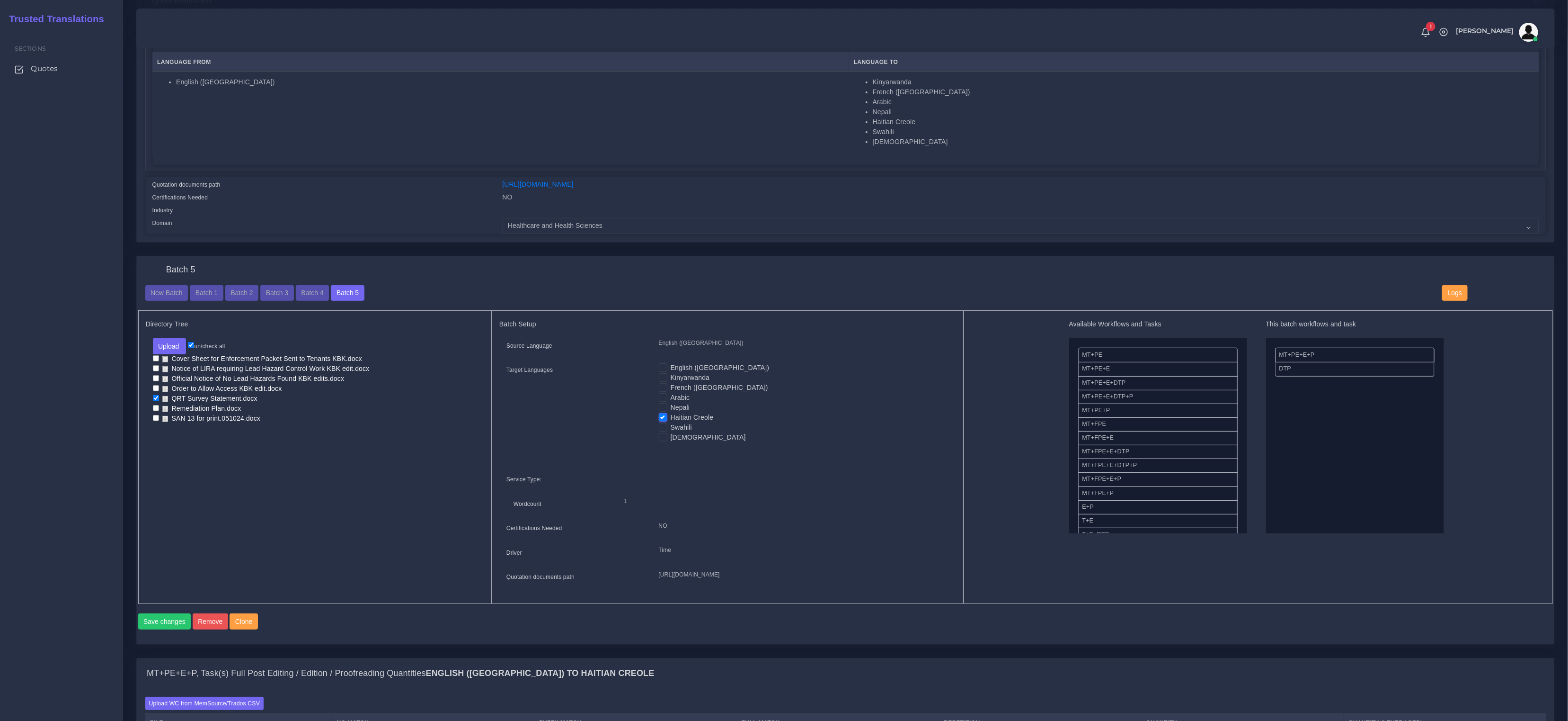
scroll to position [204, 0]
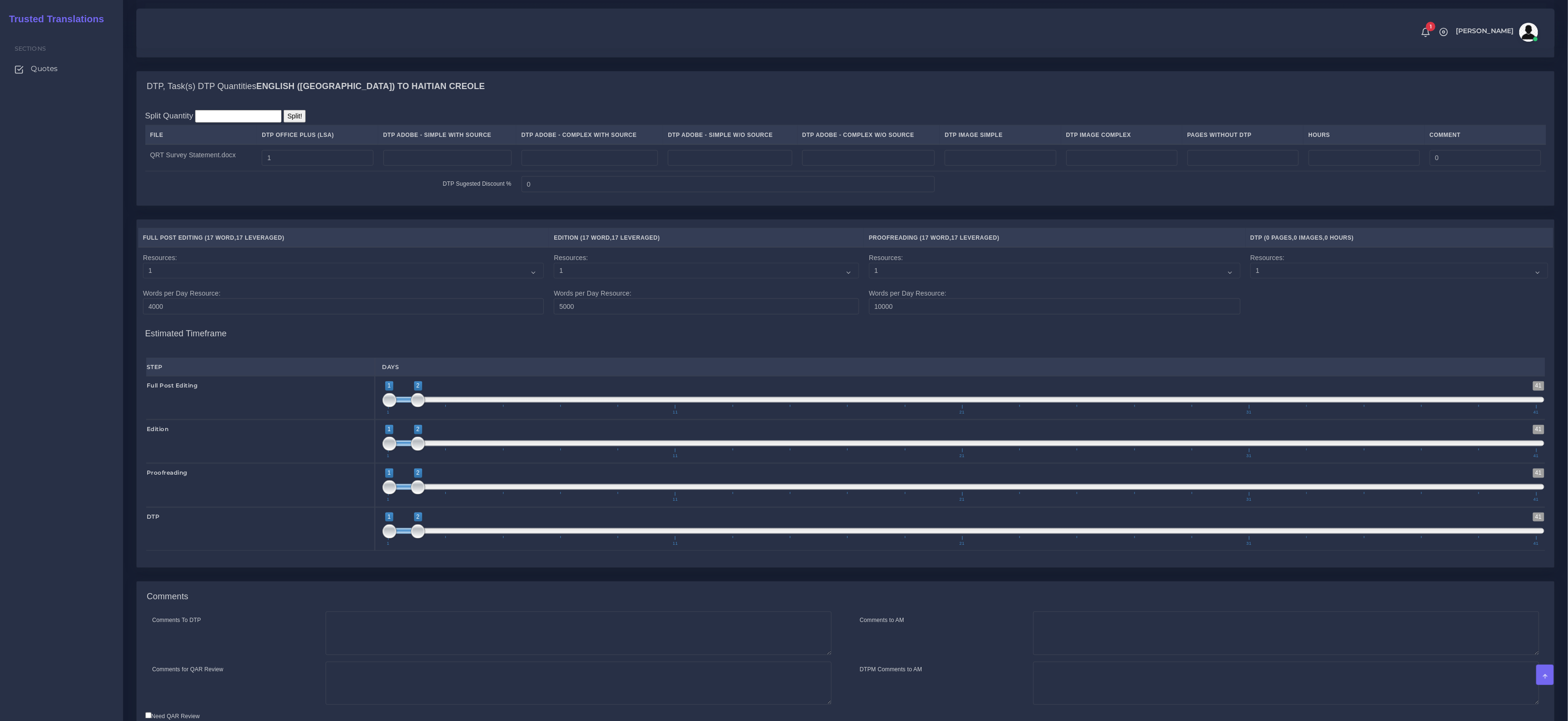
scroll to position [994, 0]
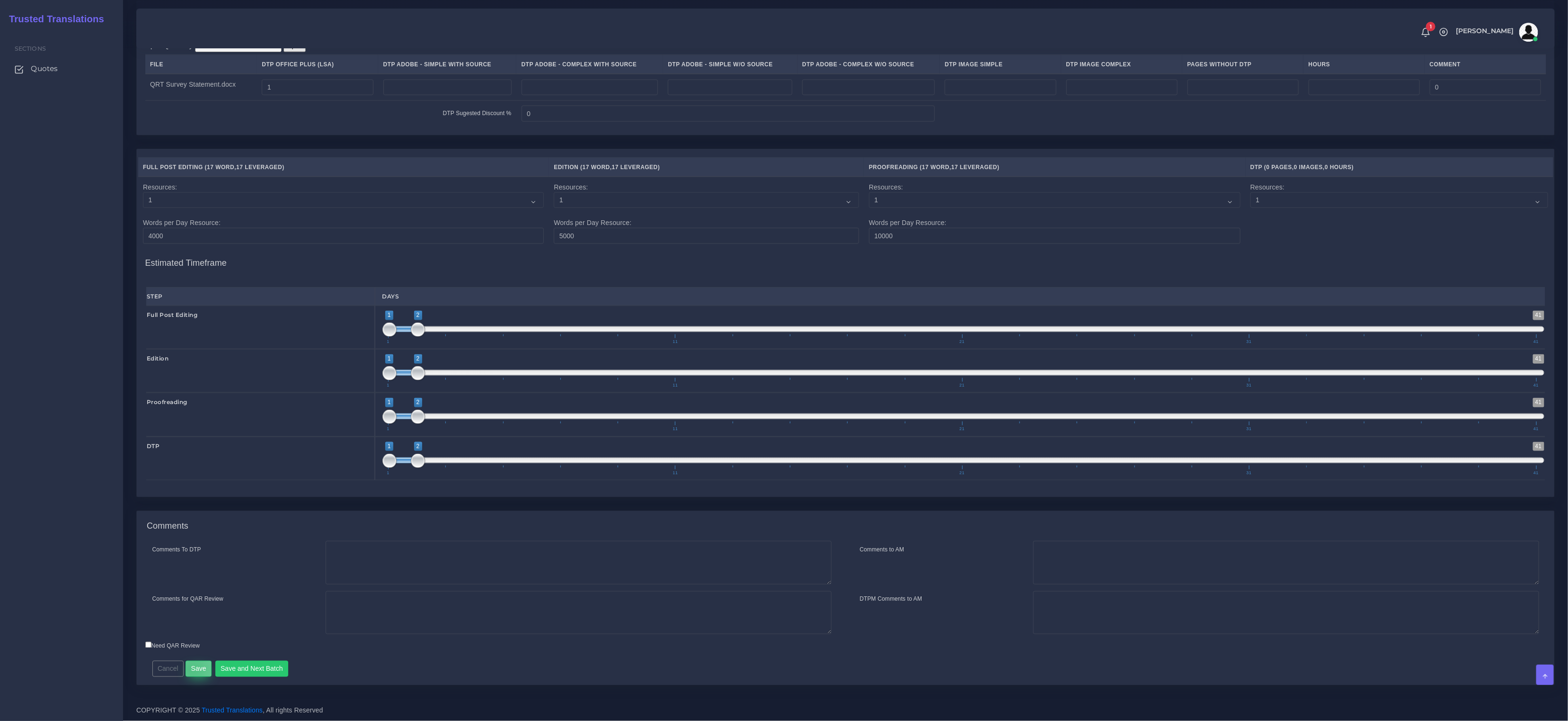
click at [192, 670] on button "Save" at bounding box center [198, 668] width 26 height 16
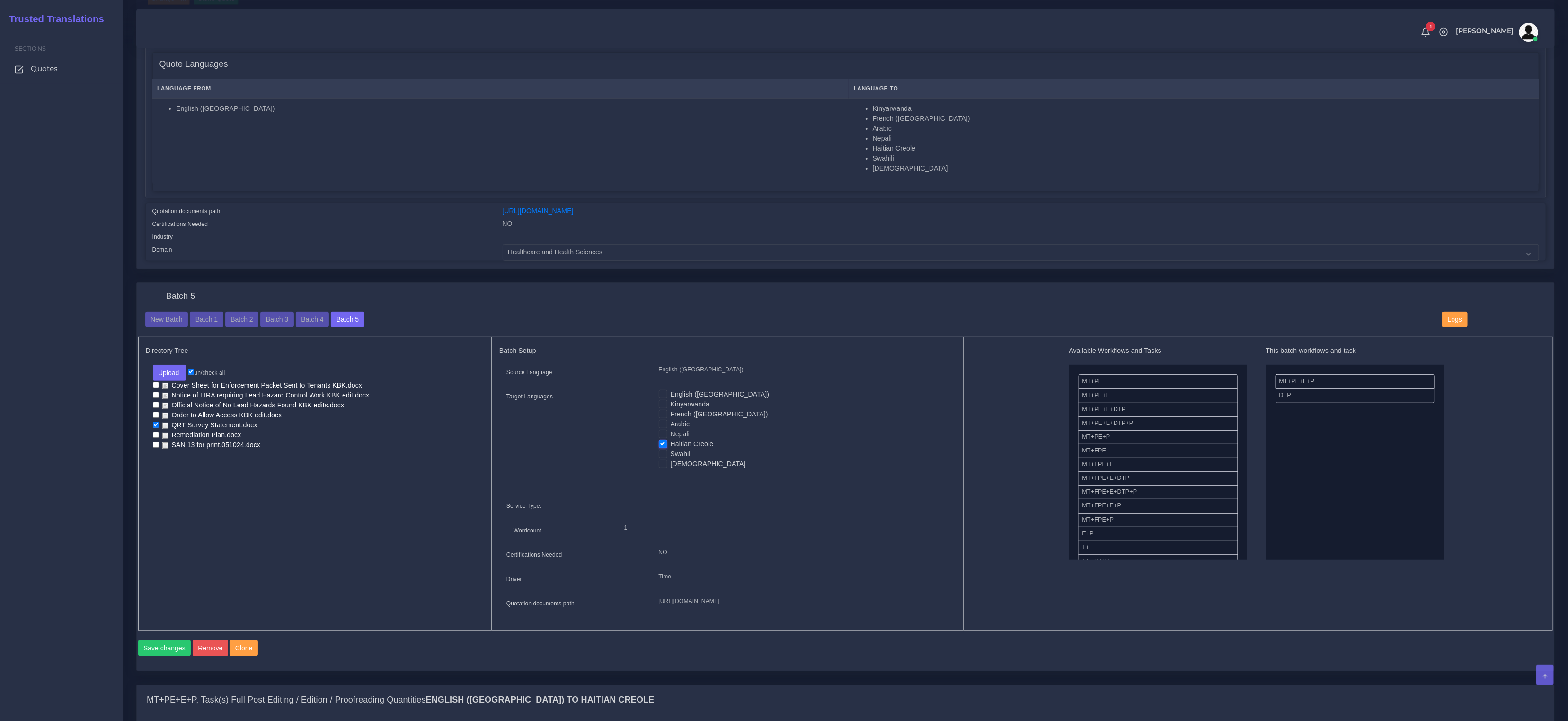
scroll to position [167, 0]
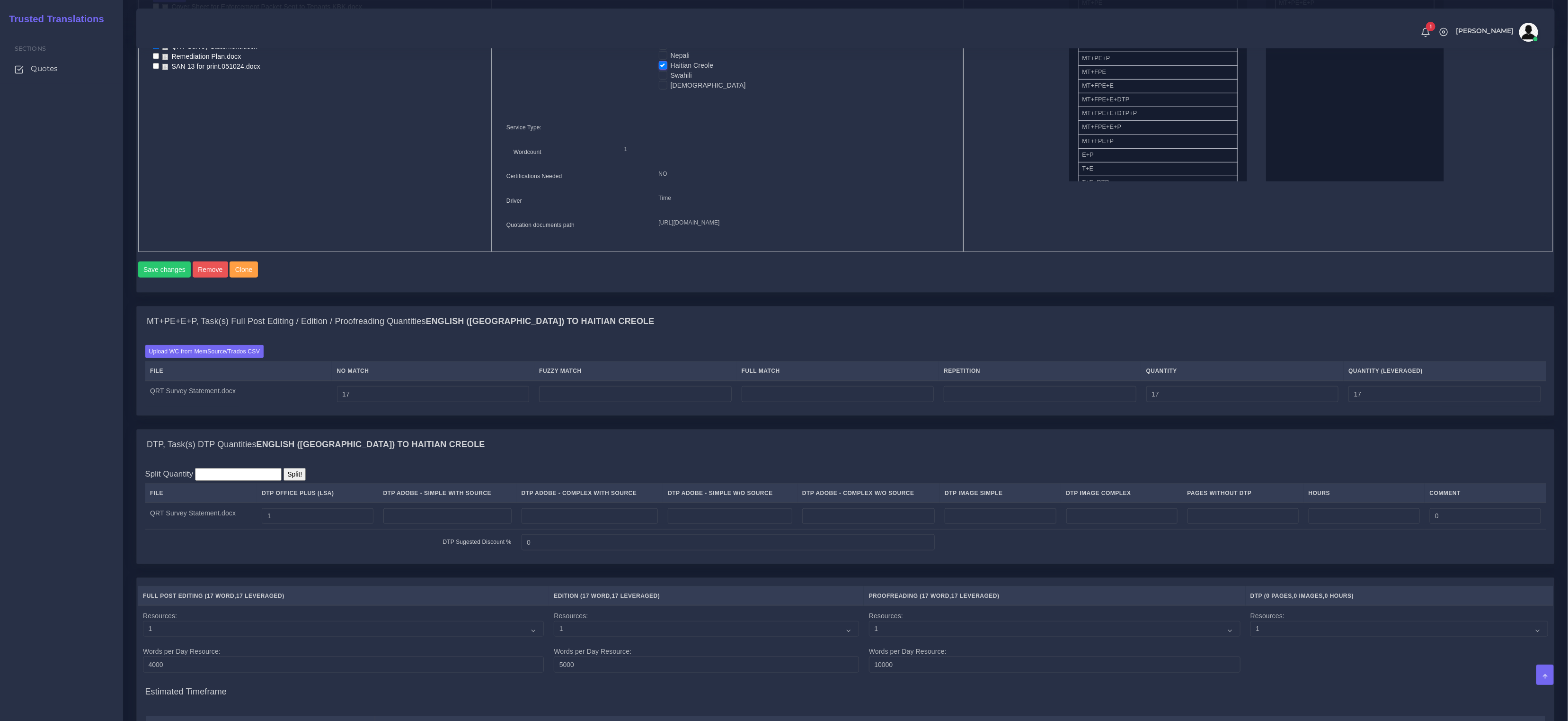
scroll to position [246, 0]
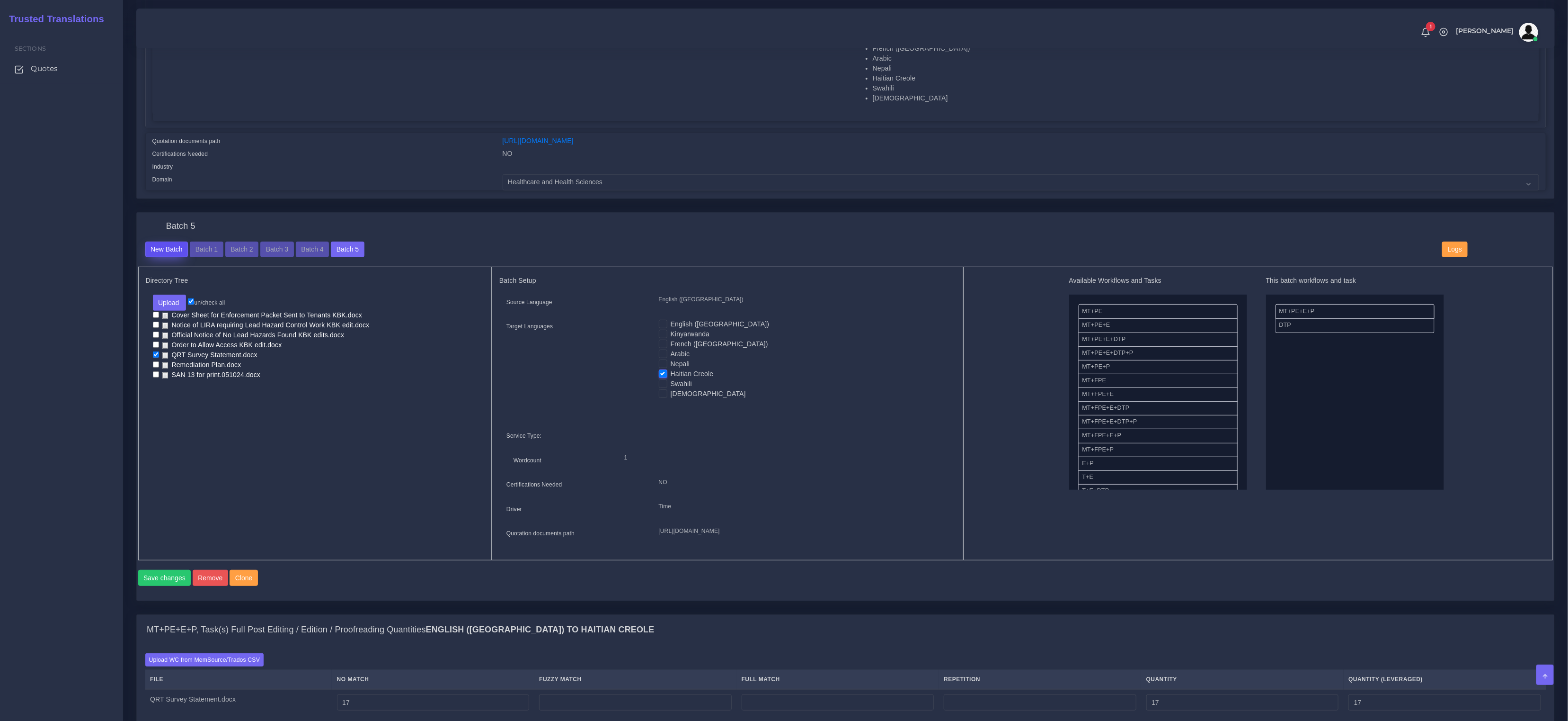
click at [162, 242] on button "New Batch" at bounding box center [166, 249] width 43 height 16
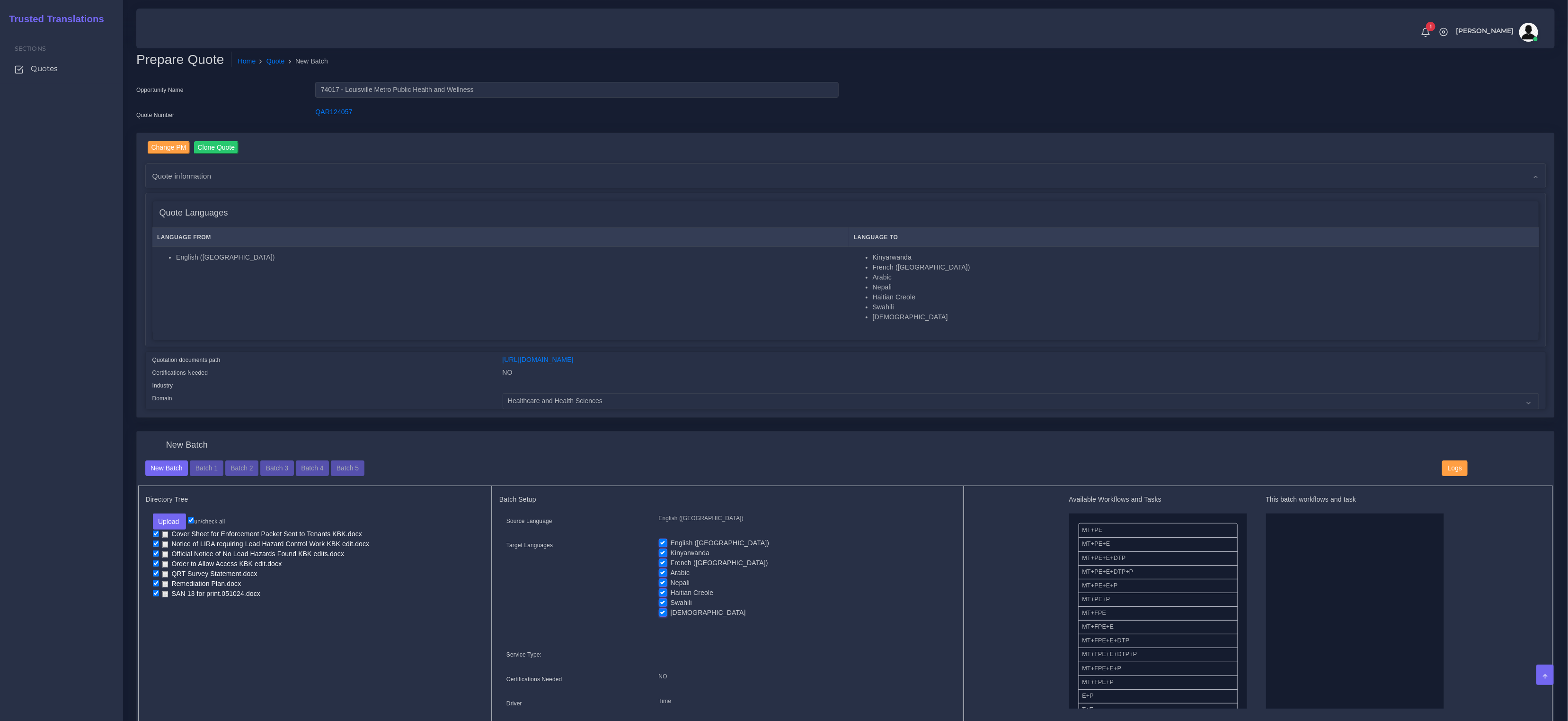
click at [671, 592] on label "Haitian Creole" at bounding box center [692, 592] width 43 height 10
click at [664, 592] on input "Haitian Creole" at bounding box center [663, 592] width 8 height 8
checkbox input "false"
click at [671, 581] on label "Nepali" at bounding box center [681, 583] width 20 height 10
click at [664, 581] on input "Nepali" at bounding box center [663, 582] width 8 height 8
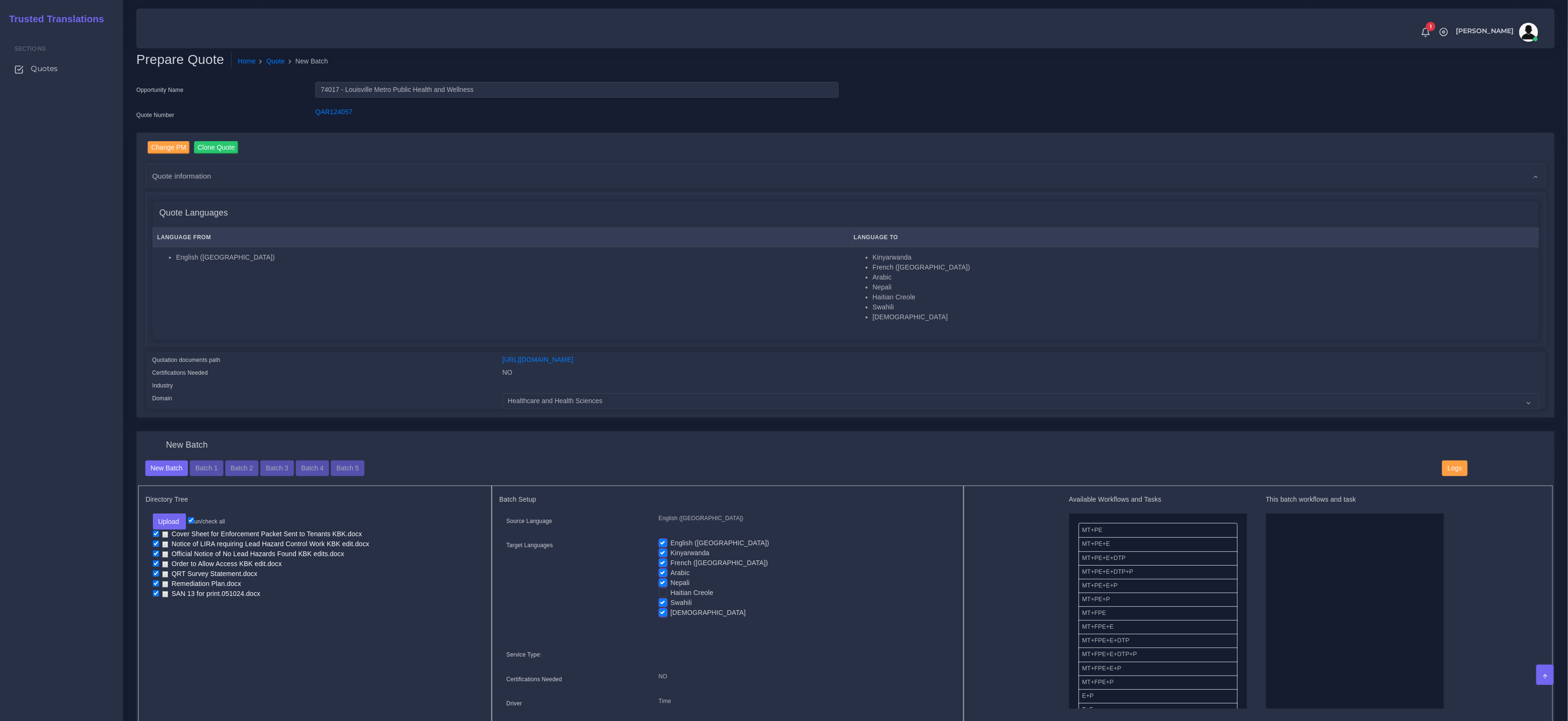
checkbox input "false"
click at [671, 573] on label "Arabic" at bounding box center [681, 573] width 20 height 10
click at [663, 573] on input "Arabic" at bounding box center [663, 572] width 8 height 8
checkbox input "false"
click at [671, 561] on label "French ([GEOGRAPHIC_DATA])" at bounding box center [719, 563] width 98 height 10
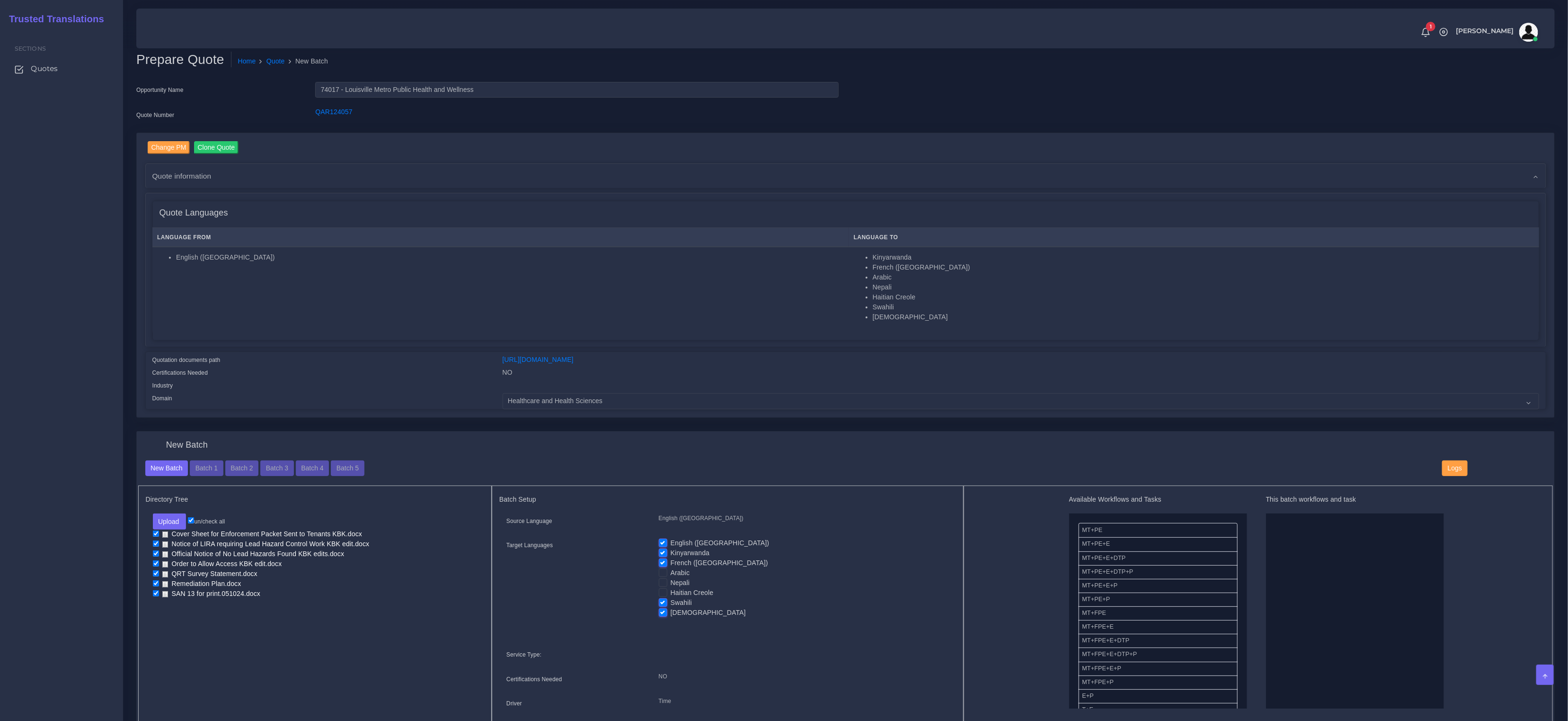
click at [665, 561] on input "French ([GEOGRAPHIC_DATA])" at bounding box center [663, 562] width 8 height 8
checkbox input "false"
click at [671, 553] on label "Kinyarwanda" at bounding box center [690, 553] width 39 height 10
click at [664, 553] on input "Kinyarwanda" at bounding box center [663, 552] width 8 height 8
checkbox input "false"
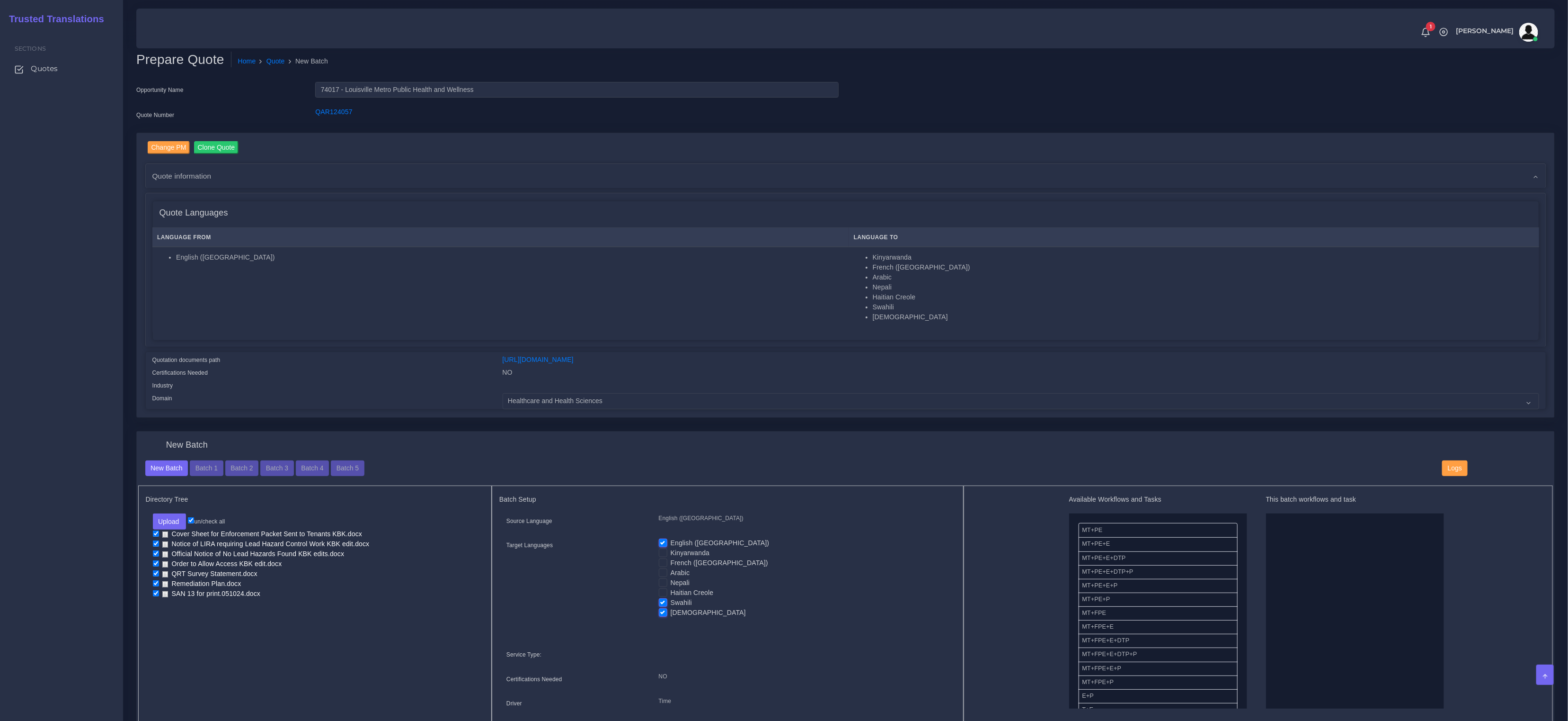
click at [671, 541] on label "English ([GEOGRAPHIC_DATA])" at bounding box center [720, 543] width 99 height 10
click at [664, 541] on input "English ([GEOGRAPHIC_DATA])" at bounding box center [663, 542] width 8 height 8
checkbox input "false"
click at [671, 610] on label "[DEMOGRAPHIC_DATA]" at bounding box center [708, 613] width 75 height 10
click at [662, 610] on input "[DEMOGRAPHIC_DATA]" at bounding box center [663, 612] width 8 height 8
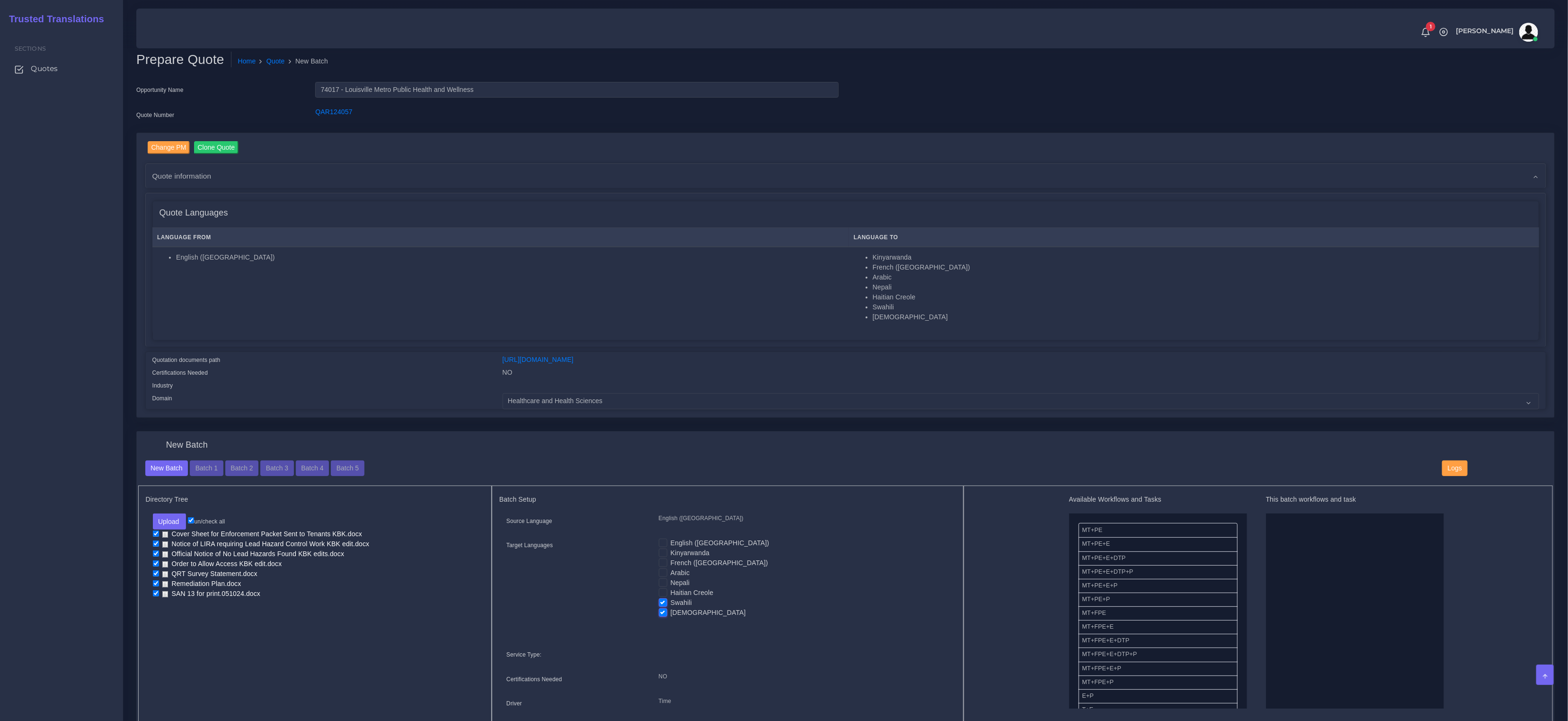
checkbox input "false"
drag, startPoint x: 1123, startPoint y: 585, endPoint x: 1262, endPoint y: 571, distance: 139.7
drag, startPoint x: 1104, startPoint y: 661, endPoint x: 1248, endPoint y: 647, distance: 144.7
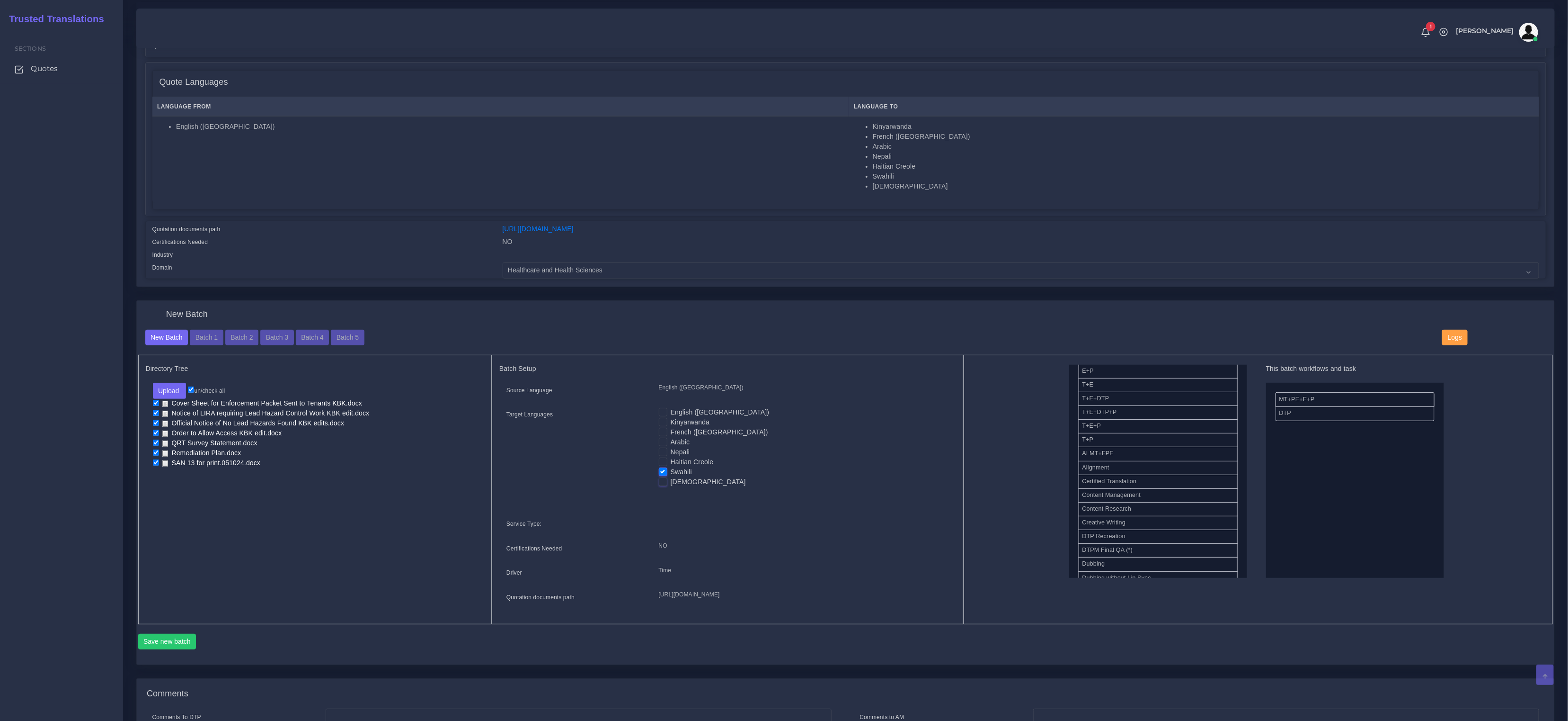
scroll to position [153, 0]
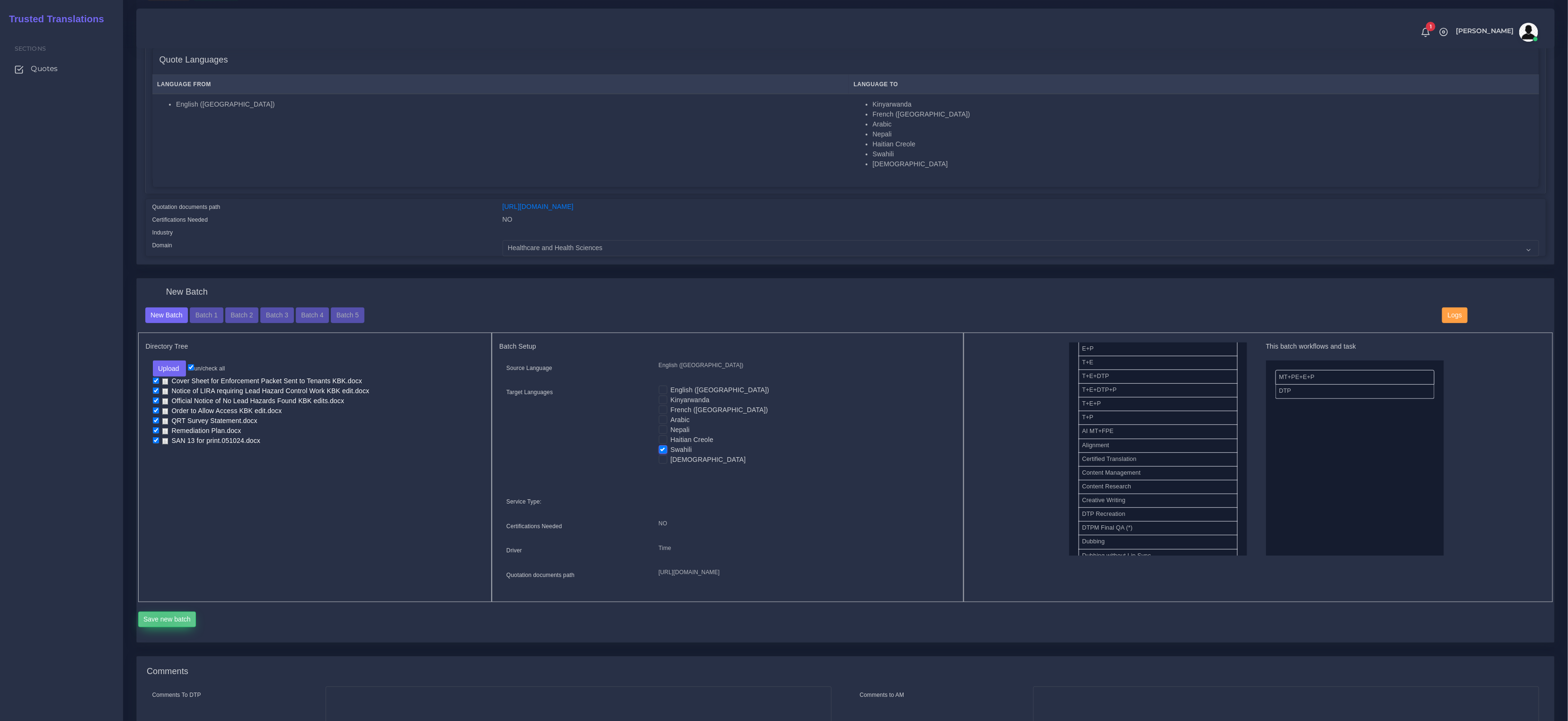
click at [162, 628] on button "Save new batch" at bounding box center [167, 619] width 58 height 16
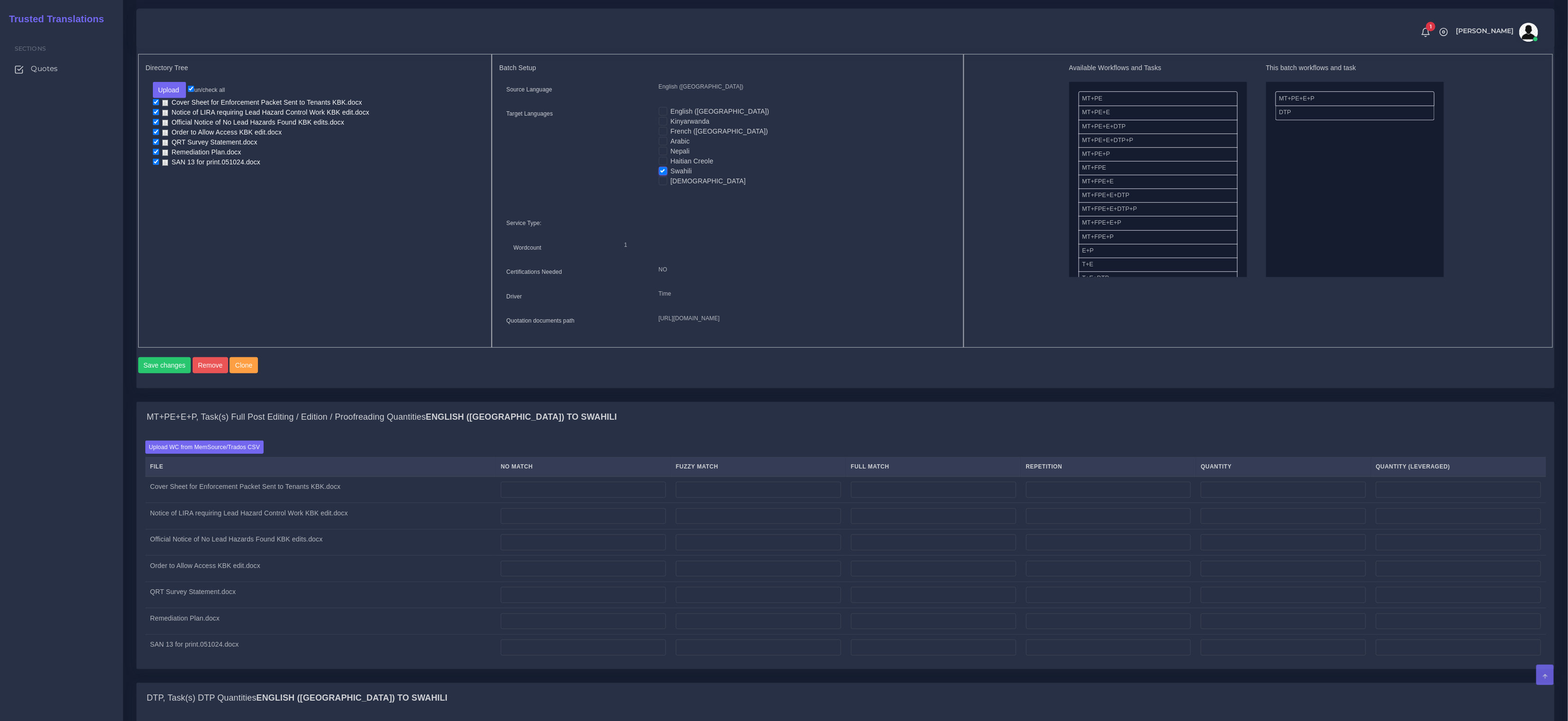
scroll to position [455, 0]
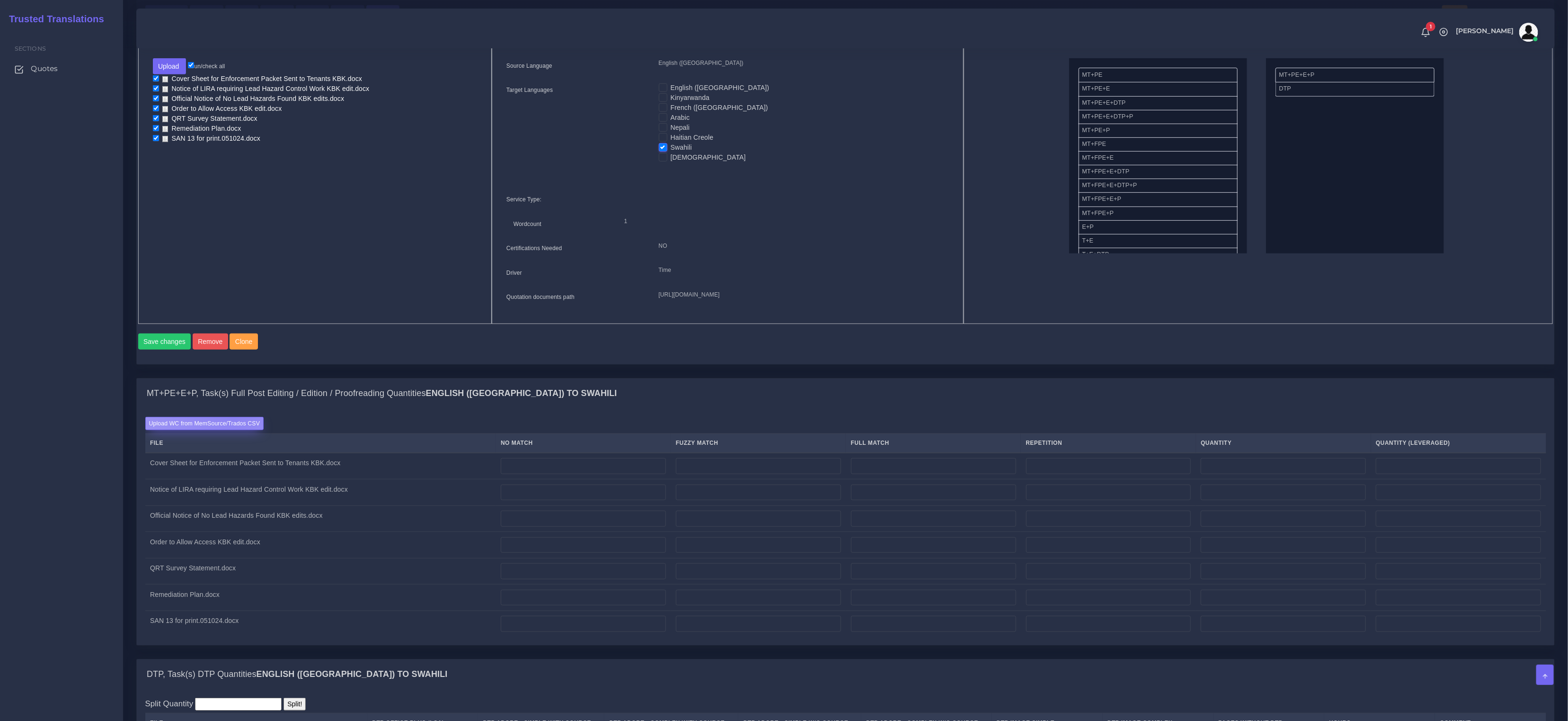
click at [234, 429] on label "Upload WC from MemSource/Trados CSV" at bounding box center [204, 423] width 119 height 13
click at [0, 0] on input "Upload WC from MemSource/Trados CSV" at bounding box center [0, 0] width 0 height 0
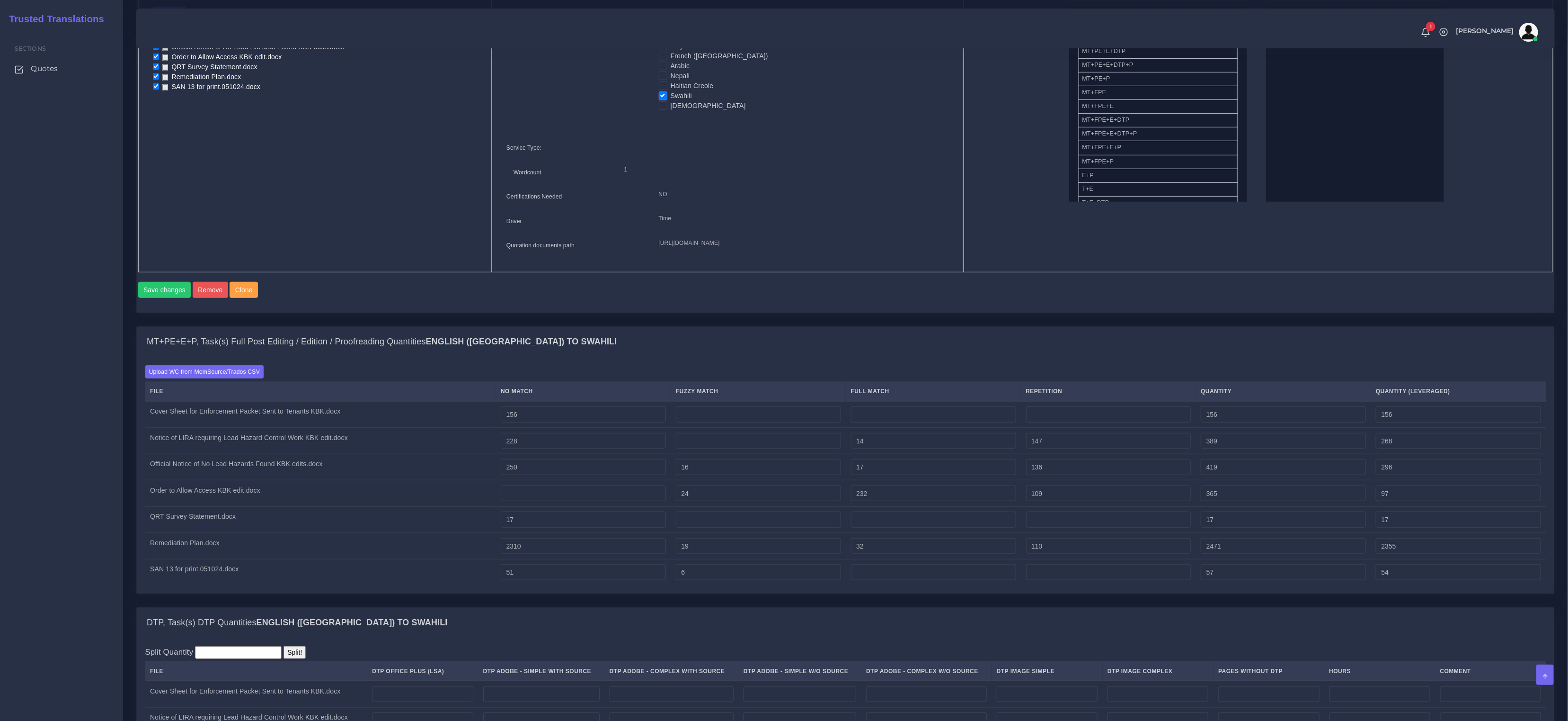
scroll to position [743, 0]
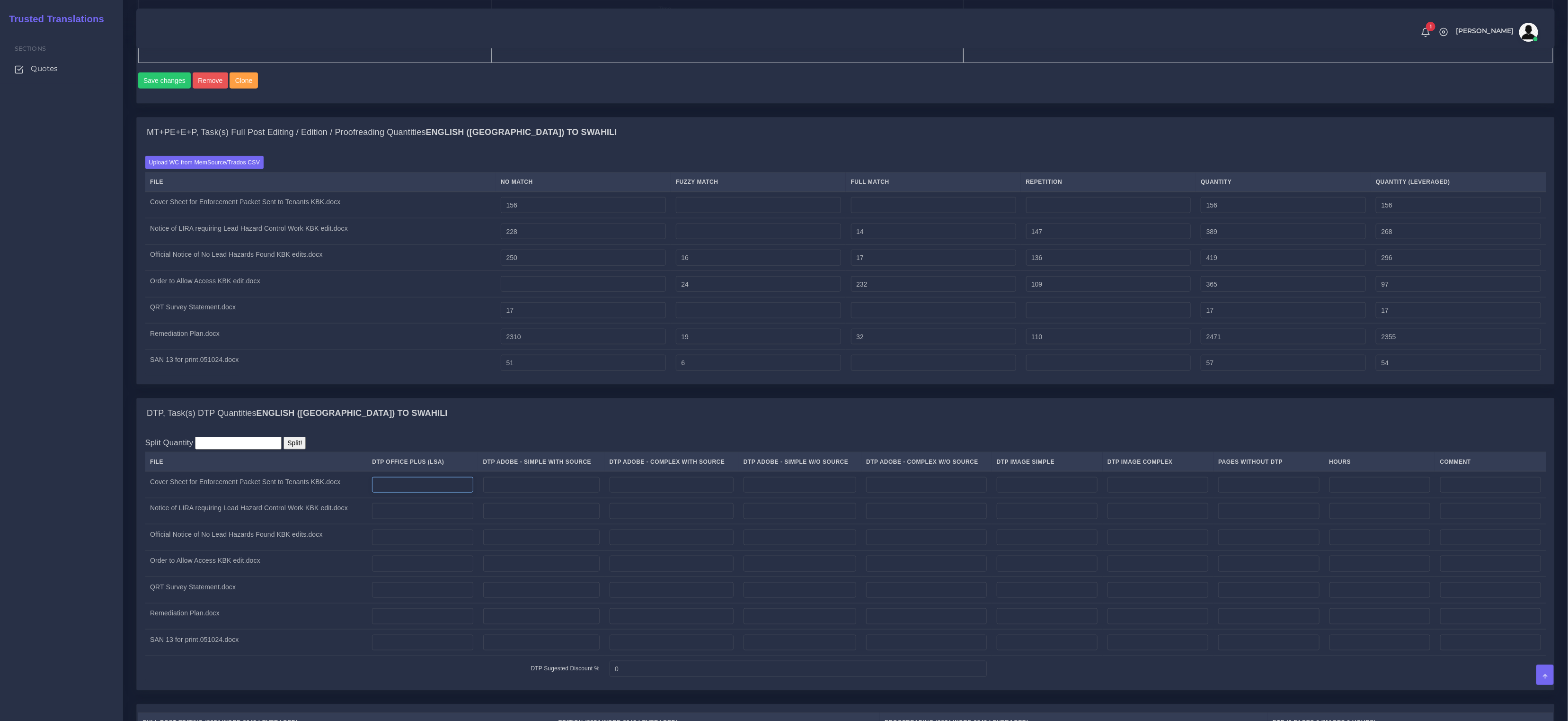
click at [435, 493] on input "number" at bounding box center [423, 485] width 101 height 16
type input "1"
click at [420, 519] on input "number" at bounding box center [423, 511] width 101 height 16
type input "1"
click at [418, 544] on input "number" at bounding box center [423, 537] width 101 height 16
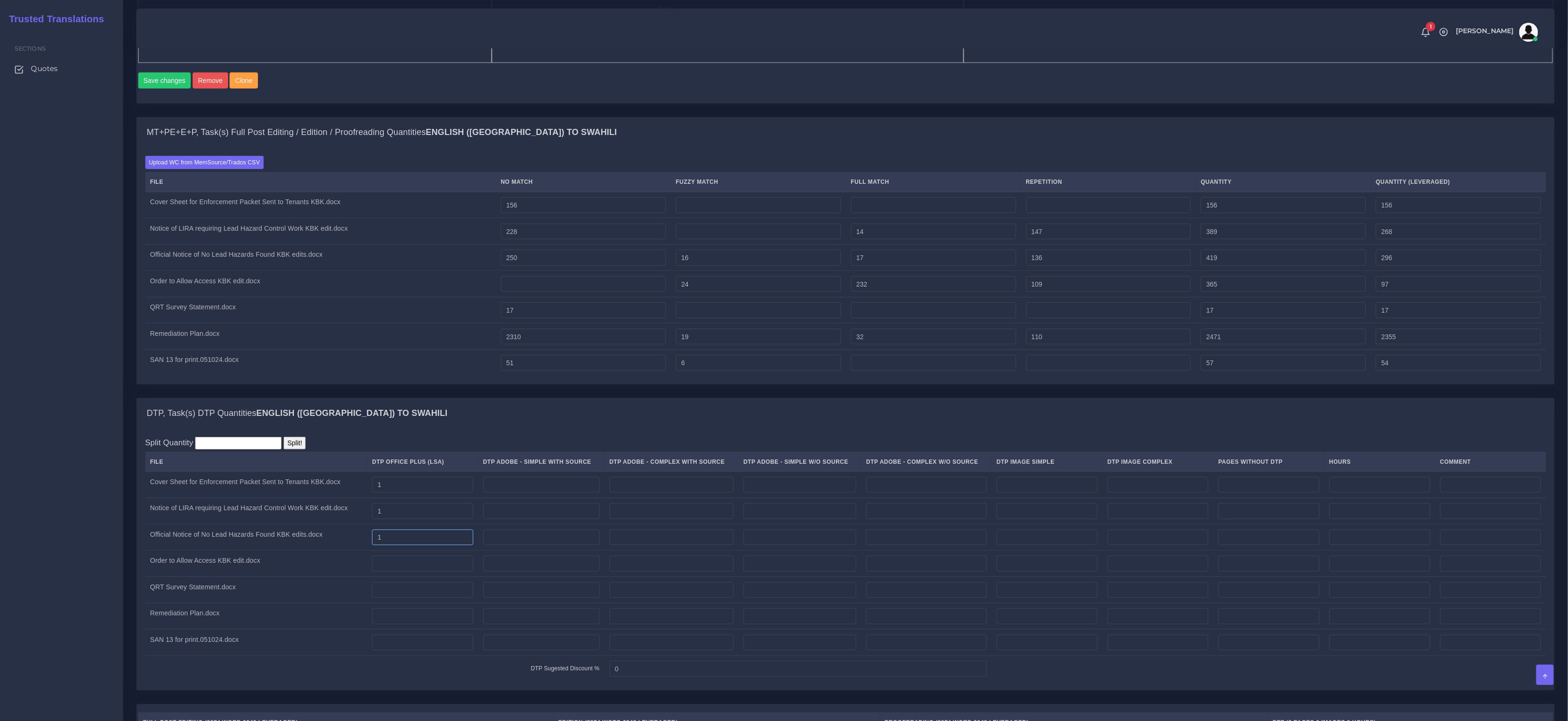
type input "1"
click at [413, 571] on input "number" at bounding box center [423, 563] width 101 height 16
type input "1"
click at [411, 598] on input "number" at bounding box center [423, 590] width 101 height 16
type input "1"
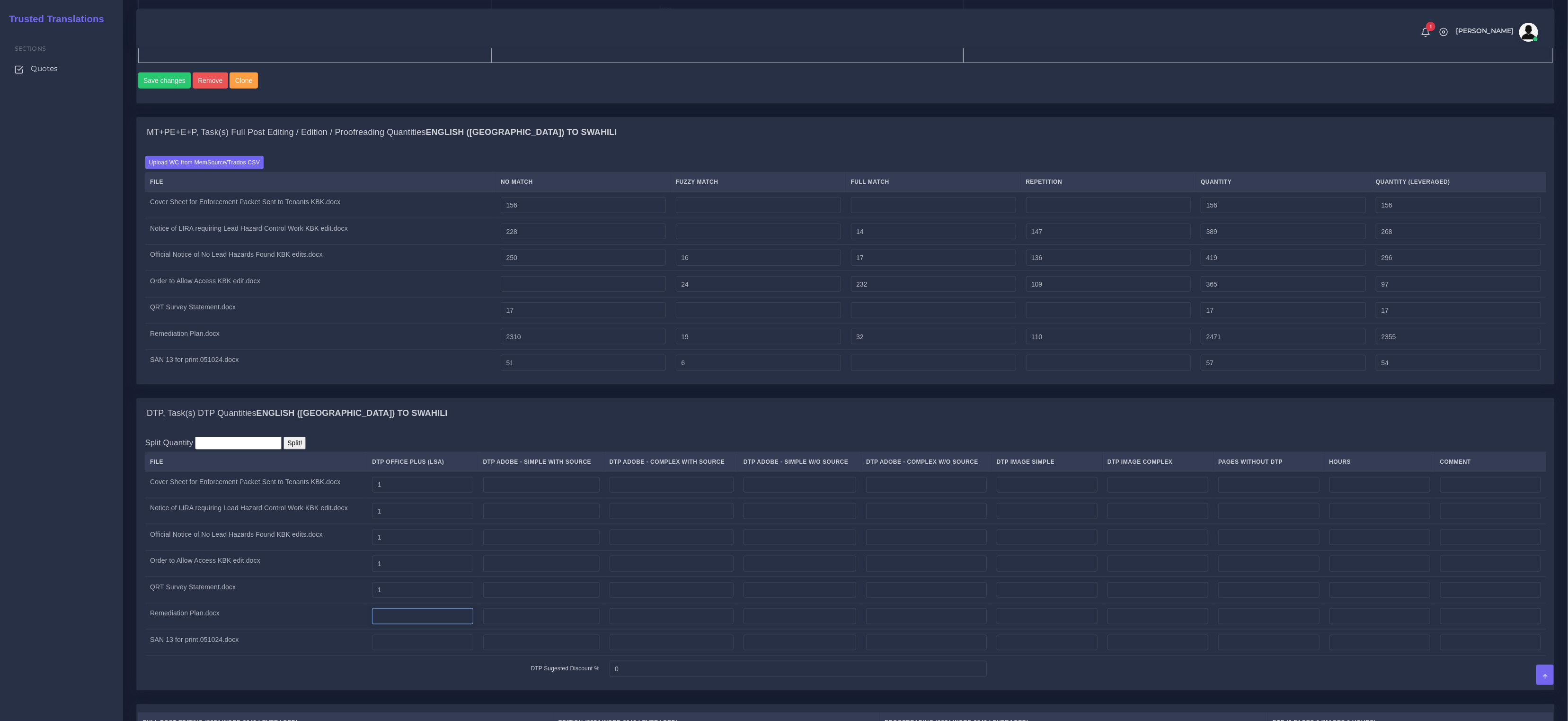
click at [410, 624] on input "number" at bounding box center [423, 616] width 101 height 16
type input "7"
click at [407, 650] on input "number" at bounding box center [423, 642] width 101 height 16
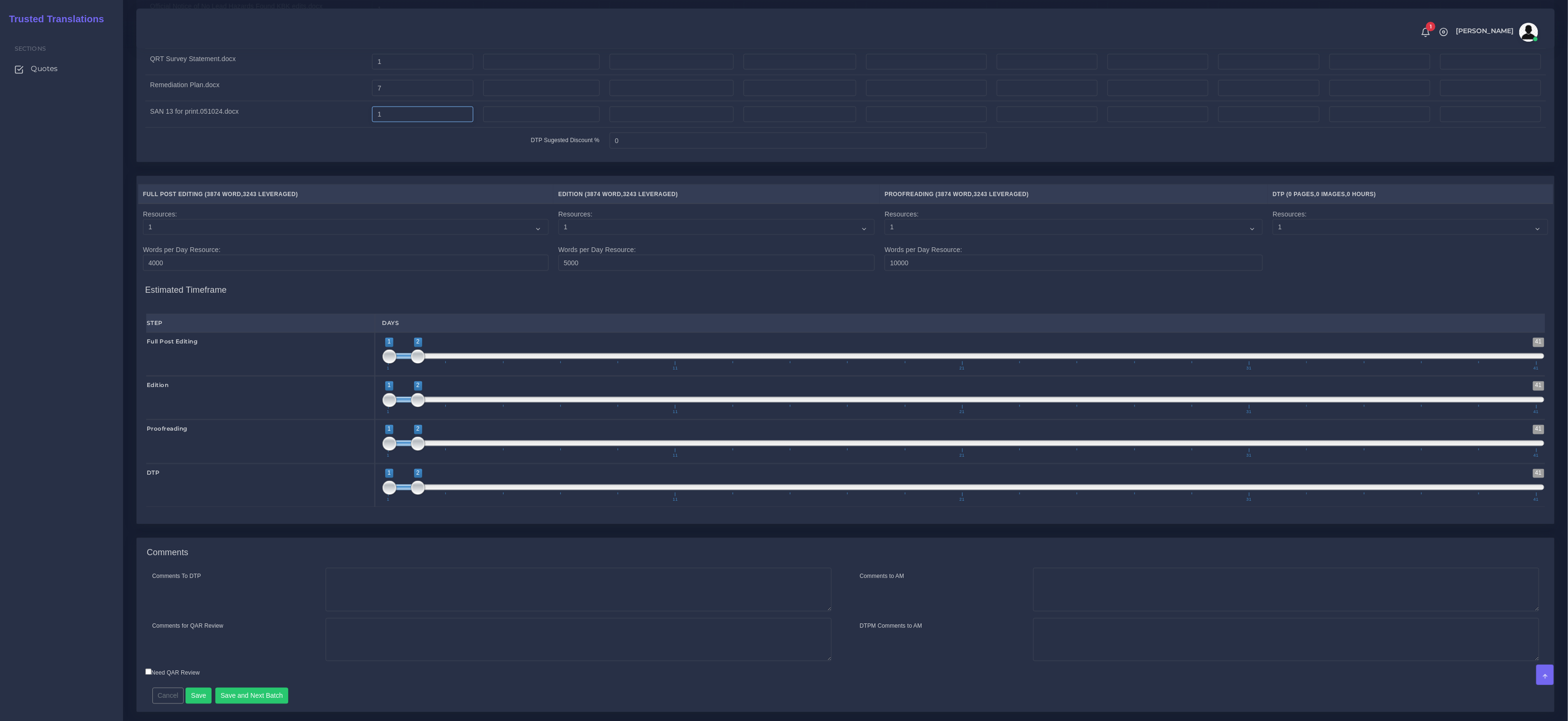
scroll to position [1308, 0]
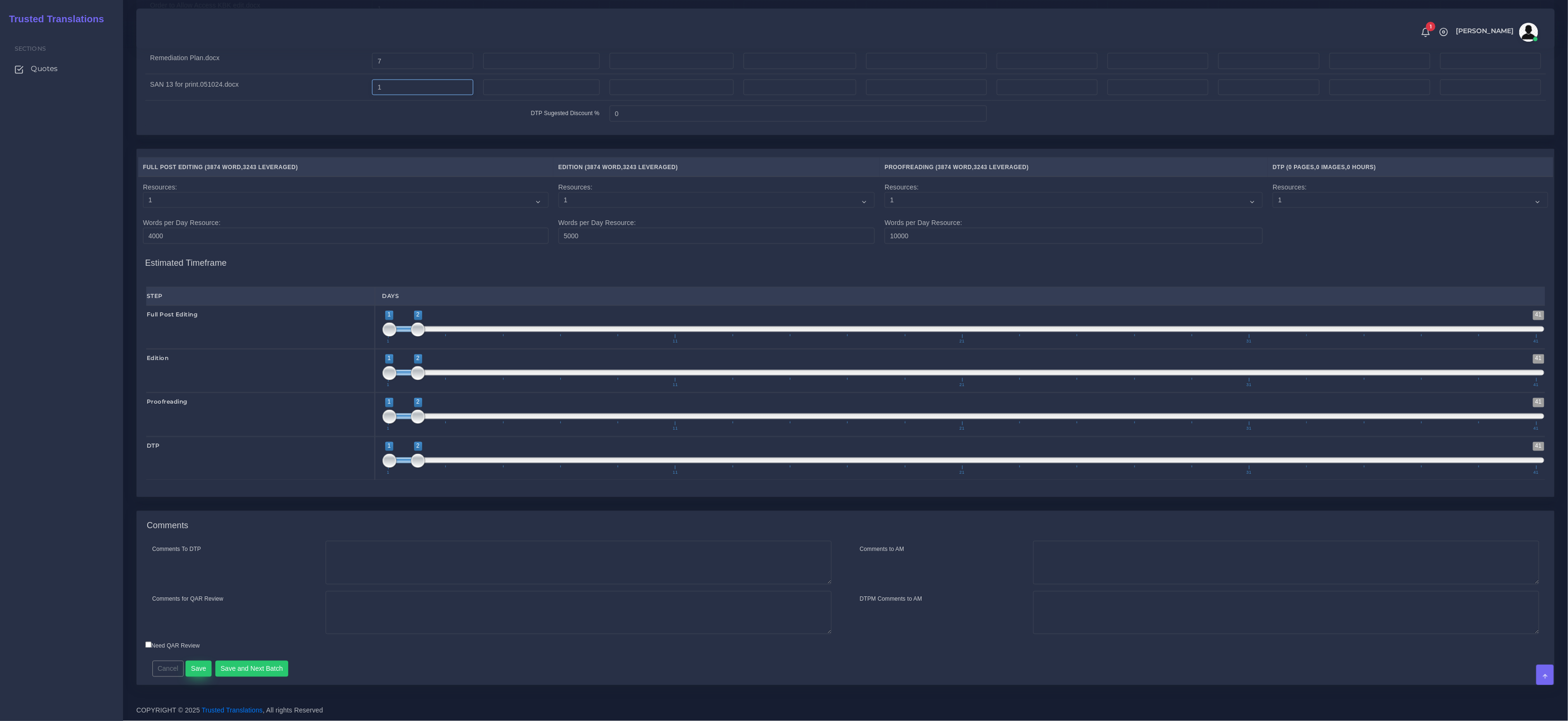
type input "1"
click at [210, 672] on button "Save" at bounding box center [198, 668] width 26 height 16
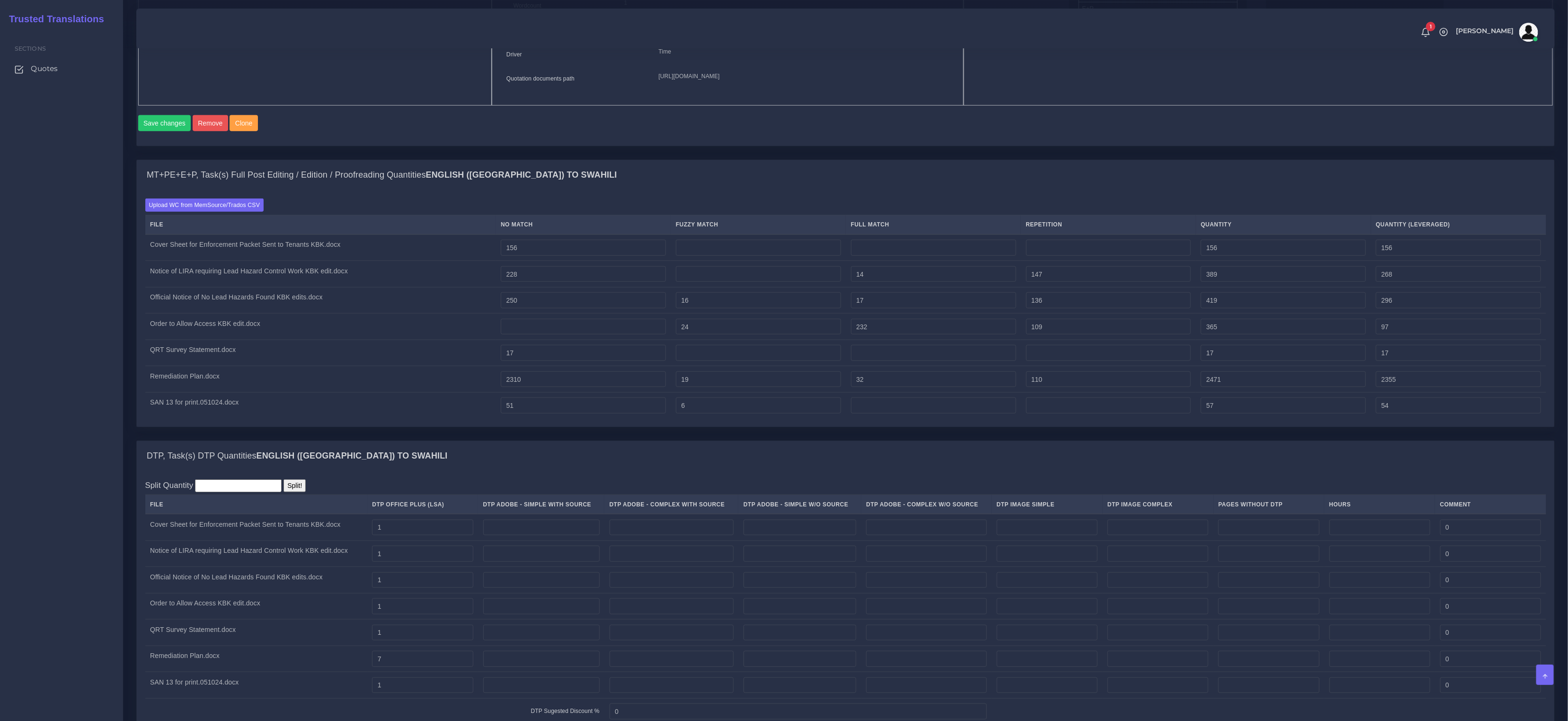
scroll to position [197, 0]
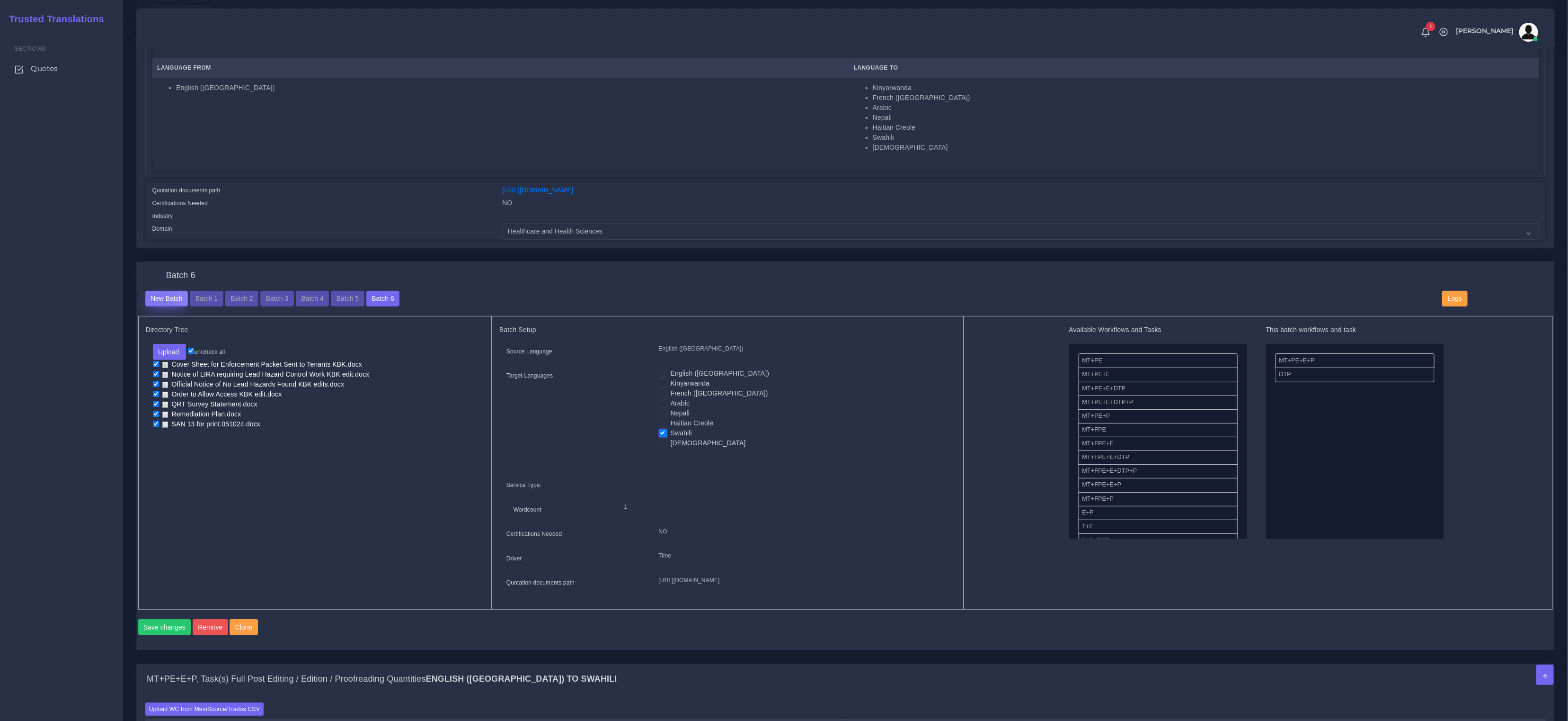
click at [159, 299] on button "New Batch" at bounding box center [166, 299] width 43 height 16
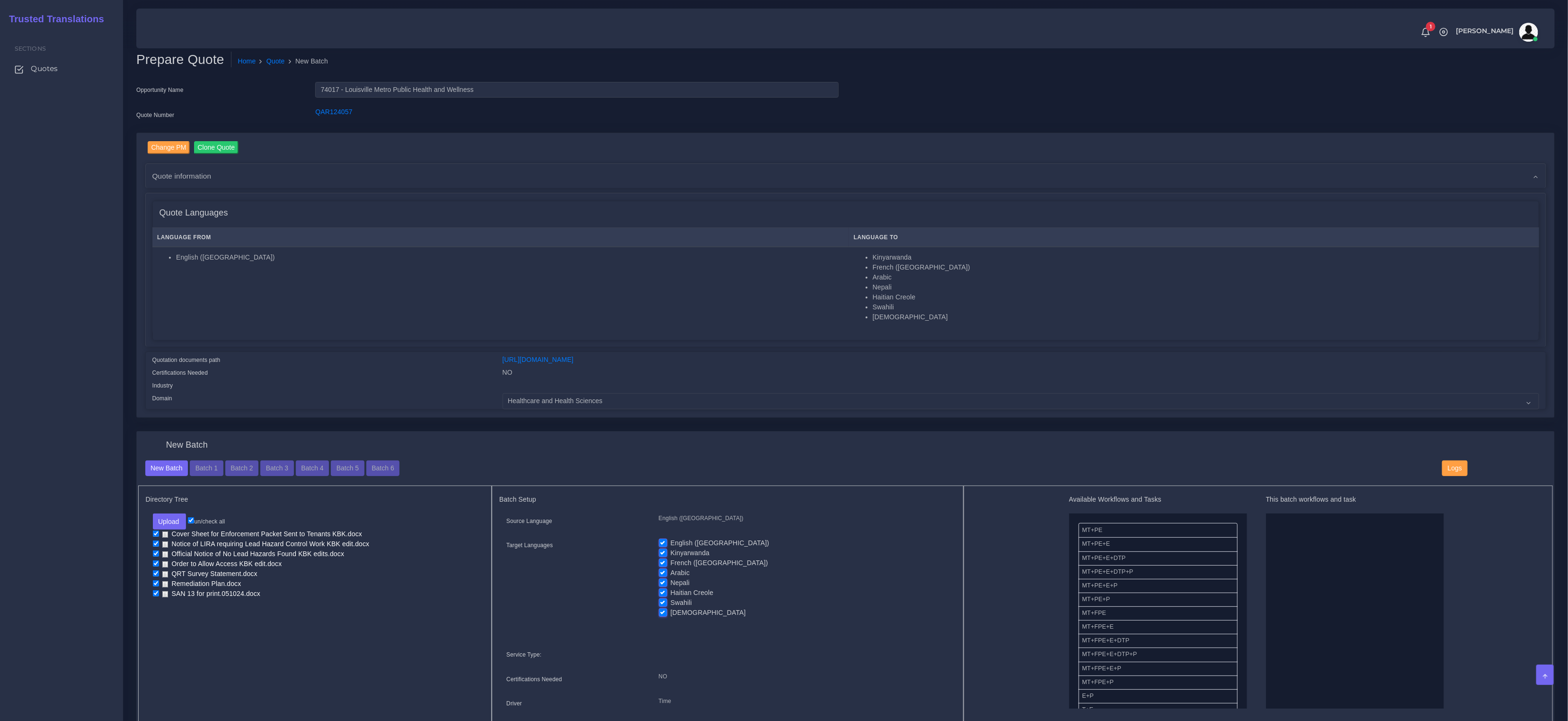
click at [671, 602] on label "Swahili" at bounding box center [681, 602] width 21 height 10
click at [665, 602] on input "Swahili" at bounding box center [663, 602] width 8 height 8
checkbox input "false"
click at [671, 588] on label "Haitian Creole" at bounding box center [692, 592] width 43 height 10
click at [667, 588] on input "Haitian Creole" at bounding box center [663, 592] width 8 height 8
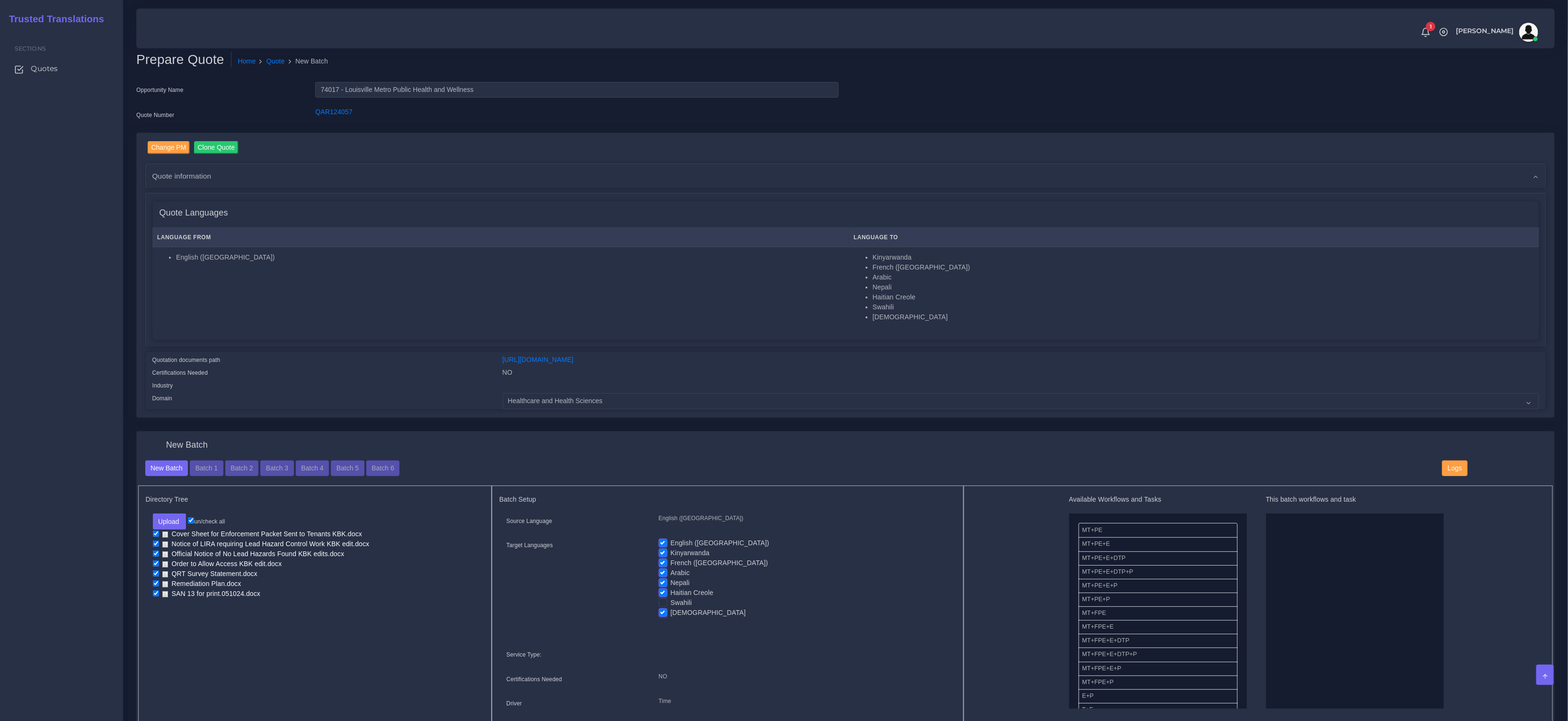
checkbox input "false"
click at [671, 578] on label "Nepali" at bounding box center [681, 583] width 20 height 10
click at [665, 578] on input "Nepali" at bounding box center [663, 582] width 8 height 8
checkbox input "false"
click at [671, 570] on label "Arabic" at bounding box center [681, 573] width 20 height 10
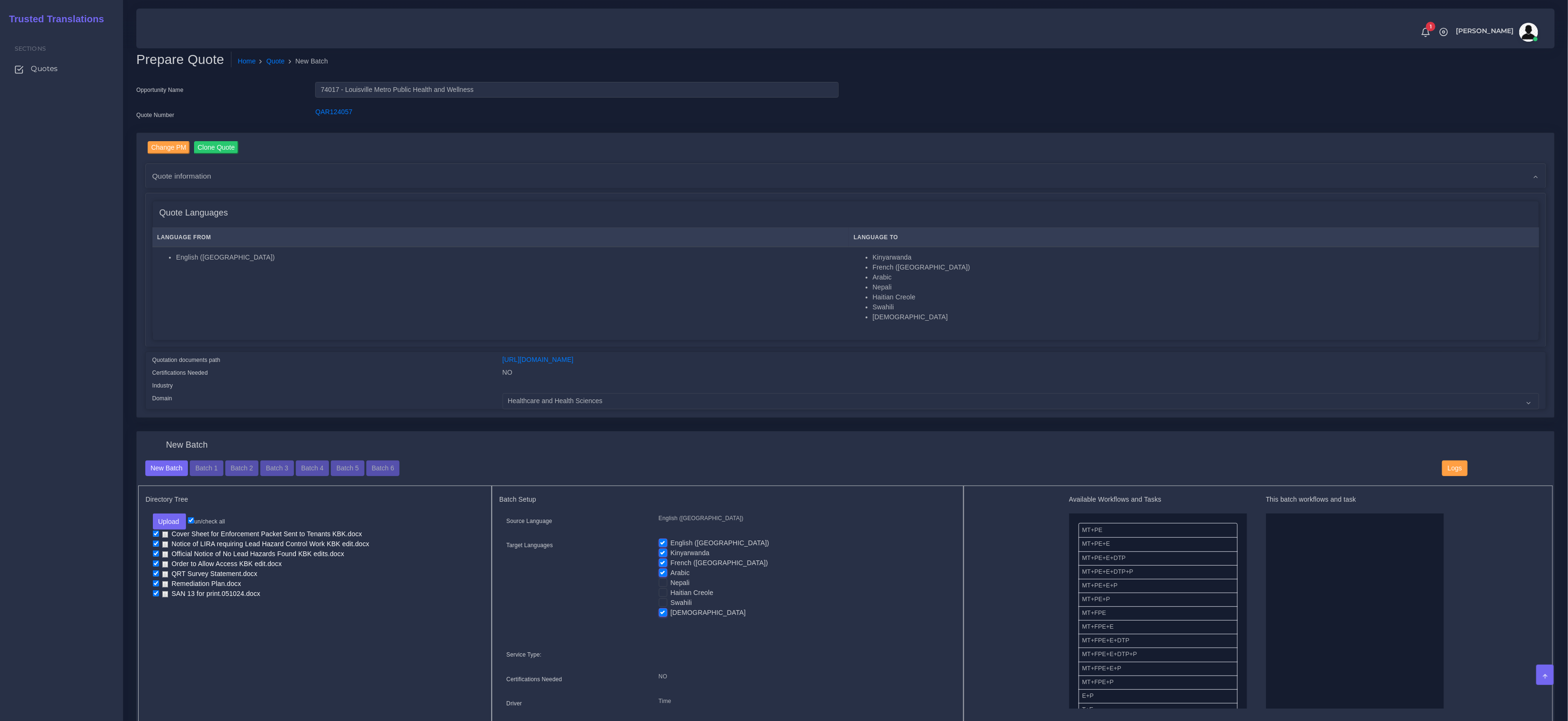
click at [662, 570] on input "Arabic" at bounding box center [663, 572] width 8 height 8
checkbox input "false"
click at [671, 559] on label "French ([GEOGRAPHIC_DATA])" at bounding box center [719, 563] width 98 height 10
click at [661, 559] on input "French ([GEOGRAPHIC_DATA])" at bounding box center [663, 562] width 8 height 8
checkbox input "false"
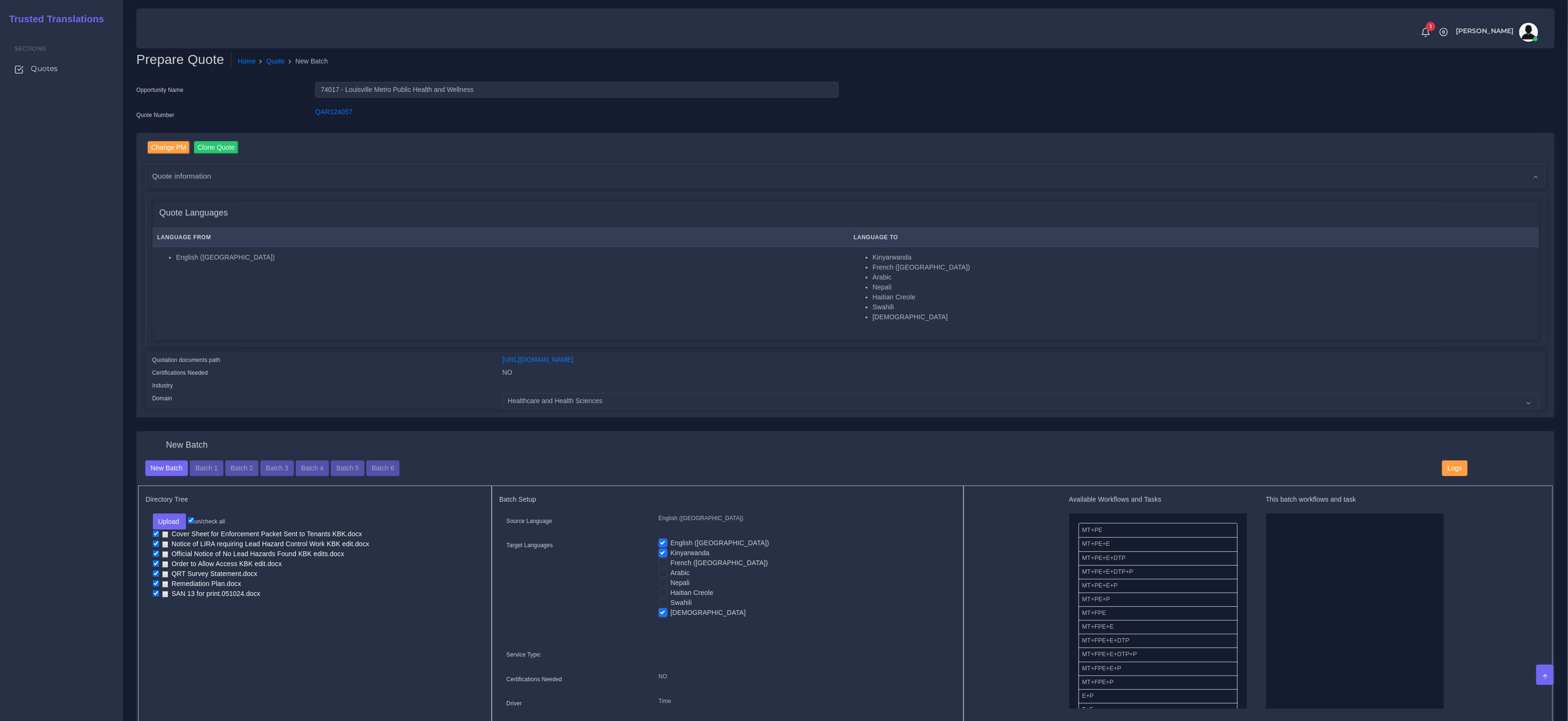
click at [671, 550] on label "Kinyarwanda" at bounding box center [690, 553] width 39 height 10
click at [662, 550] on input "Kinyarwanda" at bounding box center [663, 552] width 8 height 8
checkbox input "false"
click at [671, 540] on label "English ([GEOGRAPHIC_DATA])" at bounding box center [720, 543] width 99 height 10
click at [662, 540] on input "English ([GEOGRAPHIC_DATA])" at bounding box center [663, 542] width 8 height 8
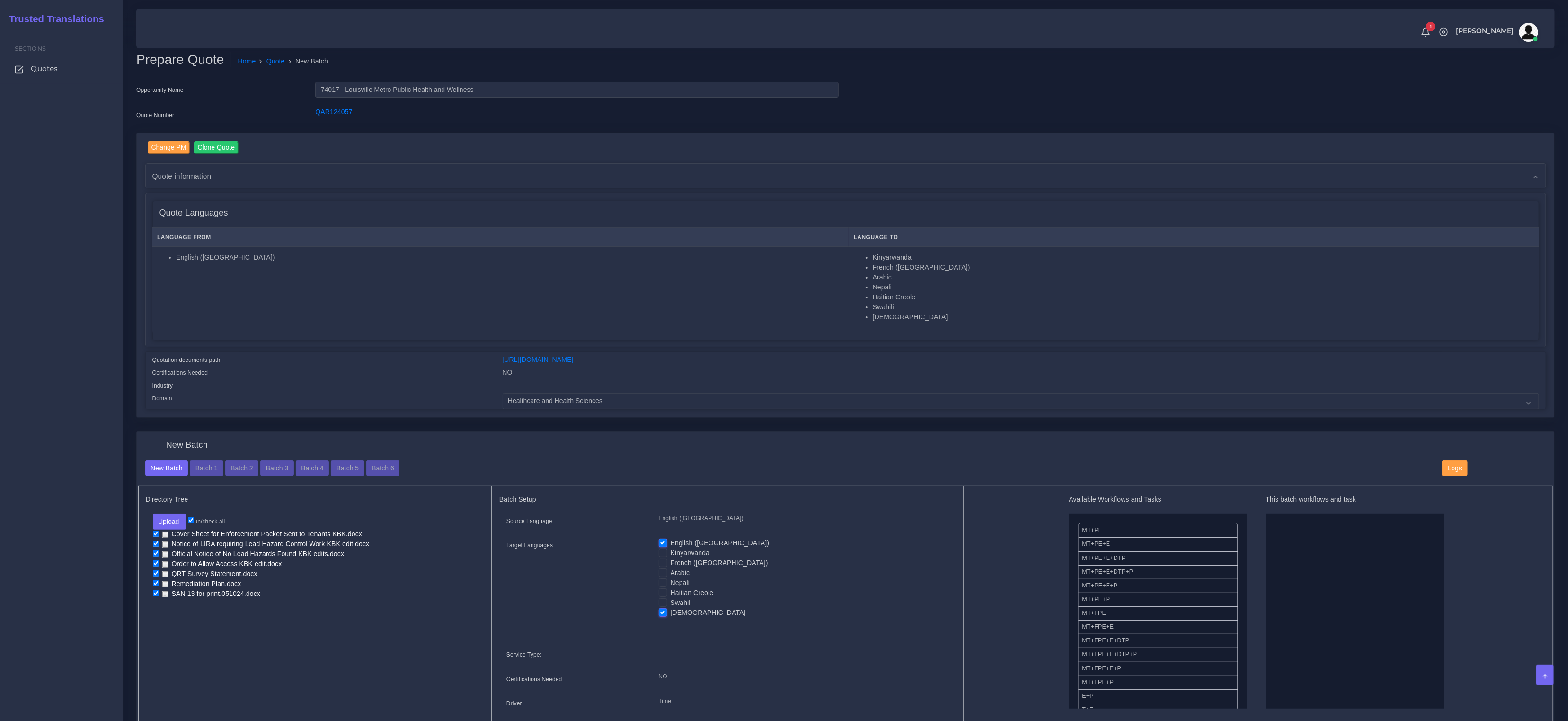
checkbox input "false"
drag, startPoint x: 1105, startPoint y: 582, endPoint x: 1288, endPoint y: 582, distance: 183.0
drag, startPoint x: 1124, startPoint y: 639, endPoint x: 1219, endPoint y: 635, distance: 95.1
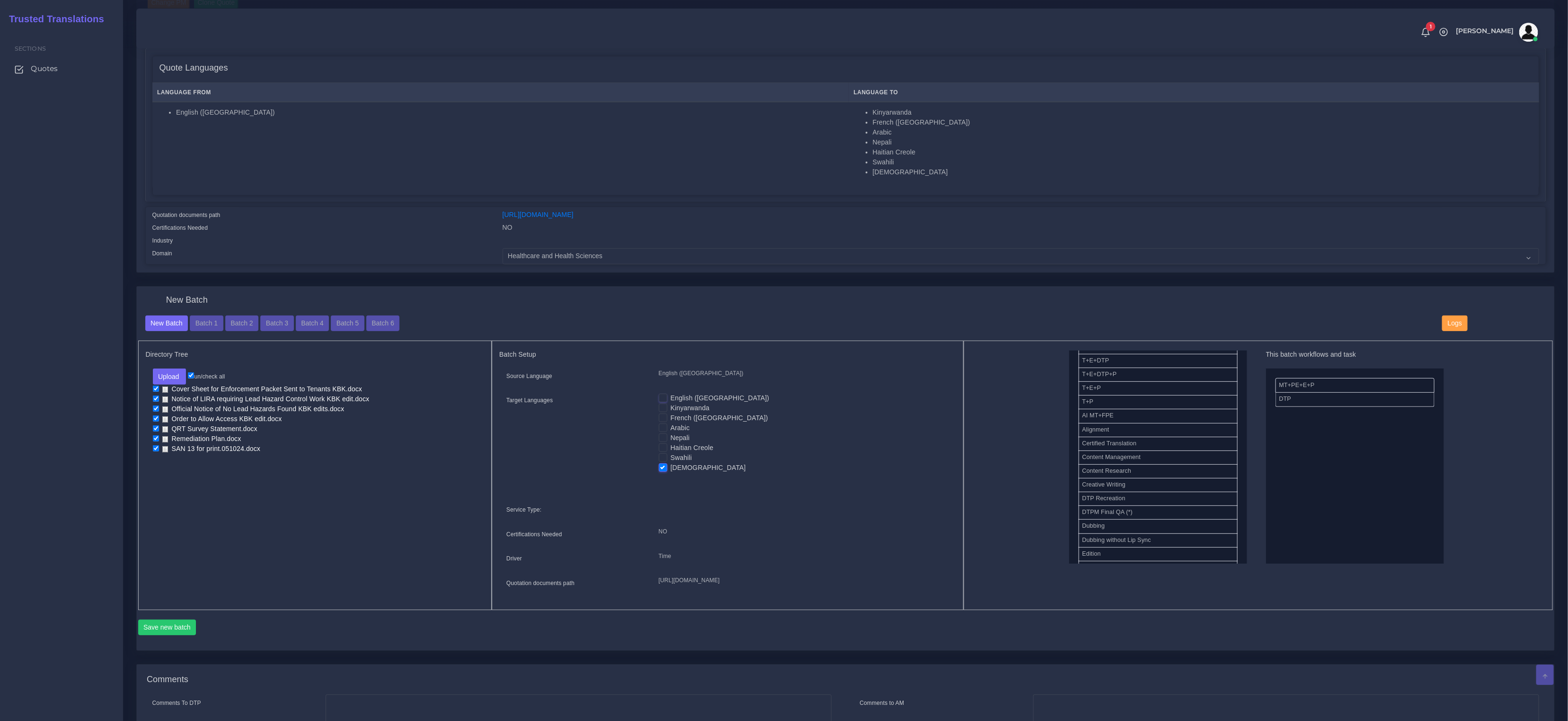
scroll to position [300, 0]
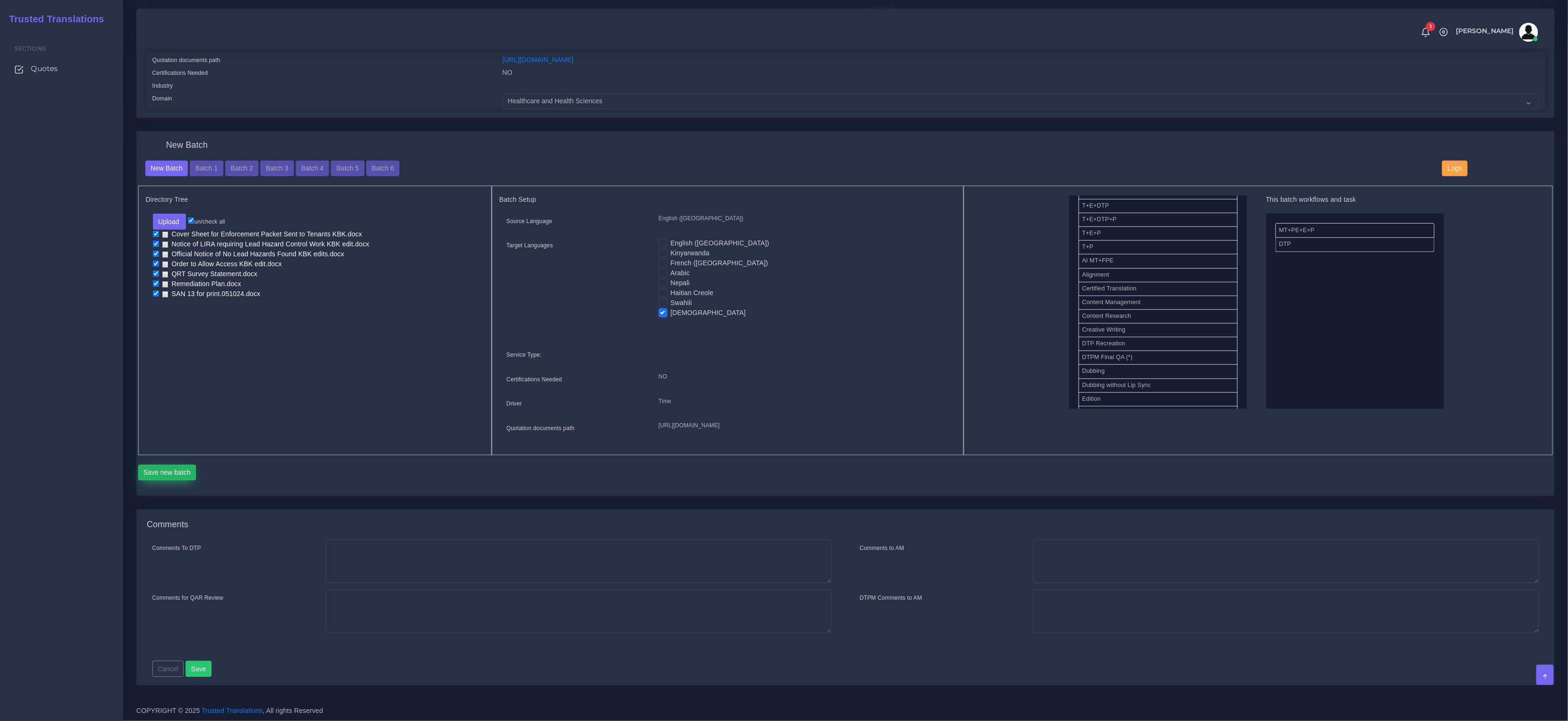
click at [166, 481] on button "Save new batch" at bounding box center [167, 472] width 58 height 16
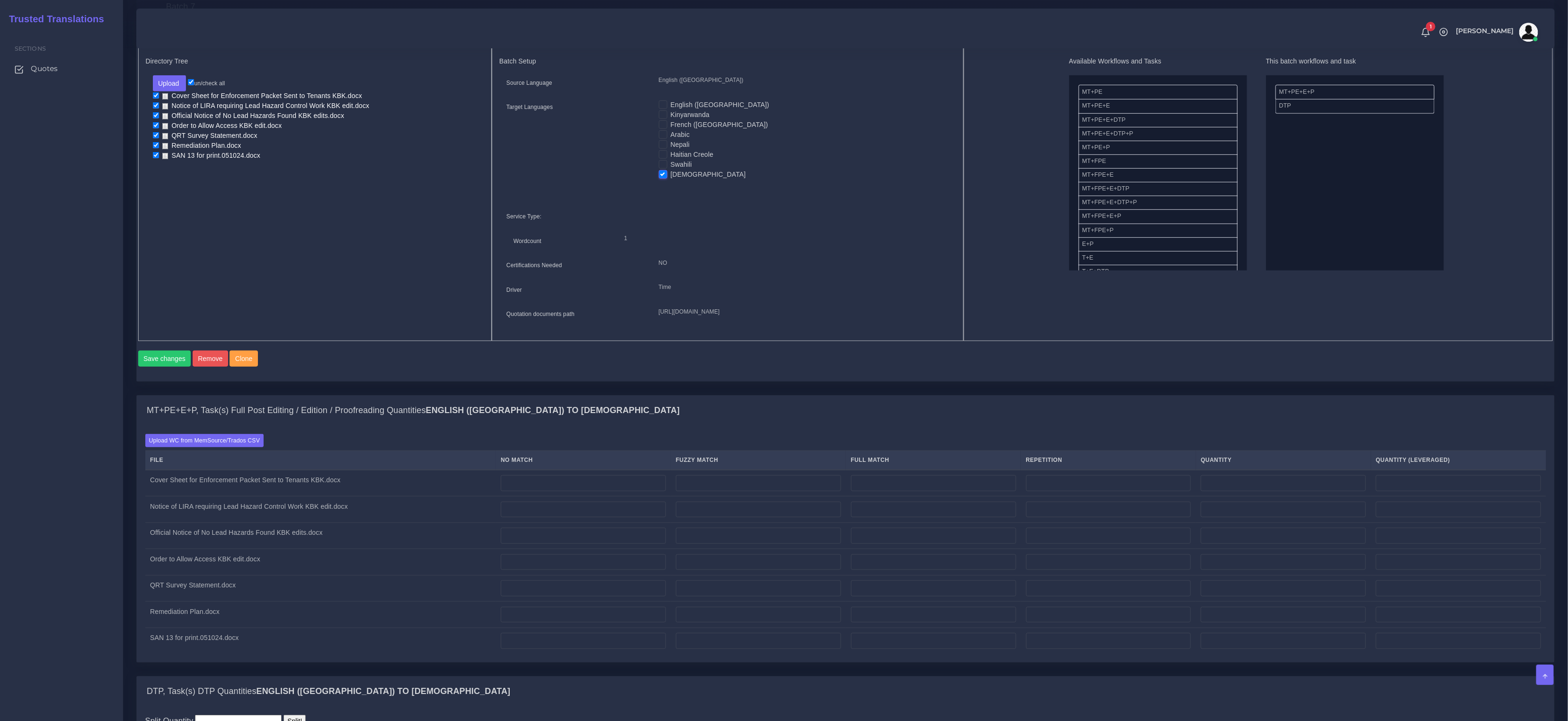
scroll to position [642, 0]
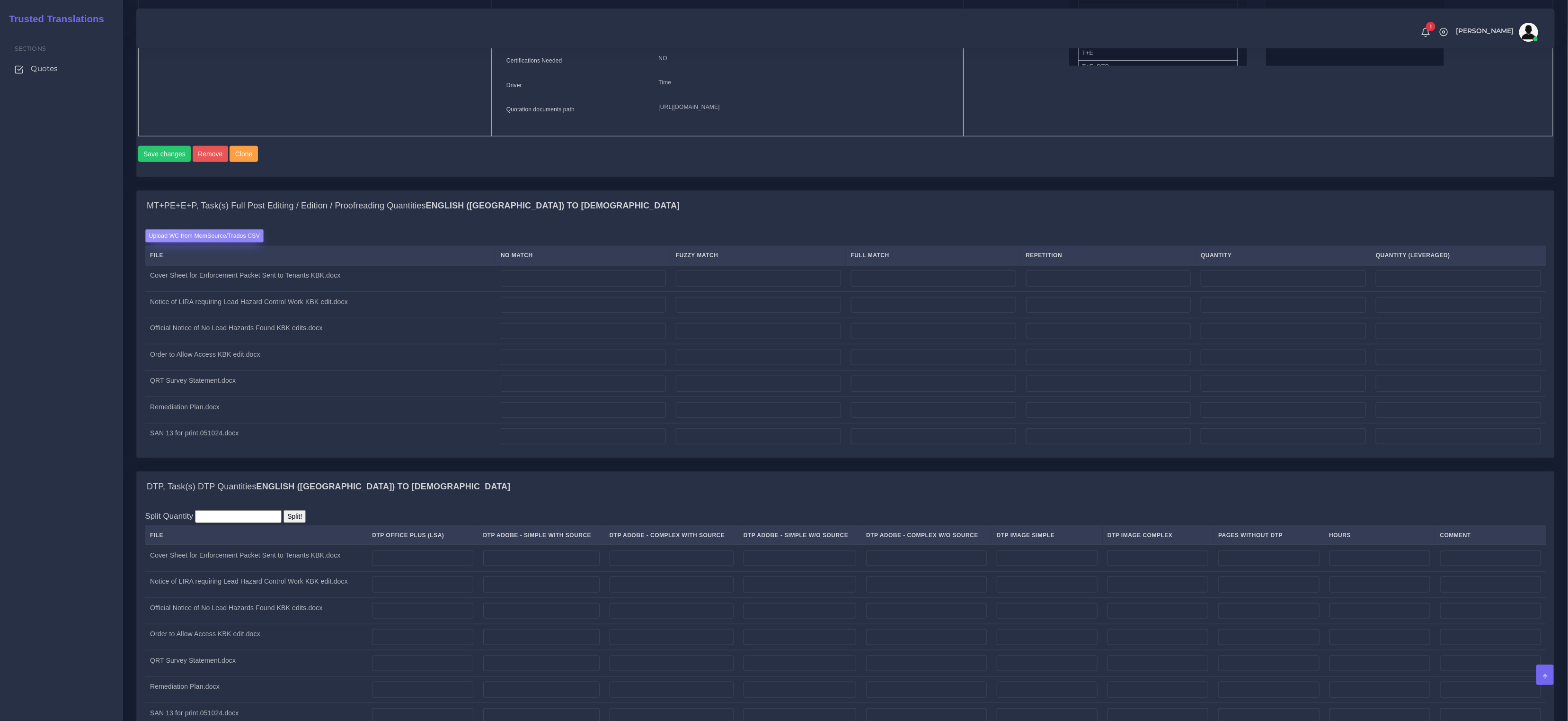
click at [237, 242] on label "Upload WC from MemSource/Trados CSV" at bounding box center [204, 235] width 119 height 13
click at [0, 0] on input "Upload WC from MemSource/Trados CSV" at bounding box center [0, 0] width 0 height 0
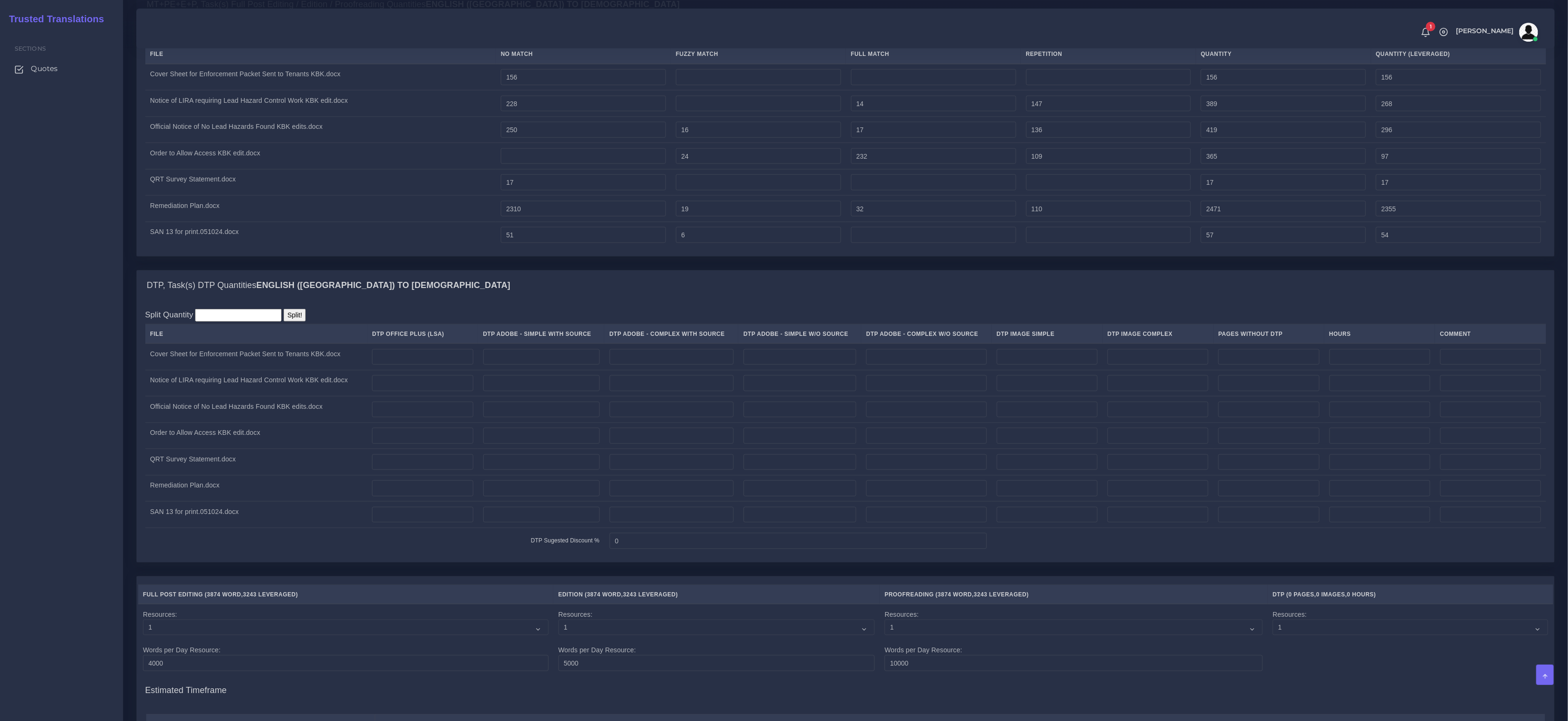
scroll to position [1015, 0]
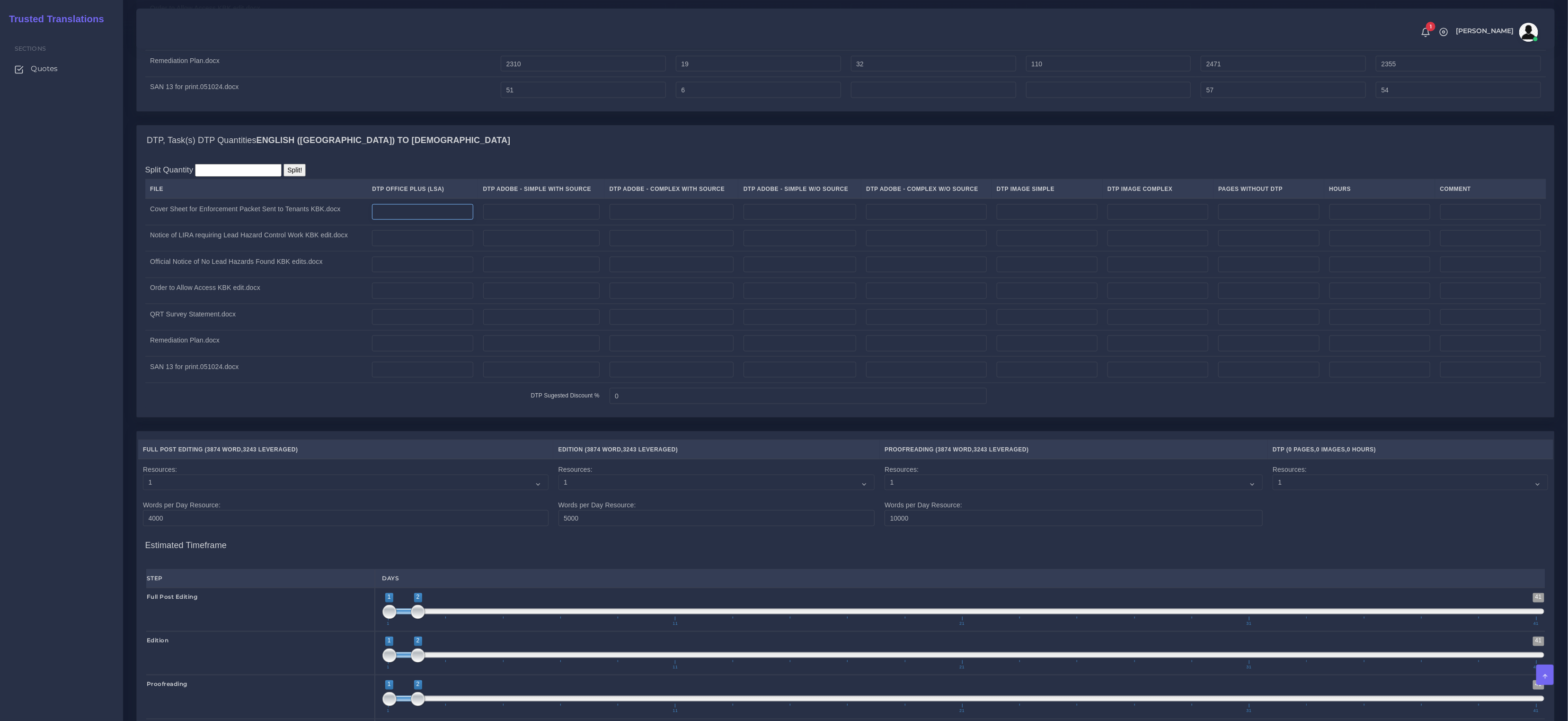
click at [442, 220] on input "number" at bounding box center [423, 212] width 101 height 16
type input "1"
click at [426, 246] on input "number" at bounding box center [423, 238] width 101 height 16
type input "1"
click at [422, 273] on input "number" at bounding box center [423, 264] width 101 height 16
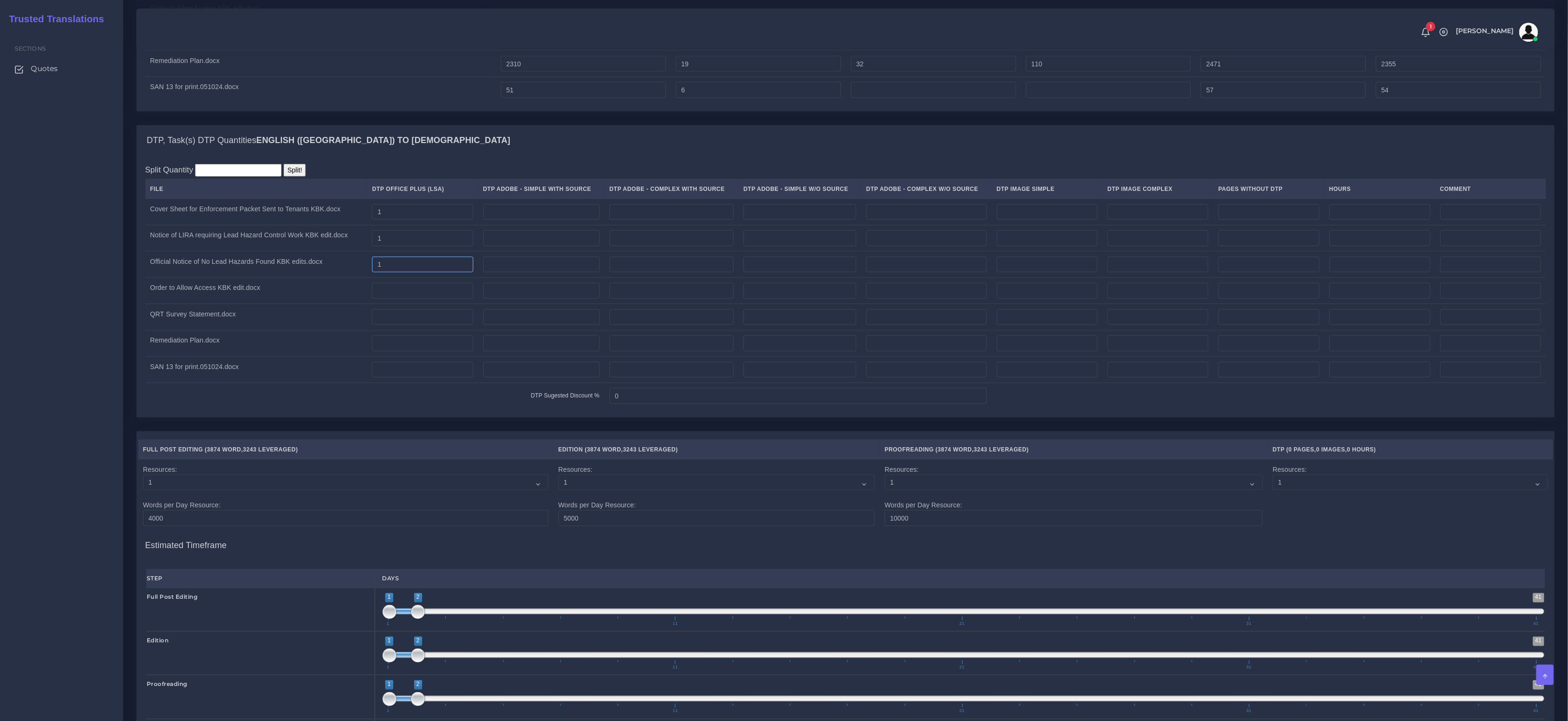
type input "1"
click at [417, 299] on input "number" at bounding box center [423, 290] width 101 height 16
type input "1"
click at [414, 325] on input "number" at bounding box center [423, 317] width 101 height 16
type input "1"
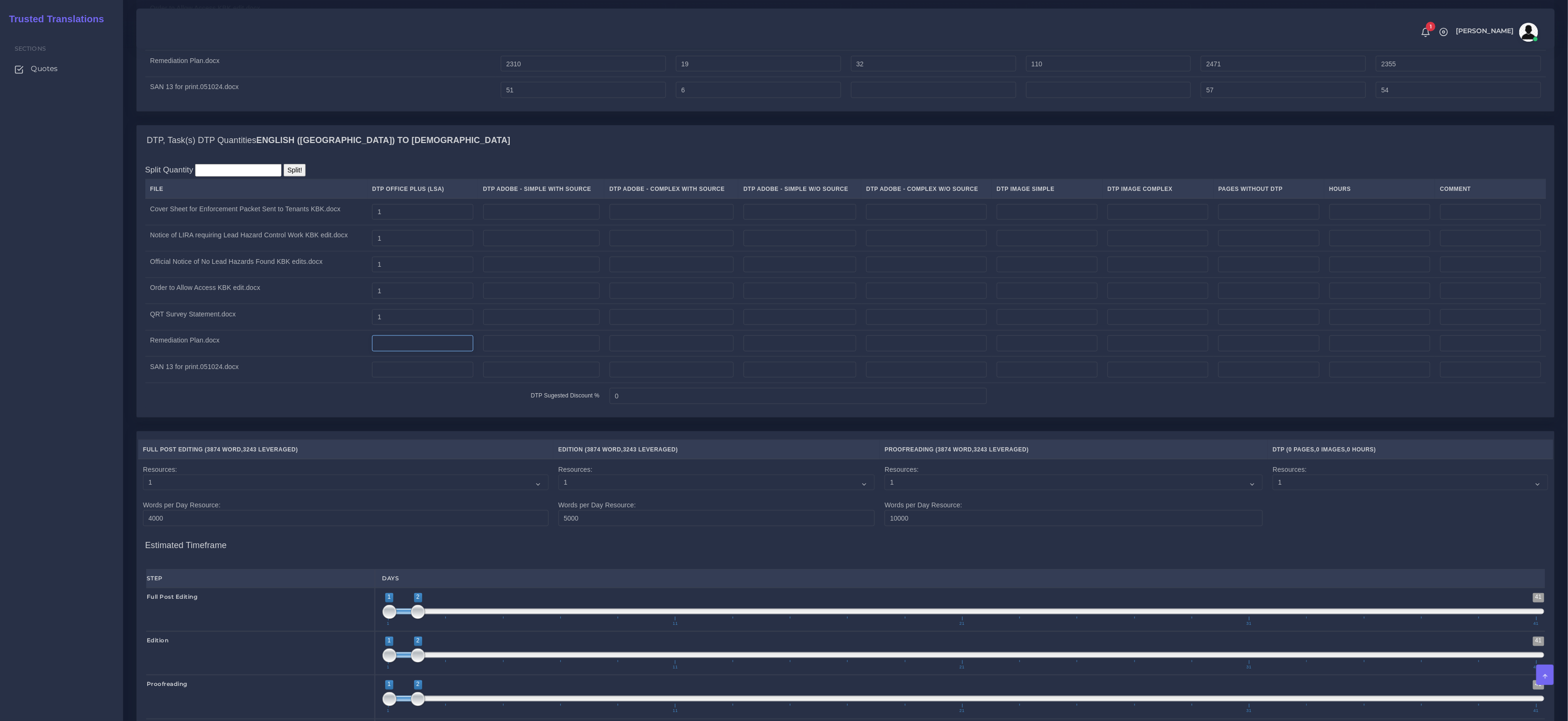
click at [413, 351] on input "number" at bounding box center [423, 343] width 101 height 16
type input "7"
click at [422, 378] on input "number" at bounding box center [423, 370] width 101 height 16
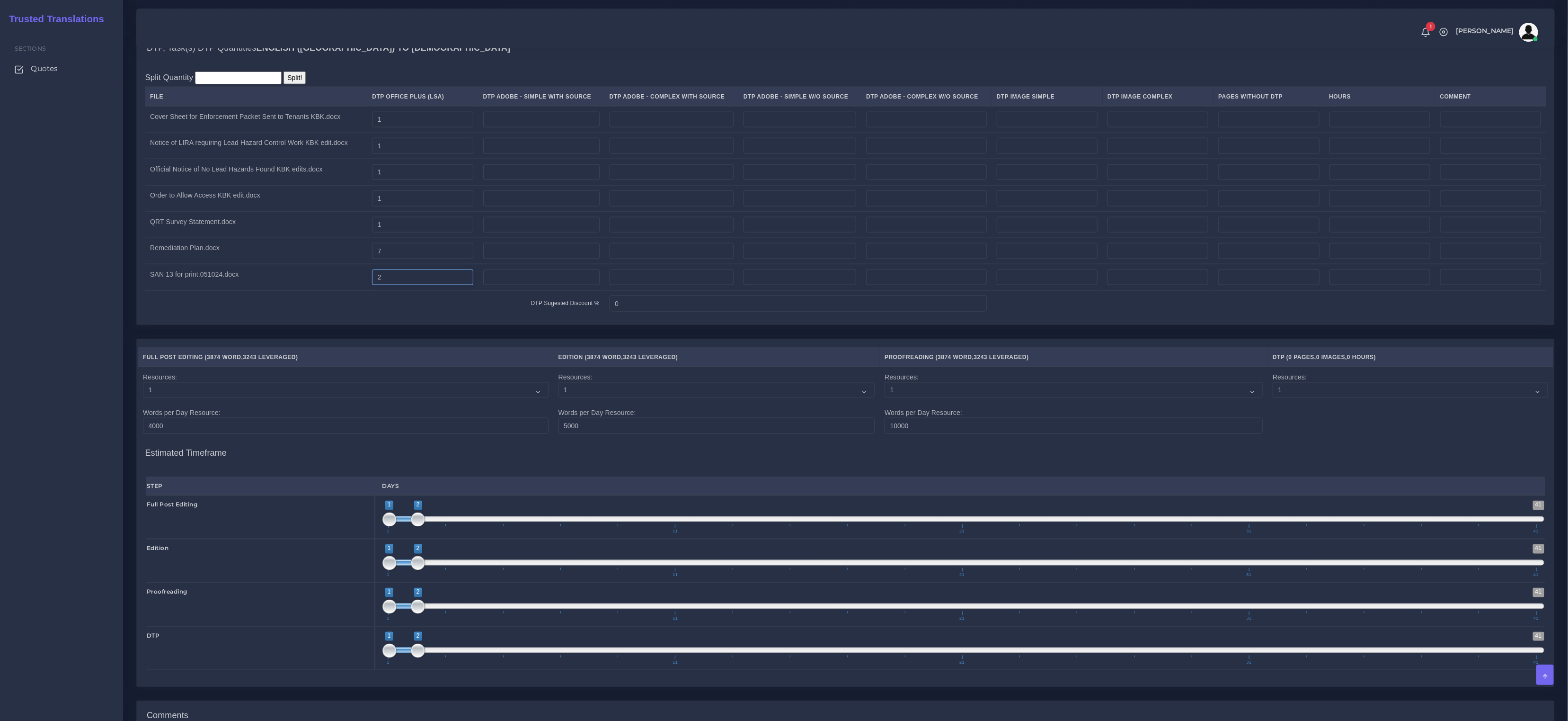
scroll to position [981, 0]
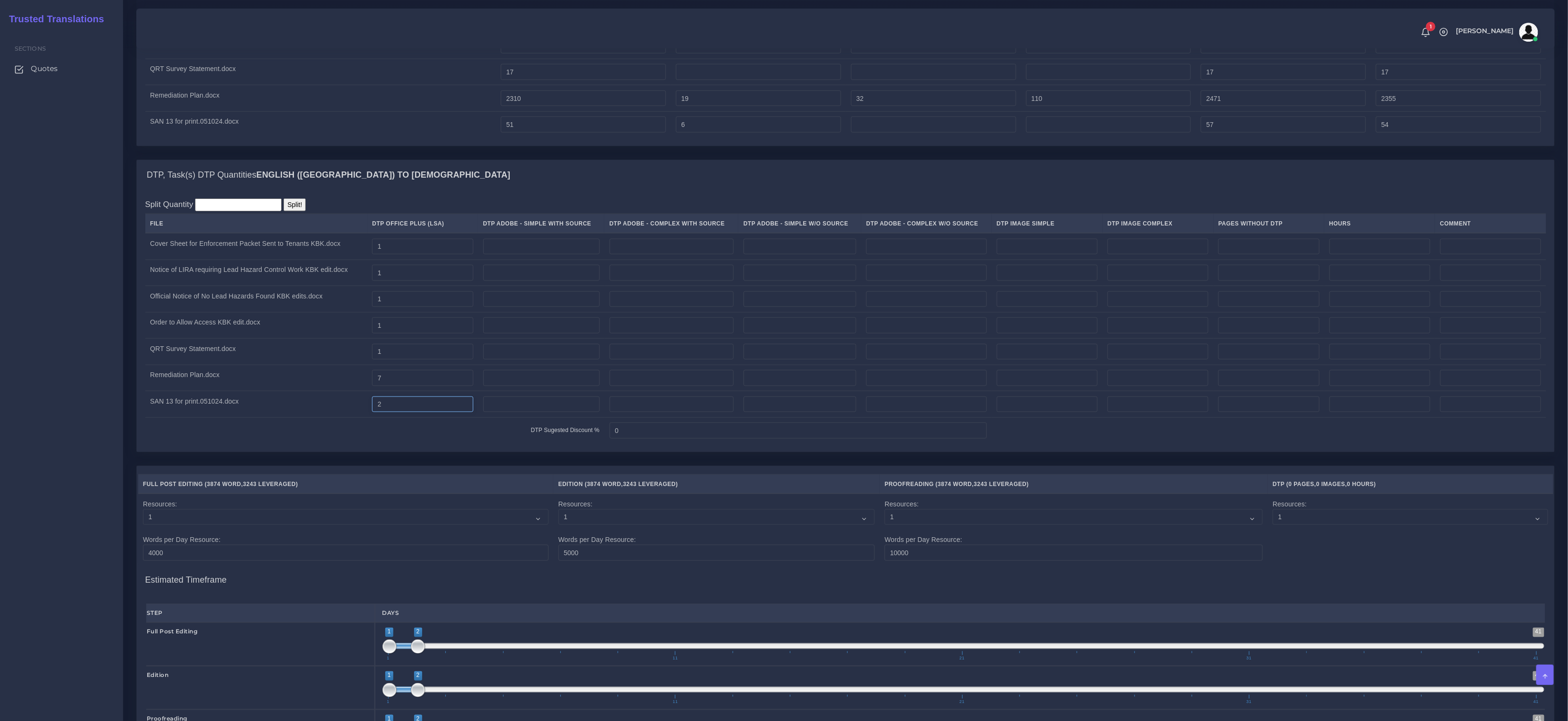
drag, startPoint x: 428, startPoint y: 419, endPoint x: 325, endPoint y: 405, distance: 103.9
click at [348, 413] on tr "SAN 13 for print.051024.docx 2" at bounding box center [846, 405] width 1402 height 27
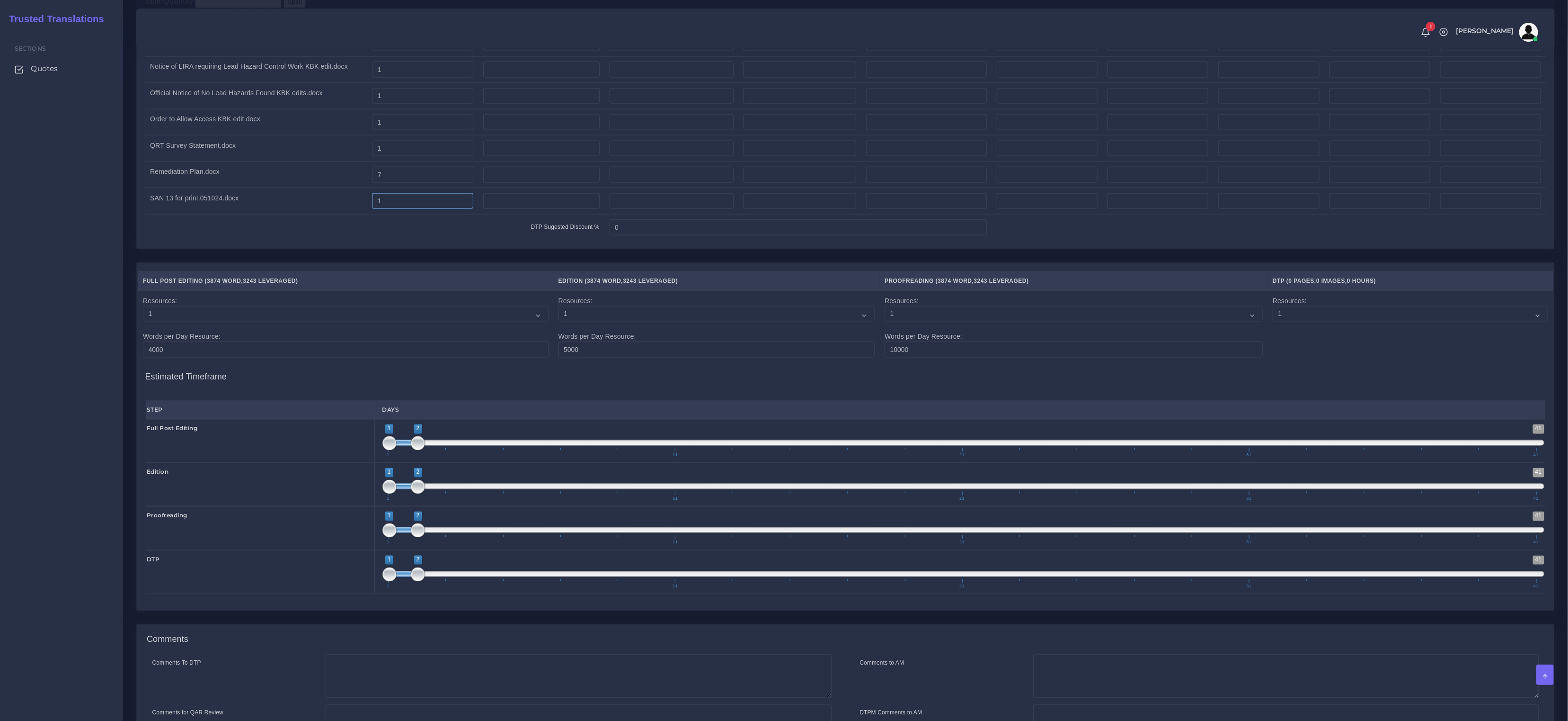
scroll to position [1308, 0]
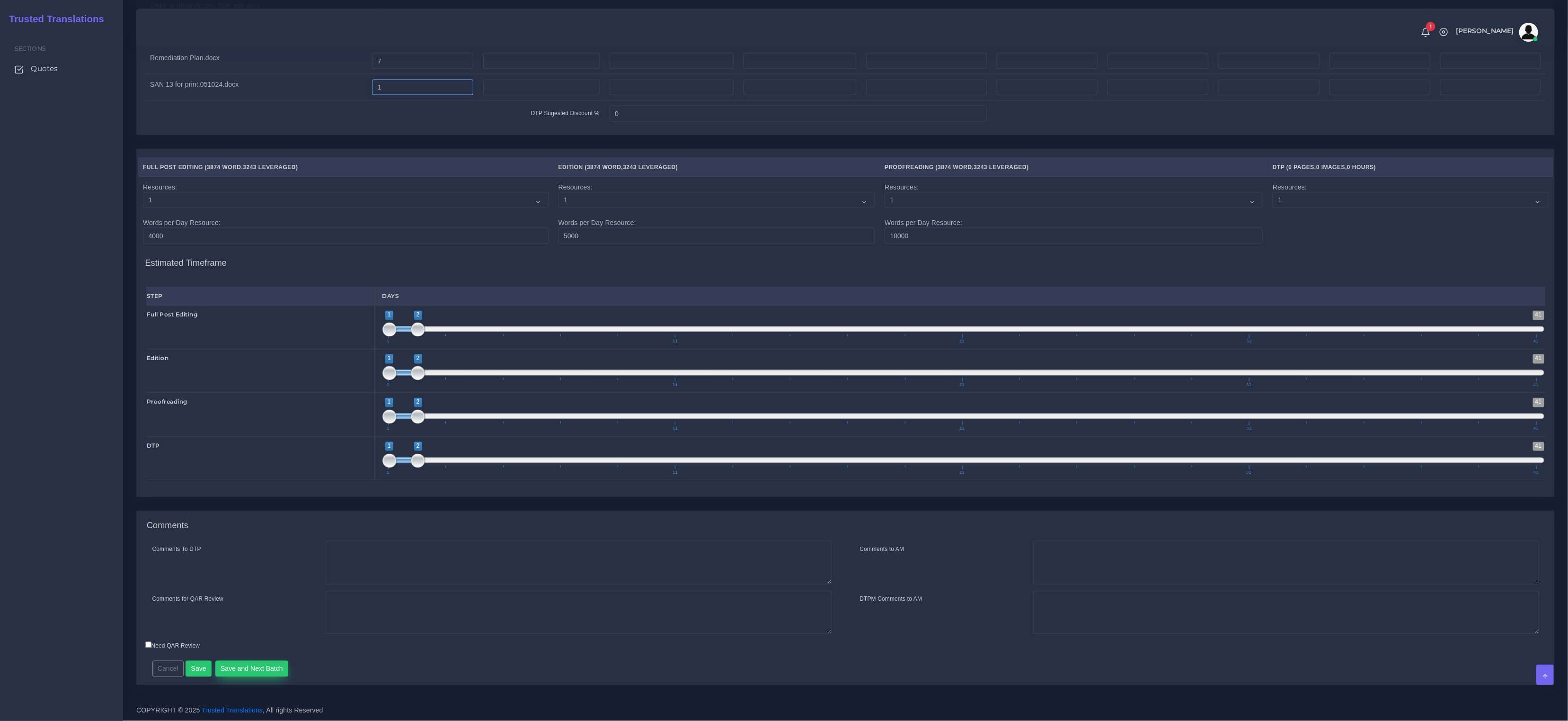
type input "1"
click at [247, 671] on button "Save and Next Batch" at bounding box center [252, 668] width 73 height 16
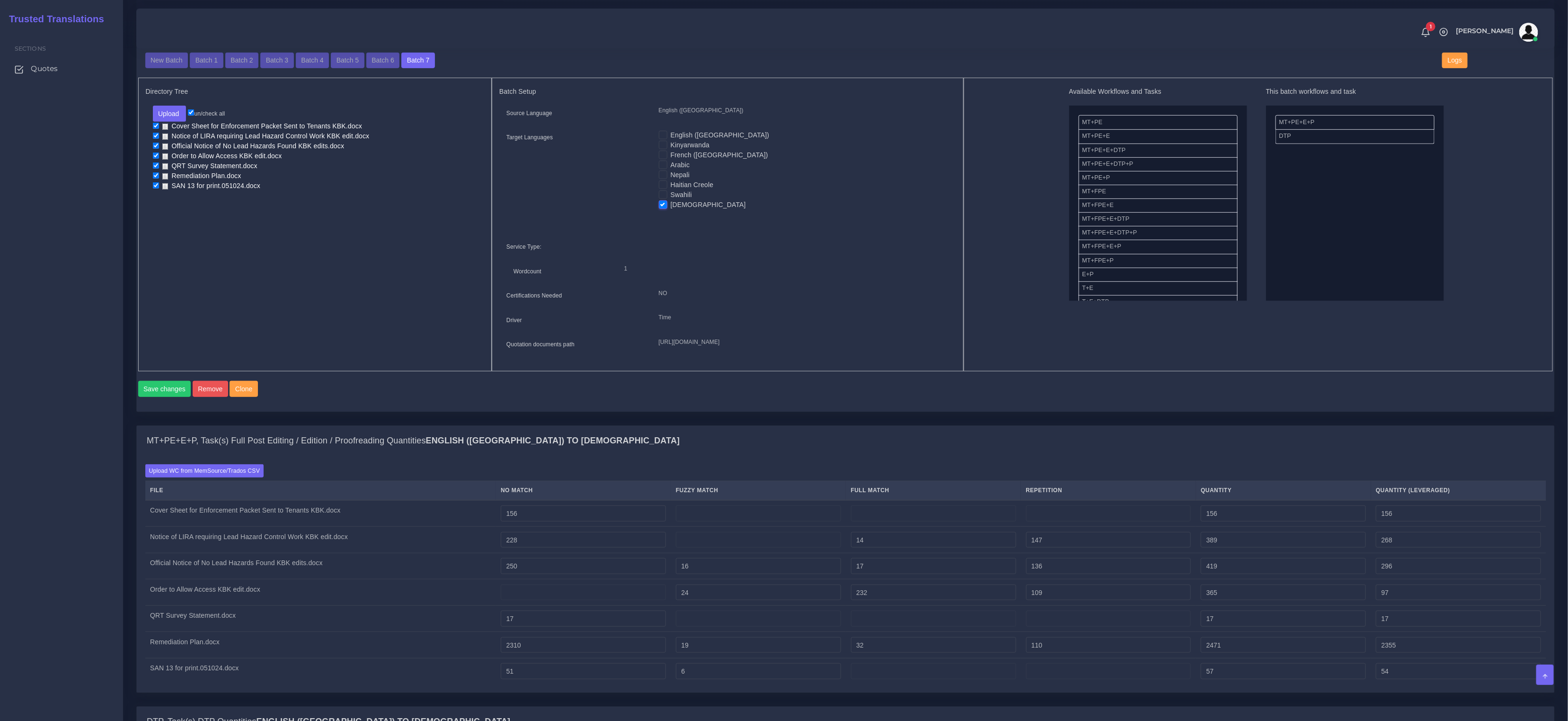
scroll to position [25, 0]
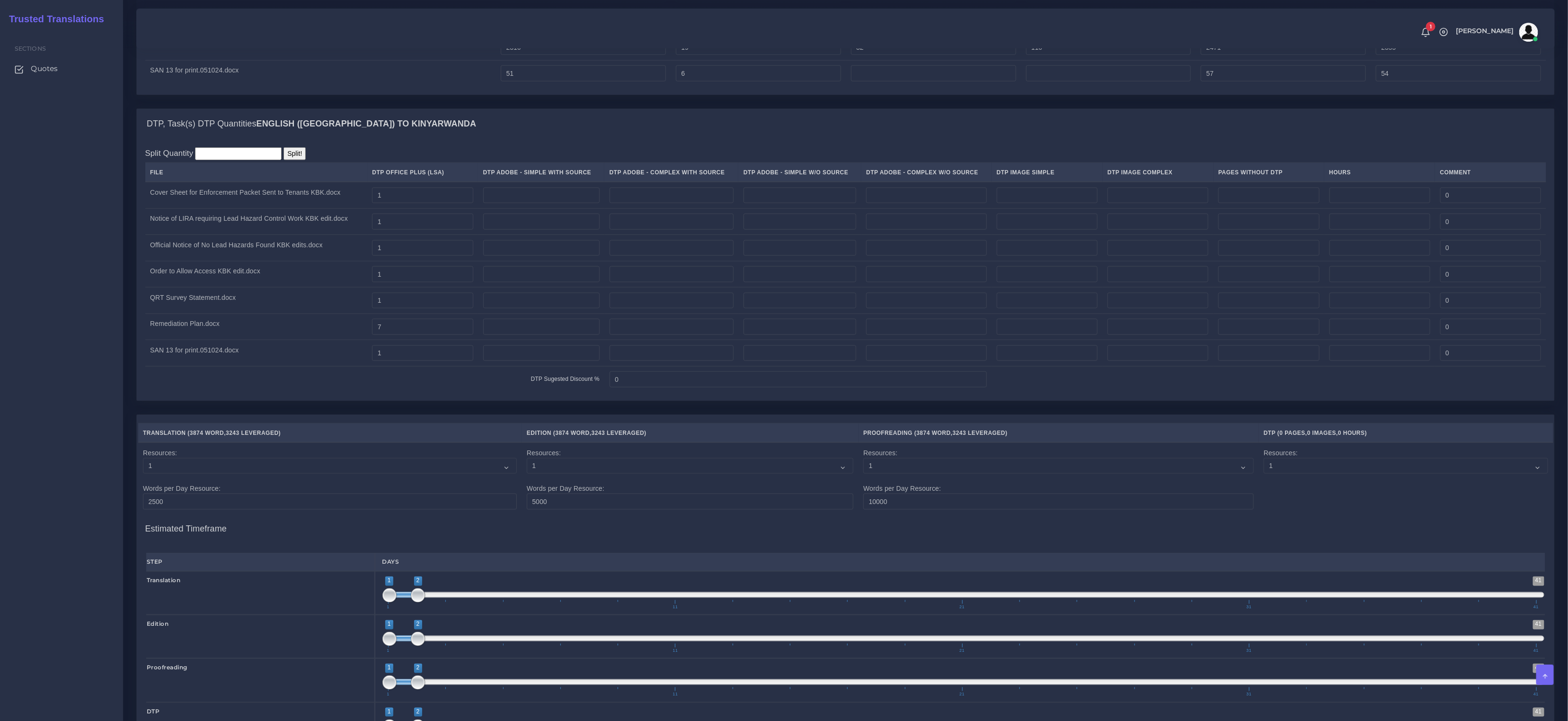
scroll to position [1281, 0]
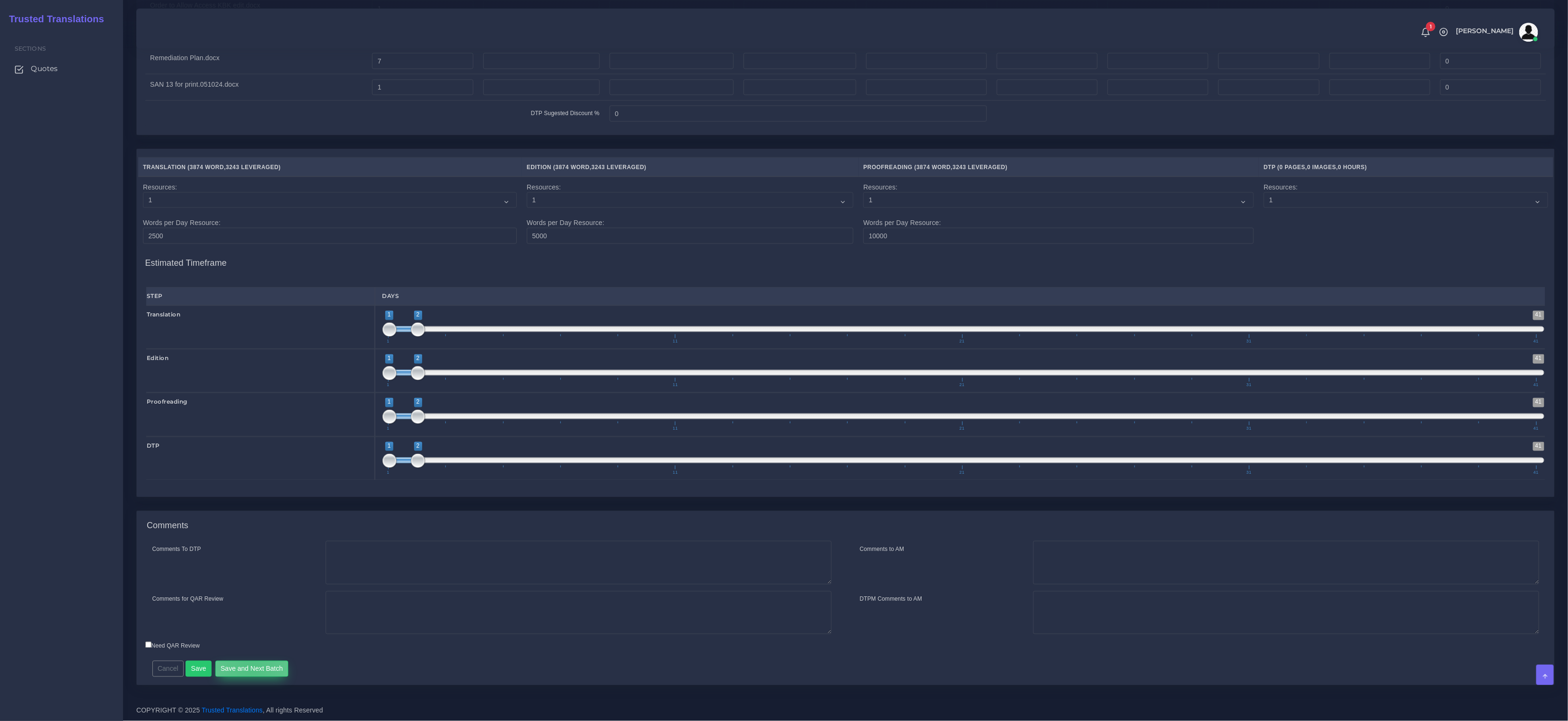
click at [250, 667] on button "Save and Next Batch" at bounding box center [252, 668] width 73 height 16
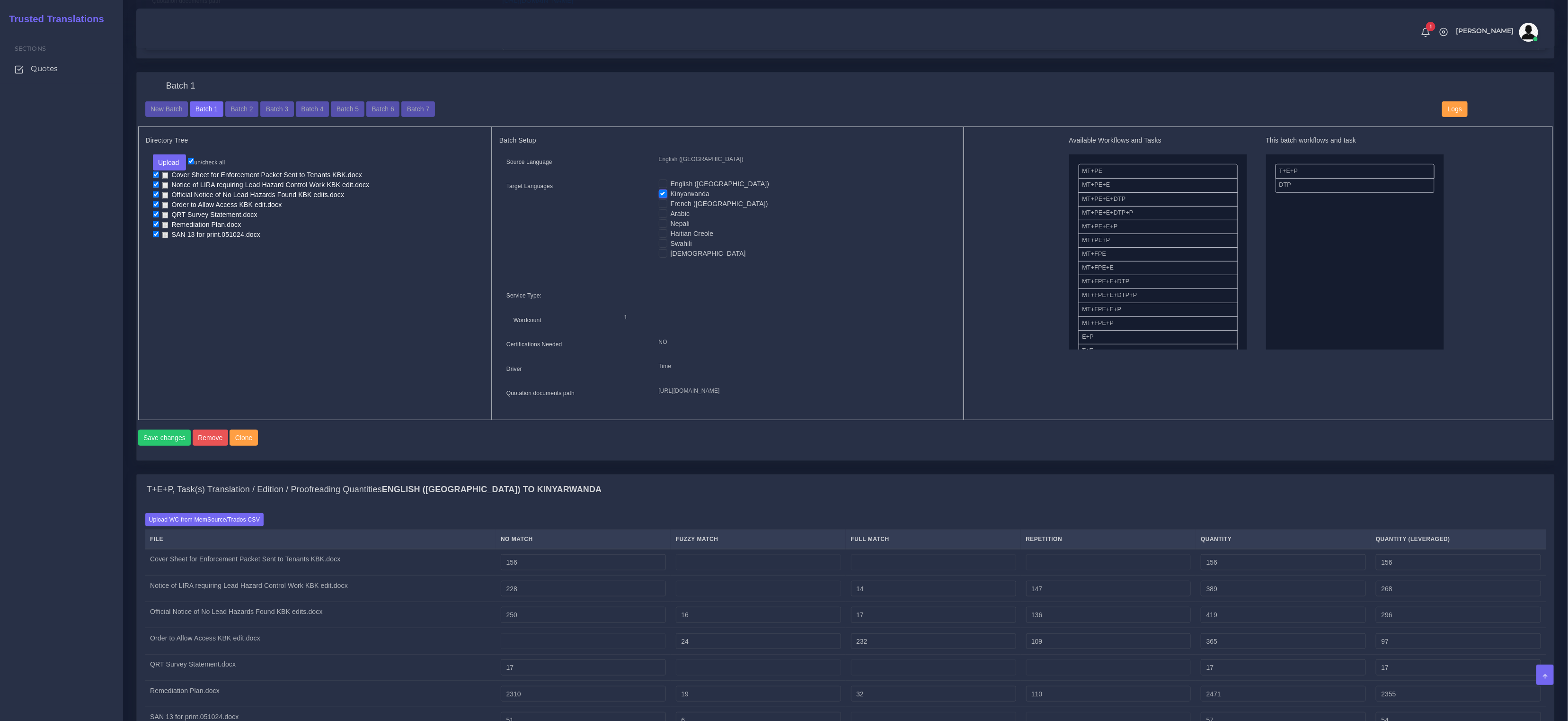
scroll to position [299, 0]
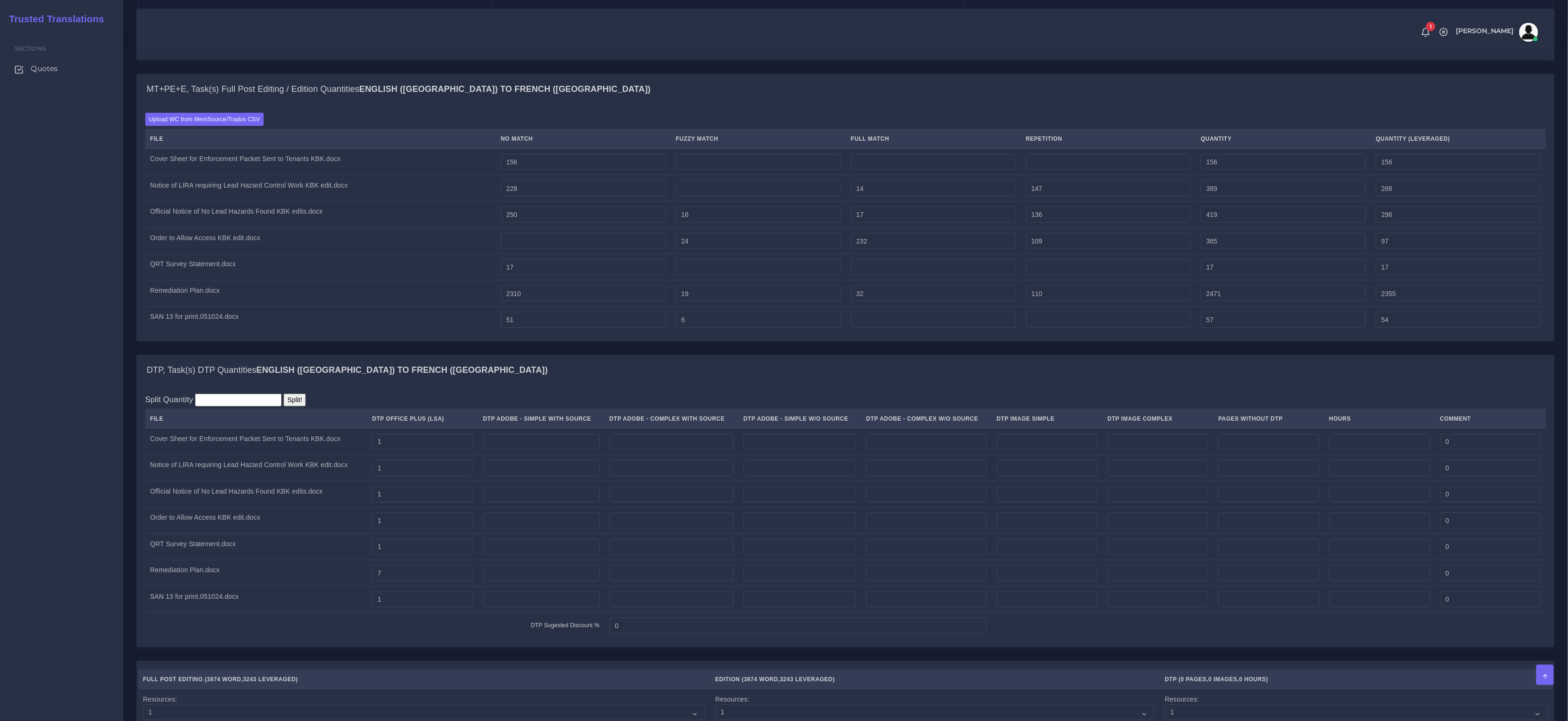
scroll to position [1238, 0]
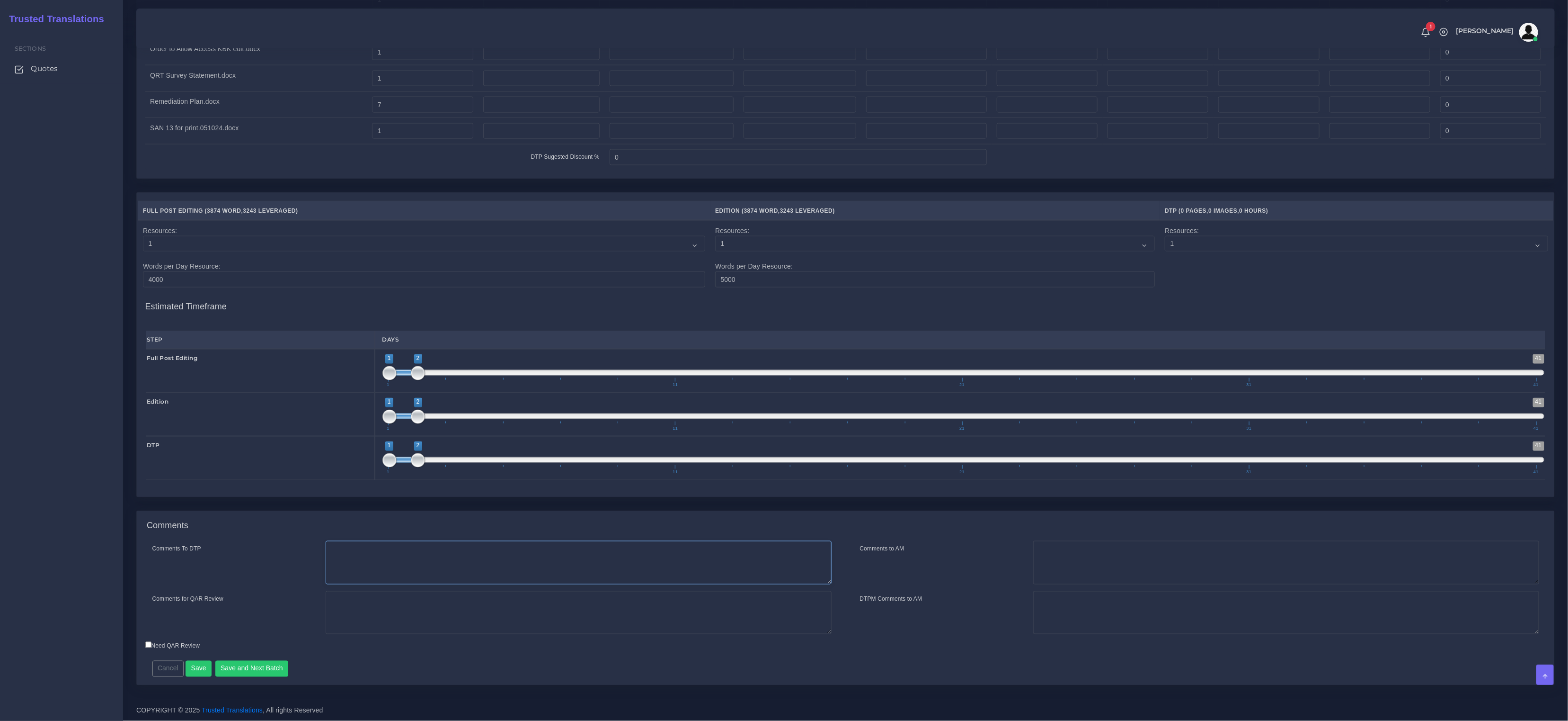
click at [392, 555] on textarea "Comments To DTP" at bounding box center [579, 563] width 506 height 44
paste textarea "Please check RTL configurations for Arabic to avoid RTL issues"
type textarea "Please check RTL configurations for Arabic to avoid RTL issues"
click at [269, 670] on button "Save and Next Batch" at bounding box center [252, 668] width 73 height 16
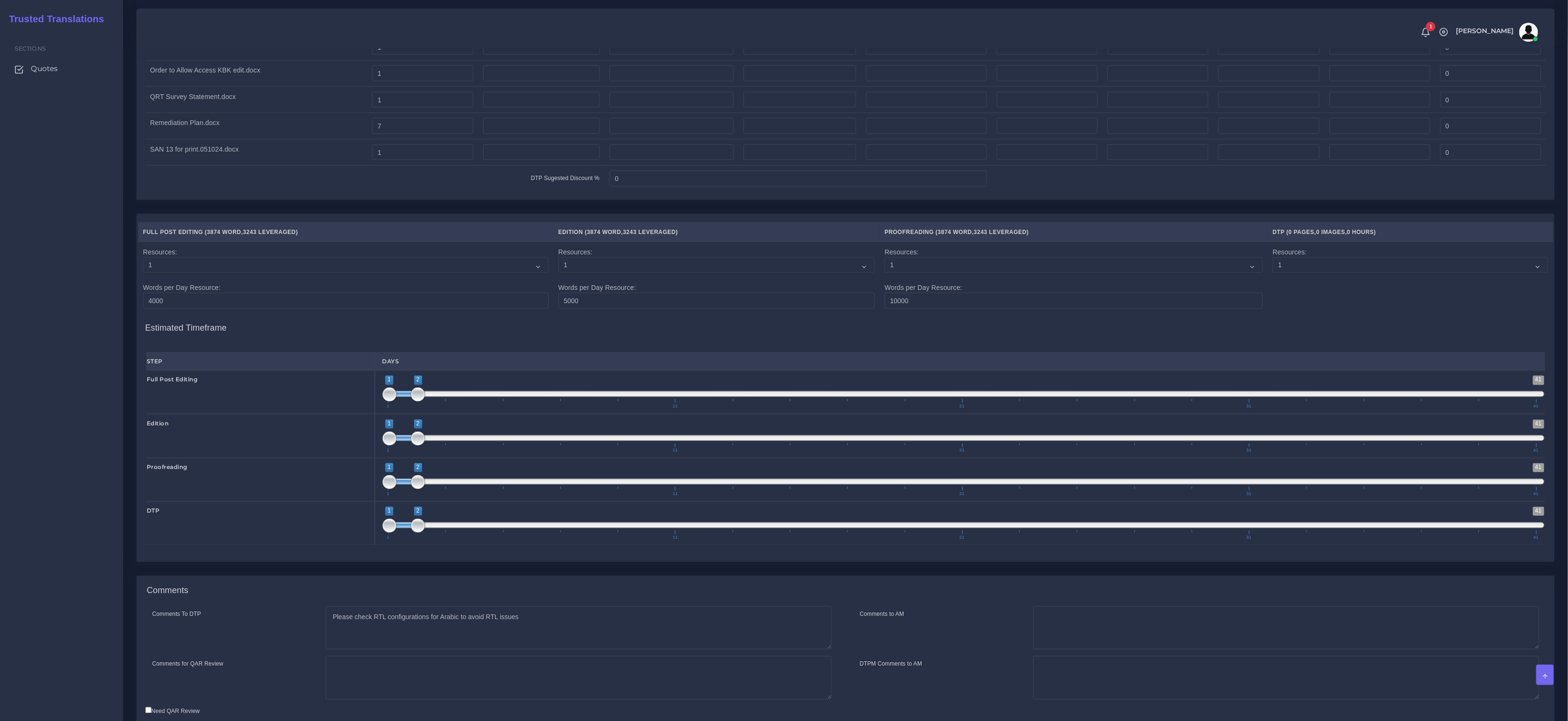
scroll to position [1281, 0]
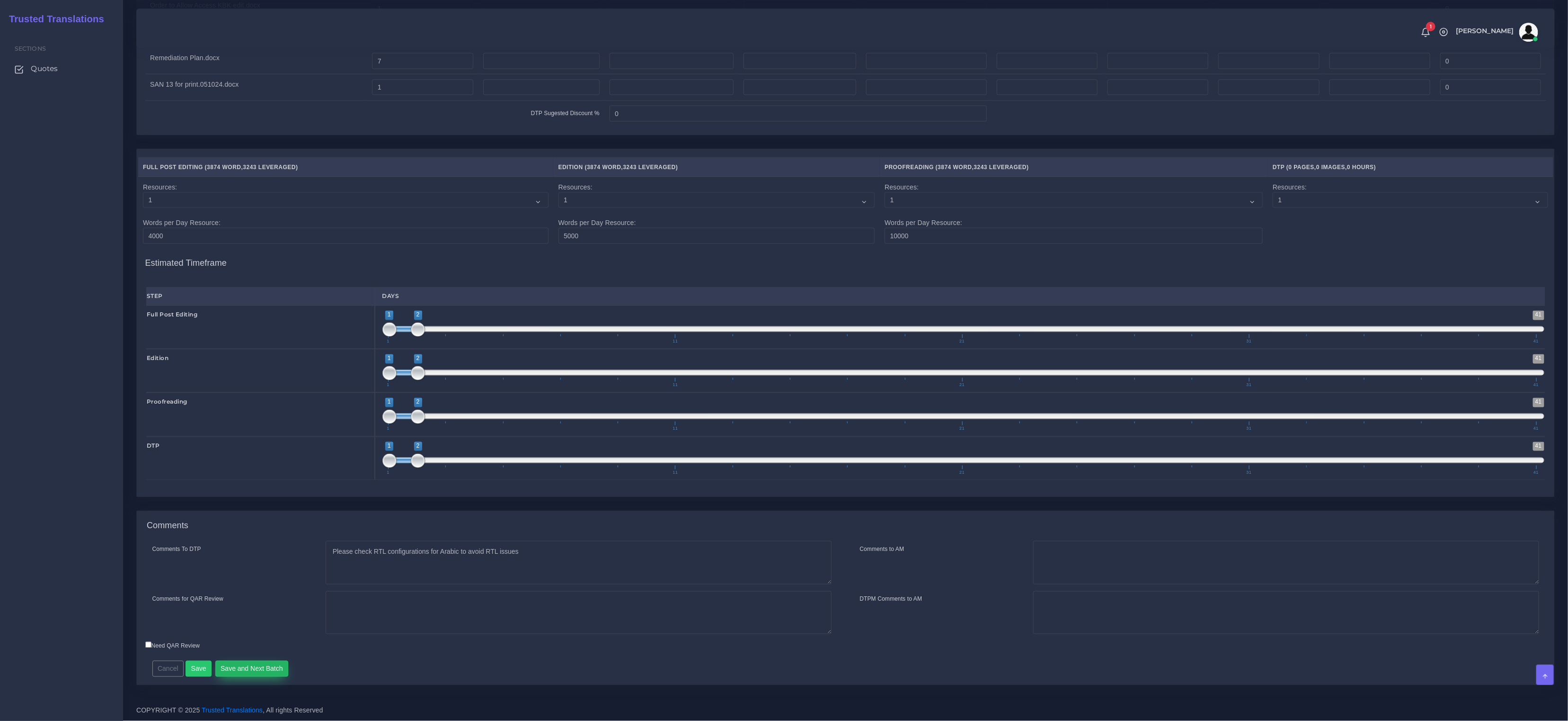
click at [240, 668] on button "Save and Next Batch" at bounding box center [252, 668] width 73 height 16
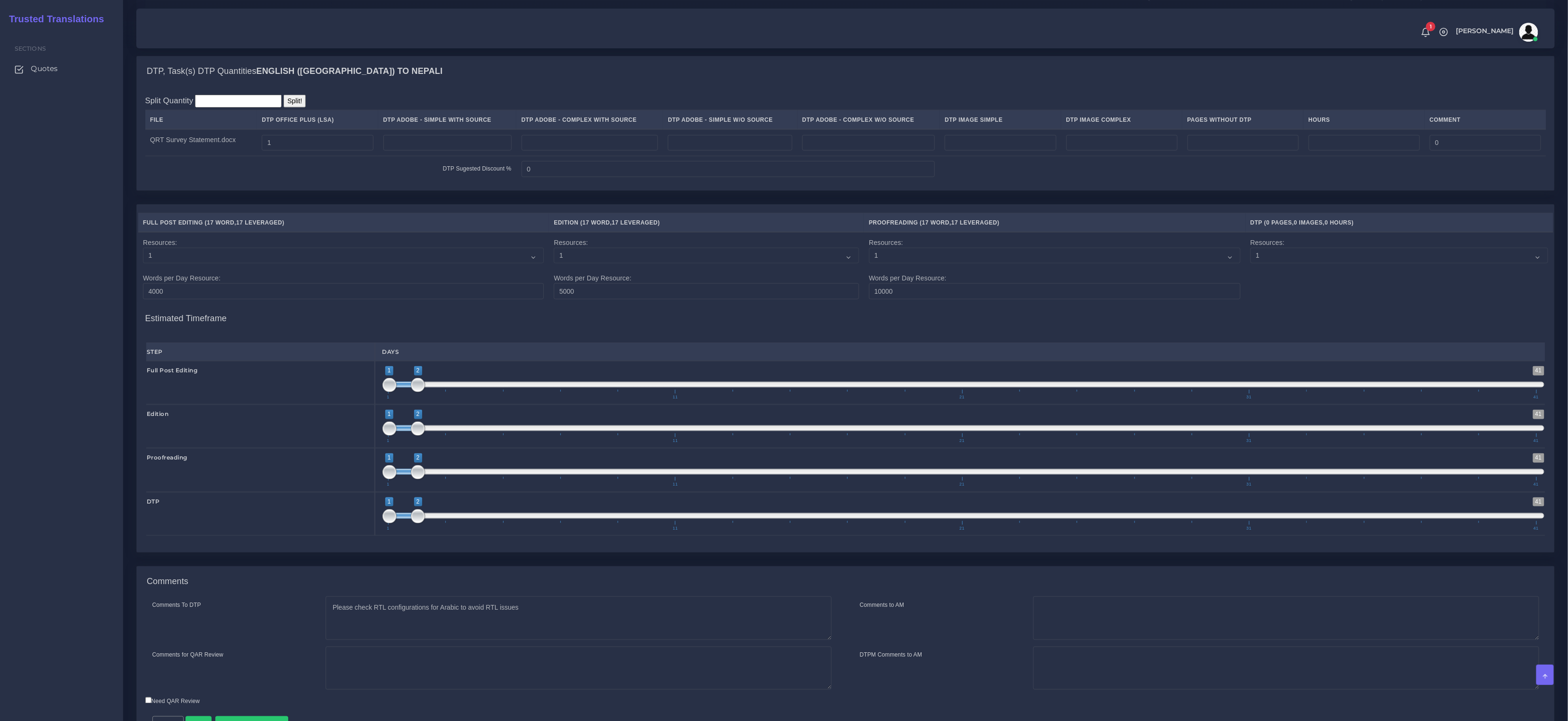
scroll to position [968, 0]
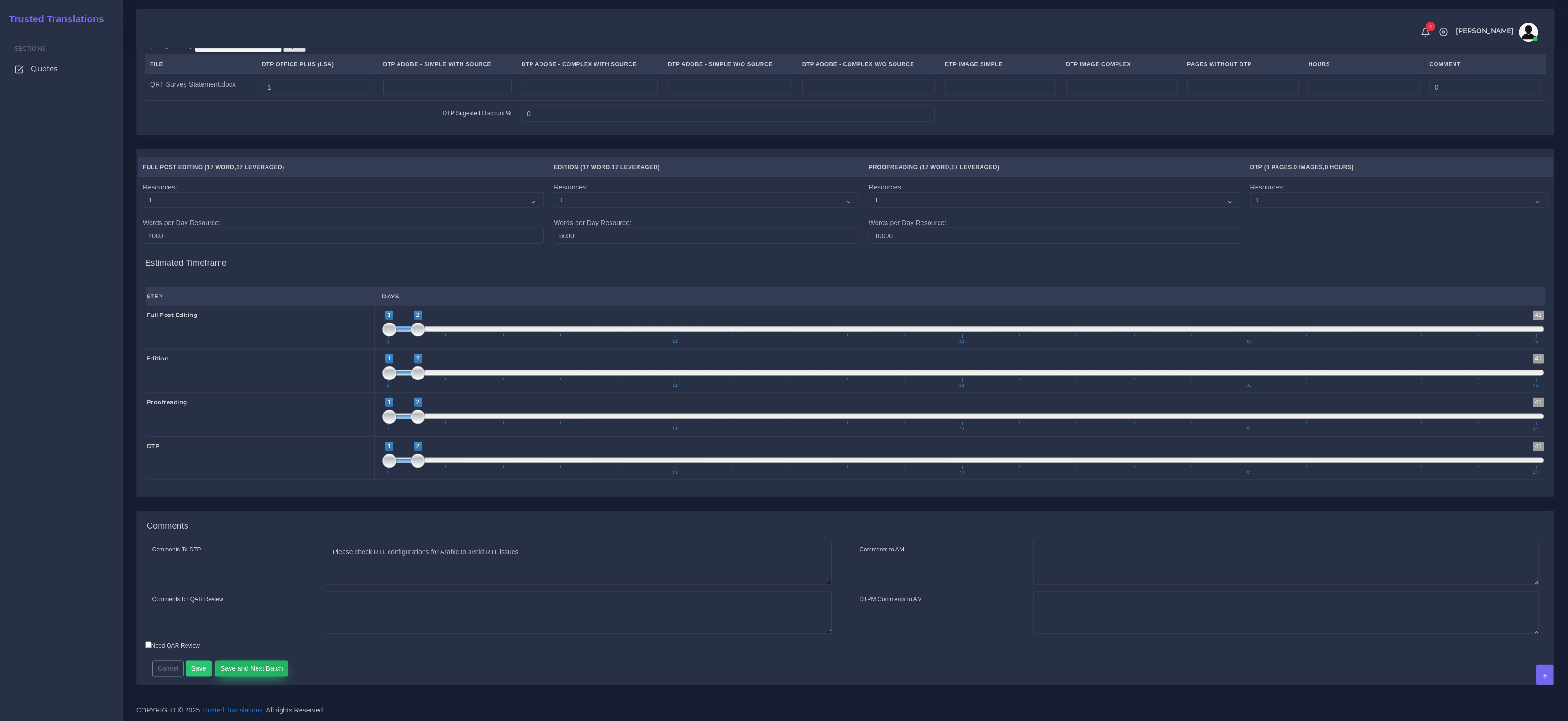
click at [270, 664] on button "Save and Next Batch" at bounding box center [252, 668] width 73 height 16
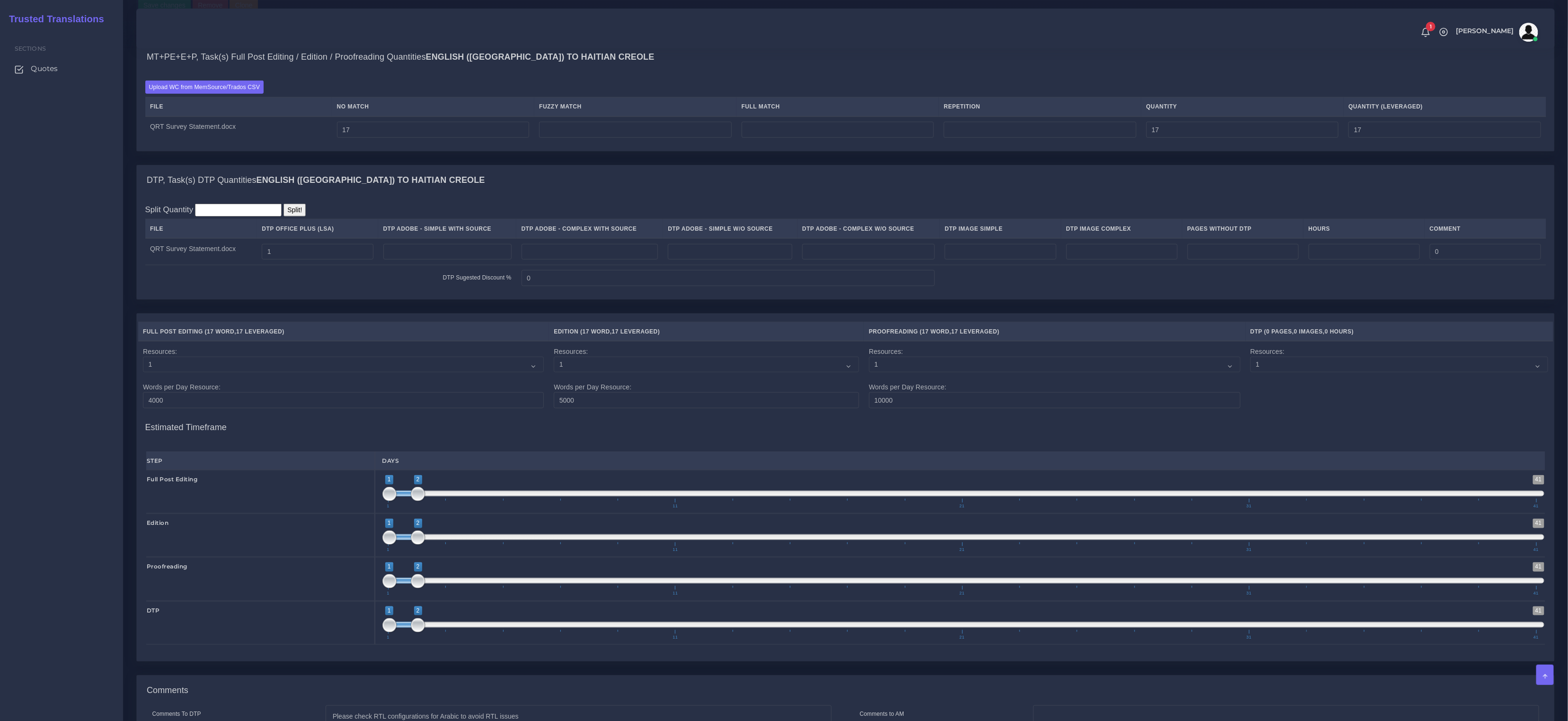
scroll to position [968, 0]
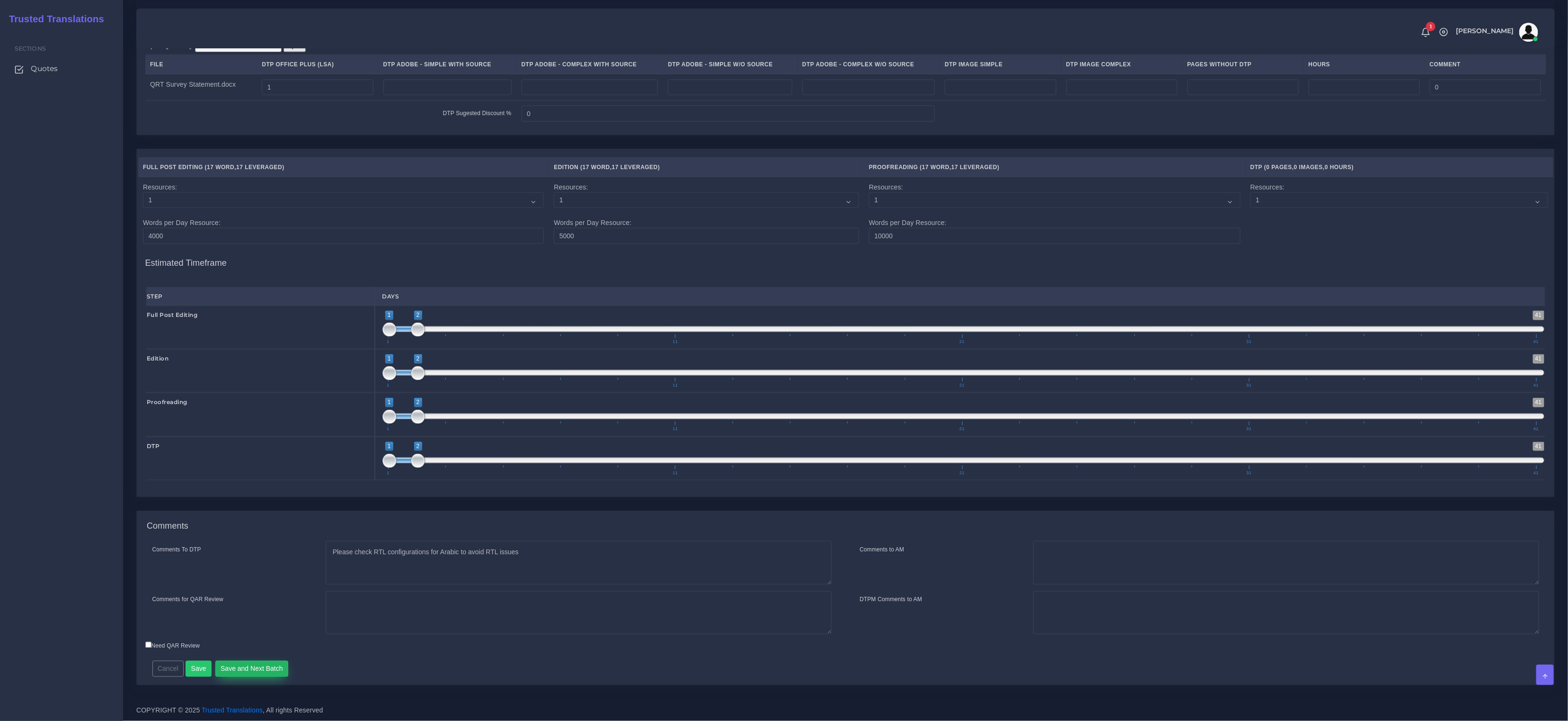
click at [259, 669] on button "Save and Next Batch" at bounding box center [252, 668] width 73 height 16
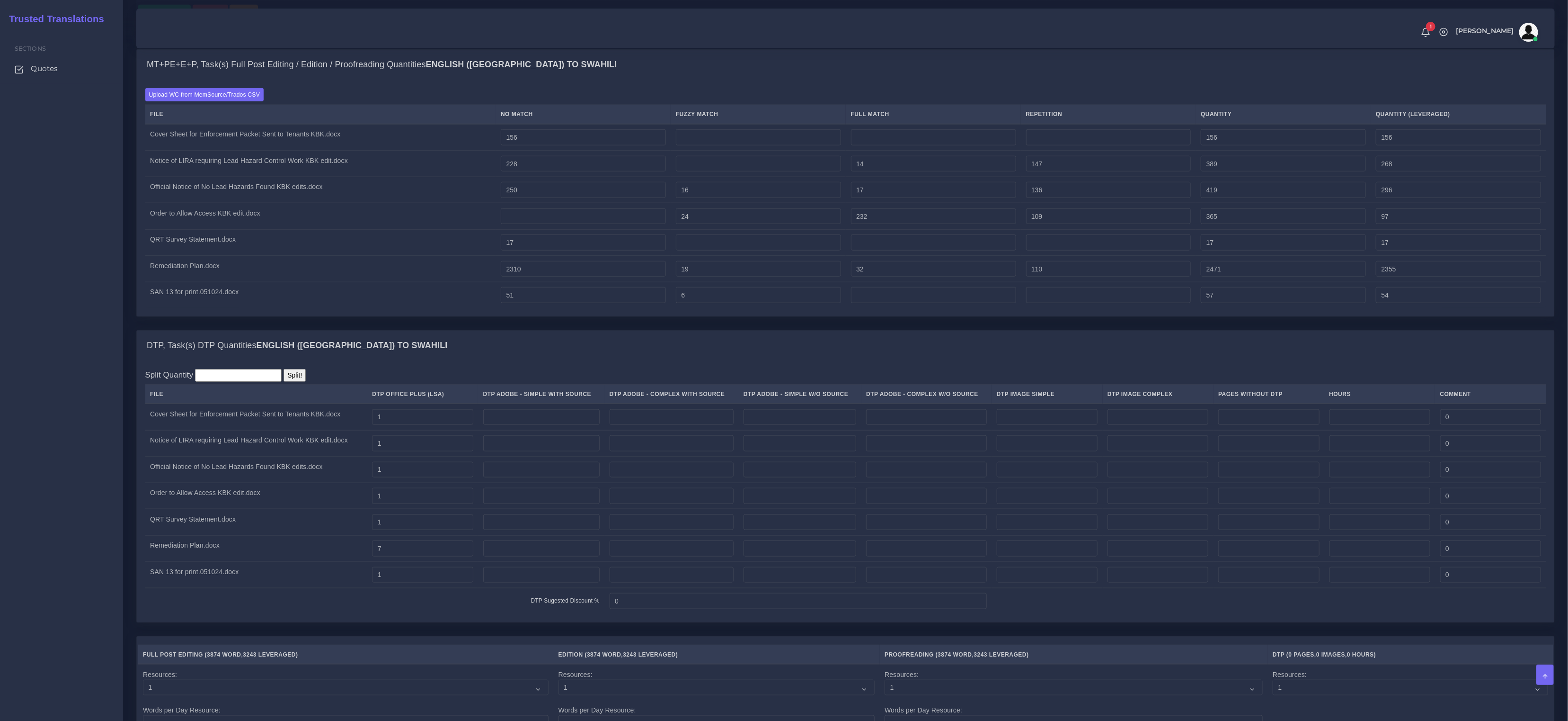
scroll to position [1261, 0]
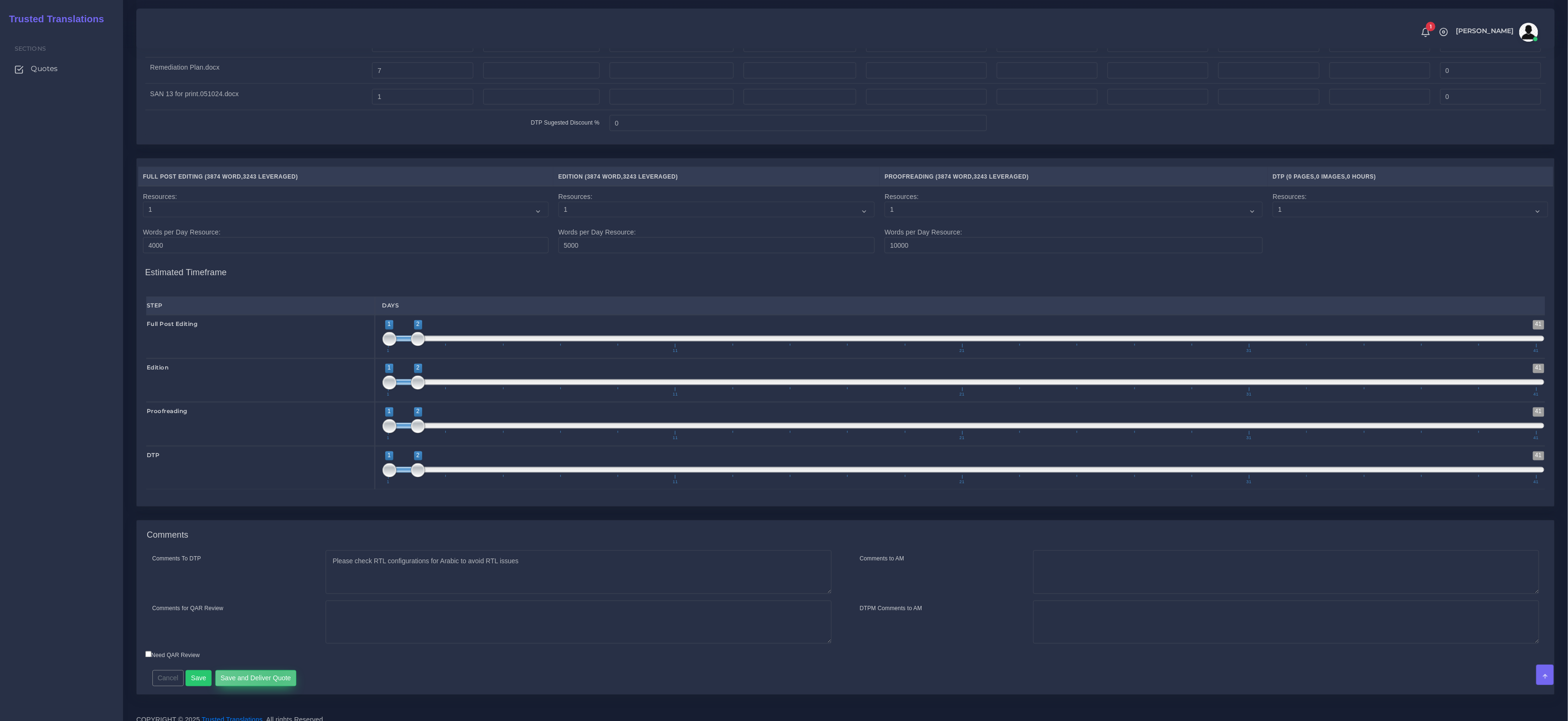
click at [275, 686] on button "Save and Deliver Quote" at bounding box center [256, 677] width 81 height 16
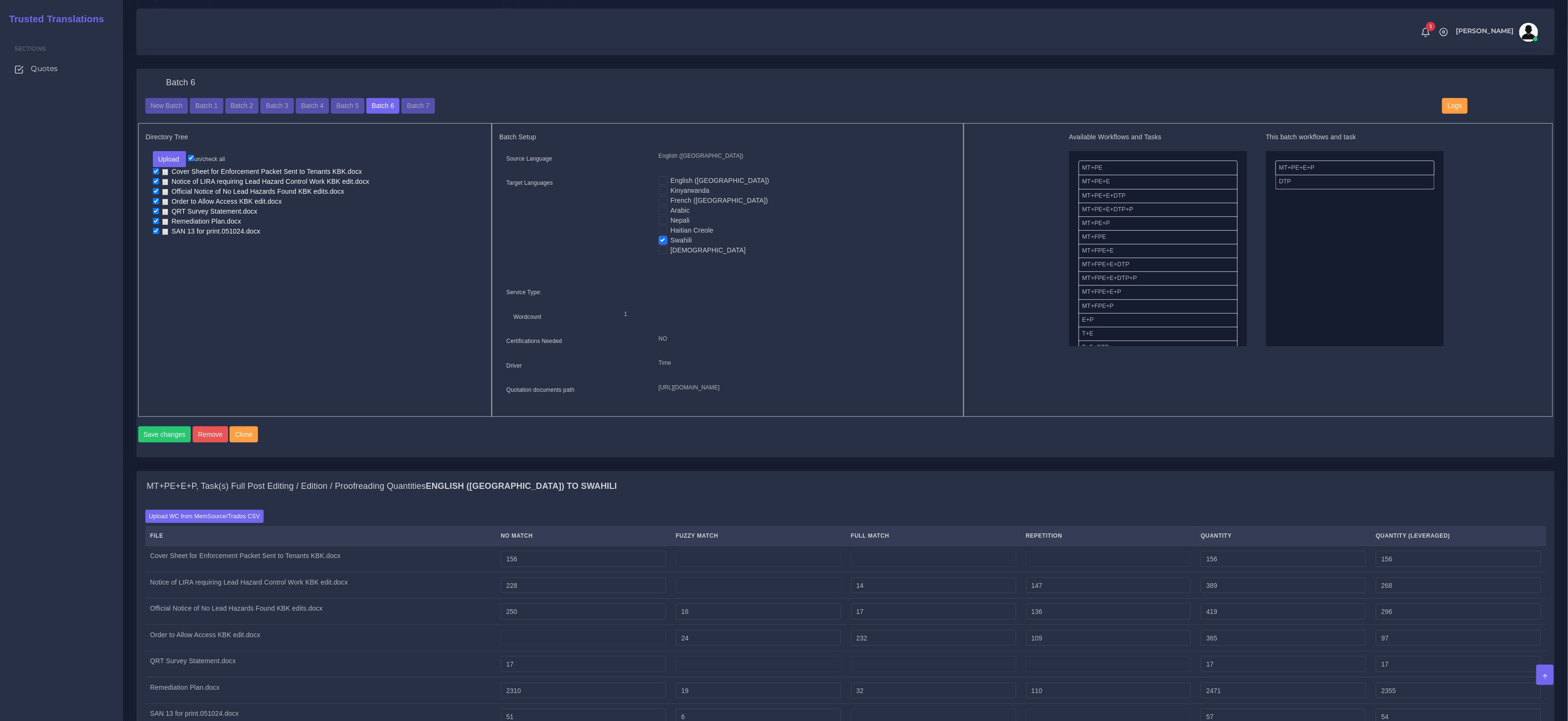
scroll to position [335, 0]
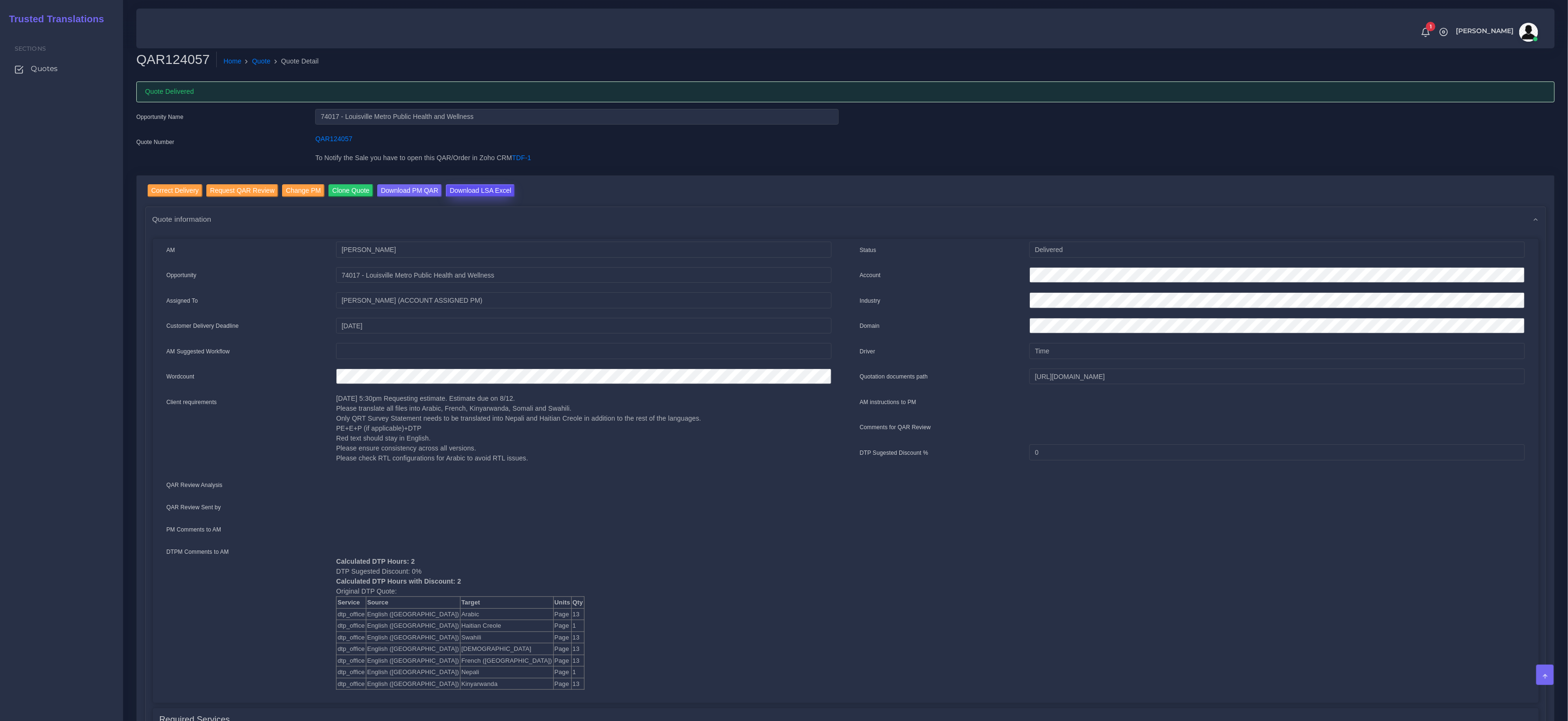
click at [466, 189] on input "Download LSA Excel" at bounding box center [481, 190] width 69 height 13
click at [259, 61] on link "Quote" at bounding box center [261, 61] width 18 height 10
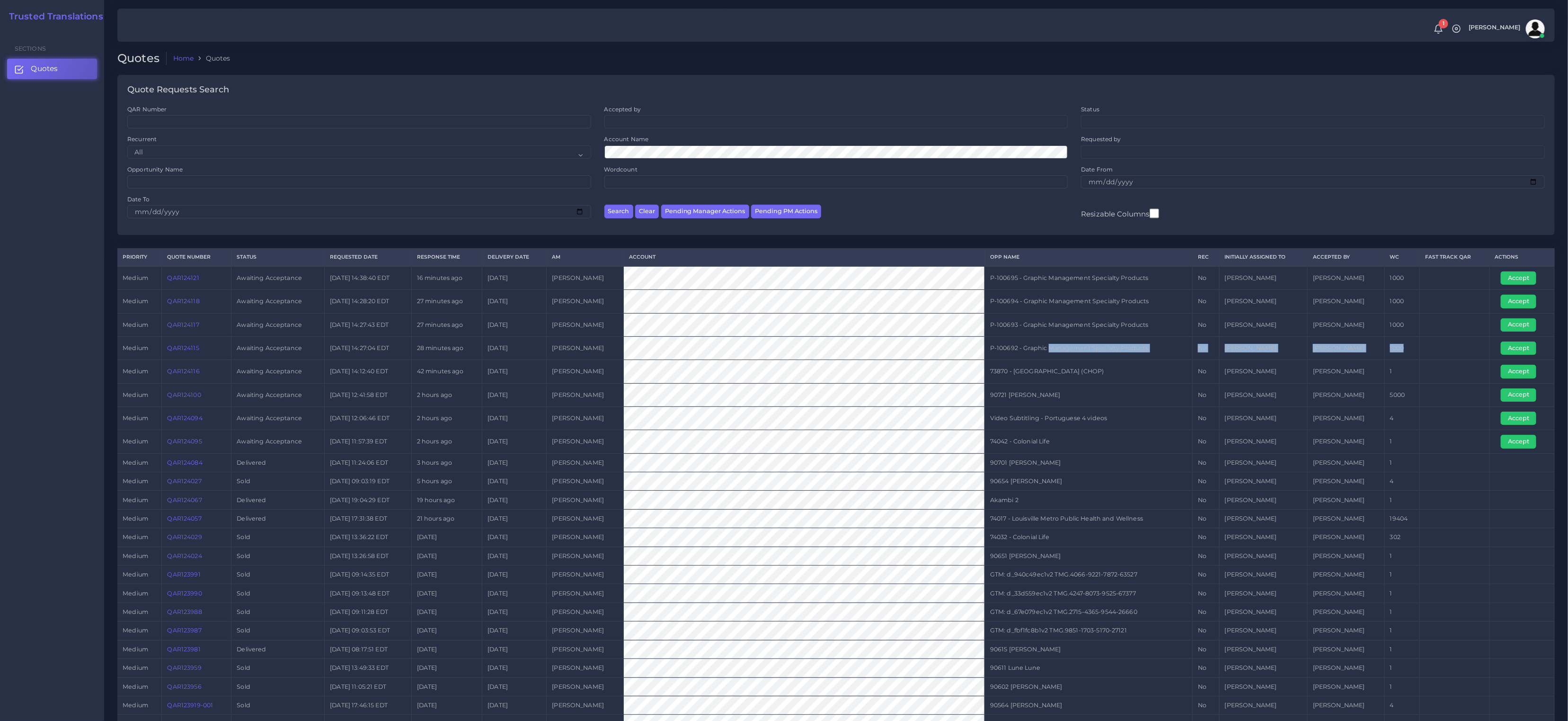
drag, startPoint x: 1030, startPoint y: 346, endPoint x: 1403, endPoint y: 347, distance: 373.0
click at [1403, 347] on tr "medium QAR124115 Awaiting Acceptance [DATE] 14:27:04 EDT 28 minutes ago [DATE] …" at bounding box center [836, 347] width 1437 height 23
click at [1364, 378] on tr "medium QAR124116 Awaiting Acceptance [DATE] 14:12:40 EDT 42 minutes ago [DATE] …" at bounding box center [836, 371] width 1437 height 23
click at [847, 420] on tbody "medium QAR124121 Awaiting Acceptance [DATE] 14:38:40 EDT 16 minutes ago [DATE] …" at bounding box center [836, 565] width 1437 height 597
drag, startPoint x: 972, startPoint y: 441, endPoint x: 604, endPoint y: 435, distance: 368.0
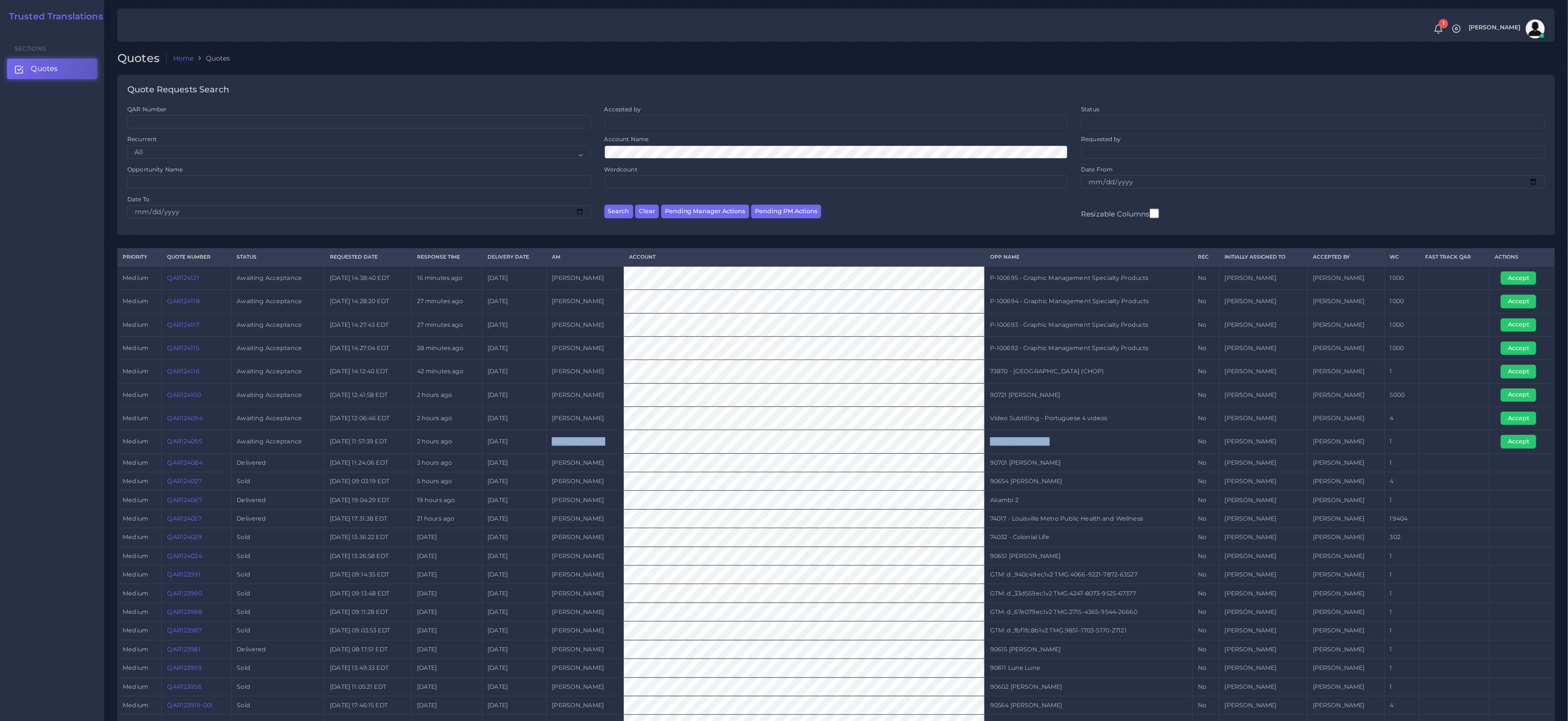
click at [604, 435] on tr "medium QAR124095 Awaiting Acceptance [DATE] 11:57:39 EDT 2 hours ago [DATE] [PE…" at bounding box center [836, 441] width 1437 height 23
drag, startPoint x: 1451, startPoint y: 438, endPoint x: 528, endPoint y: 435, distance: 923.0
click at [533, 436] on tr "medium QAR124095 Awaiting Acceptance [DATE] 11:57:39 EDT 2 hours ago [DATE] [PE…" at bounding box center [836, 441] width 1437 height 23
click at [667, 420] on tr "medium QAR124094 Awaiting Acceptance [DATE] 12:06:46 EDT 2 hours ago [DATE] [PE…" at bounding box center [836, 417] width 1437 height 23
click at [1318, 408] on tr "medium QAR124094 Awaiting Acceptance [DATE] 12:06:46 EDT 2 hours ago [DATE] [PE…" at bounding box center [836, 417] width 1437 height 23
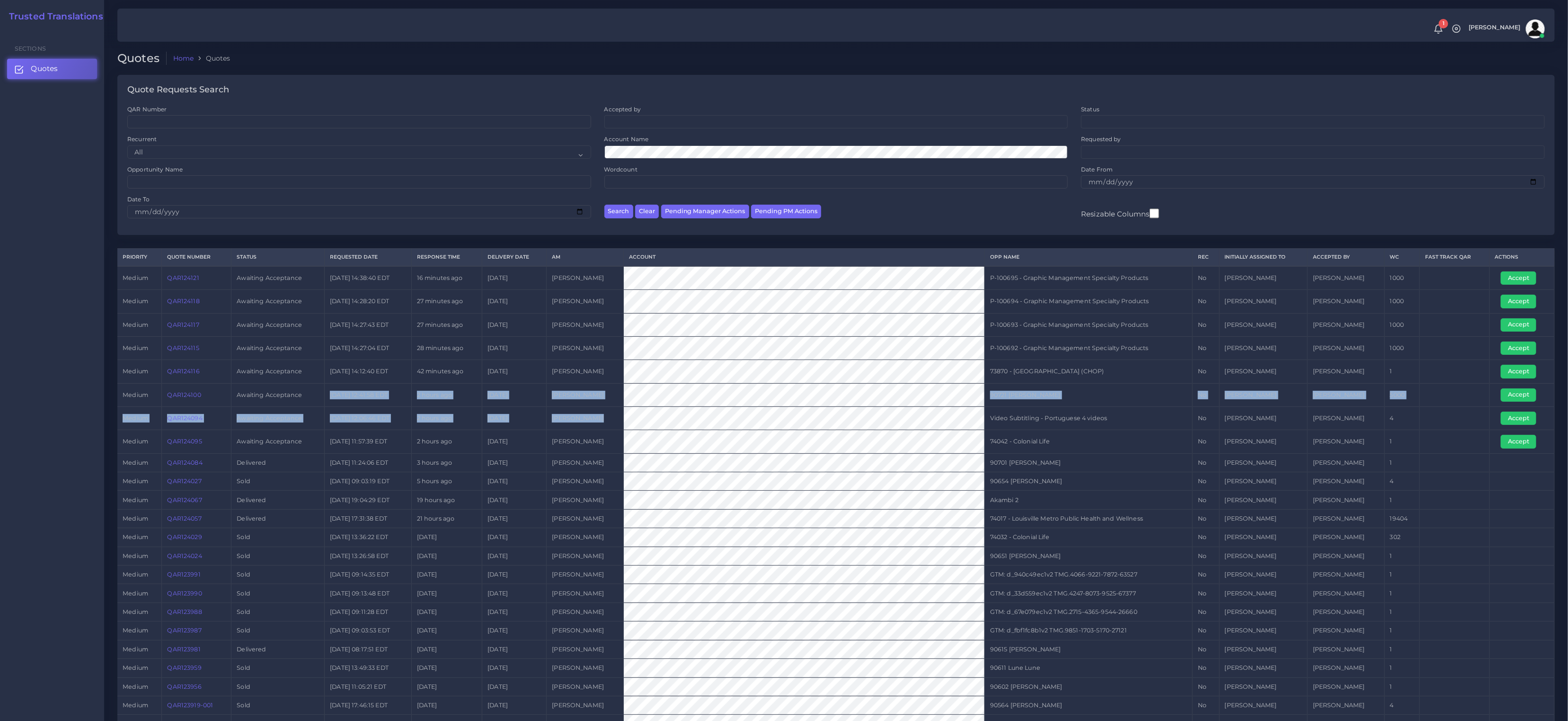
click at [367, 386] on tbody "medium QAR124121 Awaiting Acceptance [DATE] 14:38:40 EDT 16 minutes ago [DATE] …" at bounding box center [836, 565] width 1437 height 597
click at [226, 412] on td "QAR124094" at bounding box center [196, 417] width 70 height 23
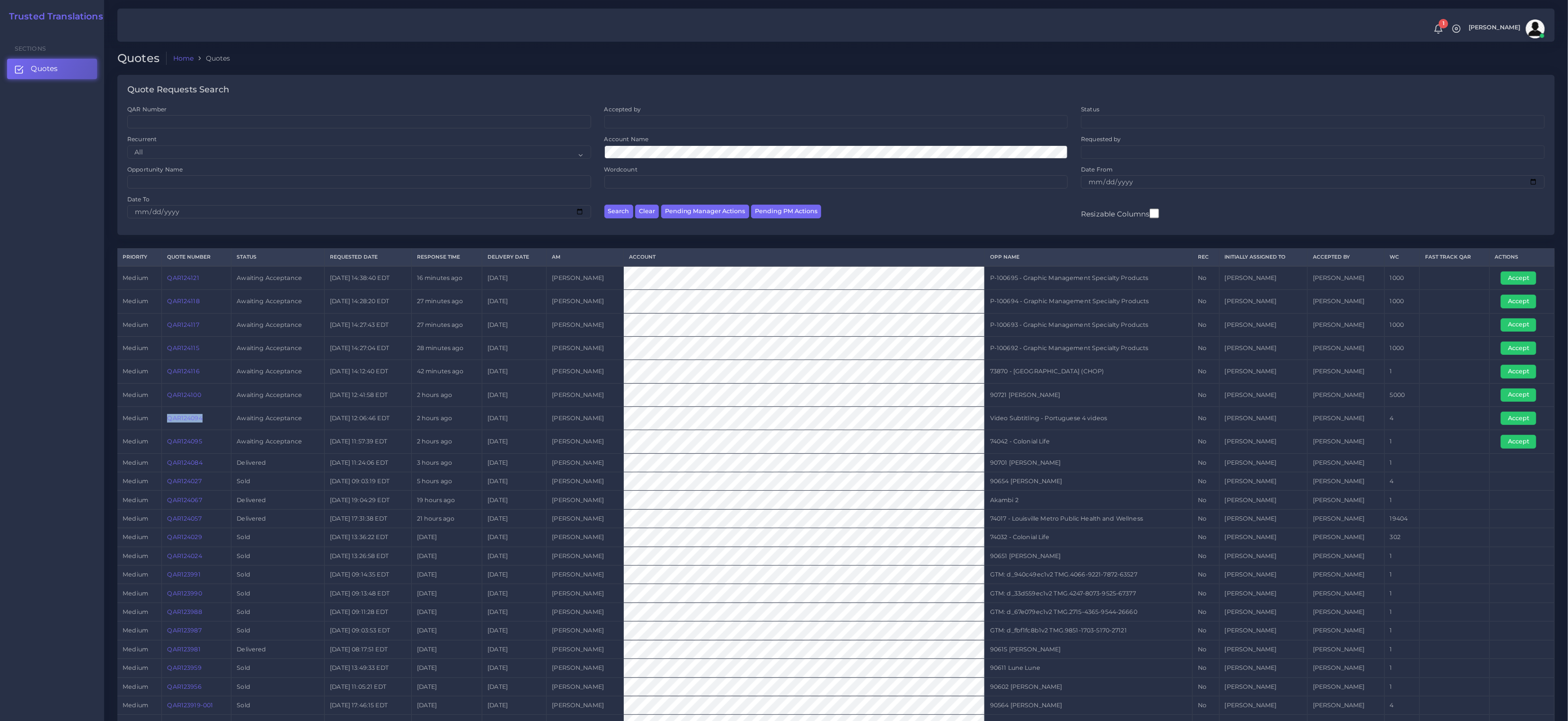
drag, startPoint x: 217, startPoint y: 416, endPoint x: 162, endPoint y: 417, distance: 55.0
click at [162, 417] on tr "medium QAR124094 Awaiting Acceptance [DATE] 12:06:46 EDT 2 hours ago [DATE] [PE…" at bounding box center [836, 417] width 1437 height 23
copy tr "QAR124094"
